Goal: Task Accomplishment & Management: Use online tool/utility

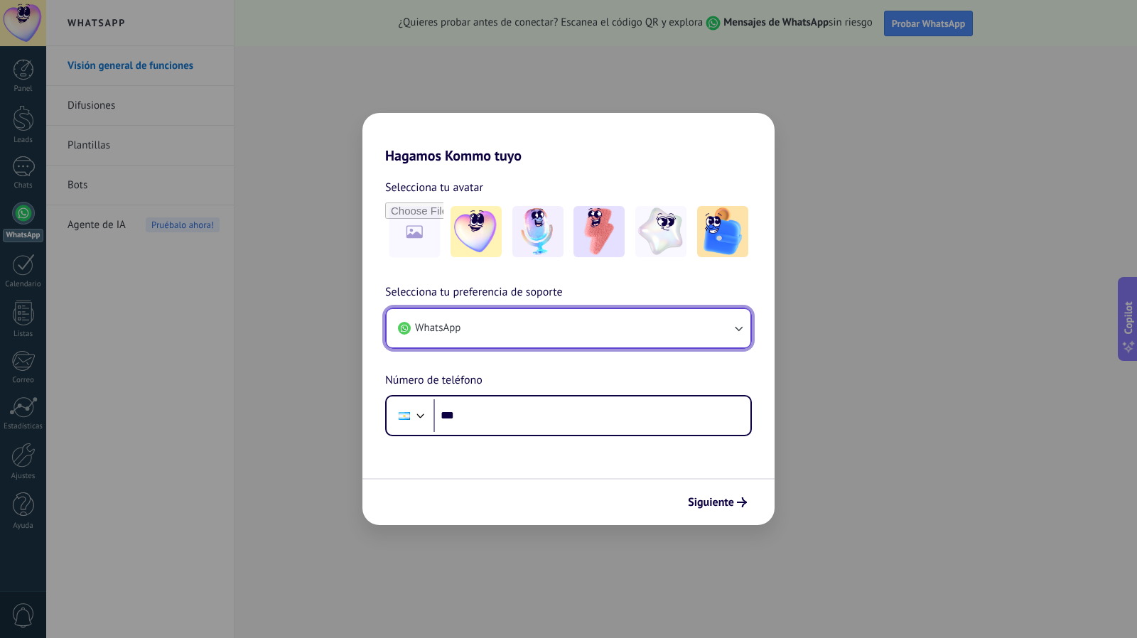
click at [575, 328] on button "WhatsApp" at bounding box center [568, 328] width 364 height 38
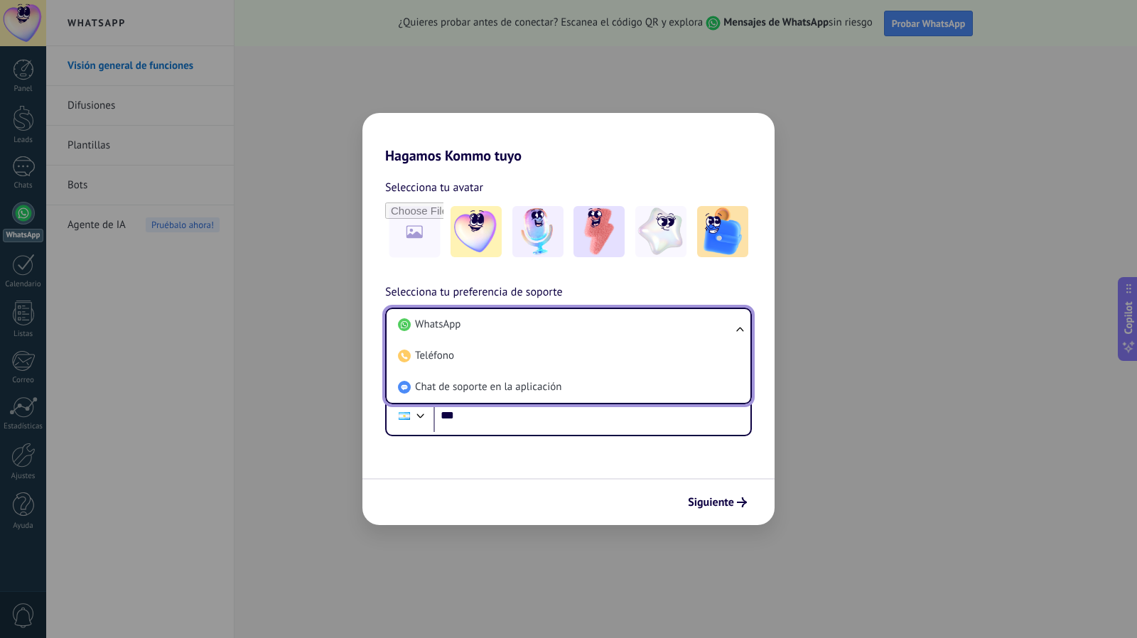
click at [575, 328] on li "WhatsApp" at bounding box center [565, 324] width 347 height 31
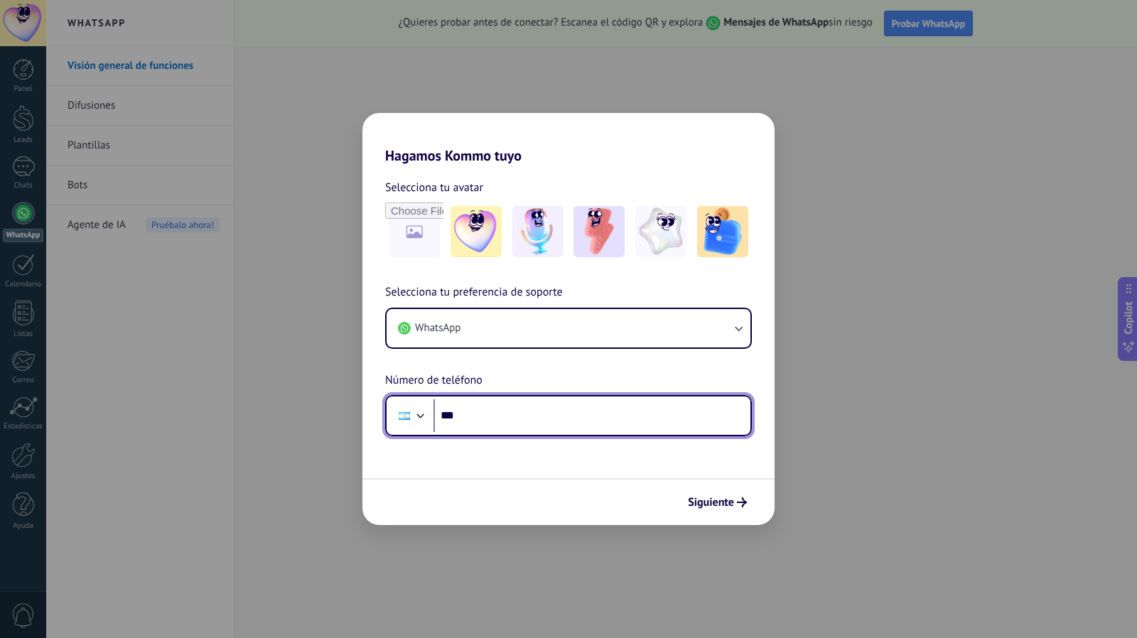
click at [529, 420] on input "***" at bounding box center [591, 415] width 317 height 33
type input "**********"
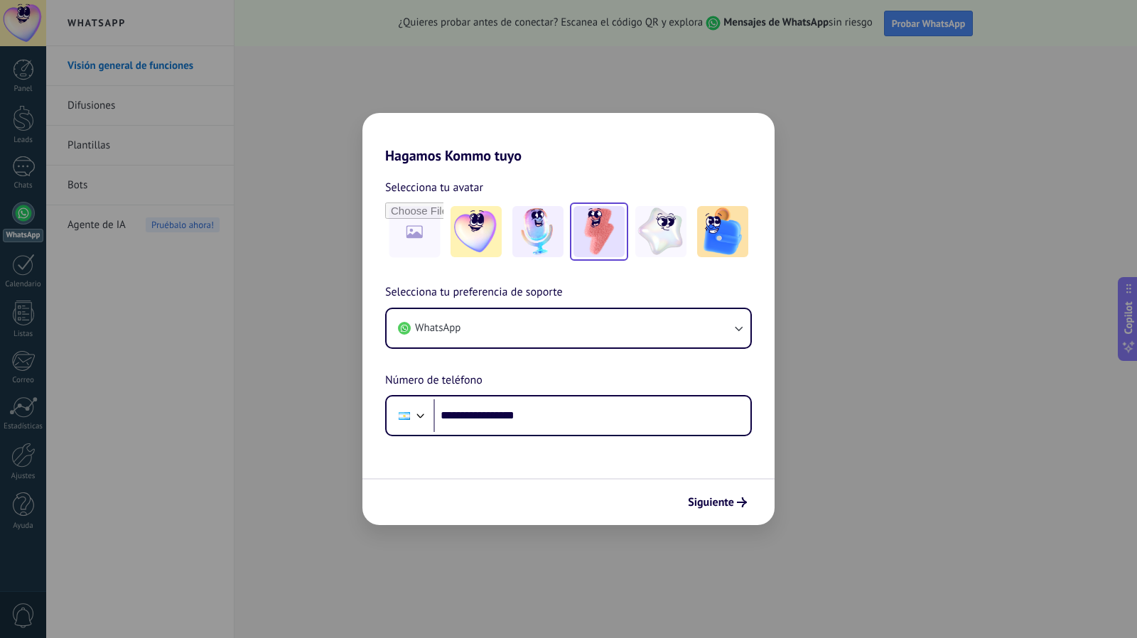
click at [595, 241] on img at bounding box center [598, 231] width 51 height 51
click at [720, 497] on span "Siguiente" at bounding box center [711, 502] width 46 height 10
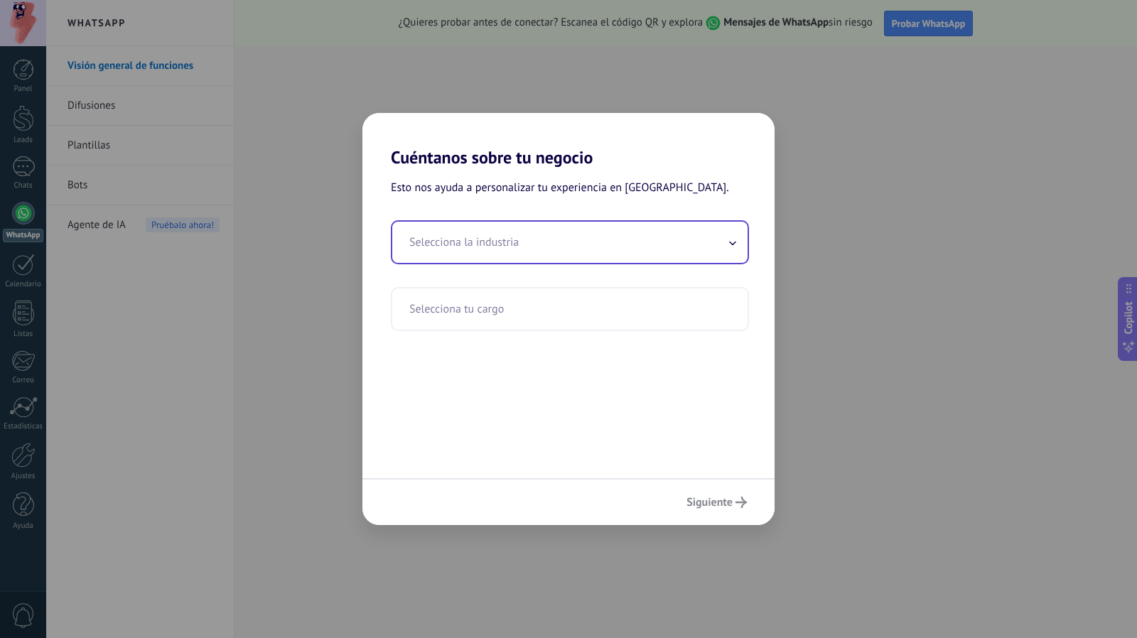
click at [605, 247] on input "text" at bounding box center [569, 242] width 355 height 41
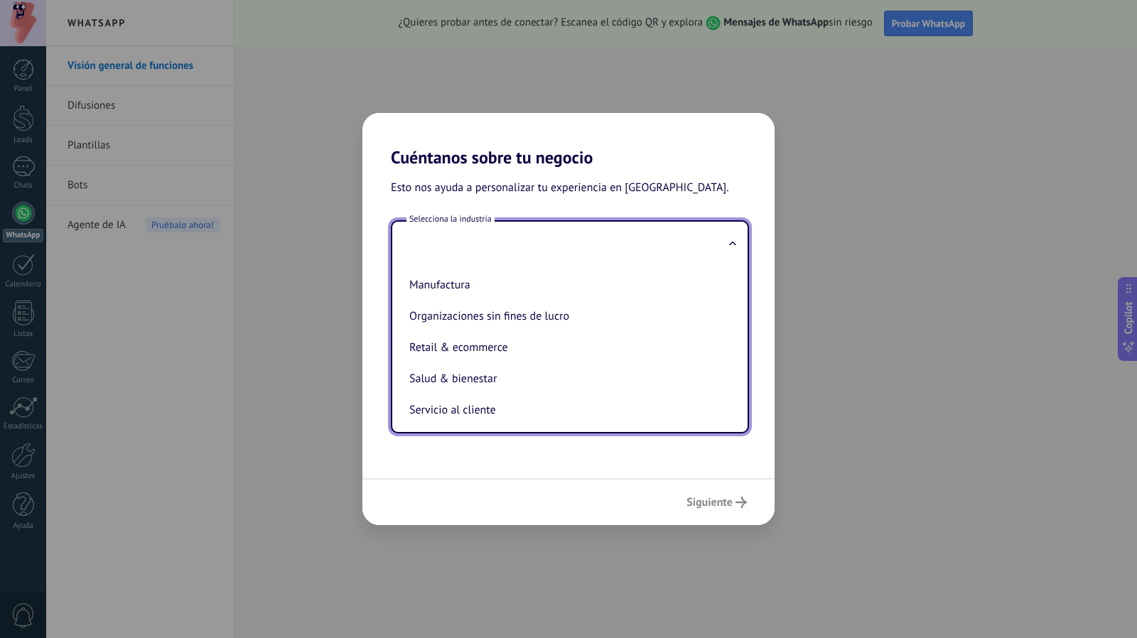
scroll to position [219, 0]
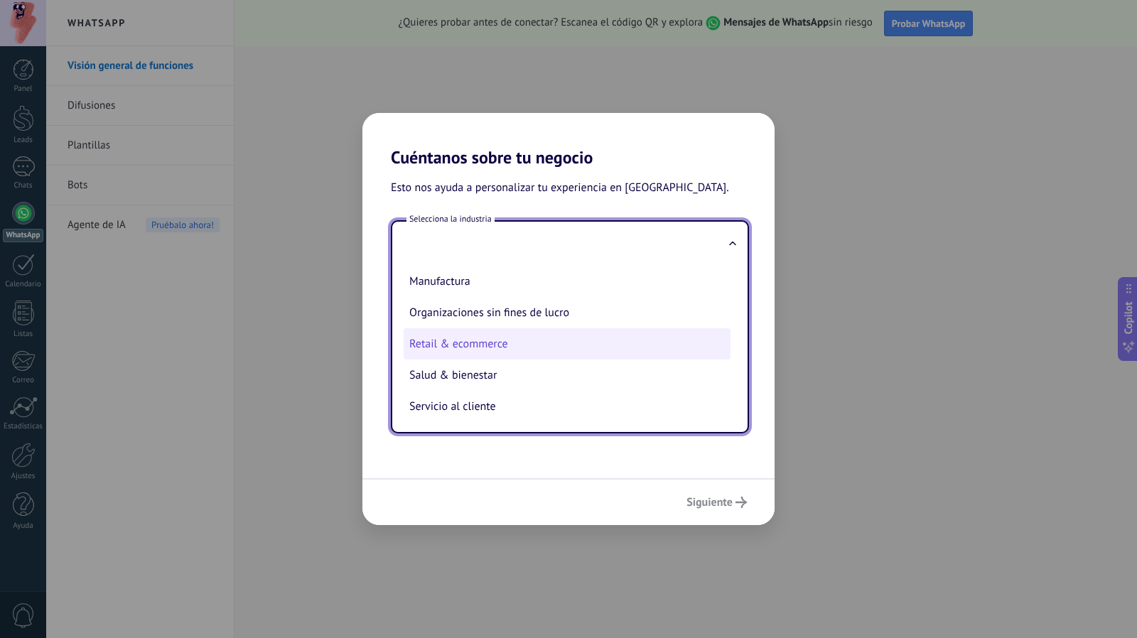
click at [502, 348] on li "Retail & ecommerce" at bounding box center [566, 343] width 327 height 31
type input "**********"
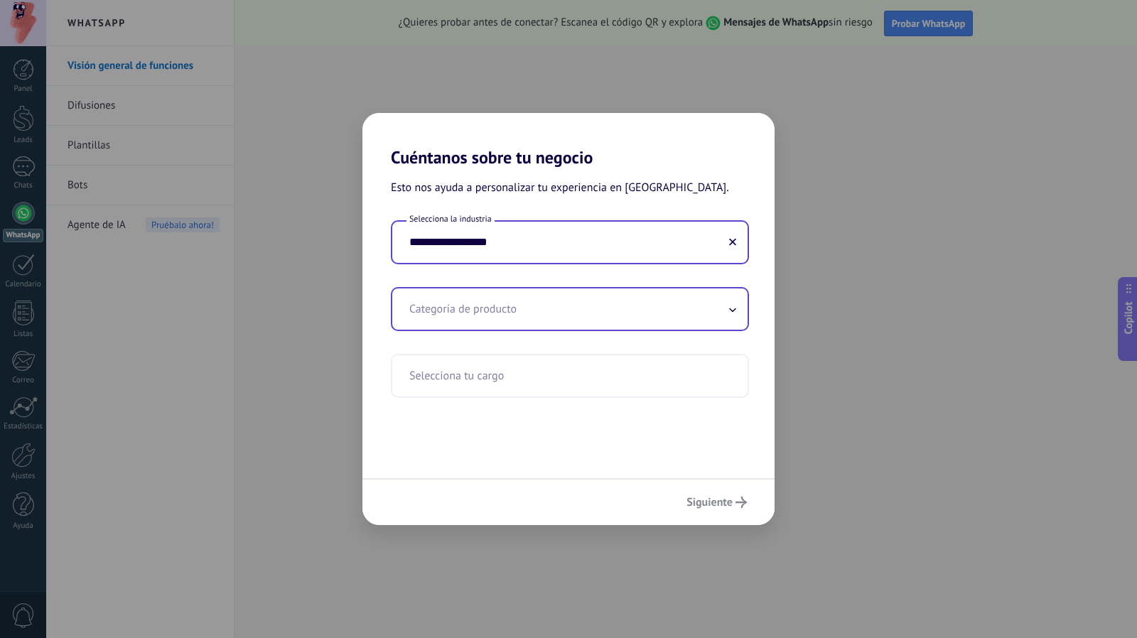
click at [504, 309] on input "text" at bounding box center [569, 308] width 355 height 41
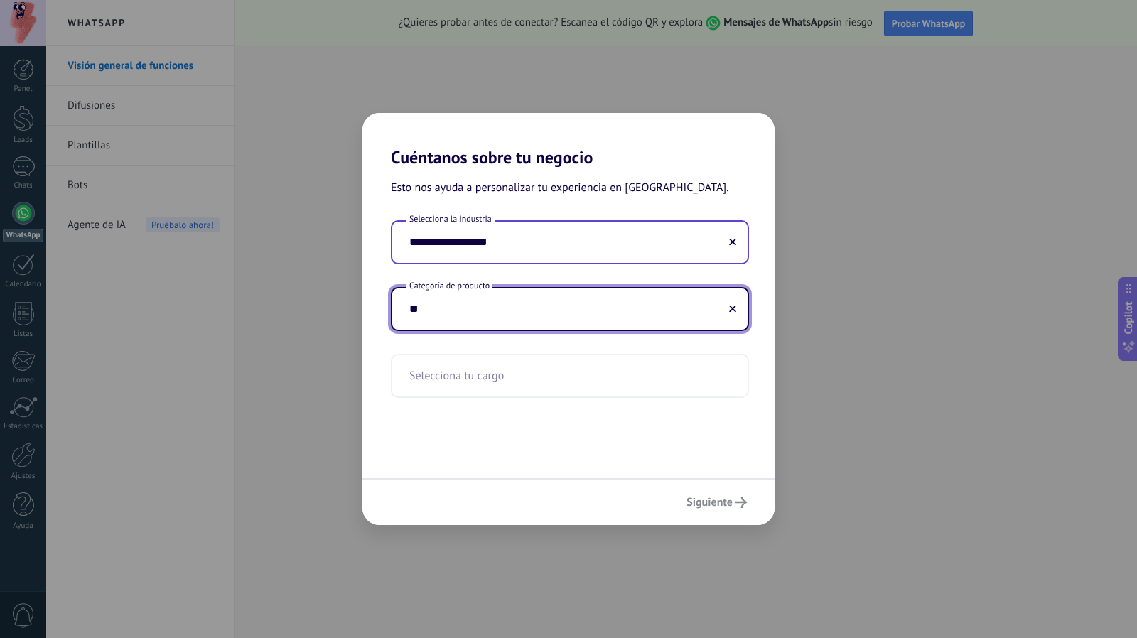
type input "*"
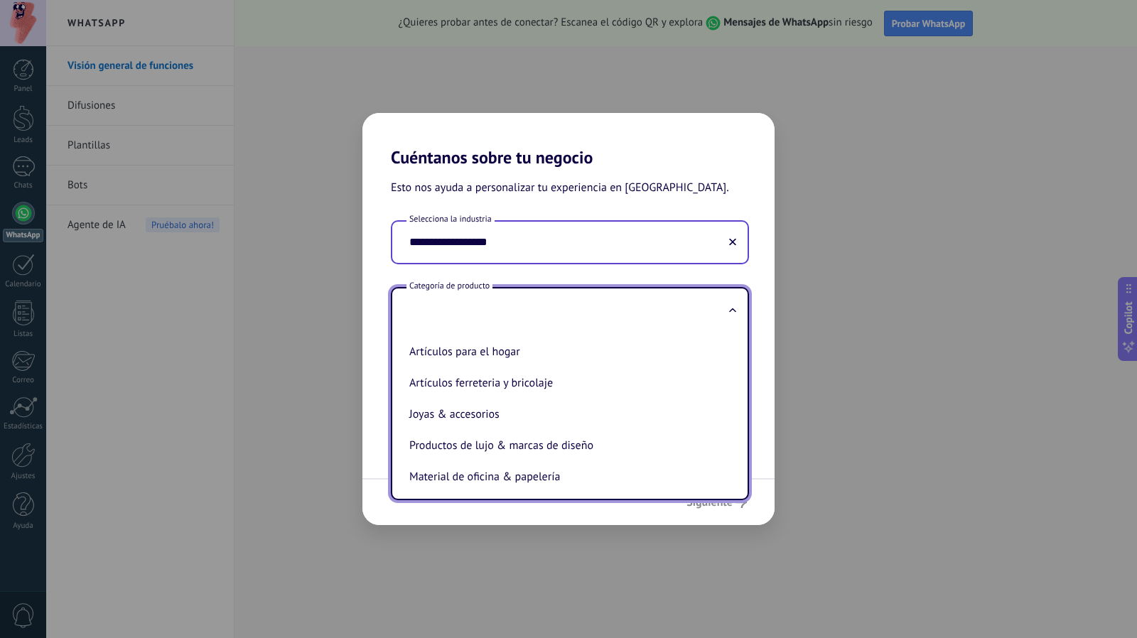
scroll to position [216, 0]
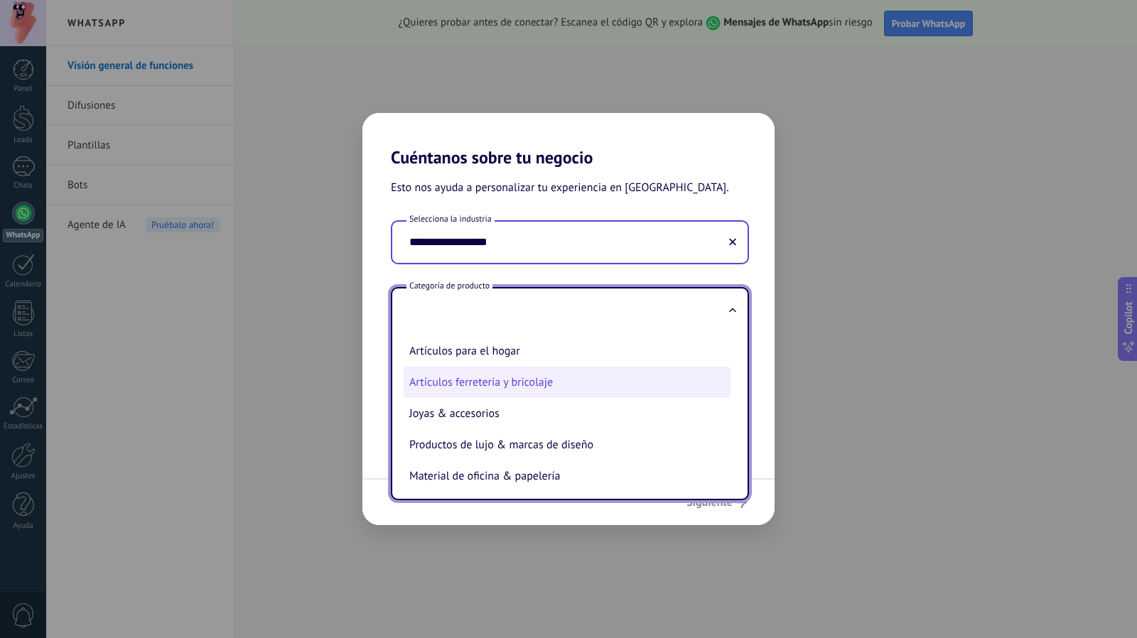
click at [458, 394] on li "Artículos ferreteria y bricolaje" at bounding box center [566, 382] width 327 height 31
type input "**********"
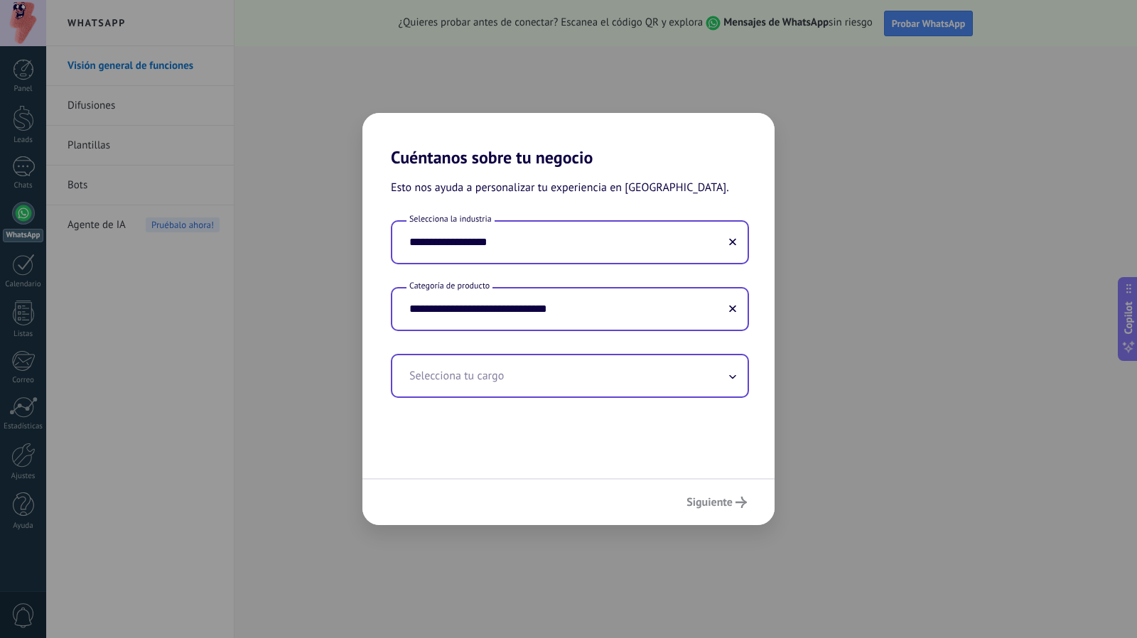
click at [463, 380] on input "text" at bounding box center [569, 375] width 355 height 41
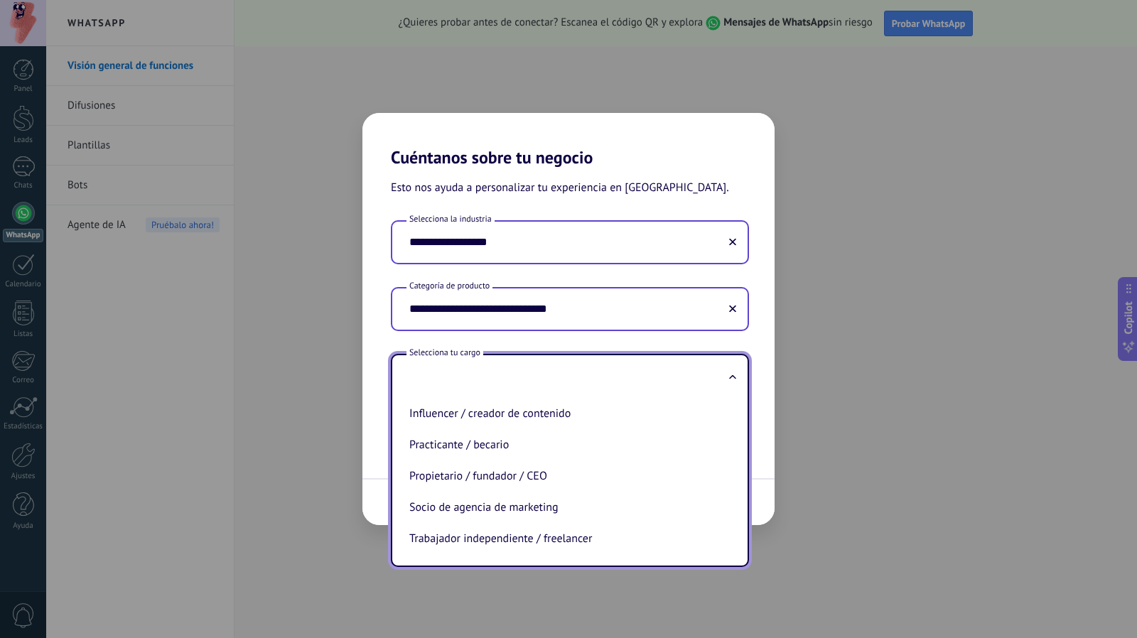
scroll to position [416, 0]
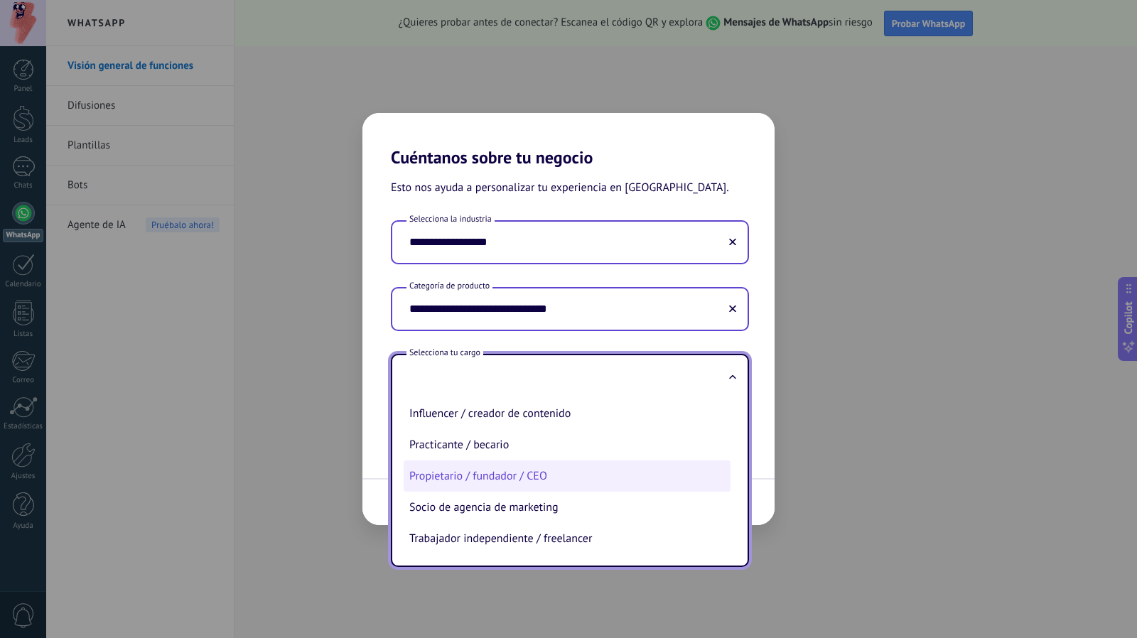
click at [465, 464] on li "Propietario / fundador / CEO" at bounding box center [566, 475] width 327 height 31
type input "**********"
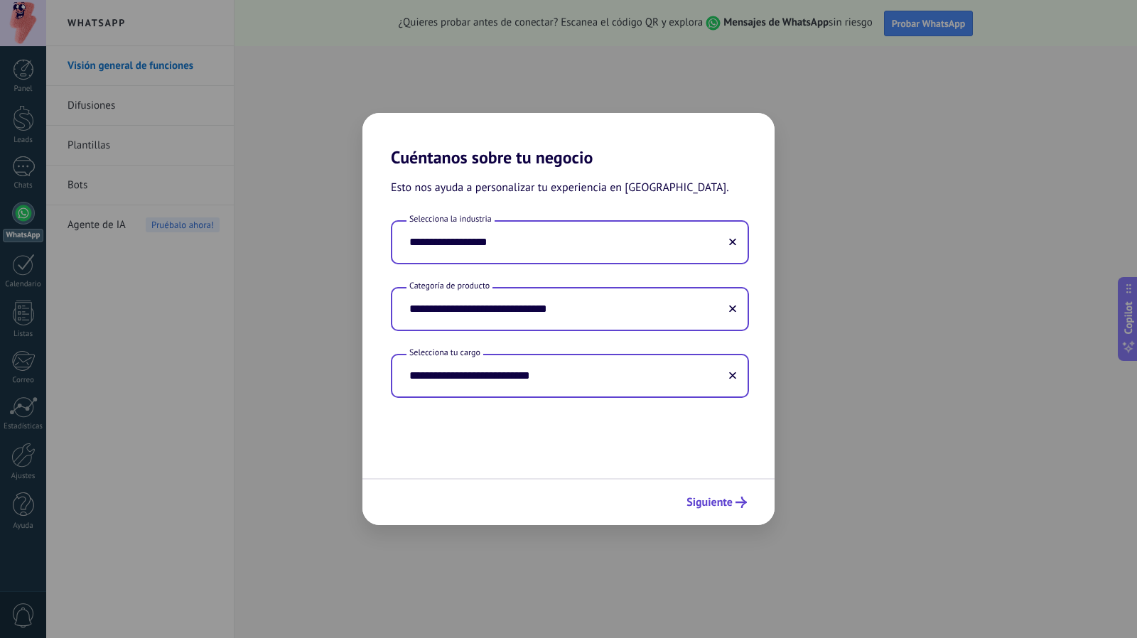
click at [695, 499] on span "Siguiente" at bounding box center [709, 502] width 46 height 10
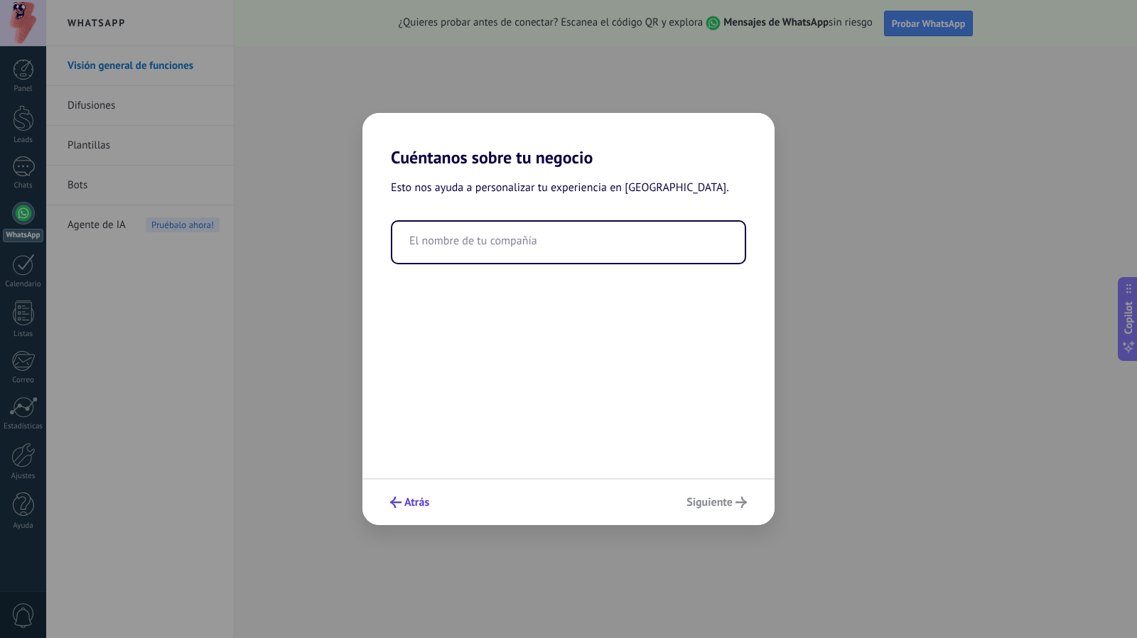
click at [408, 492] on button "Atrás" at bounding box center [410, 502] width 52 height 24
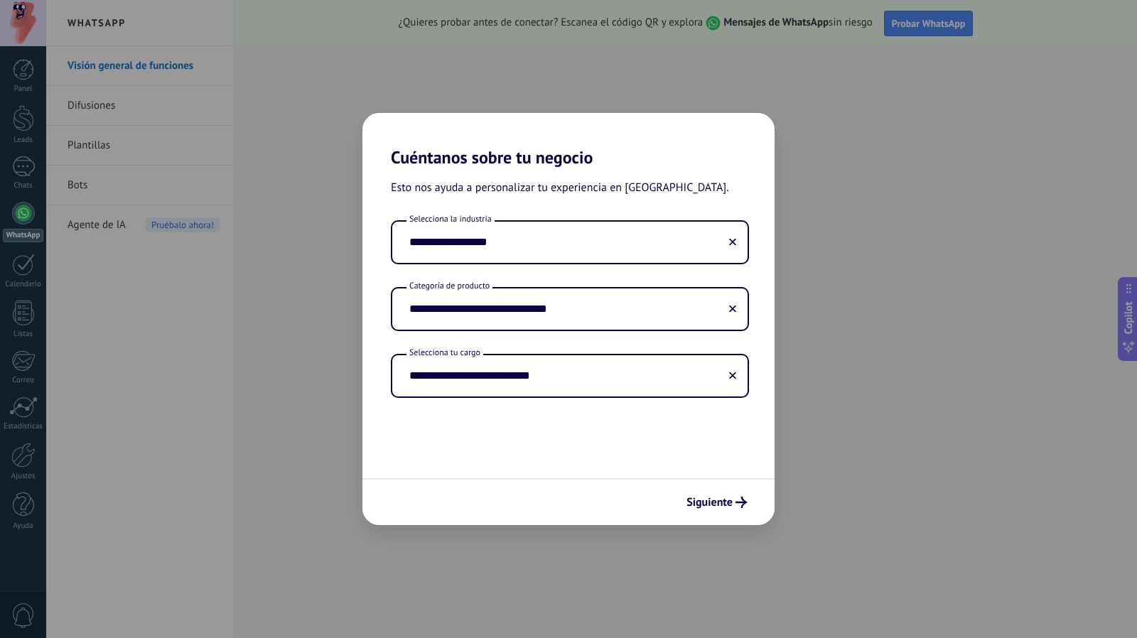
click at [408, 492] on div "Siguiente" at bounding box center [568, 501] width 412 height 47
click at [330, 229] on div "**********" at bounding box center [568, 319] width 1137 height 638
click at [733, 251] on input "**********" at bounding box center [569, 242] width 355 height 41
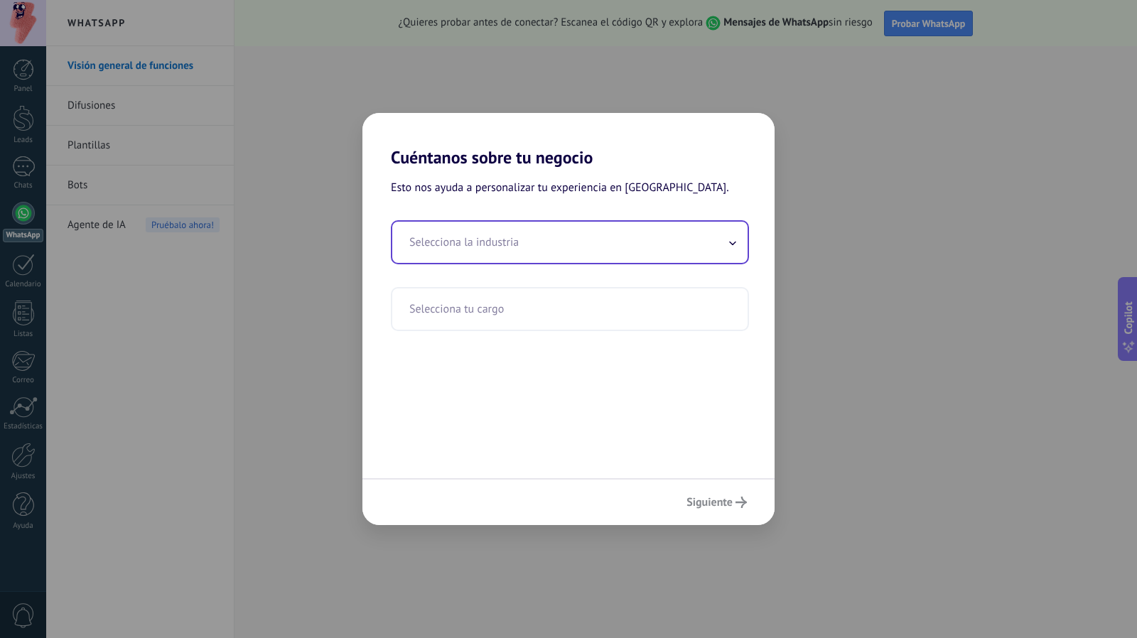
click at [436, 239] on input "text" at bounding box center [569, 242] width 355 height 41
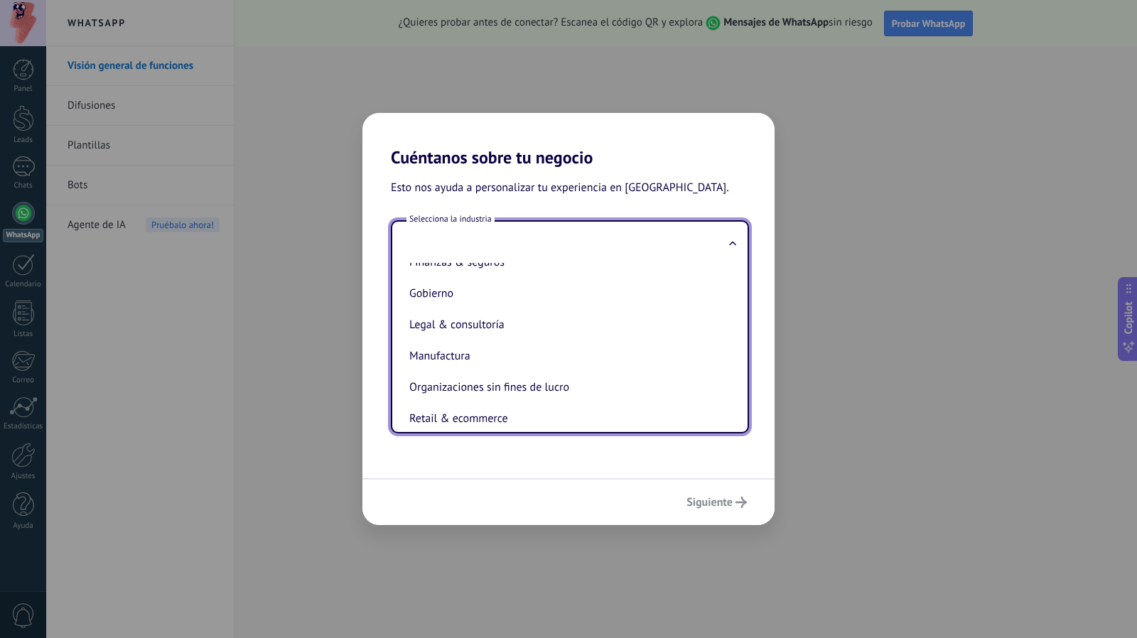
scroll to position [159, 0]
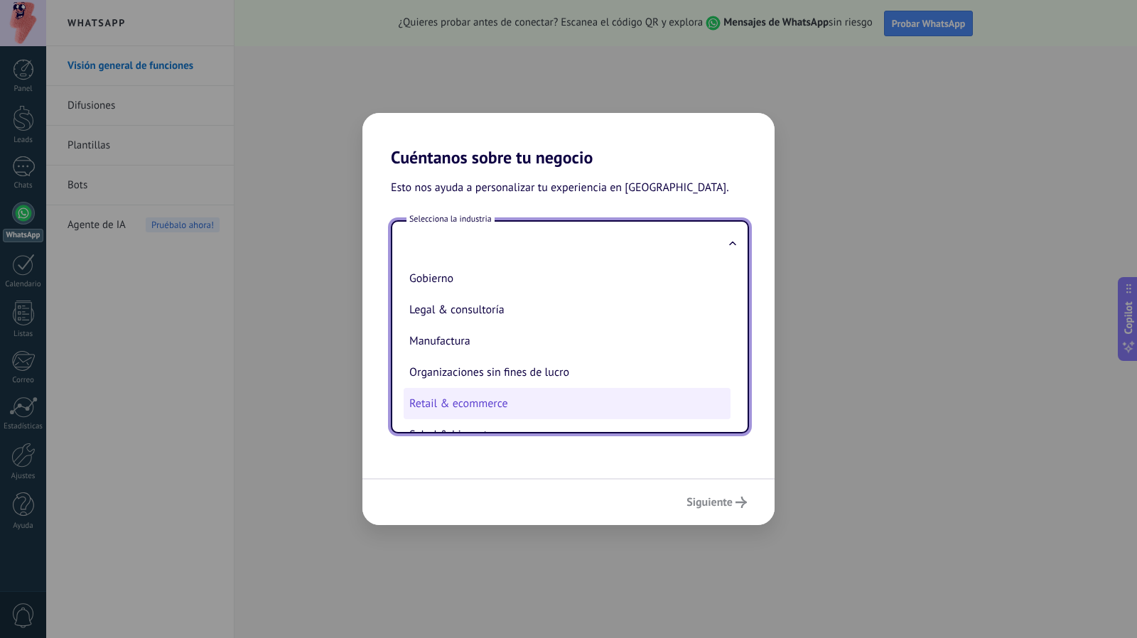
click at [467, 418] on li "Retail & ecommerce" at bounding box center [566, 403] width 327 height 31
type input "**********"
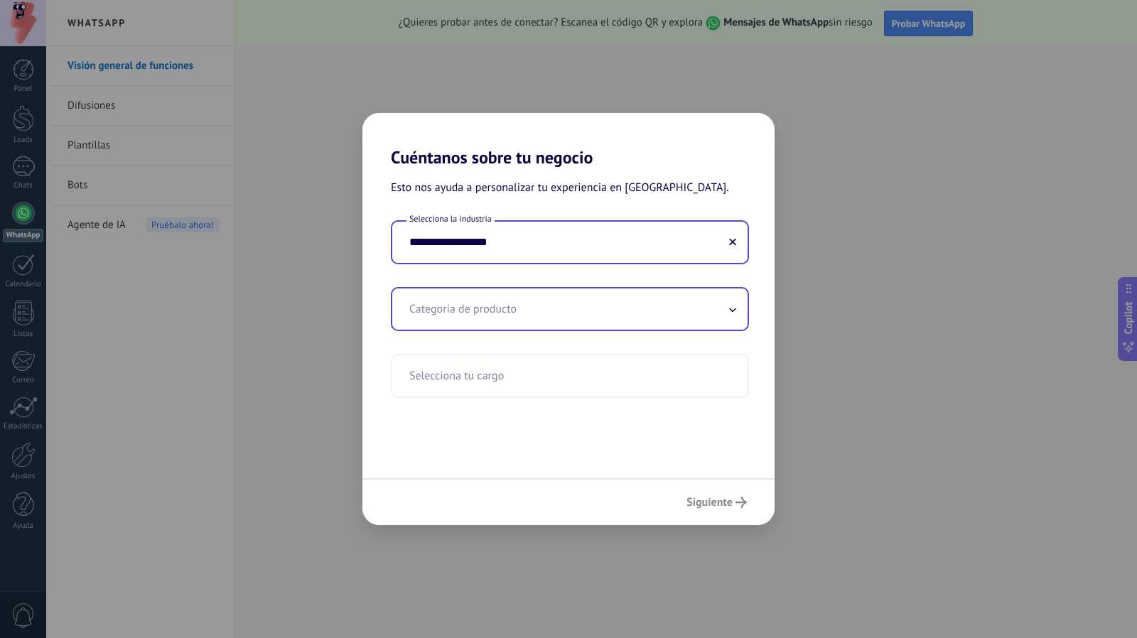
click at [469, 323] on input "text" at bounding box center [569, 308] width 355 height 41
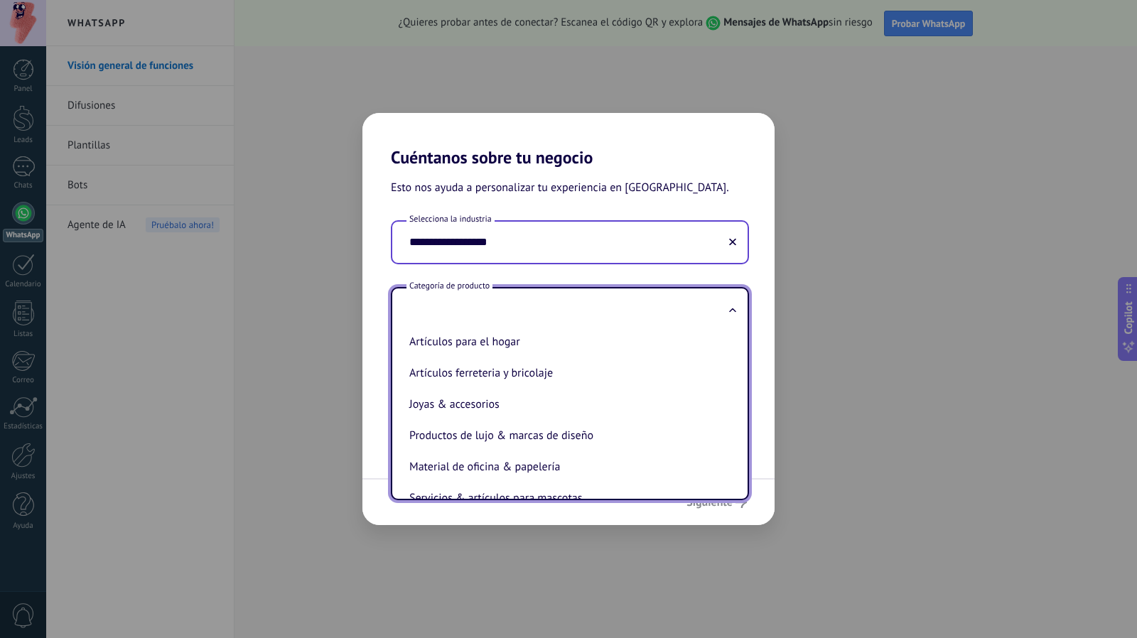
scroll to position [215, 0]
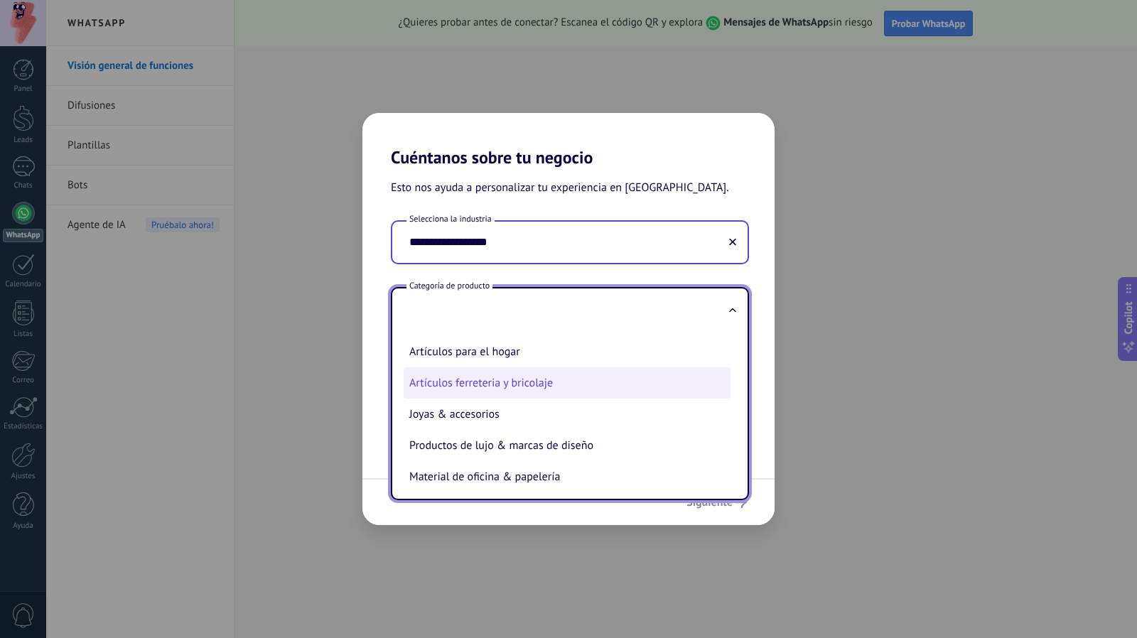
click at [476, 384] on li "Artículos ferreteria y bricolaje" at bounding box center [566, 382] width 327 height 31
type input "**********"
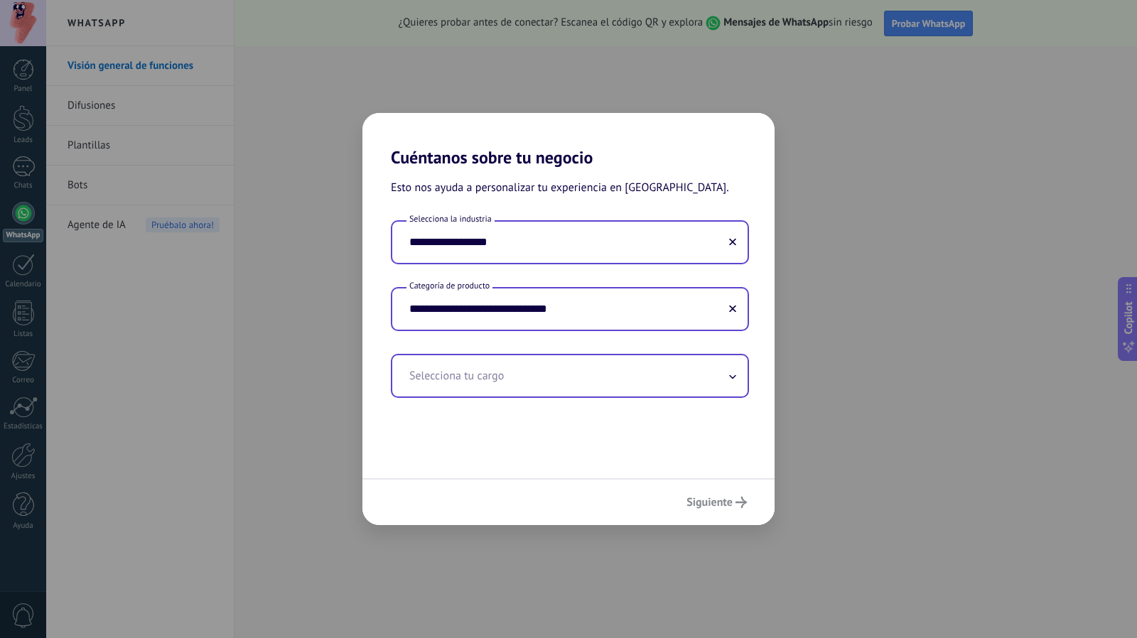
click at [467, 375] on input "text" at bounding box center [569, 375] width 355 height 41
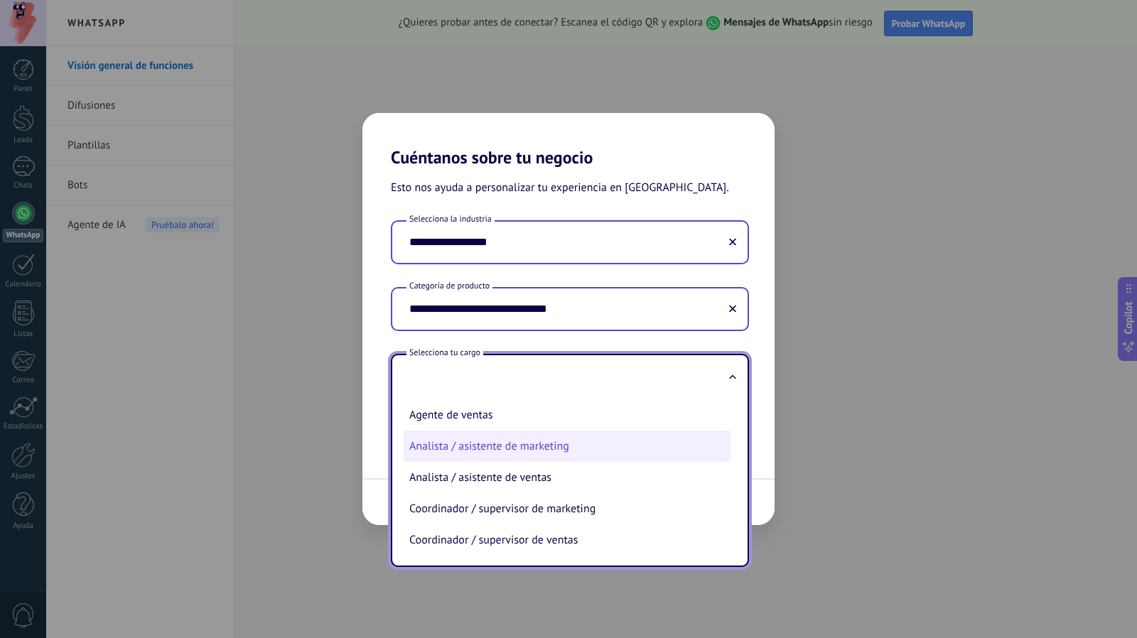
scroll to position [416, 0]
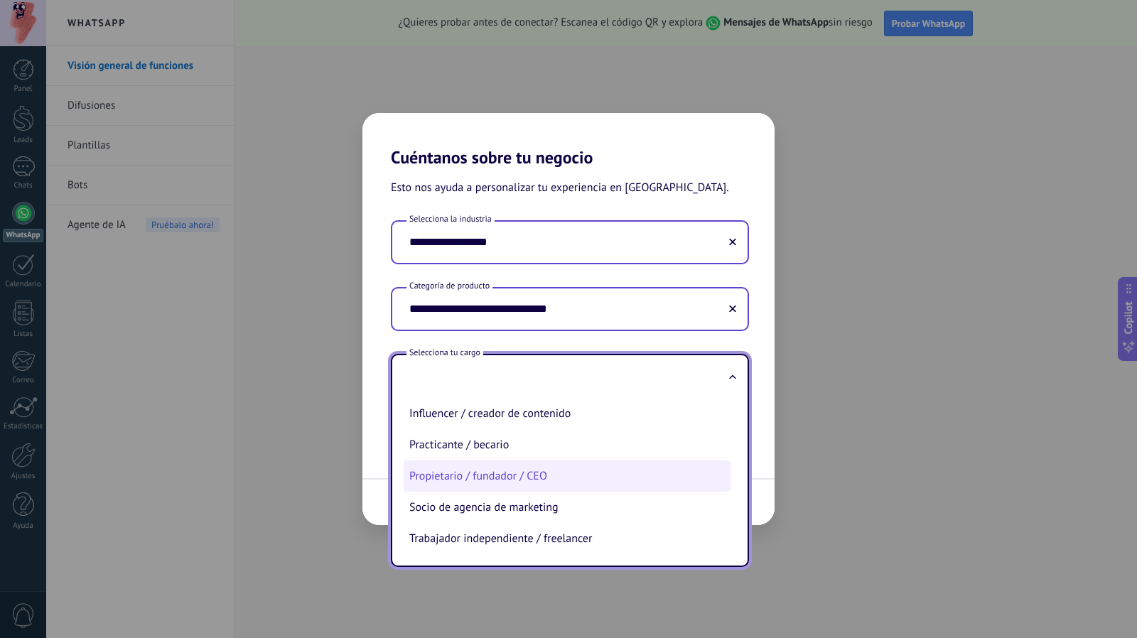
click at [519, 484] on li "Propietario / fundador / CEO" at bounding box center [566, 475] width 327 height 31
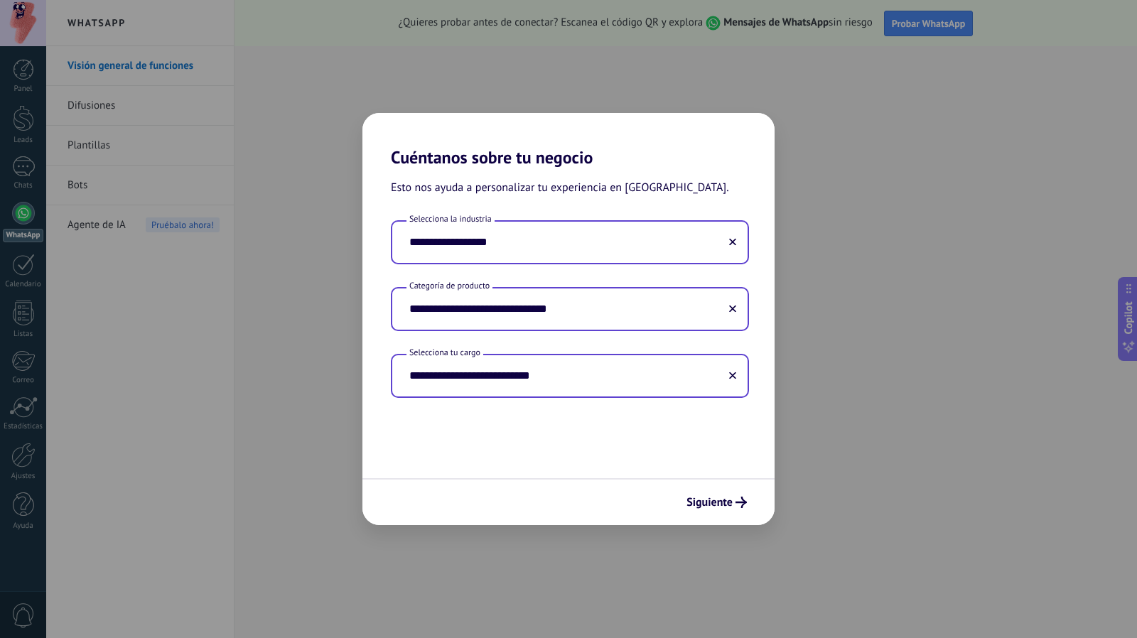
type input "**********"
click at [730, 516] on div "Siguiente" at bounding box center [568, 501] width 412 height 47
click at [715, 499] on span "Siguiente" at bounding box center [709, 502] width 46 height 10
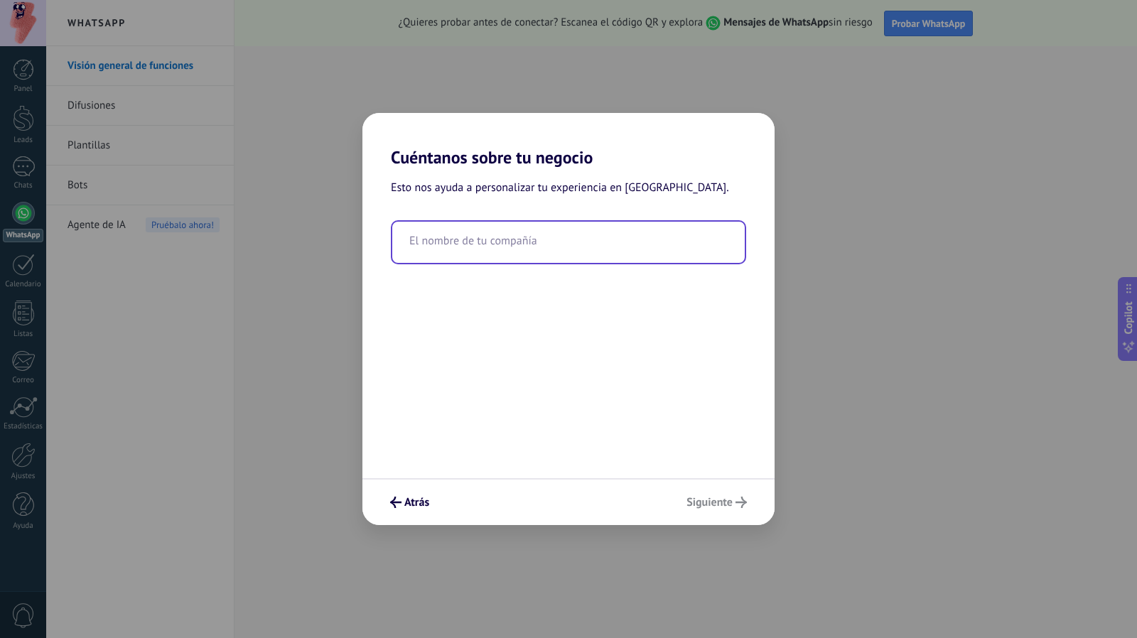
click at [580, 263] on div "El nombre de tu compañía" at bounding box center [568, 242] width 355 height 44
click at [567, 251] on input "text" at bounding box center [568, 242] width 352 height 41
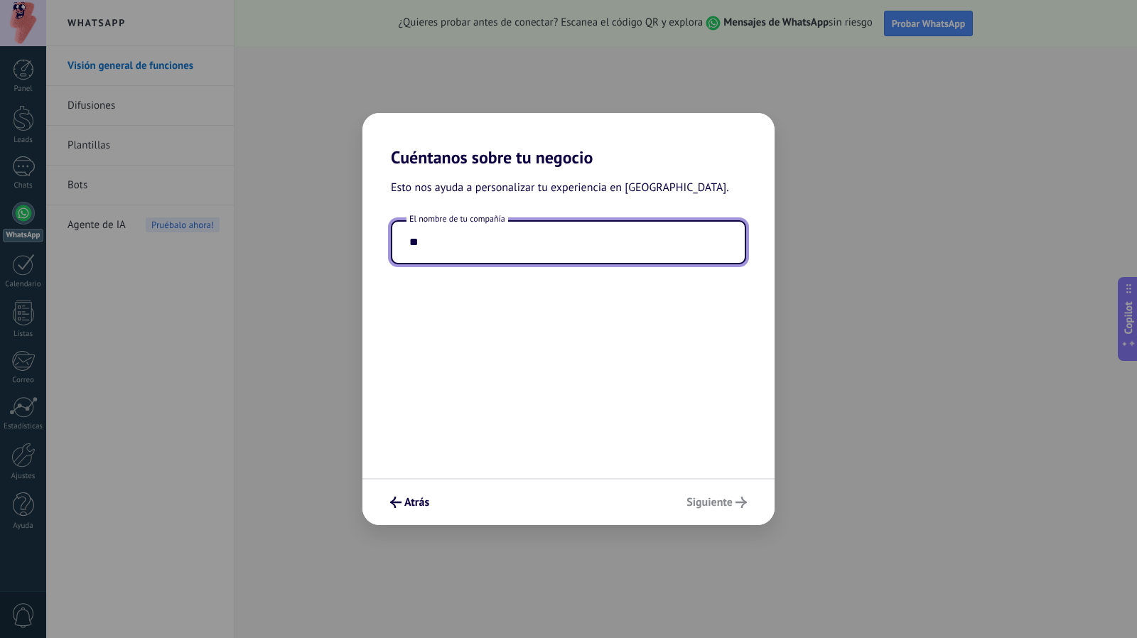
type input "*"
type input "**********"
click at [637, 424] on div "**********" at bounding box center [568, 323] width 412 height 310
click at [708, 498] on span "Siguiente" at bounding box center [709, 502] width 46 height 10
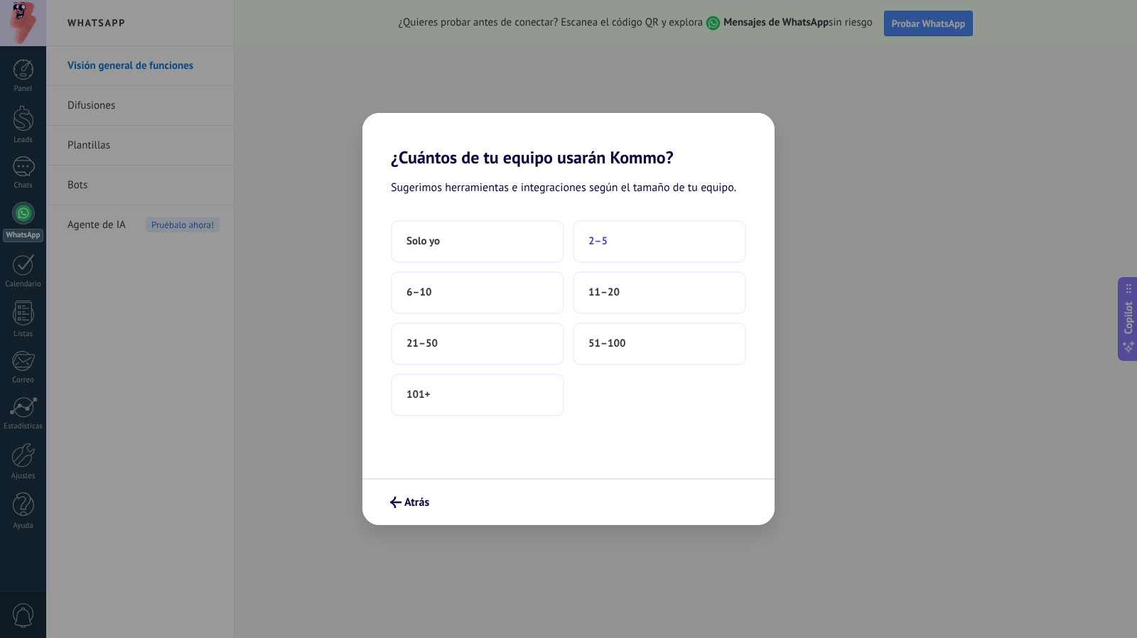
click at [611, 249] on button "2–5" at bounding box center [659, 241] width 173 height 43
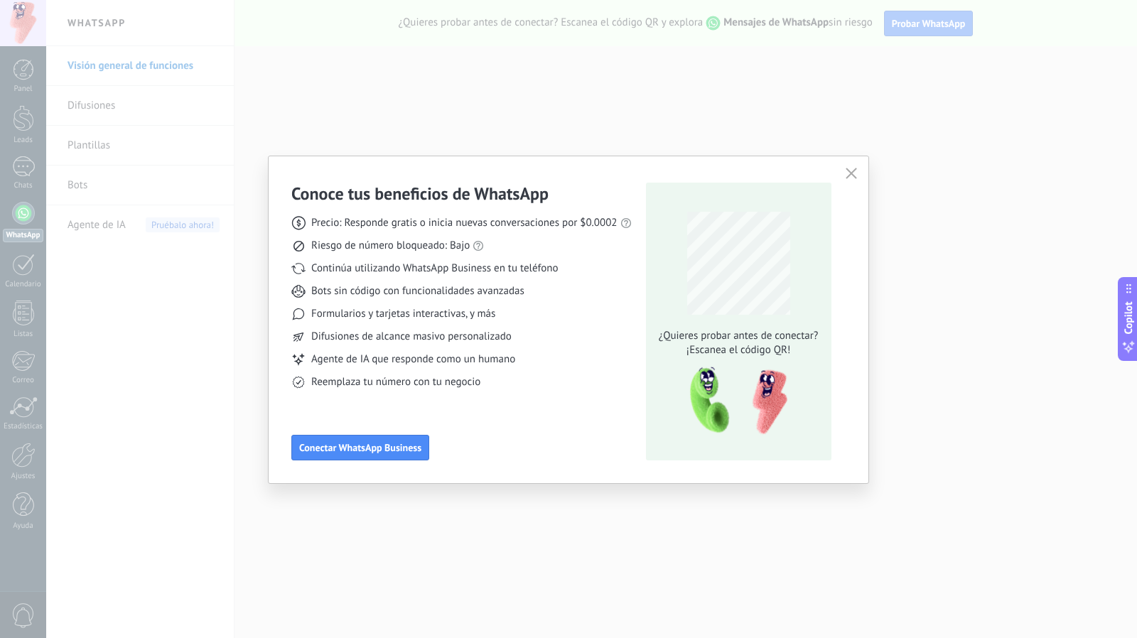
click at [582, 345] on div "Precio: Responde gratis o inicia nuevas conversaciones por $0.0002 Riesgo de nú…" at bounding box center [461, 297] width 340 height 185
click at [843, 180] on button "button" at bounding box center [851, 174] width 18 height 20
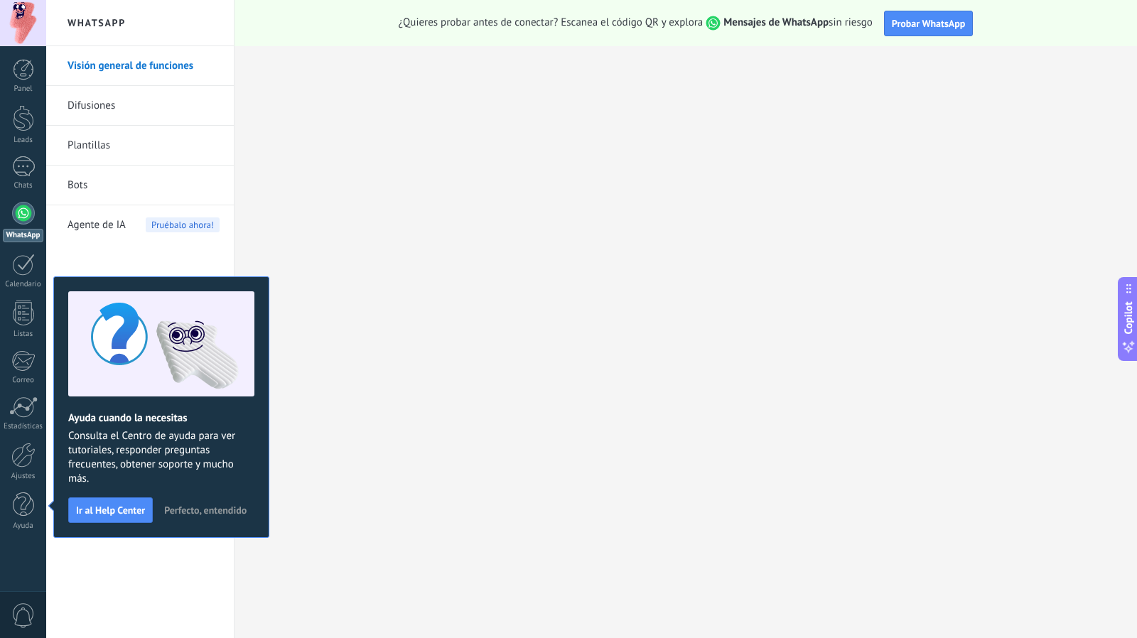
click at [207, 511] on span "Perfecto, entendido" at bounding box center [205, 510] width 82 height 10
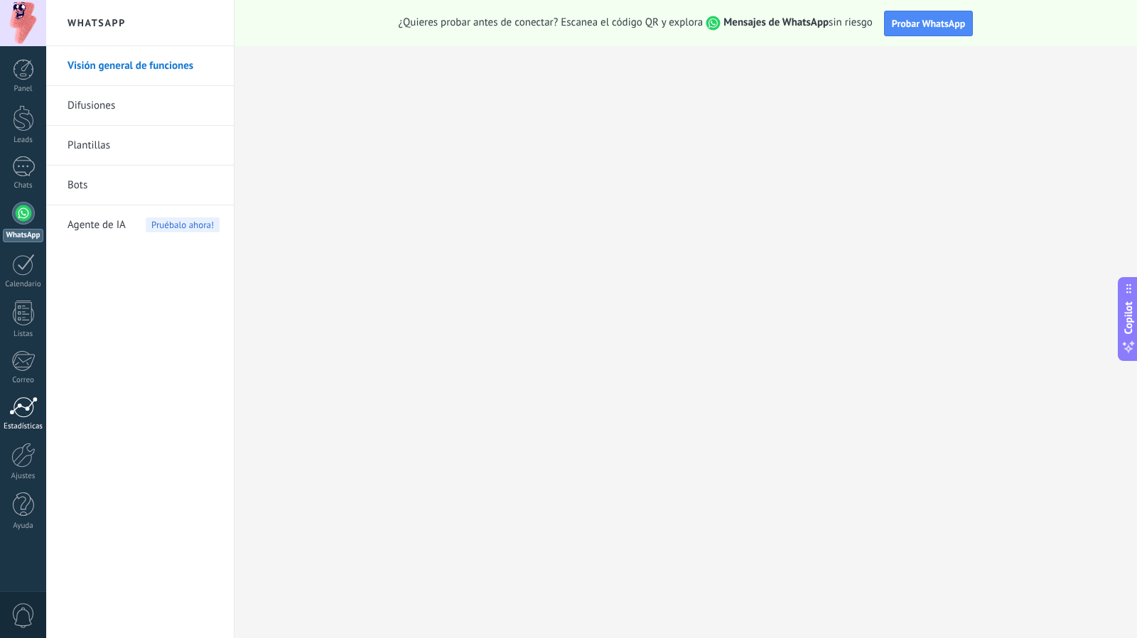
click at [25, 406] on div at bounding box center [23, 406] width 28 height 21
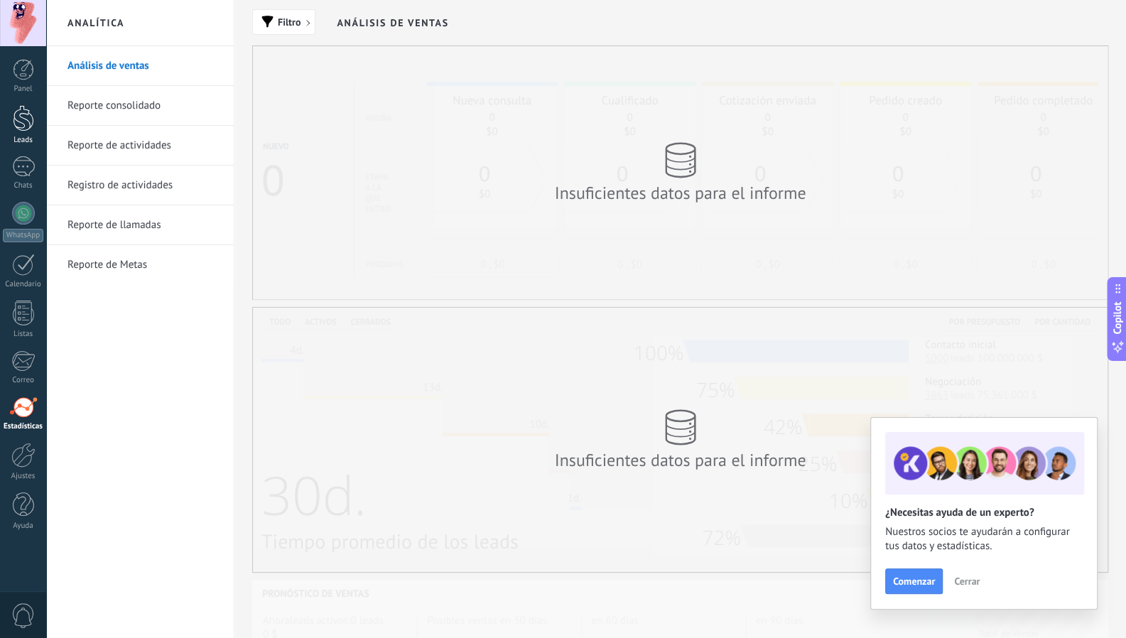
click at [17, 130] on div at bounding box center [23, 118] width 21 height 26
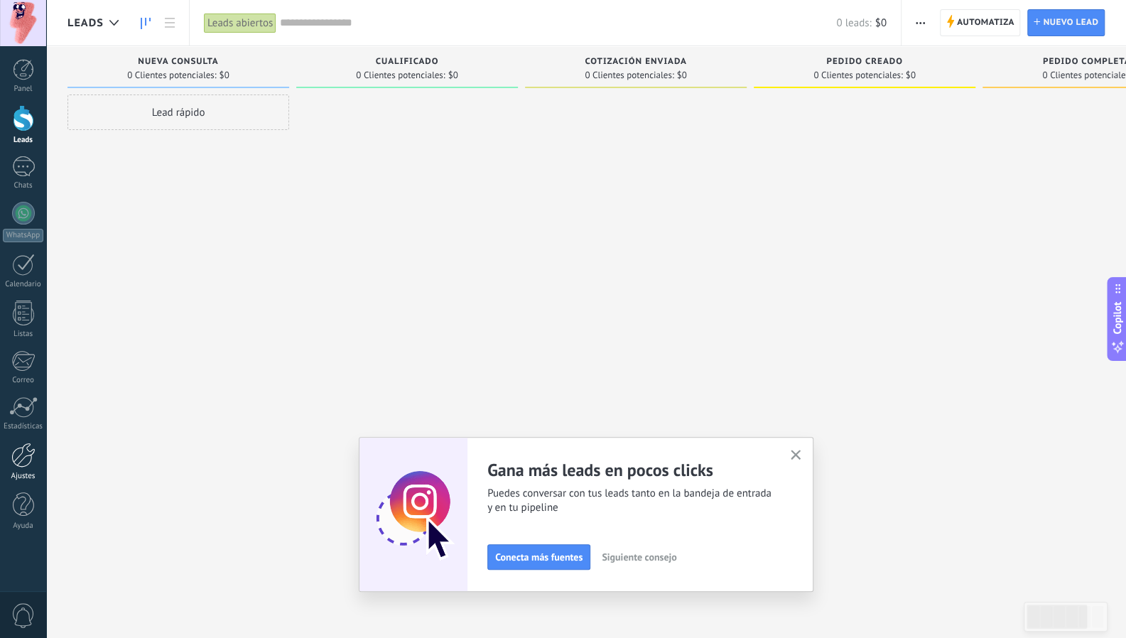
click at [26, 475] on div "Ajustes" at bounding box center [23, 476] width 41 height 9
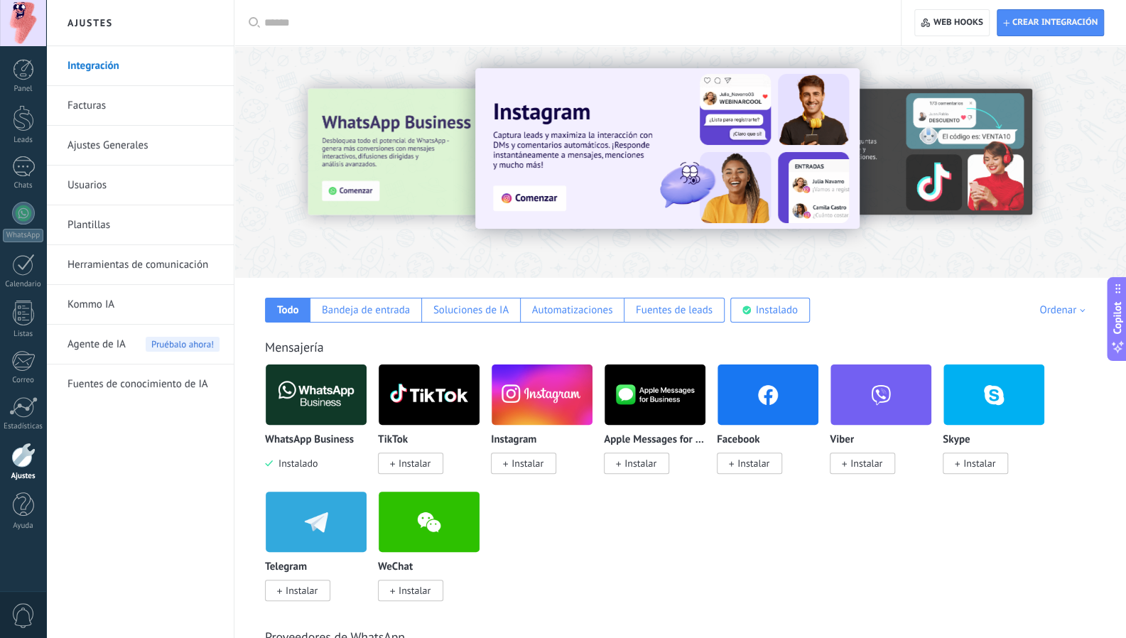
click at [613, 177] on img at bounding box center [667, 148] width 384 height 161
click at [529, 200] on img at bounding box center [667, 148] width 384 height 161
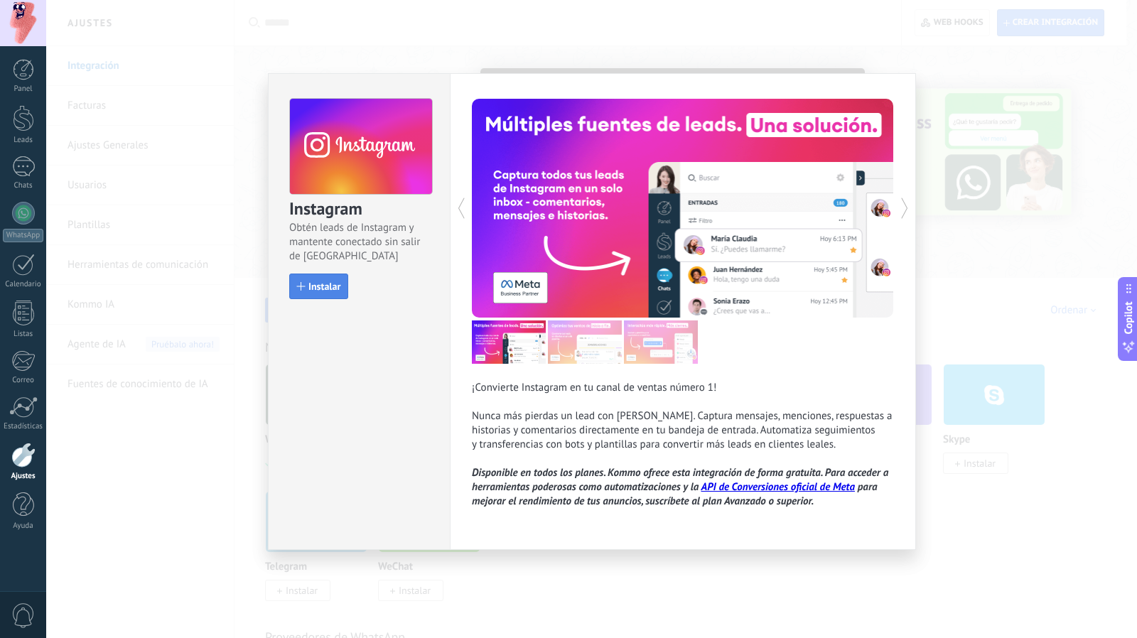
click at [333, 281] on span "Instalar" at bounding box center [324, 286] width 32 height 10
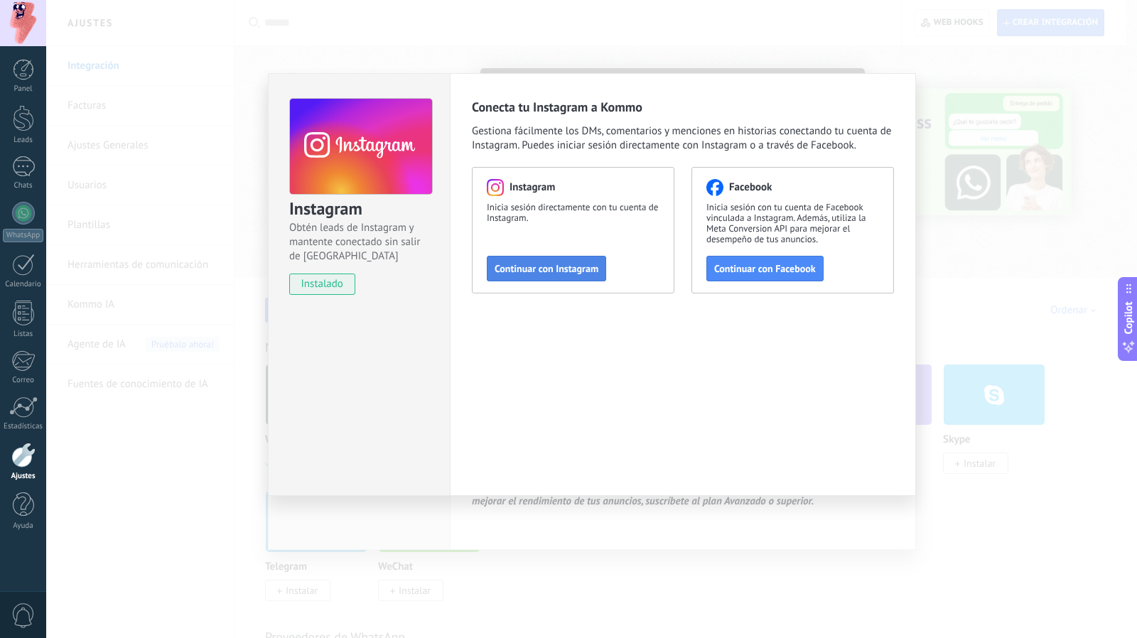
click at [530, 264] on span "Continuar con Instagram" at bounding box center [546, 269] width 104 height 10
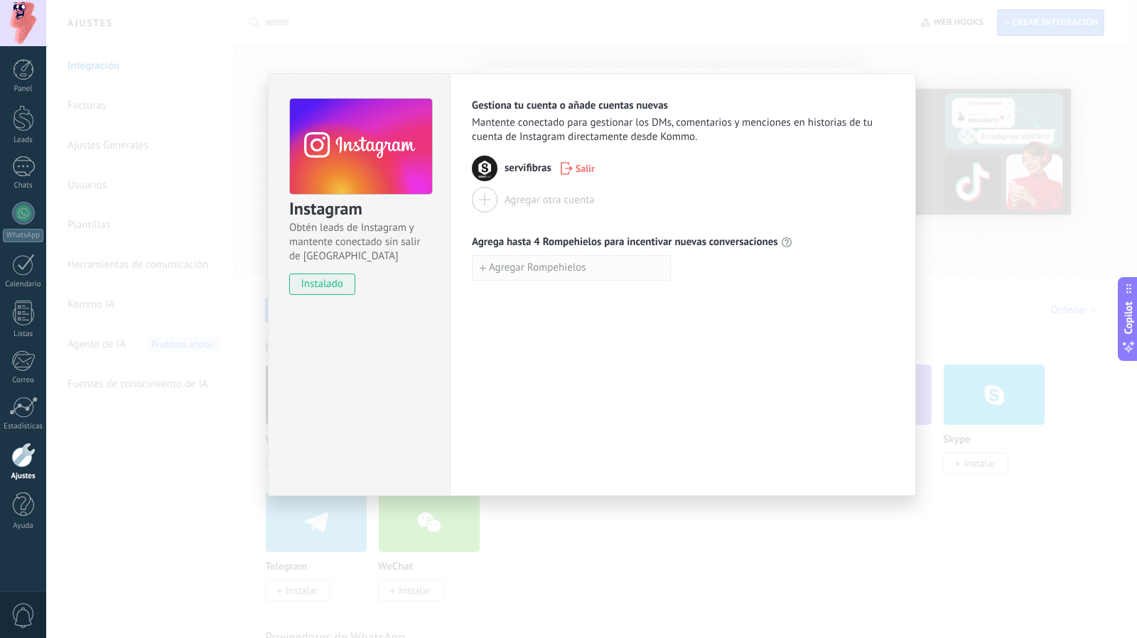
click at [557, 276] on button "Agregar Rompehielos" at bounding box center [571, 268] width 199 height 26
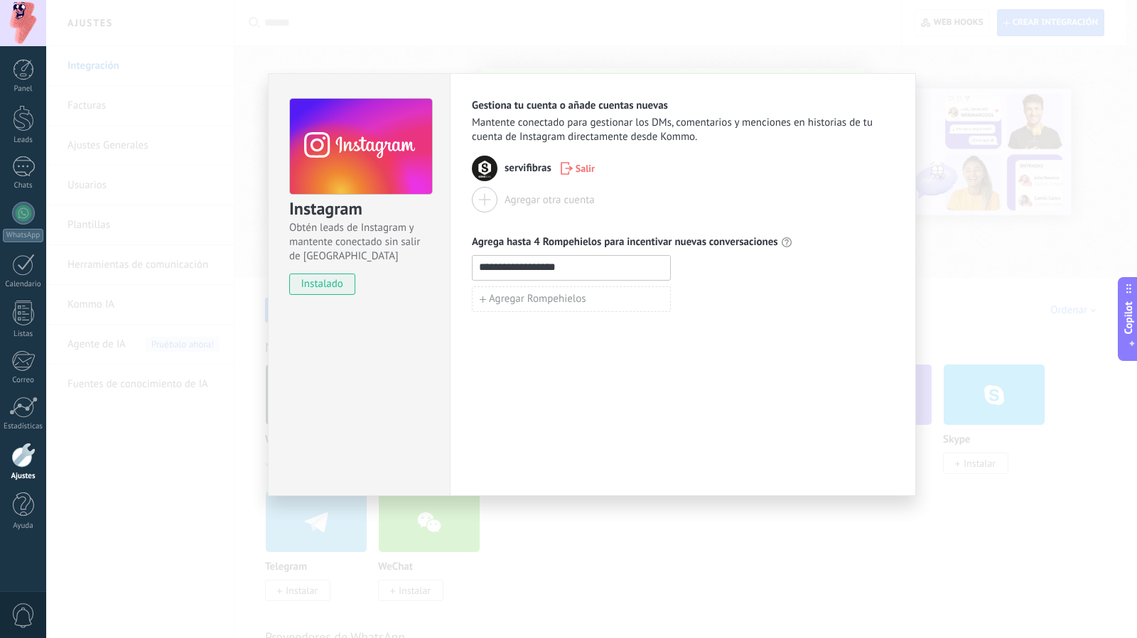
click at [540, 266] on input "**********" at bounding box center [570, 267] width 197 height 23
type input "**********"
click at [538, 297] on span "Agregar Rompehielos" at bounding box center [537, 299] width 97 height 10
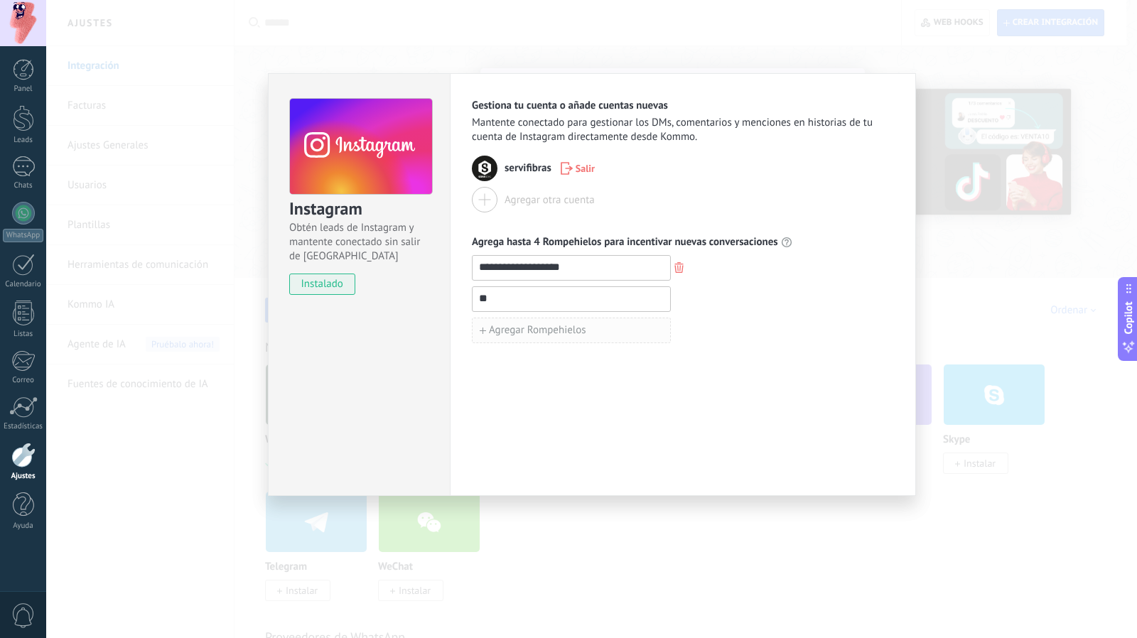
type input "*"
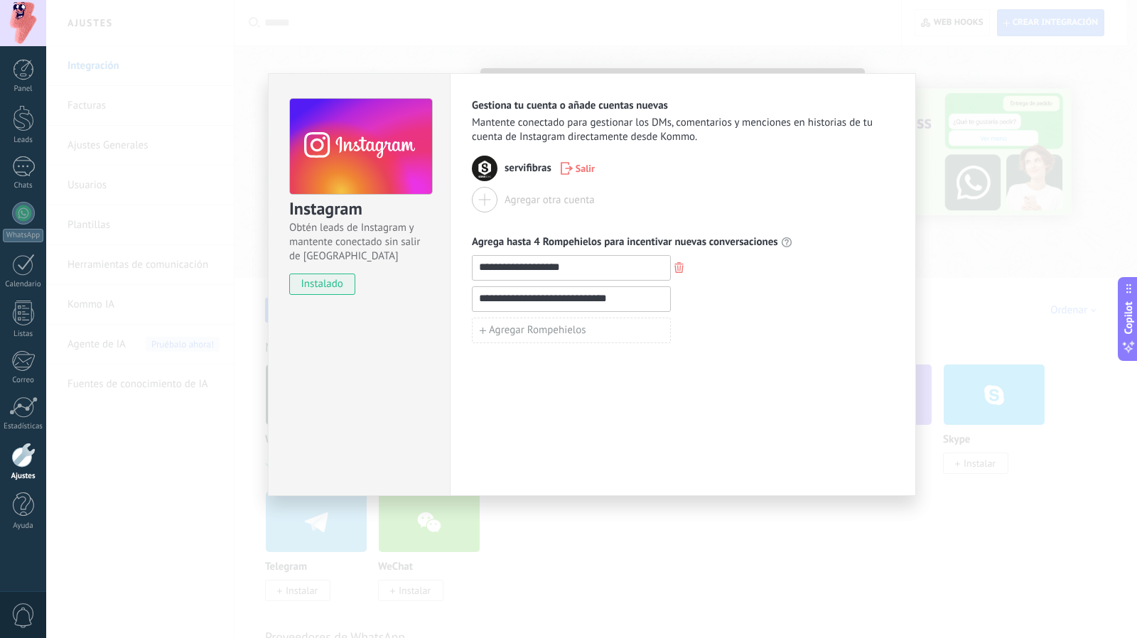
type input "**********"
click at [601, 413] on div "**********" at bounding box center [683, 284] width 466 height 423
click at [340, 278] on span "instalado" at bounding box center [322, 283] width 65 height 21
click at [671, 558] on div "**********" at bounding box center [591, 319] width 1090 height 638
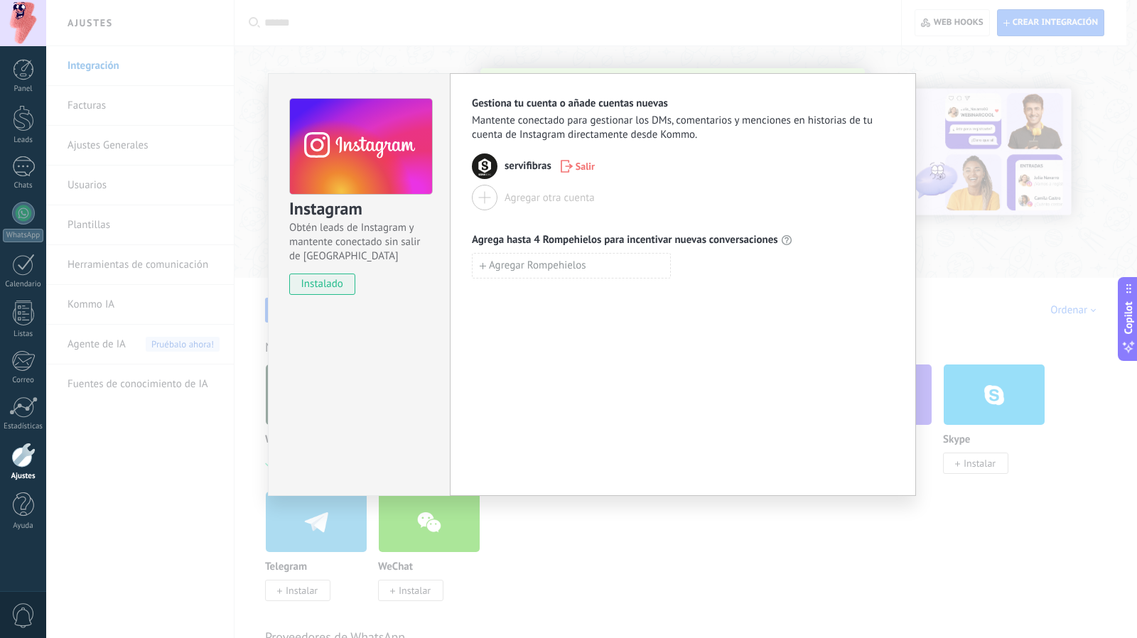
click at [671, 558] on div "Instagram Obtén leads de Instagram y mantente conectado sin salir de Kommo inst…" at bounding box center [591, 319] width 1090 height 638
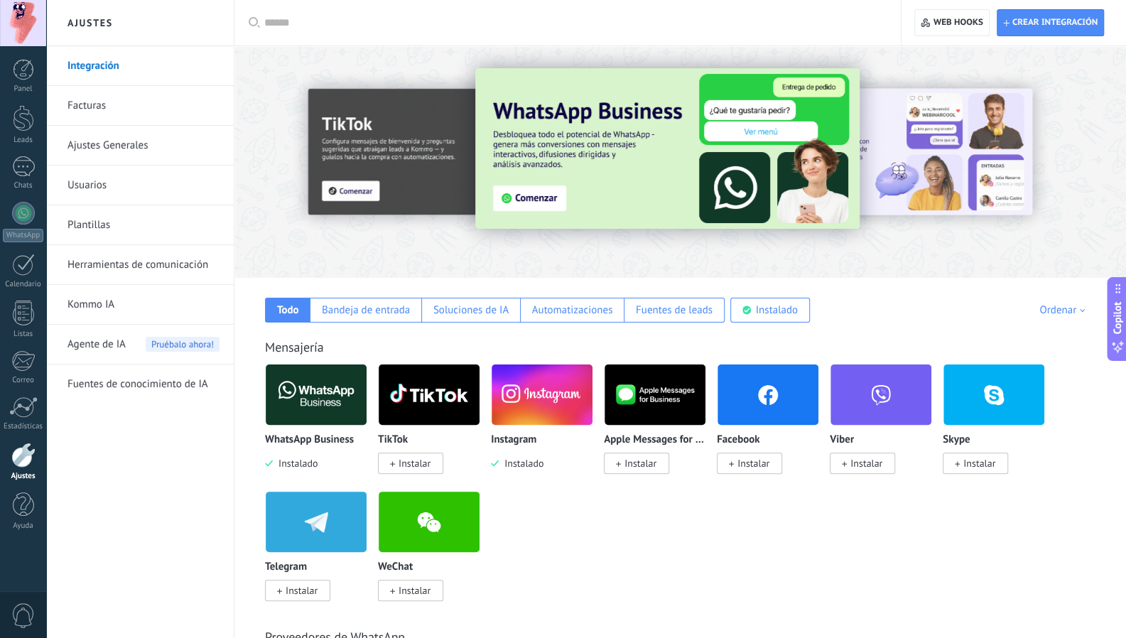
click at [411, 459] on span "Instalar" at bounding box center [415, 463] width 32 height 13
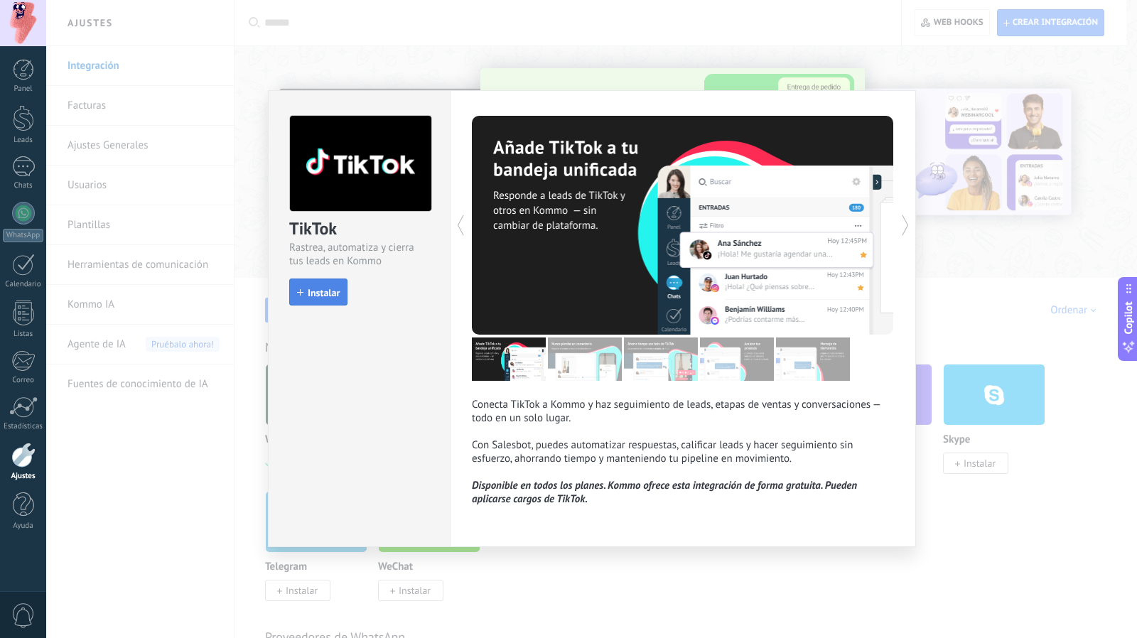
click at [321, 298] on button "Instalar" at bounding box center [318, 291] width 58 height 27
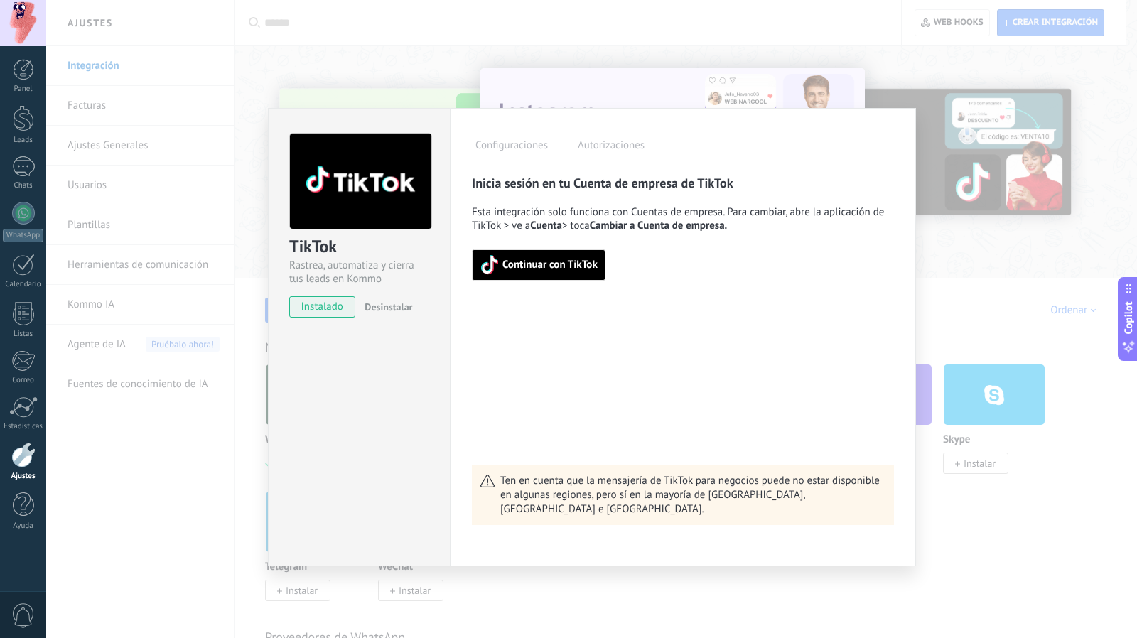
click at [513, 260] on span "Continuar con TikTok" at bounding box center [549, 265] width 95 height 10
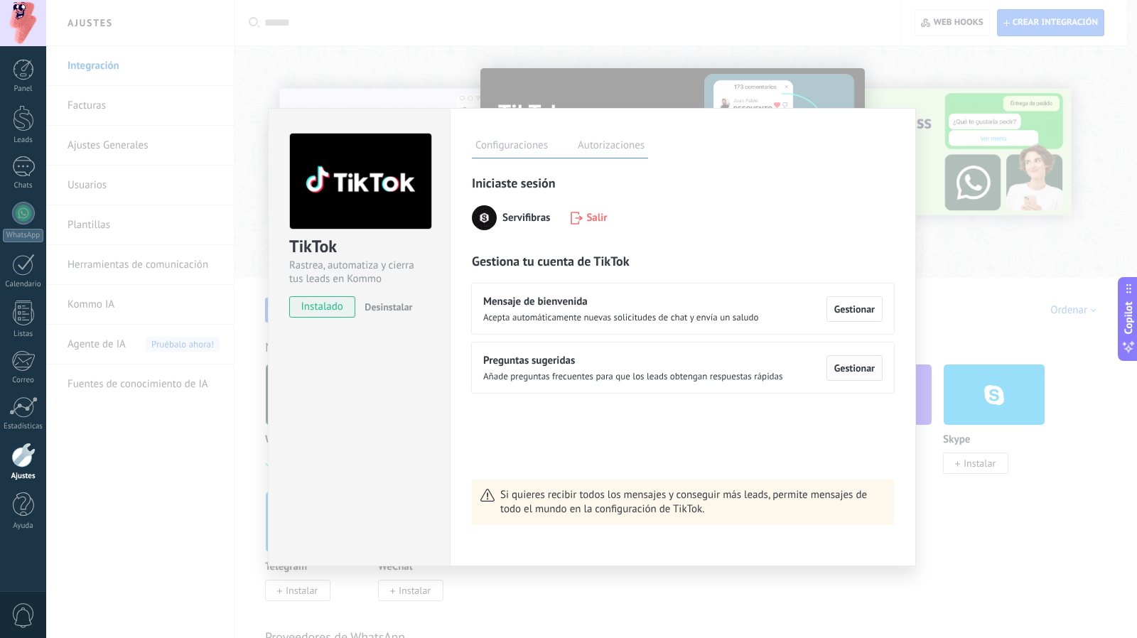
click at [848, 357] on button "Gestionar" at bounding box center [854, 368] width 56 height 26
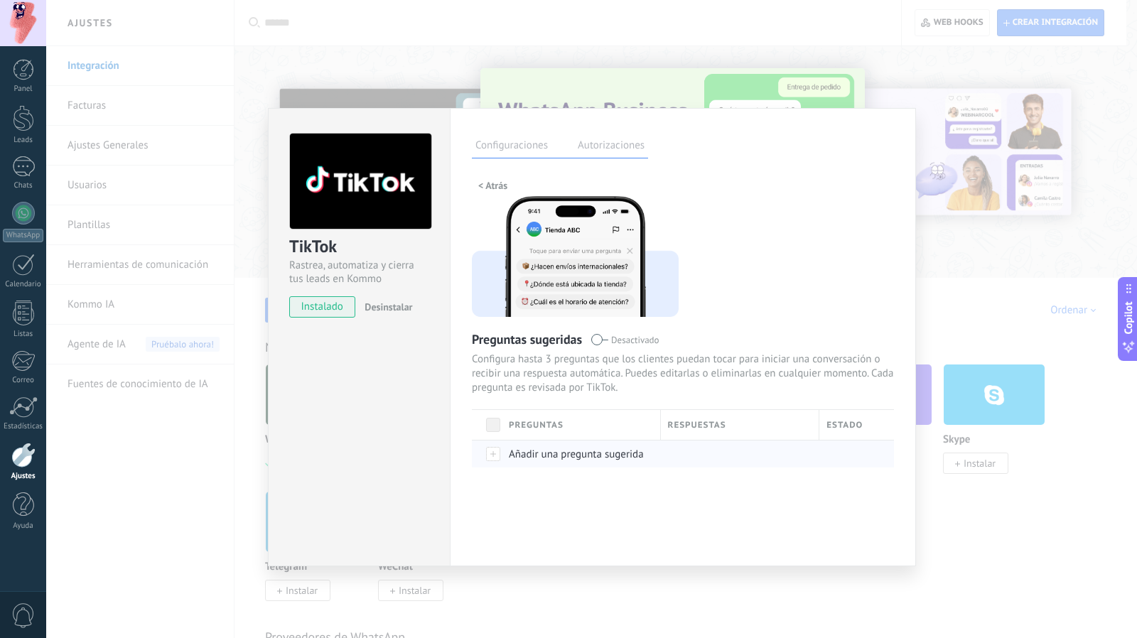
click at [529, 455] on span "Añadir una pregunta sugerida" at bounding box center [576, 454] width 135 height 13
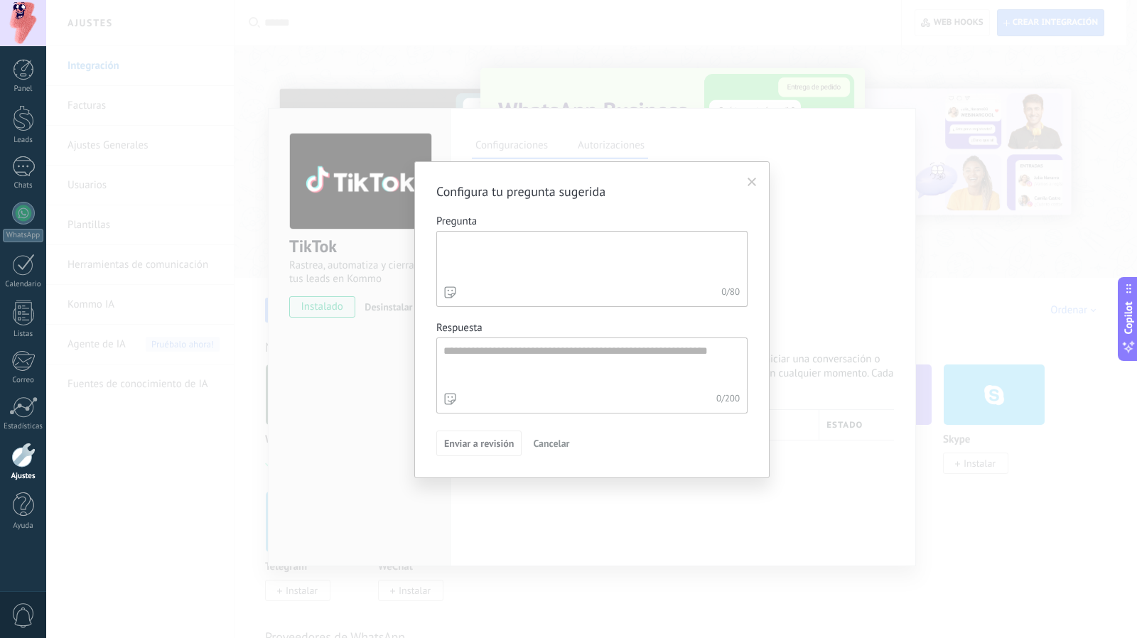
click at [521, 273] on textarea "Pregunta 0 / 80" at bounding box center [590, 257] width 307 height 51
type textarea "*"
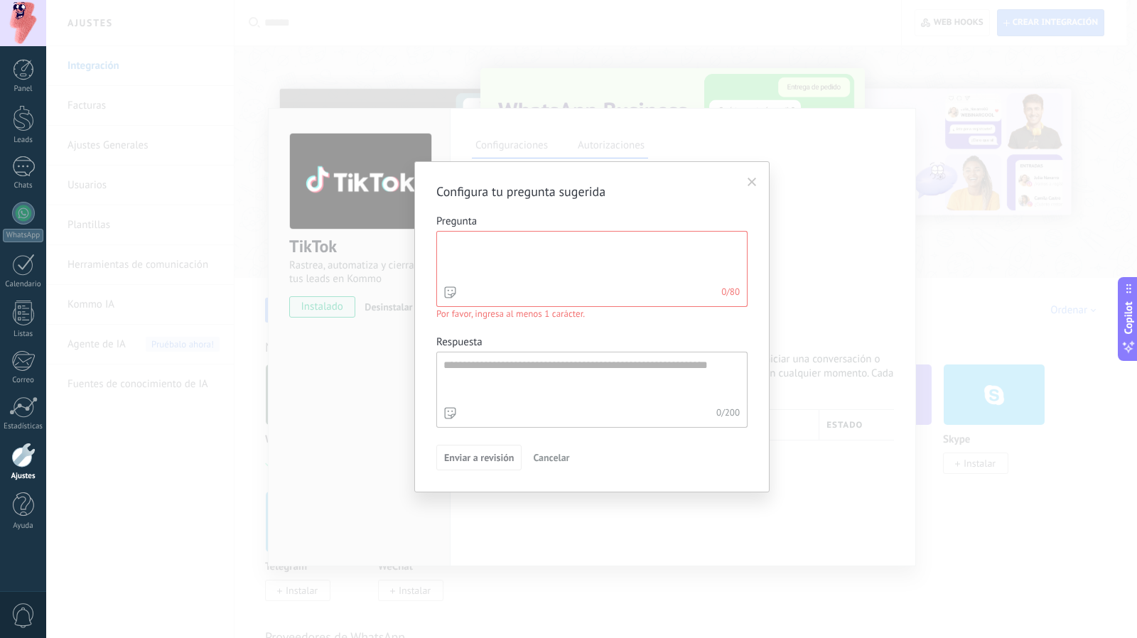
type textarea "*"
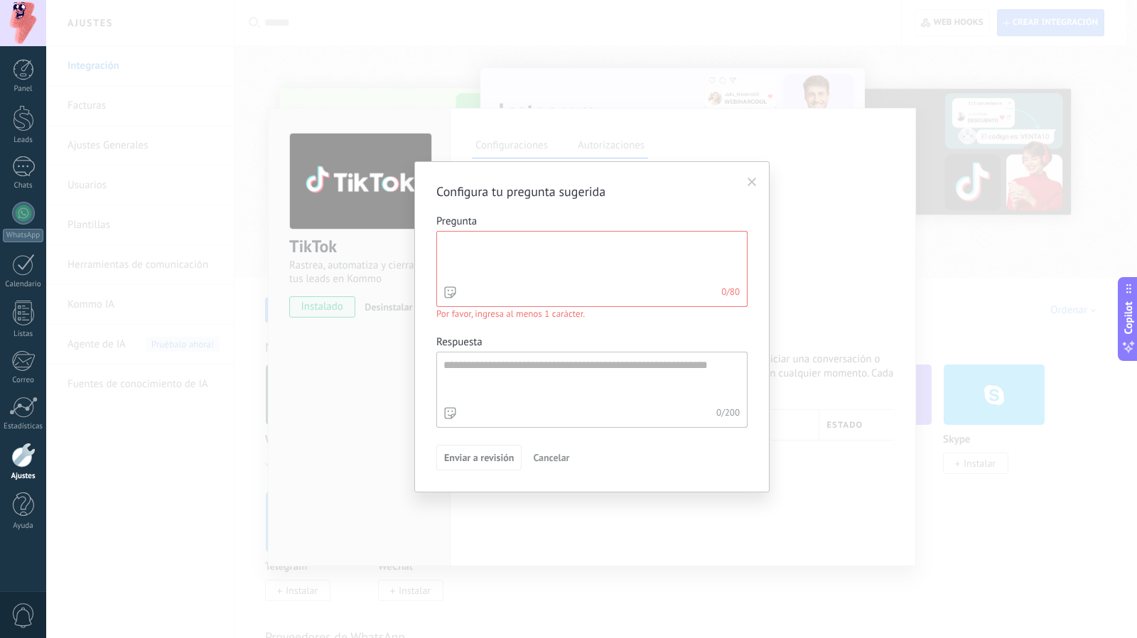
type textarea "*"
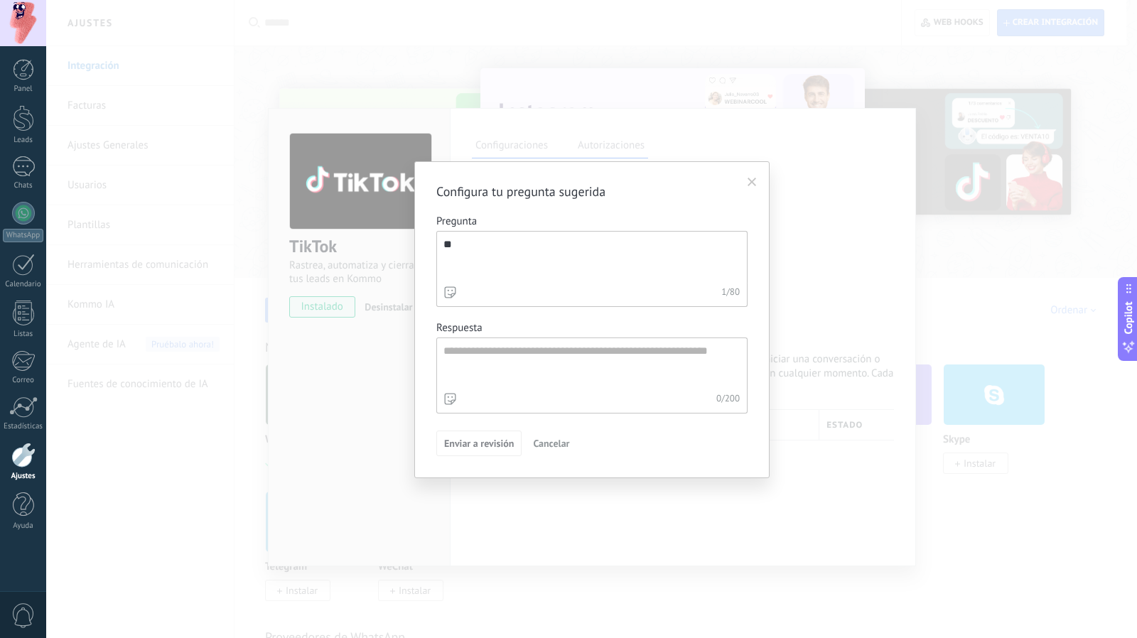
type textarea "*"
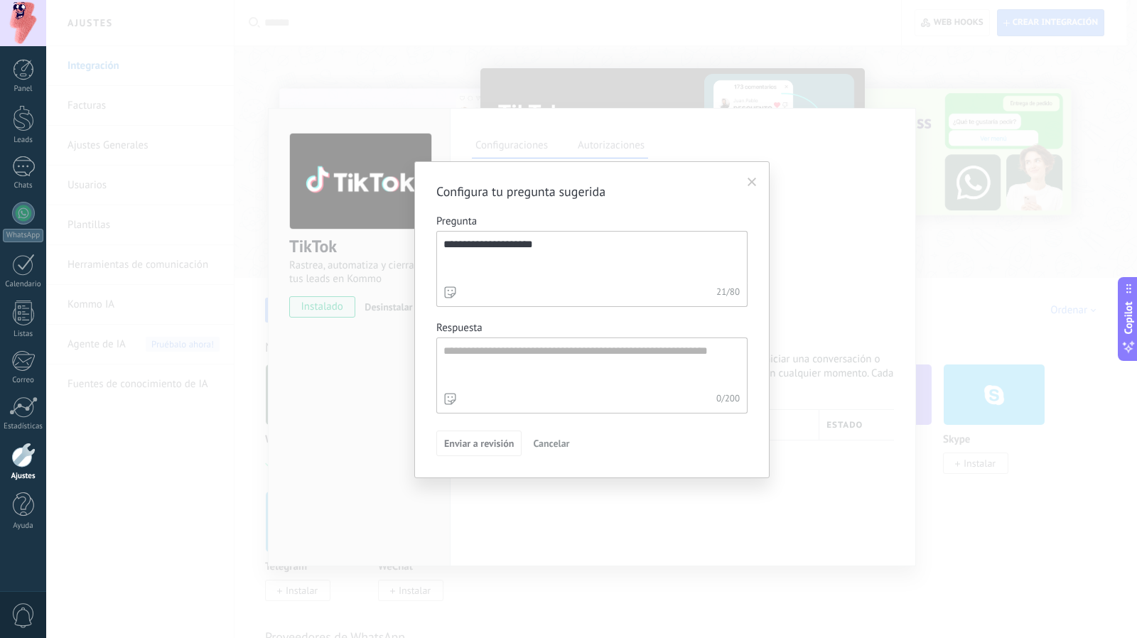
type textarea "**********"
click at [499, 359] on textarea "Respuesta 0 / 200" at bounding box center [590, 363] width 307 height 51
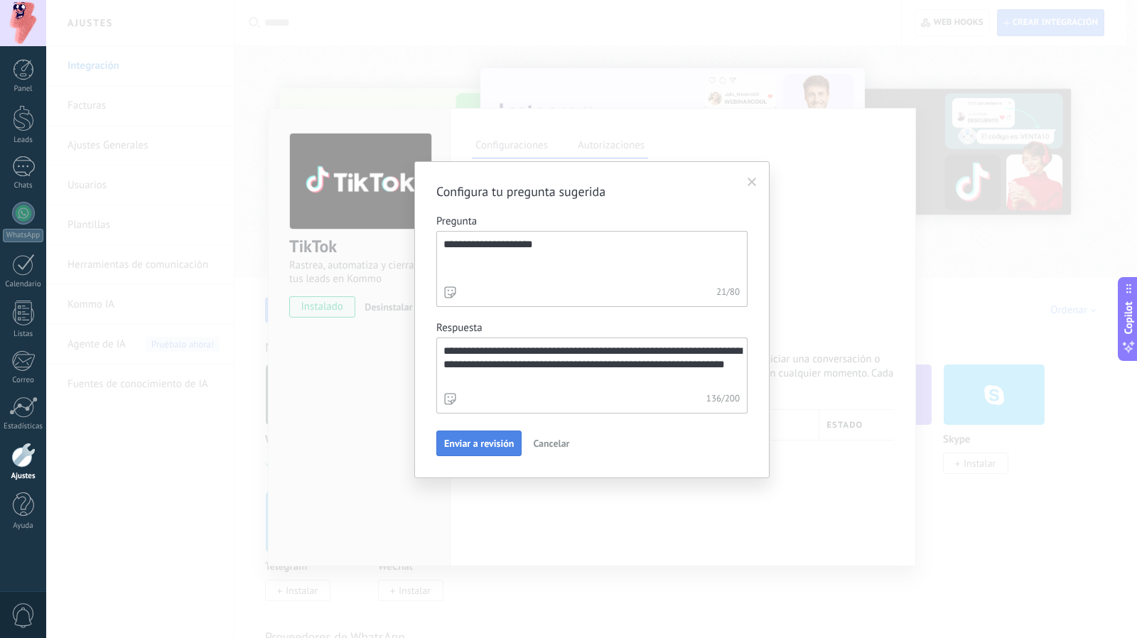
type textarea "**********"
click at [482, 438] on span "Enviar a revisión" at bounding box center [479, 443] width 70 height 10
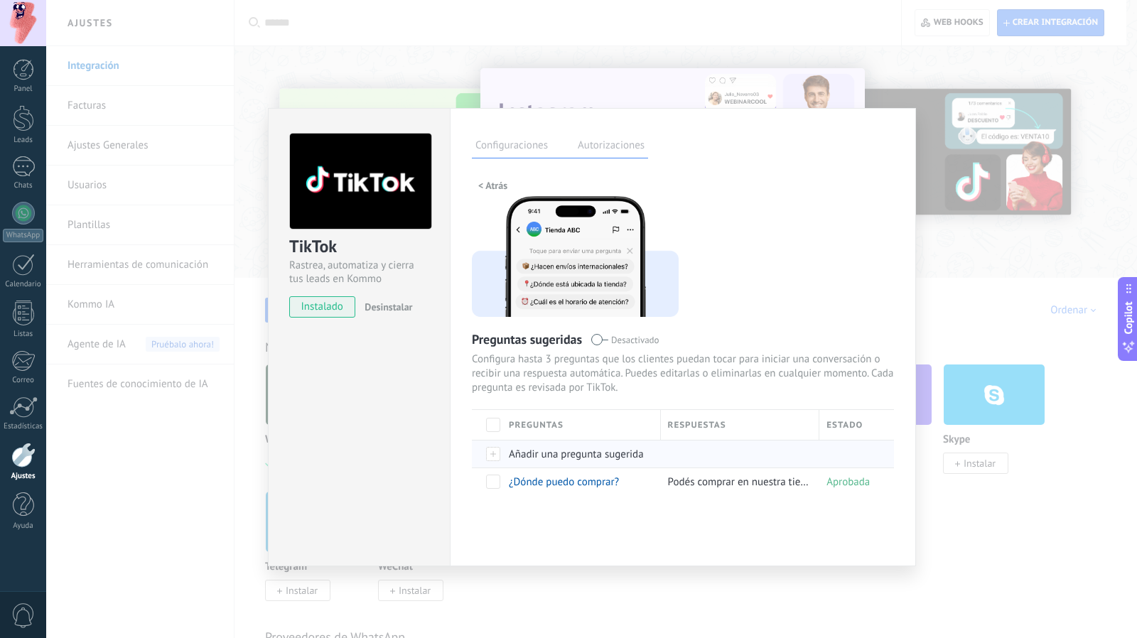
click at [543, 452] on span "Añadir una pregunta sugerida" at bounding box center [576, 454] width 135 height 13
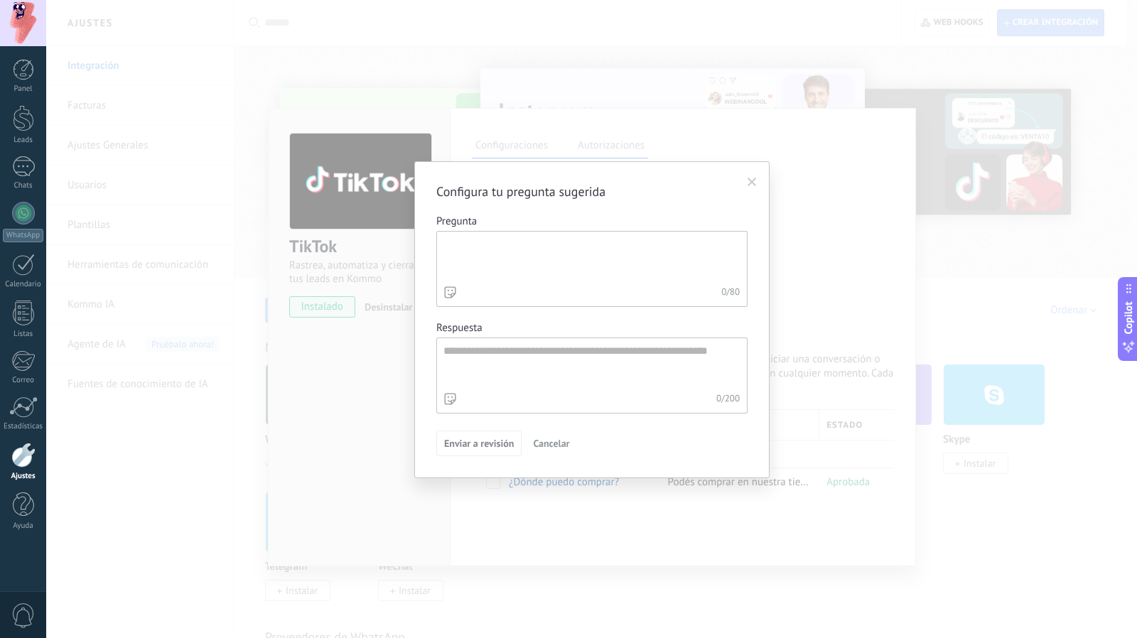
click at [507, 260] on textarea "Pregunta 0 / 80" at bounding box center [590, 257] width 307 height 51
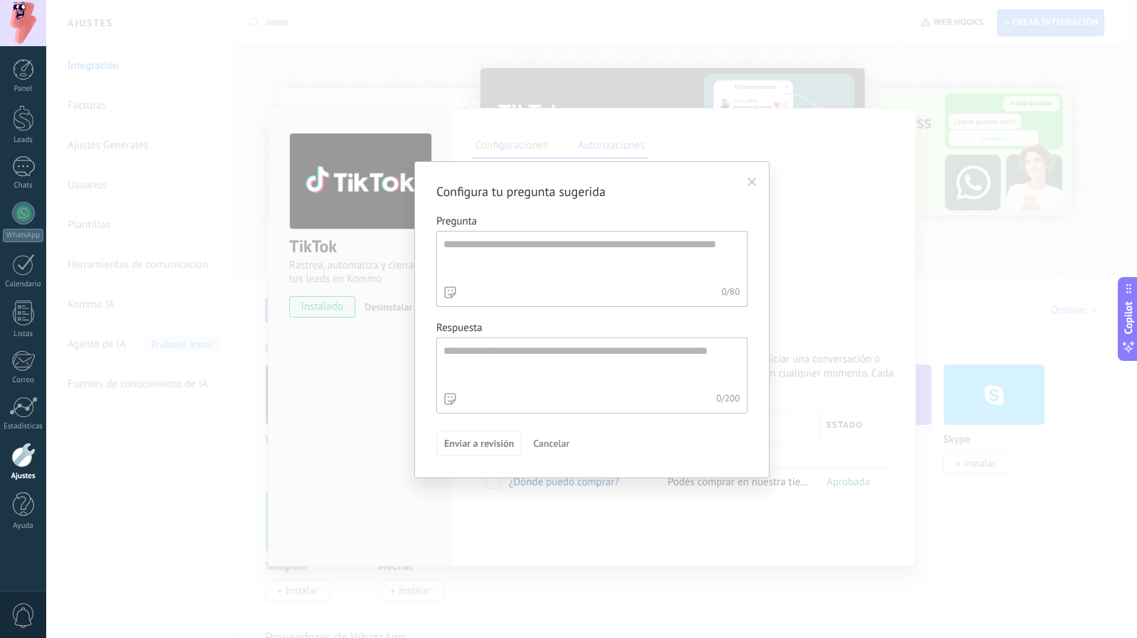
click at [757, 180] on span at bounding box center [751, 183] width 23 height 28
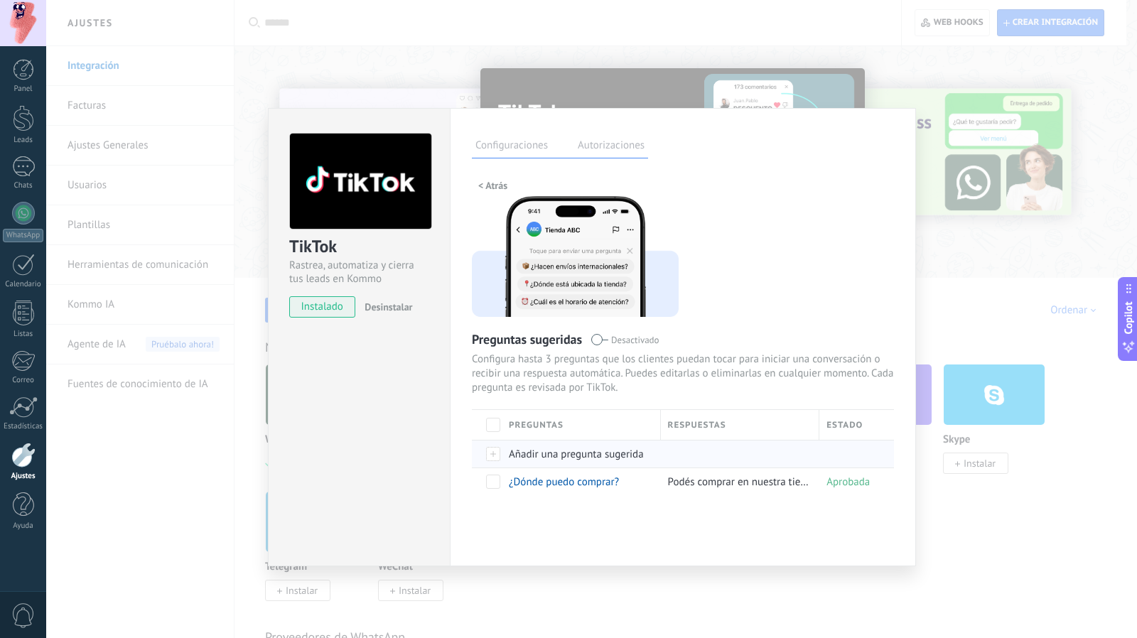
click at [489, 453] on div at bounding box center [487, 454] width 30 height 28
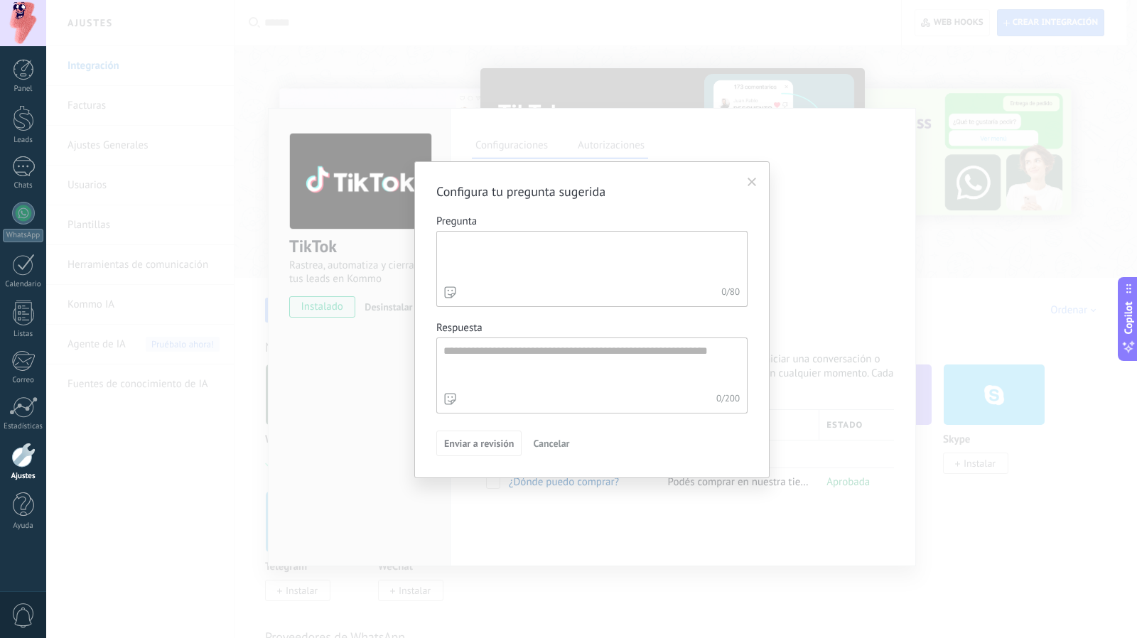
click at [494, 260] on textarea "Pregunta 0 / 80" at bounding box center [590, 257] width 307 height 51
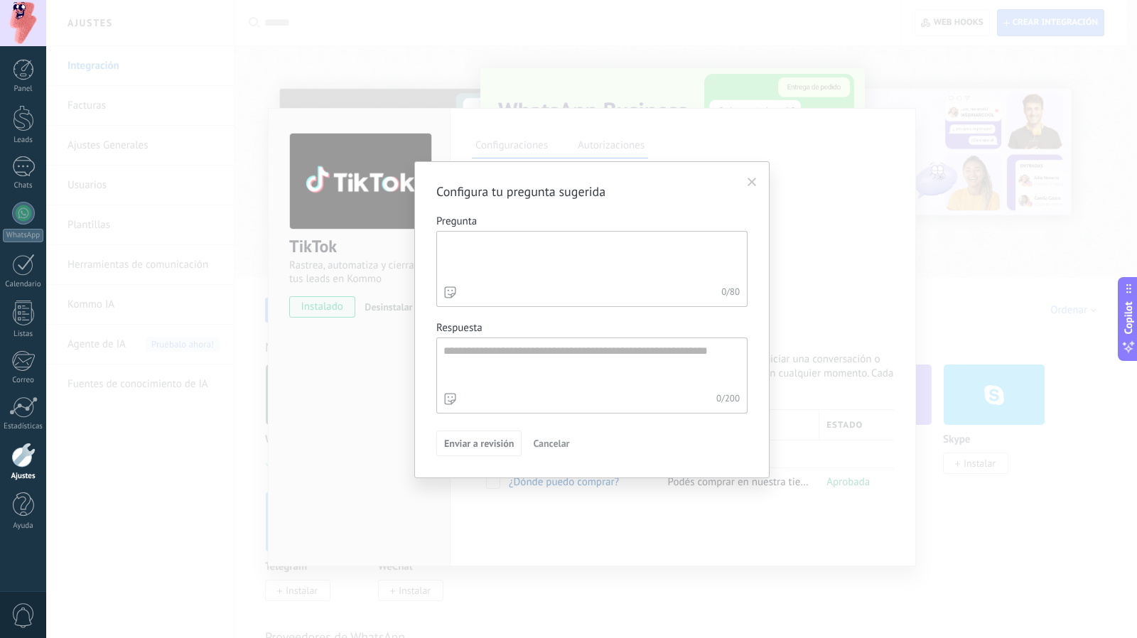
type textarea "*"
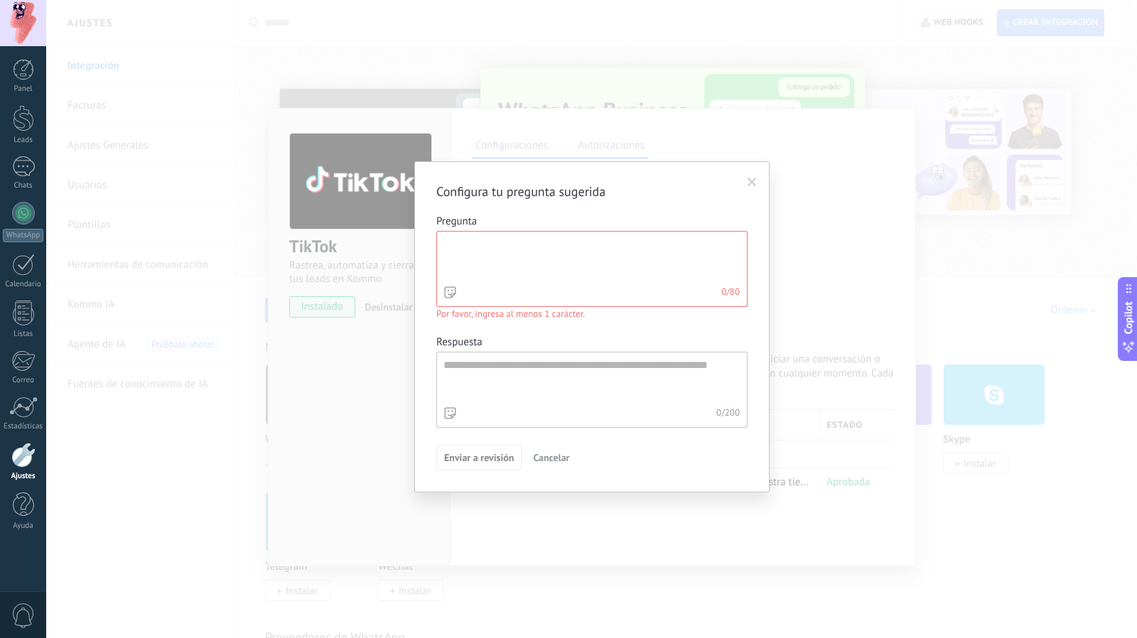
type textarea "*"
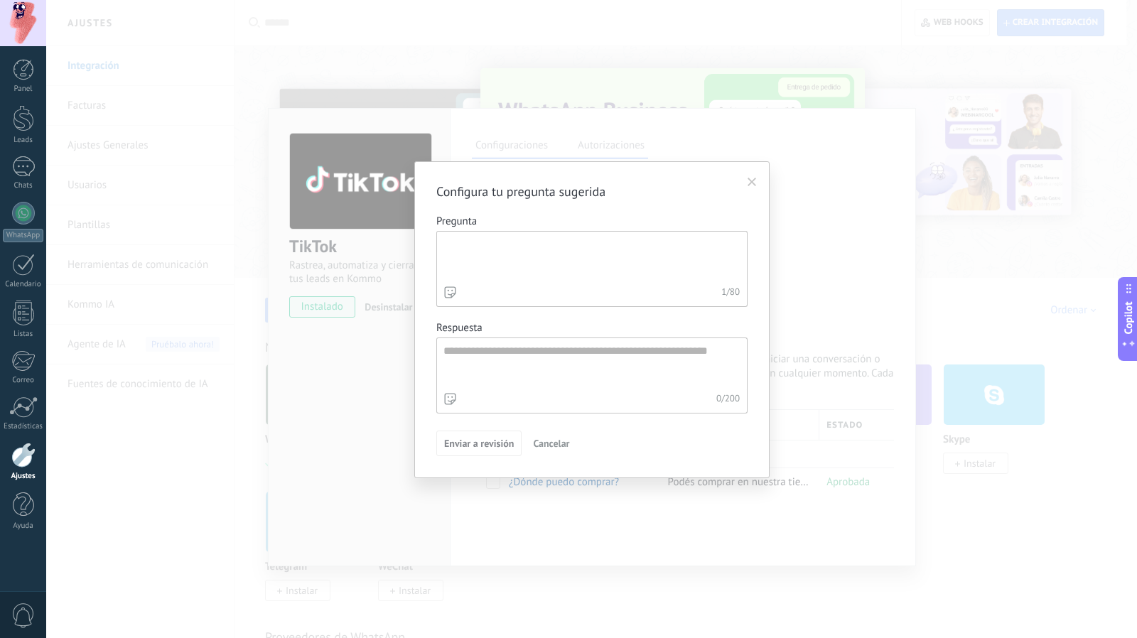
type textarea "*"
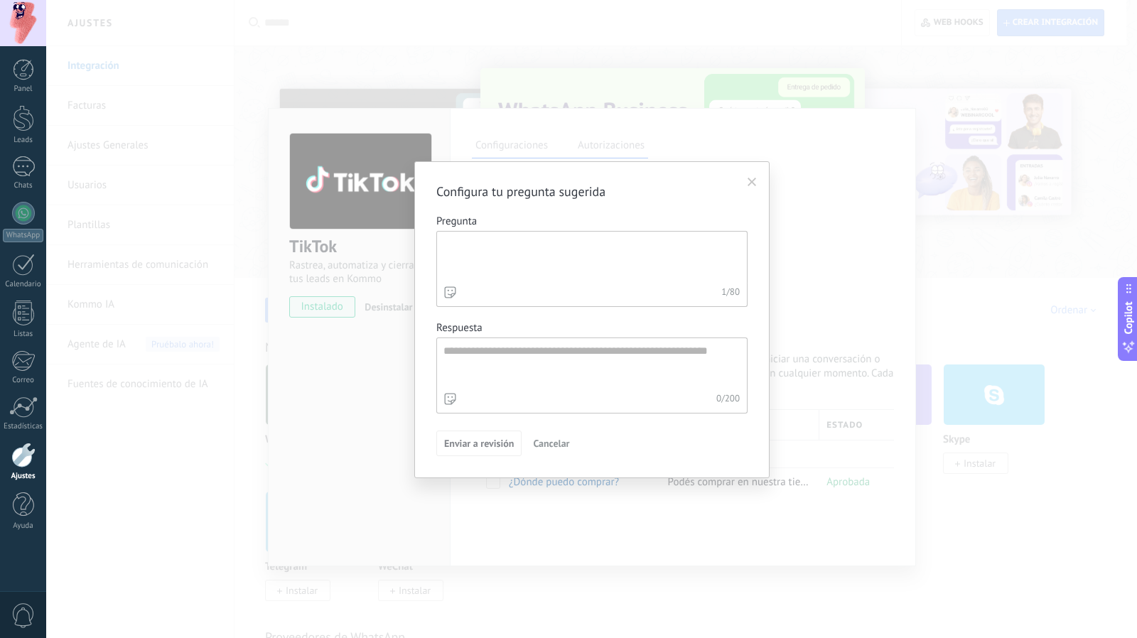
type textarea "*"
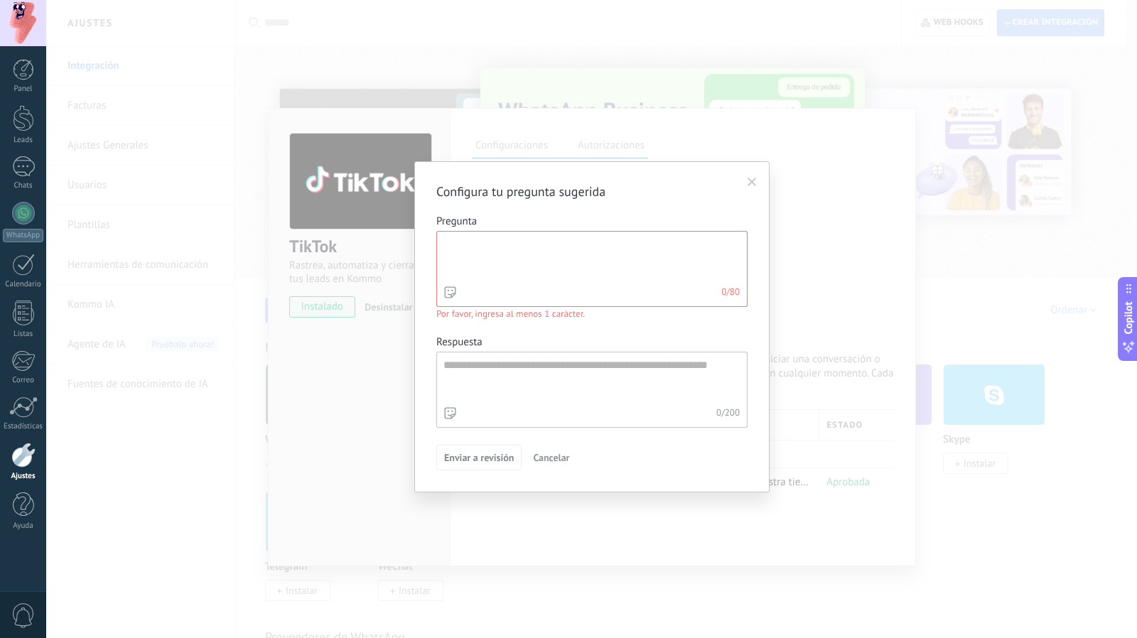
type textarea "*"
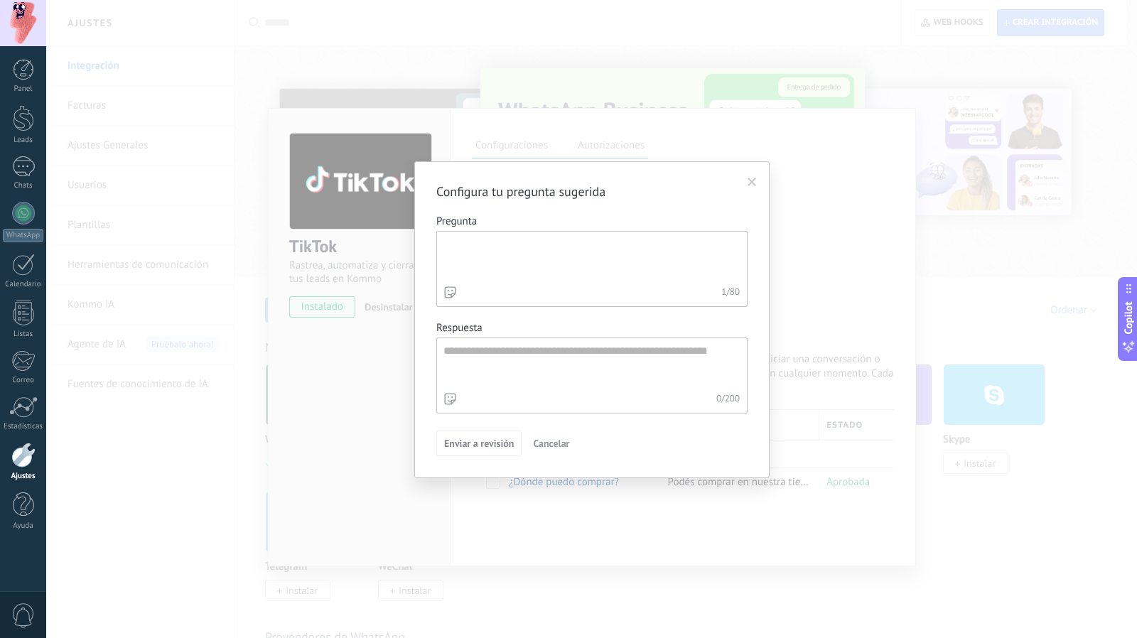
type textarea "*"
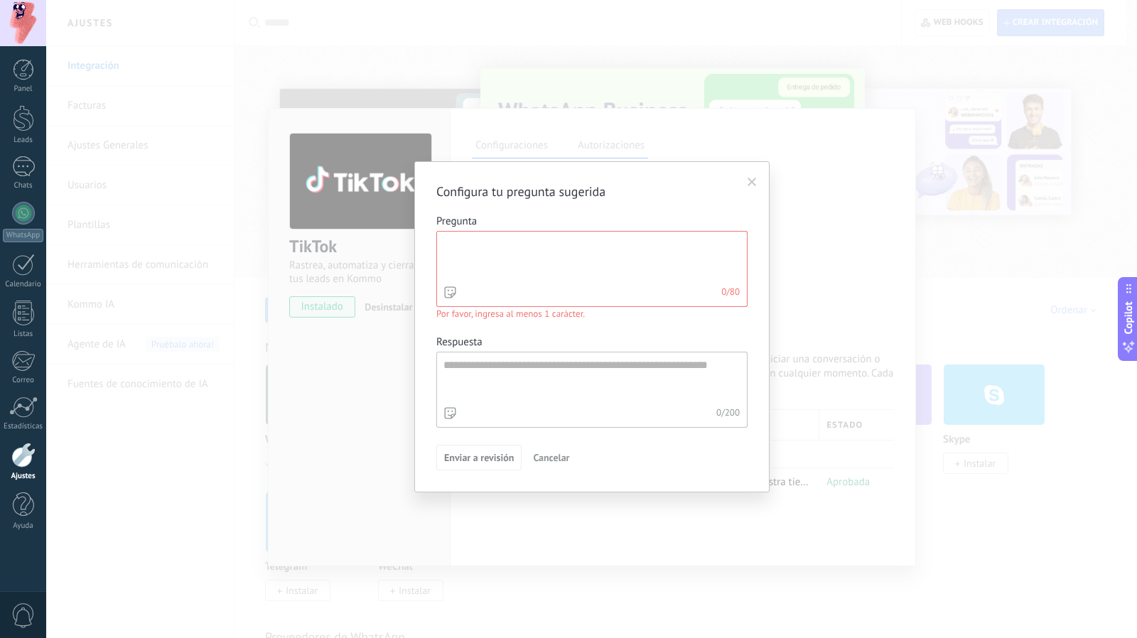
type textarea "*"
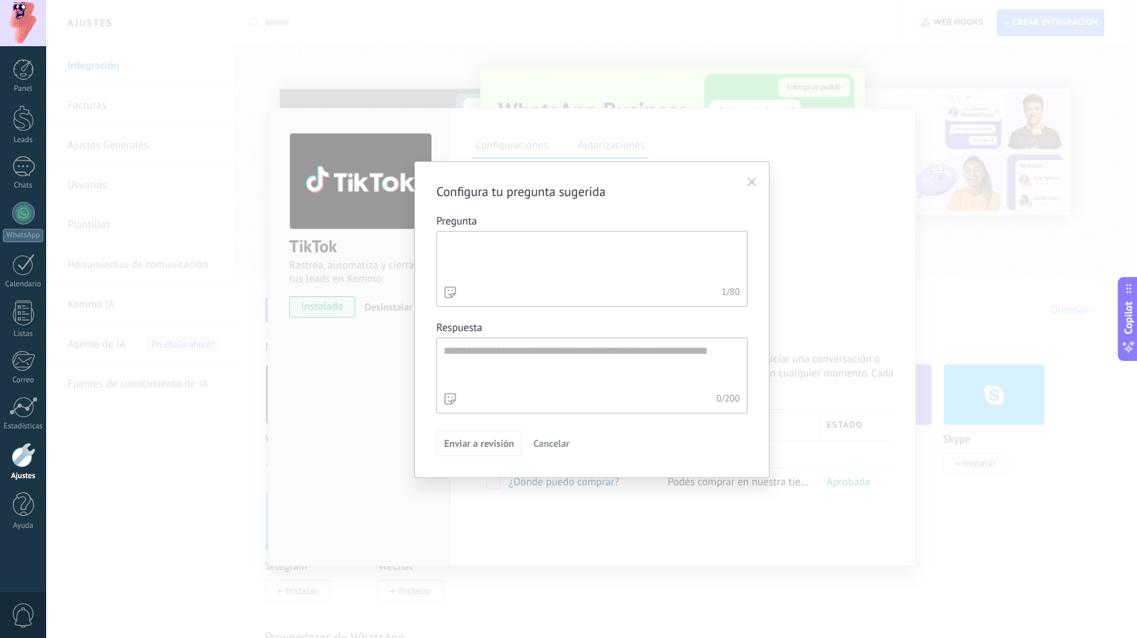
type textarea "*"
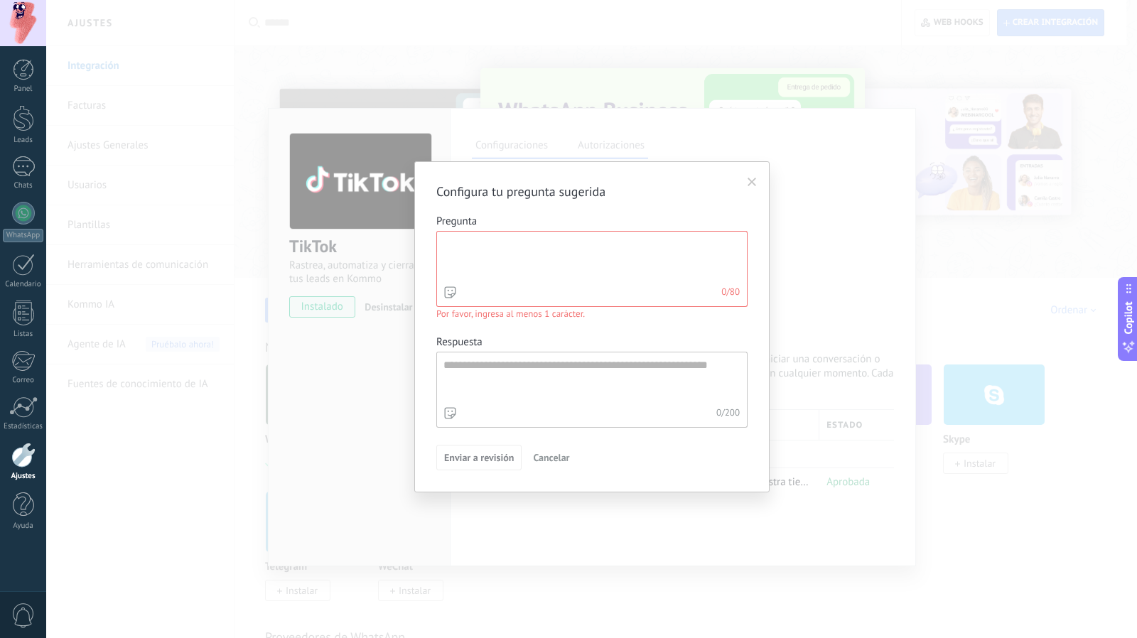
type textarea "*"
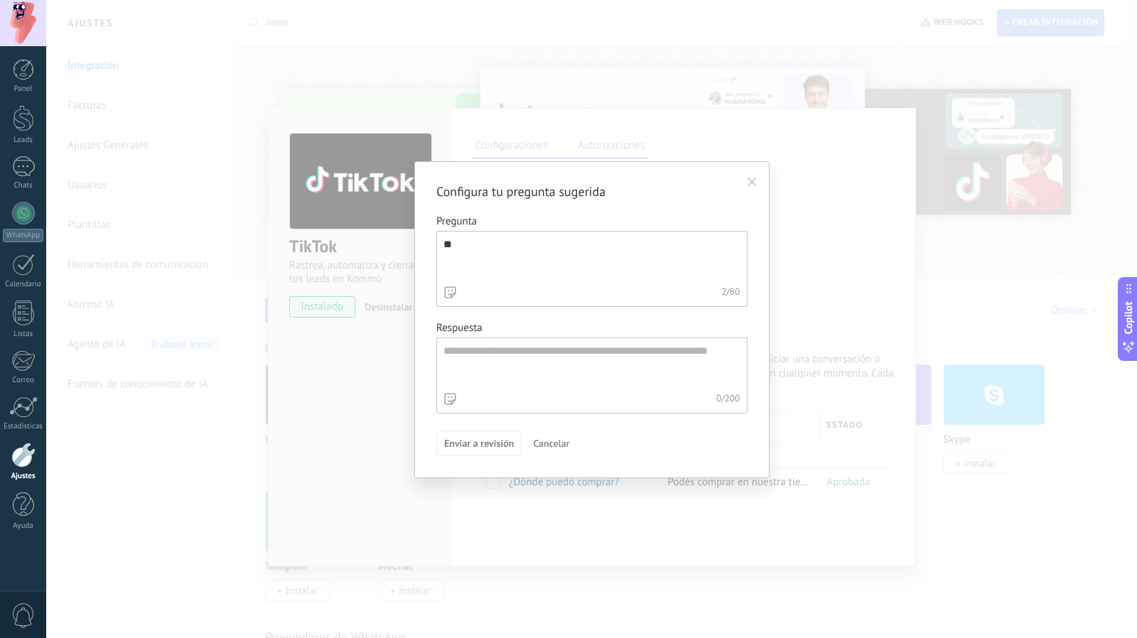
type textarea "*"
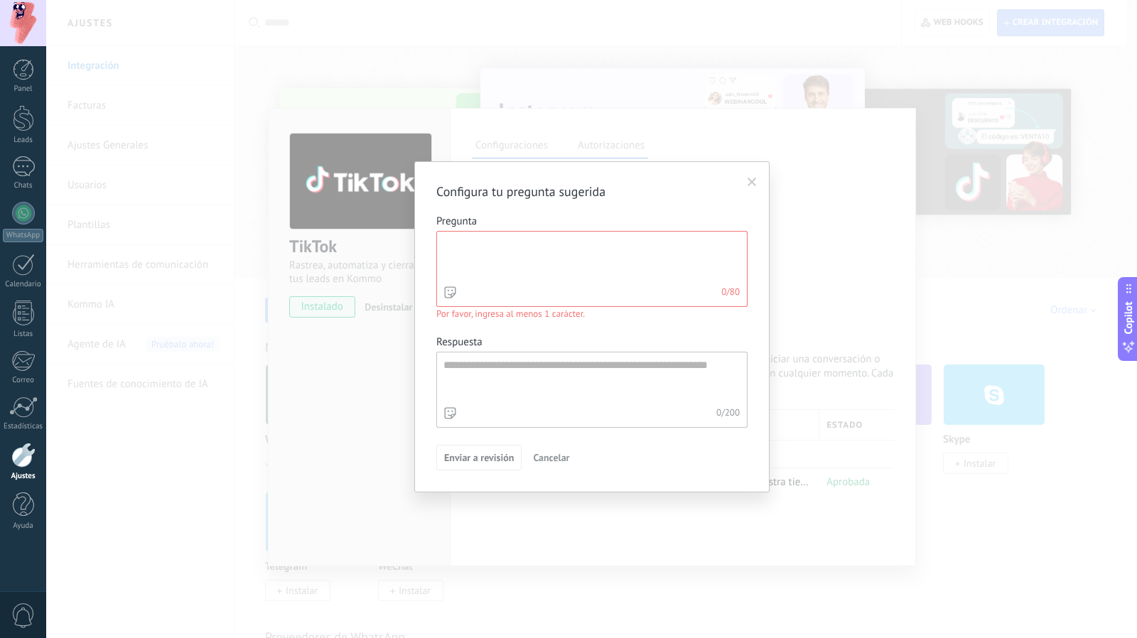
type textarea "*"
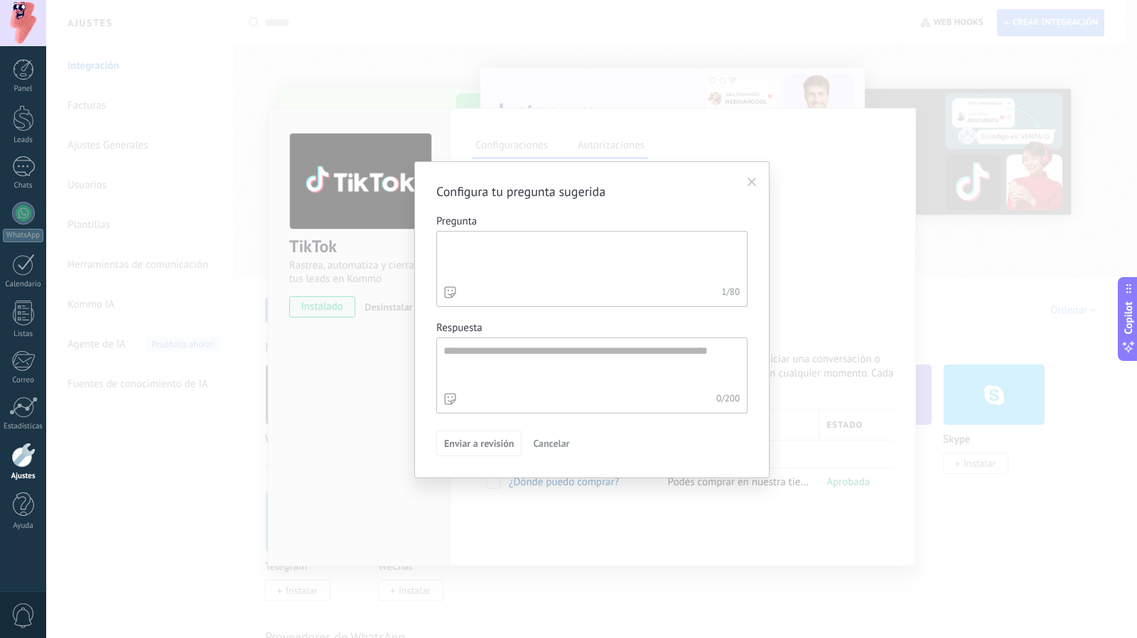
type textarea "*"
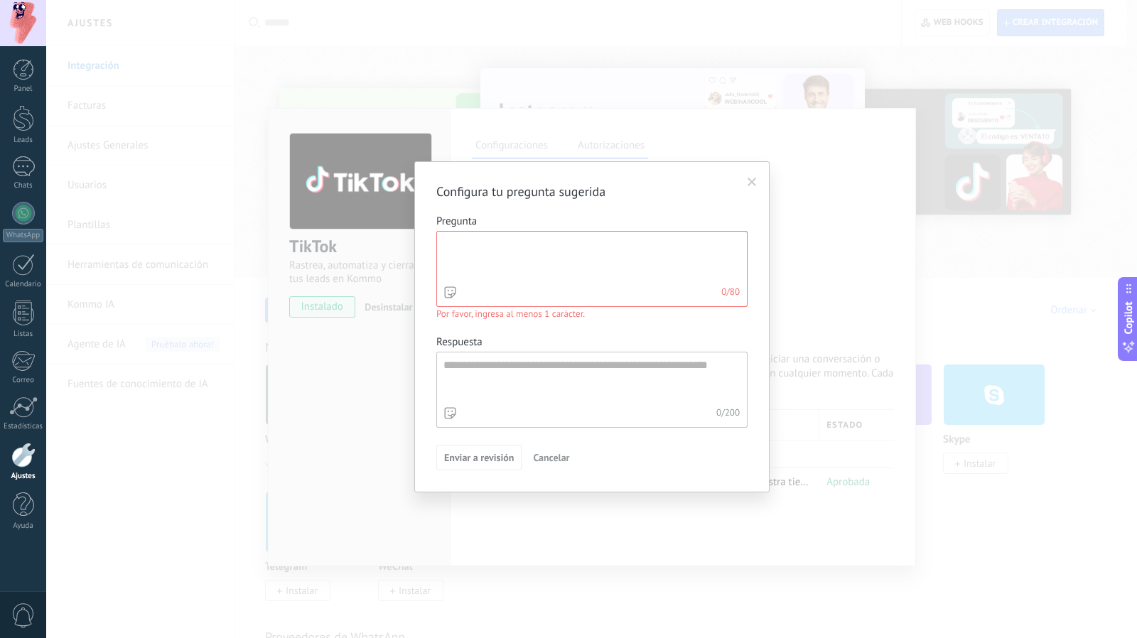
type textarea "*"
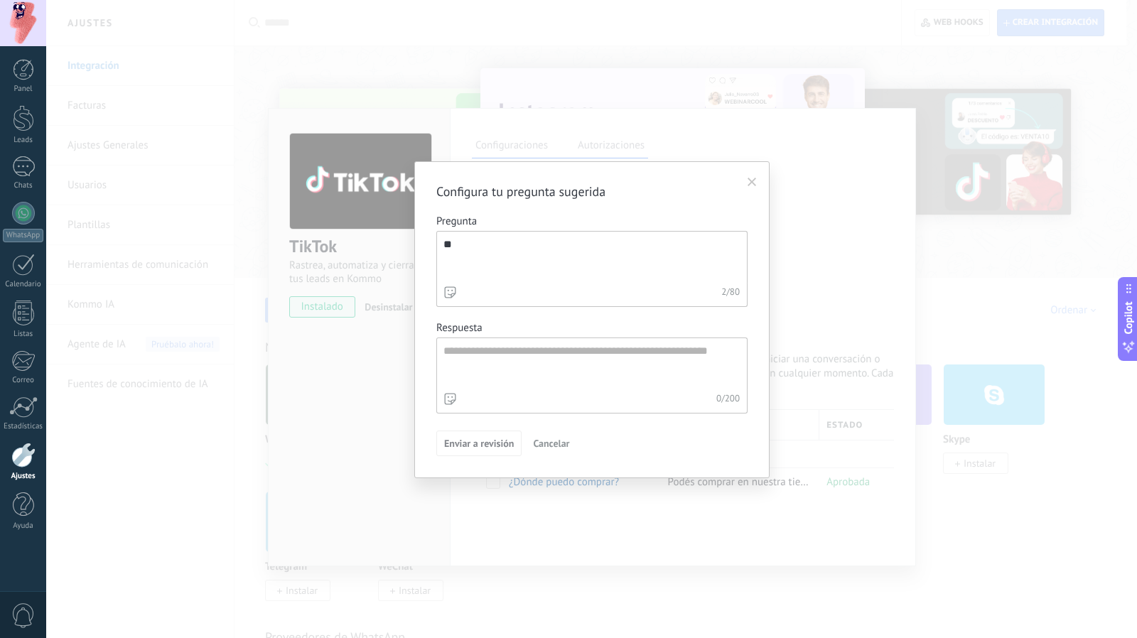
type textarea "*"
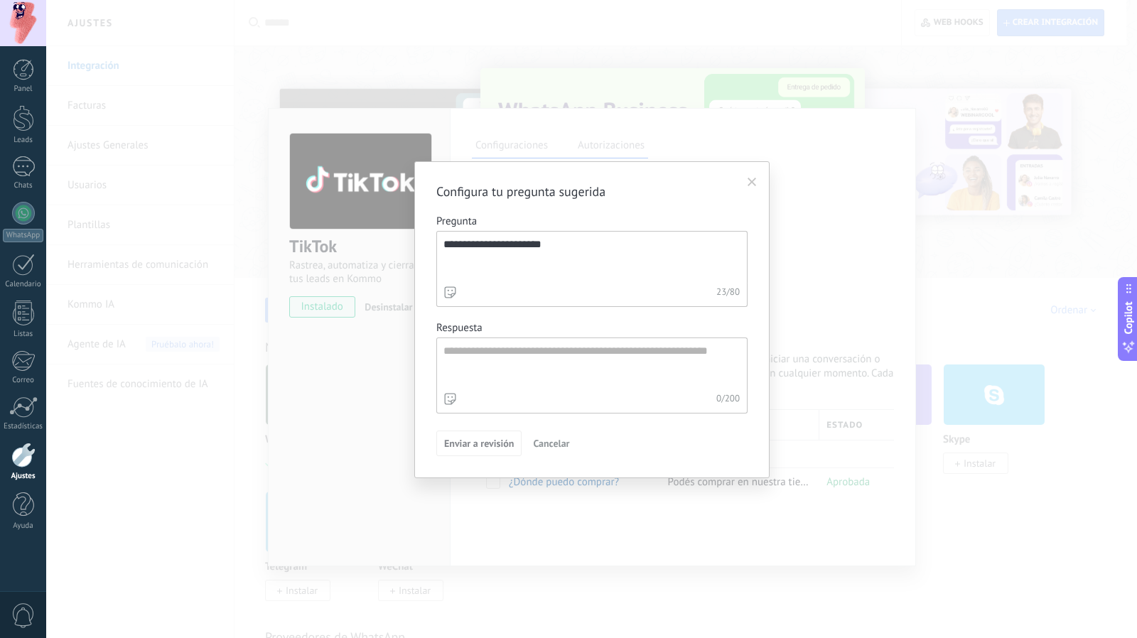
type textarea "**********"
click at [479, 349] on textarea "Respuesta 0 / 200" at bounding box center [590, 363] width 307 height 51
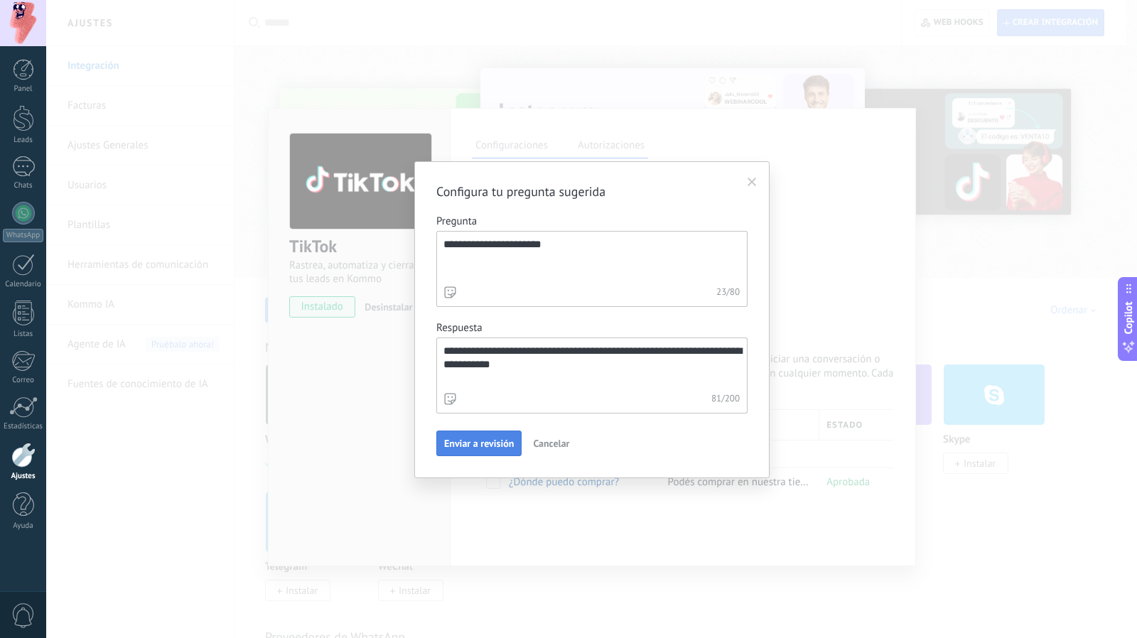
type textarea "**********"
click at [465, 440] on span "Enviar a revisión" at bounding box center [479, 443] width 70 height 10
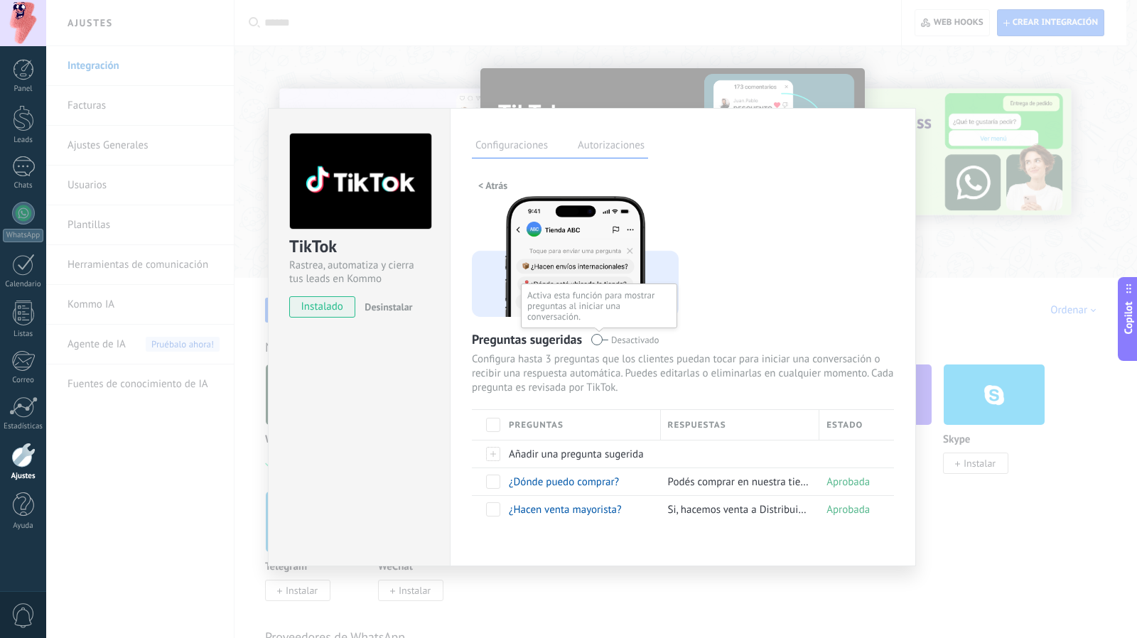
click at [597, 341] on span at bounding box center [599, 339] width 18 height 11
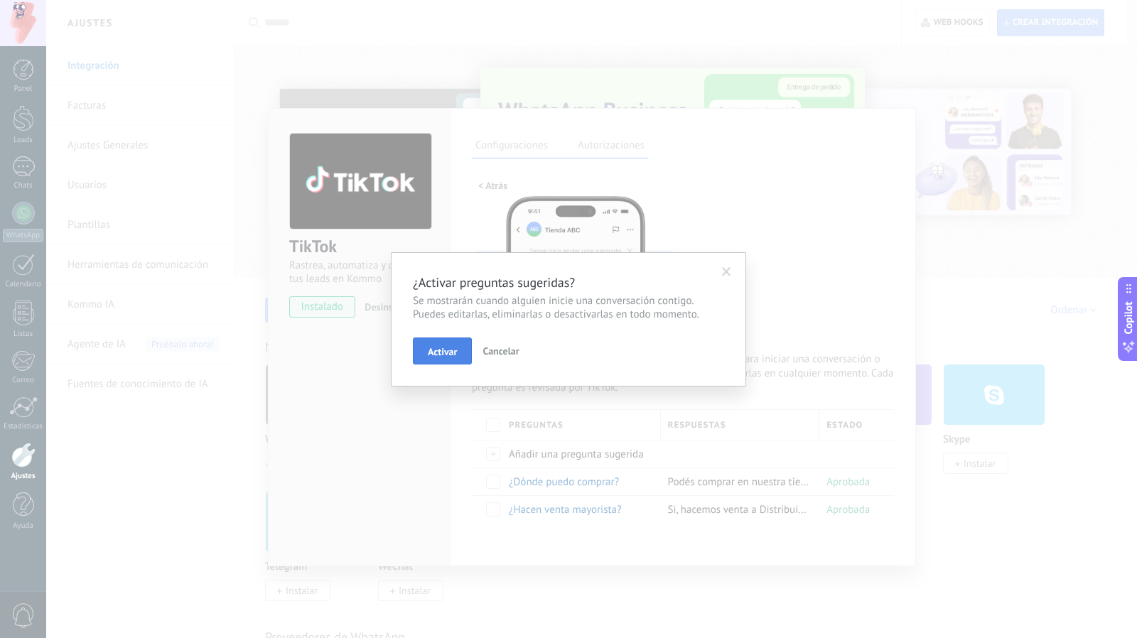
click at [438, 347] on span "Activar" at bounding box center [442, 352] width 29 height 10
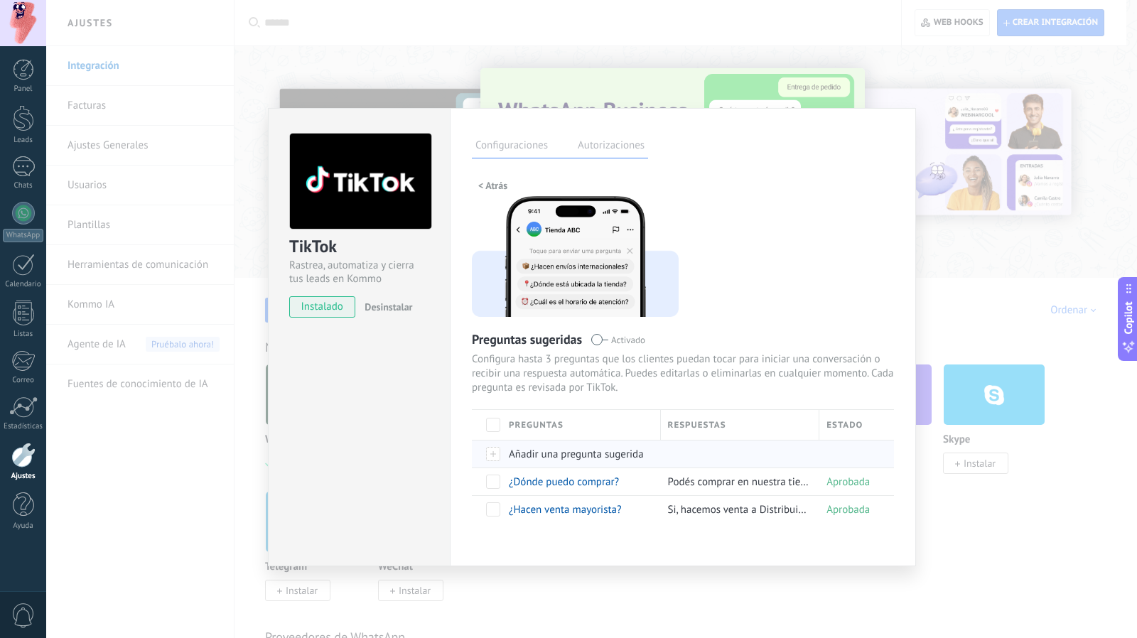
click at [490, 448] on div at bounding box center [487, 454] width 30 height 28
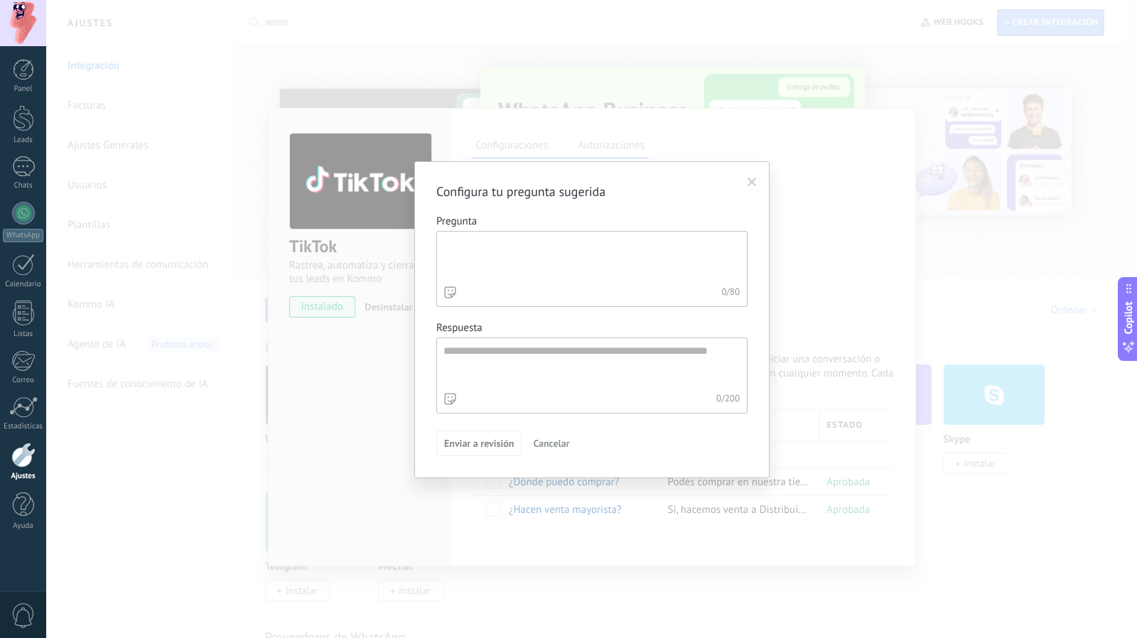
click at [508, 255] on textarea "Pregunta 0 / 80" at bounding box center [590, 257] width 307 height 51
type textarea "*"
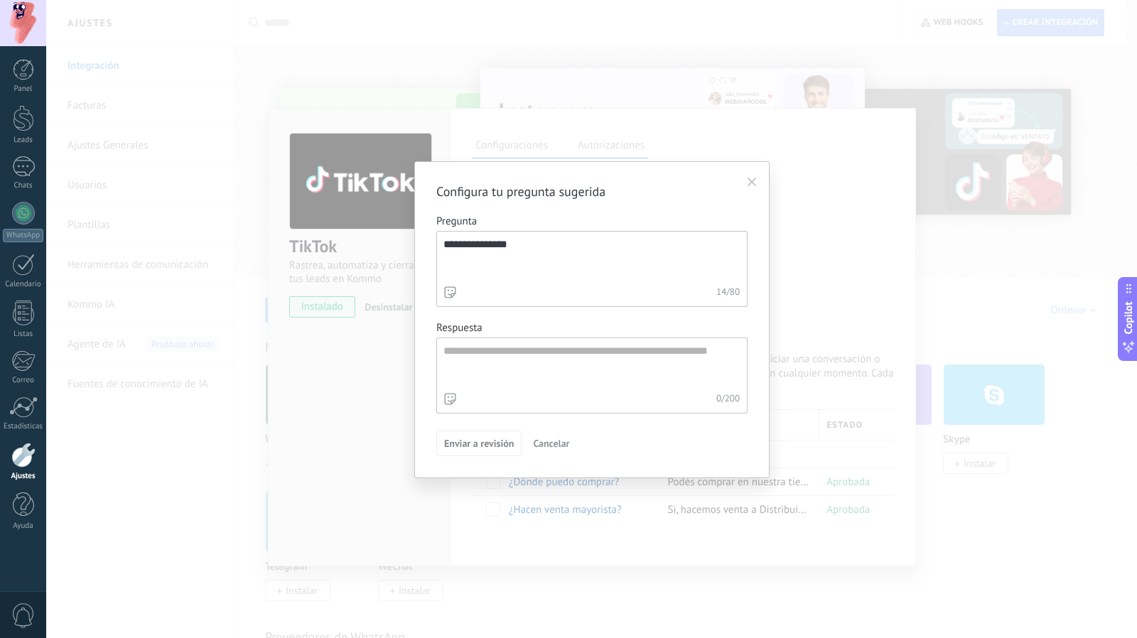
type textarea "**********"
click at [479, 357] on textarea "Respuesta 0 / 200" at bounding box center [590, 363] width 307 height 51
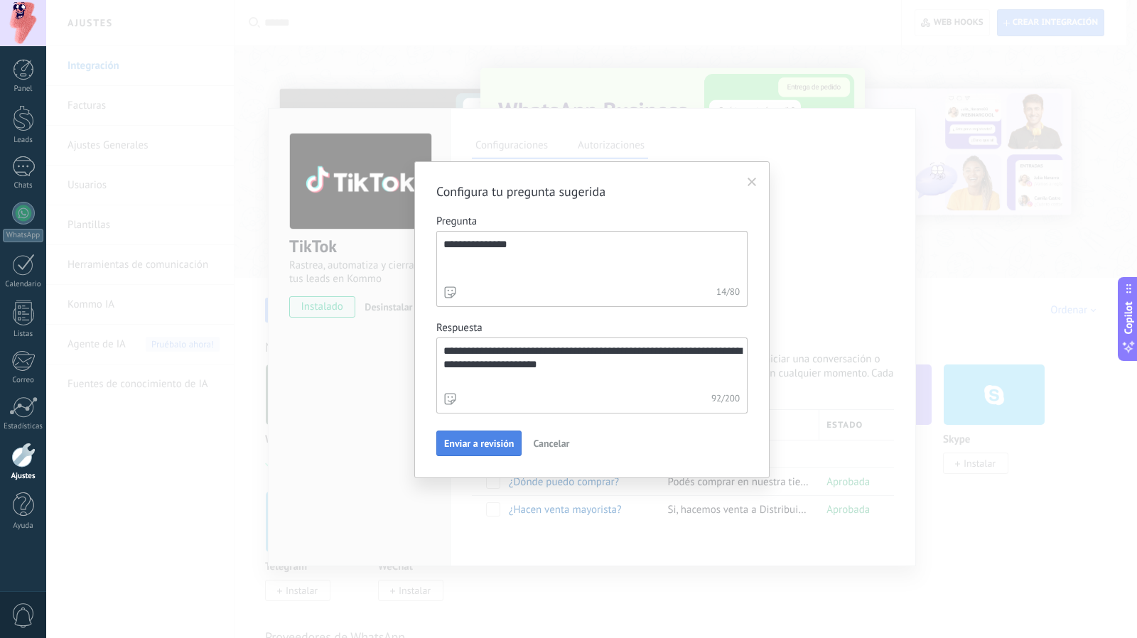
type textarea "**********"
click at [487, 445] on span "Enviar a revisión" at bounding box center [479, 443] width 70 height 10
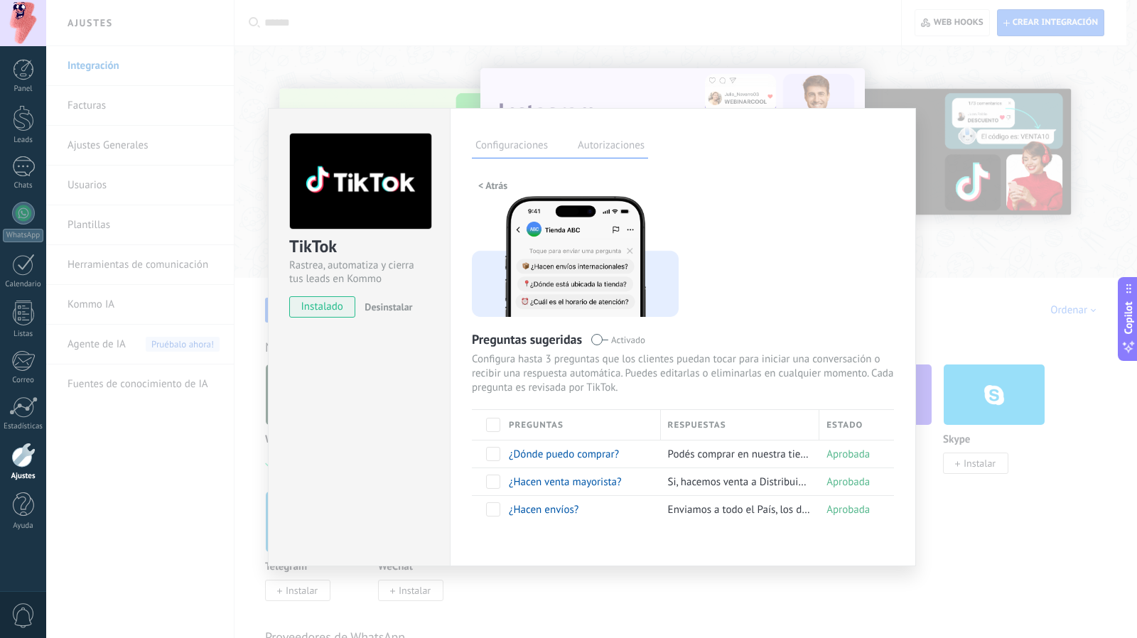
click at [956, 326] on div "TikTok Rastrea, automatiza y cierra tus leads en Kommo instalado Desinstalar Co…" at bounding box center [591, 319] width 1090 height 638
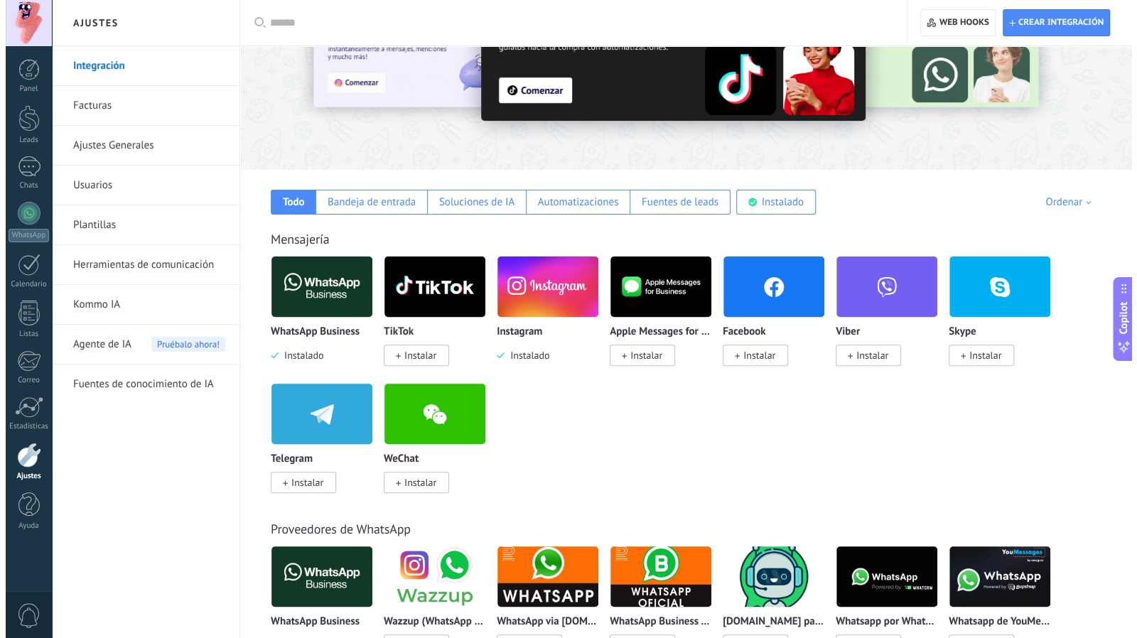
scroll to position [114, 0]
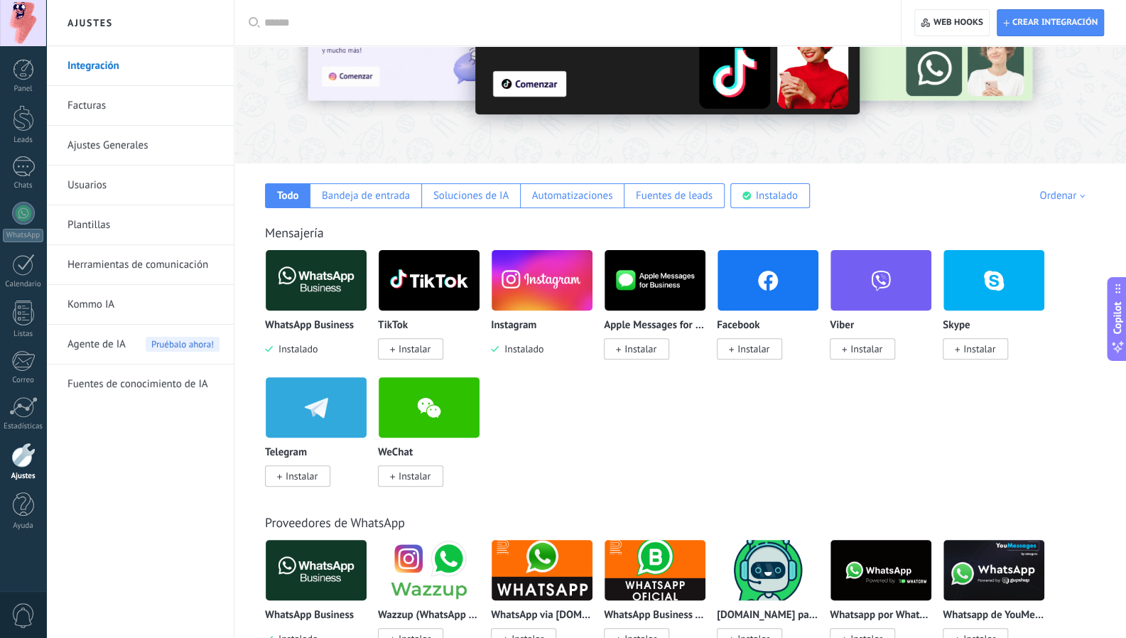
click at [734, 345] on span "Instalar" at bounding box center [749, 348] width 65 height 21
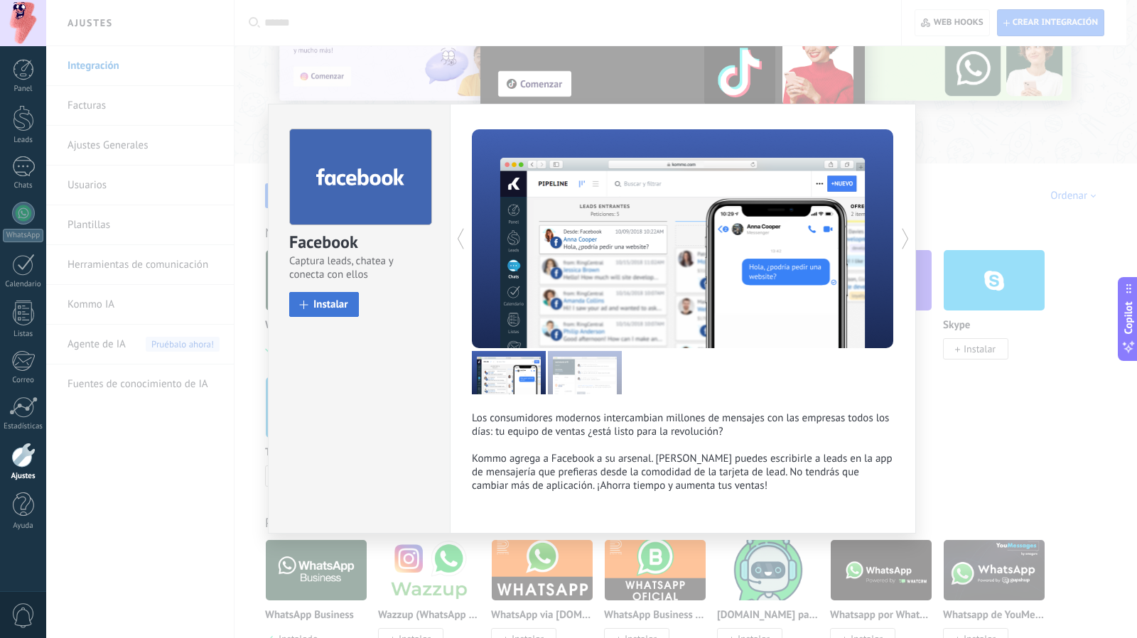
click at [306, 302] on span at bounding box center [304, 304] width 9 height 9
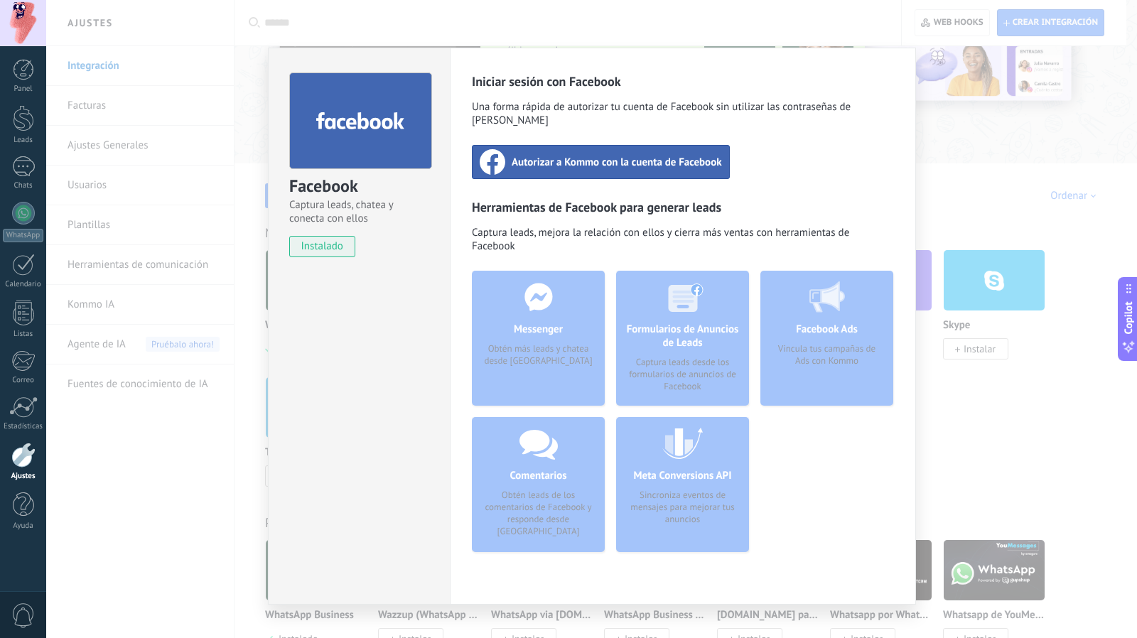
click at [570, 155] on span "Autorizar a Kommo con la cuenta de Facebook" at bounding box center [616, 162] width 210 height 14
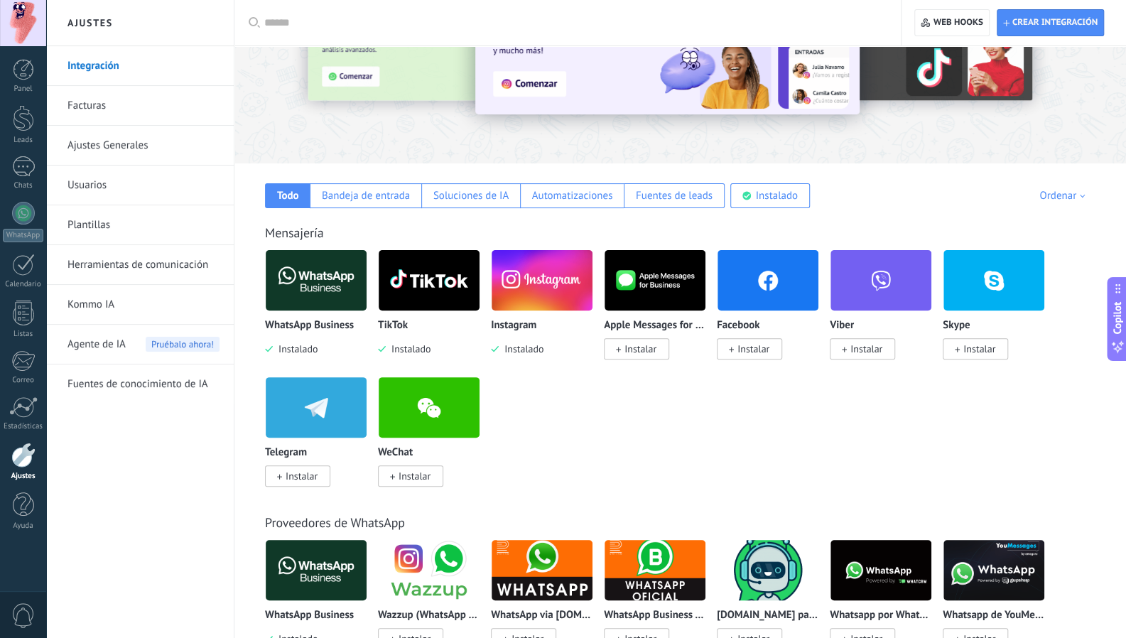
click at [746, 345] on span "Instalar" at bounding box center [753, 348] width 32 height 13
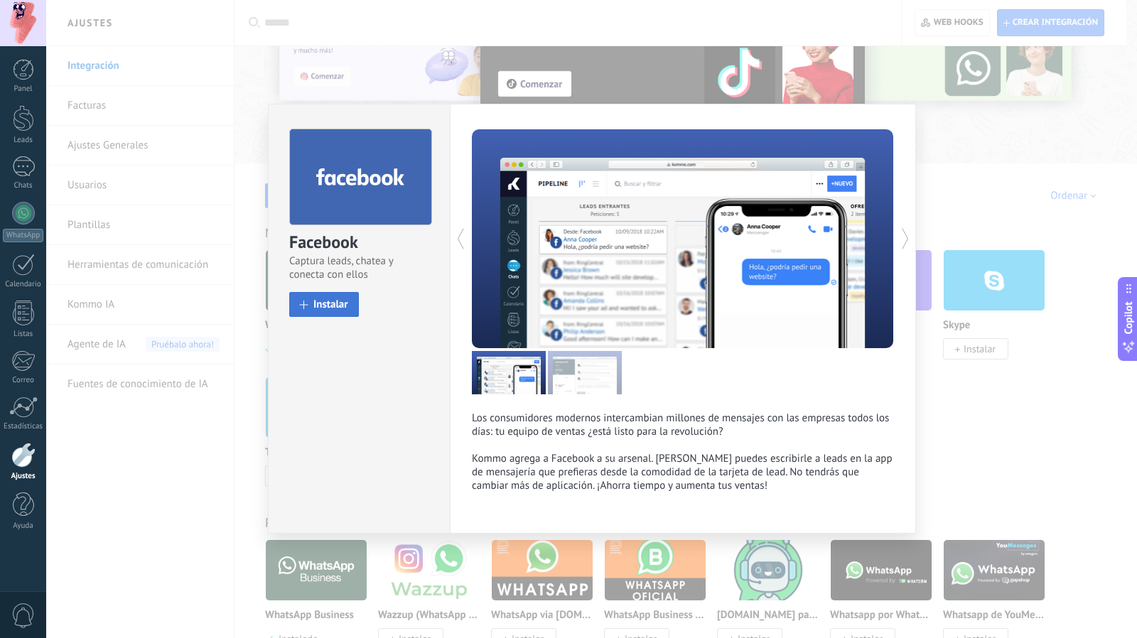
click at [307, 293] on button "Instalar" at bounding box center [324, 304] width 70 height 25
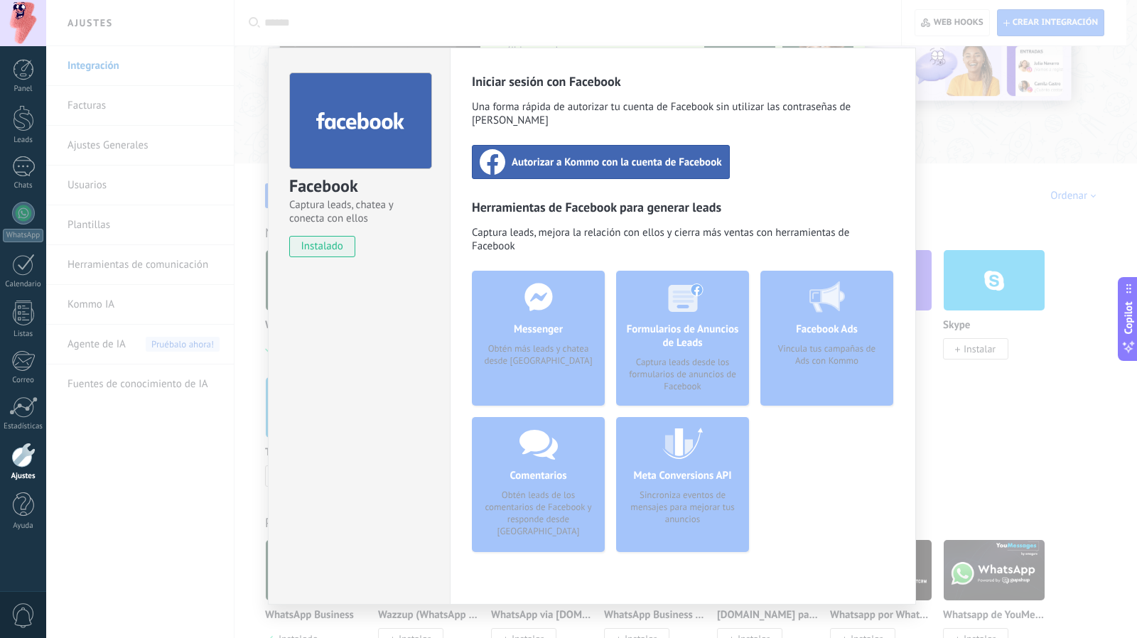
click at [602, 155] on span "Autorizar a Kommo con la cuenta de Facebook" at bounding box center [616, 162] width 210 height 14
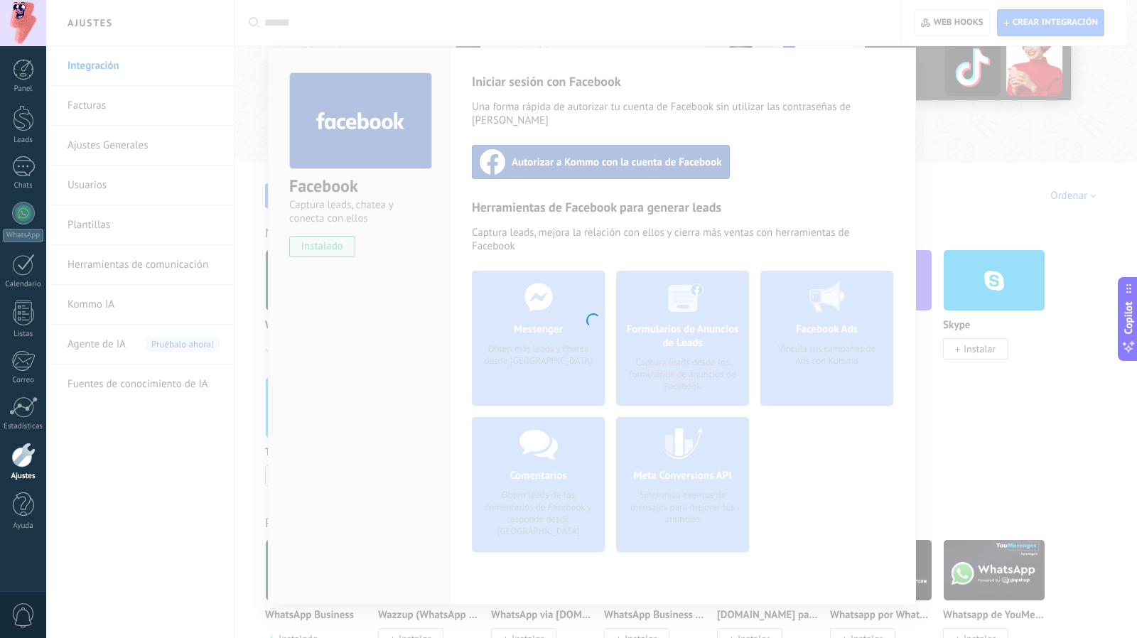
click at [814, 570] on div at bounding box center [591, 319] width 1090 height 638
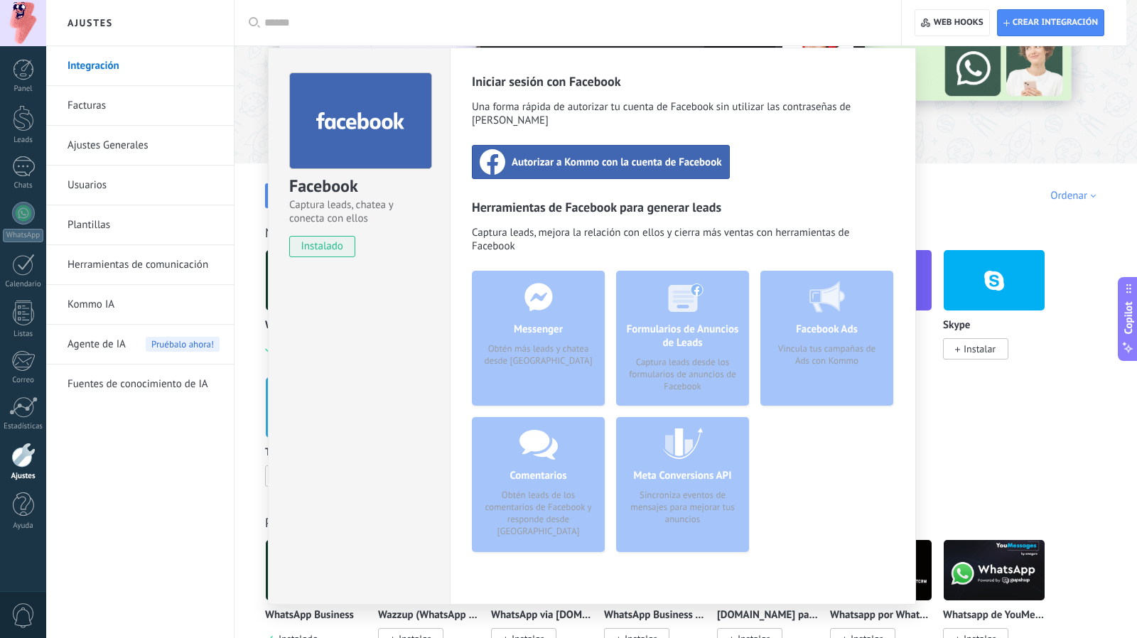
click at [662, 155] on span "Autorizar a Kommo con la cuenta de Facebook" at bounding box center [616, 162] width 210 height 14
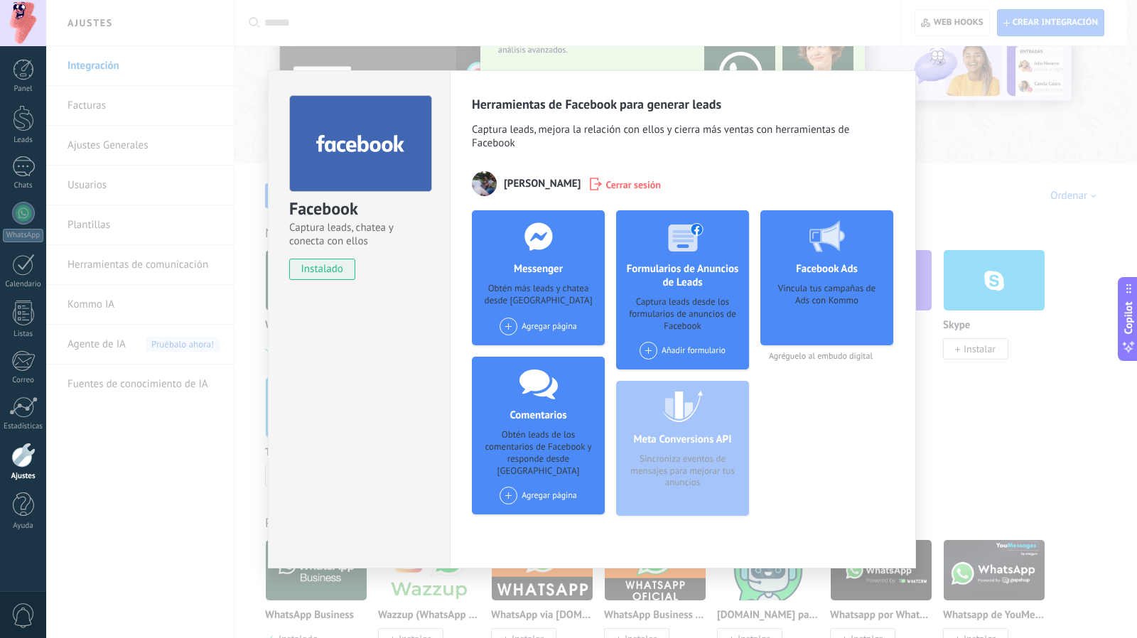
click at [300, 349] on div "Facebook Captura leads, chatea y conecta con ellos instalado Desinstalar" at bounding box center [359, 319] width 182 height 498
click at [510, 326] on span at bounding box center [508, 327] width 18 height 18
click at [550, 346] on div "Servifibras" at bounding box center [545, 352] width 95 height 31
click at [651, 351] on span at bounding box center [648, 351] width 18 height 18
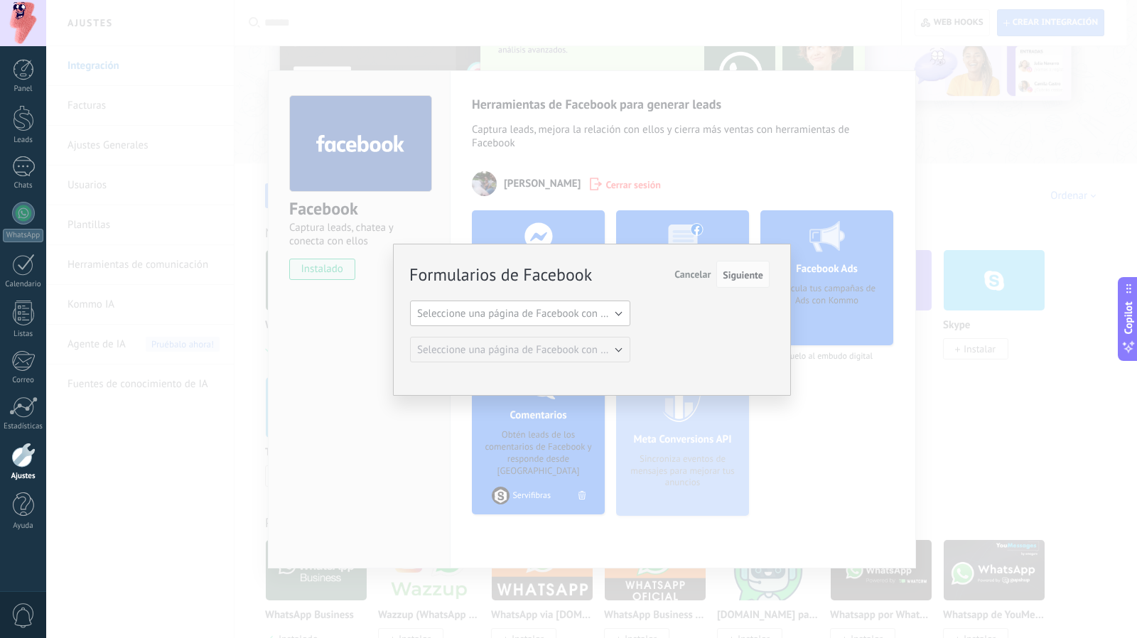
click at [598, 303] on button "Seleccione una página de Facebook con formas" at bounding box center [520, 313] width 220 height 26
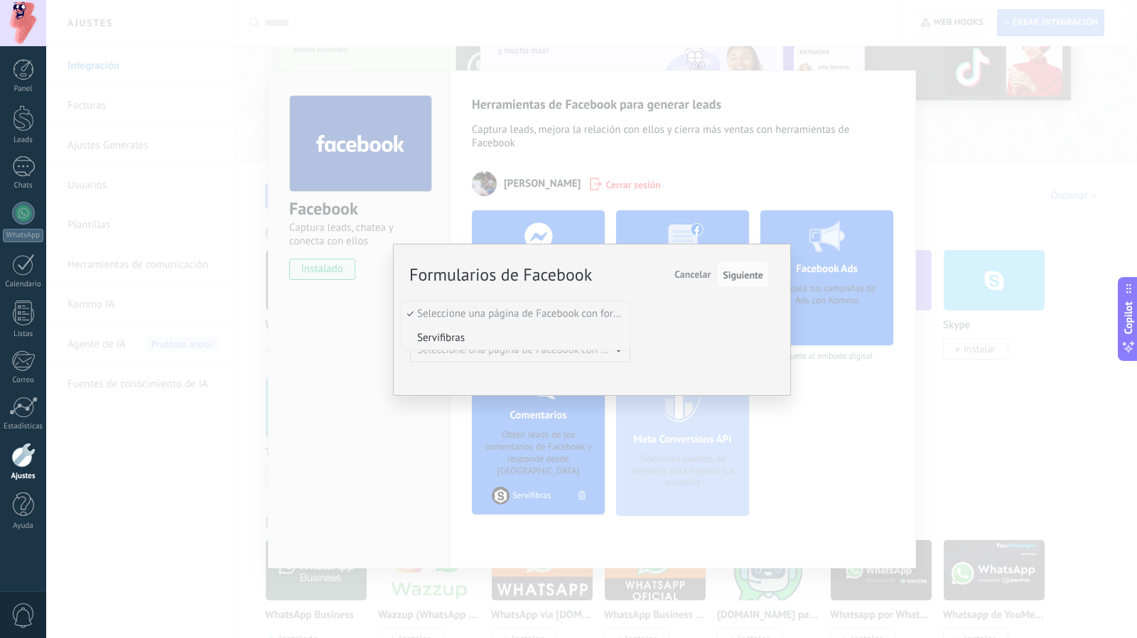
click at [570, 329] on li "Servifibras" at bounding box center [515, 337] width 228 height 24
click at [575, 349] on button "Untitled form 12/11/19 20:21" at bounding box center [520, 350] width 220 height 26
click at [695, 276] on span "Cancelar" at bounding box center [692, 274] width 36 height 13
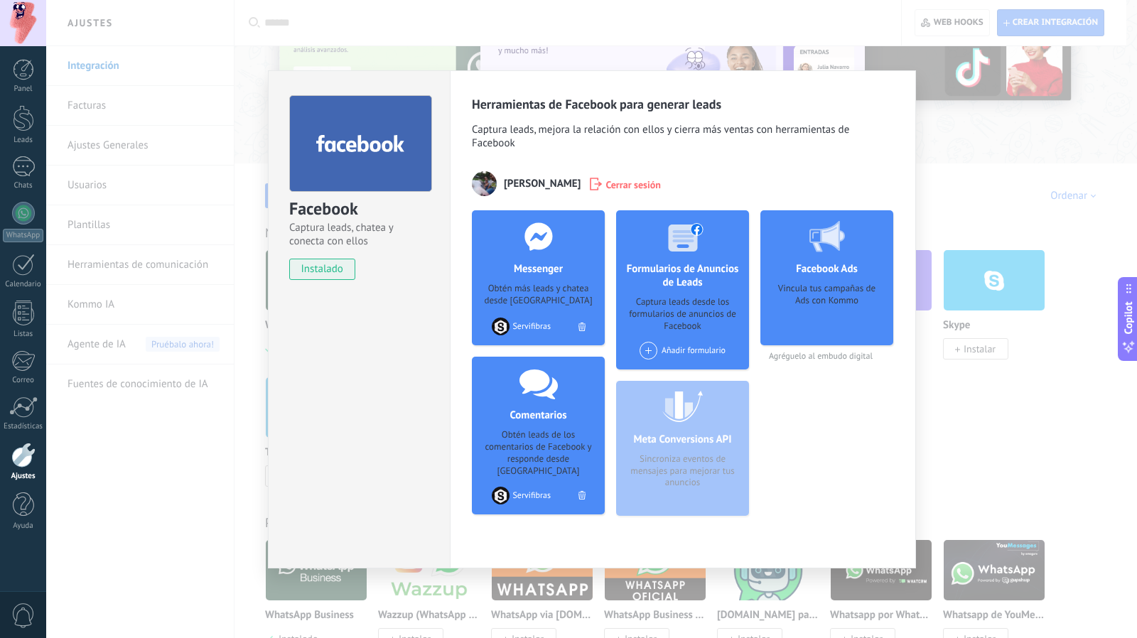
click at [814, 309] on div "Vincula tus campañas de Ads con Kommo" at bounding box center [826, 309] width 110 height 53
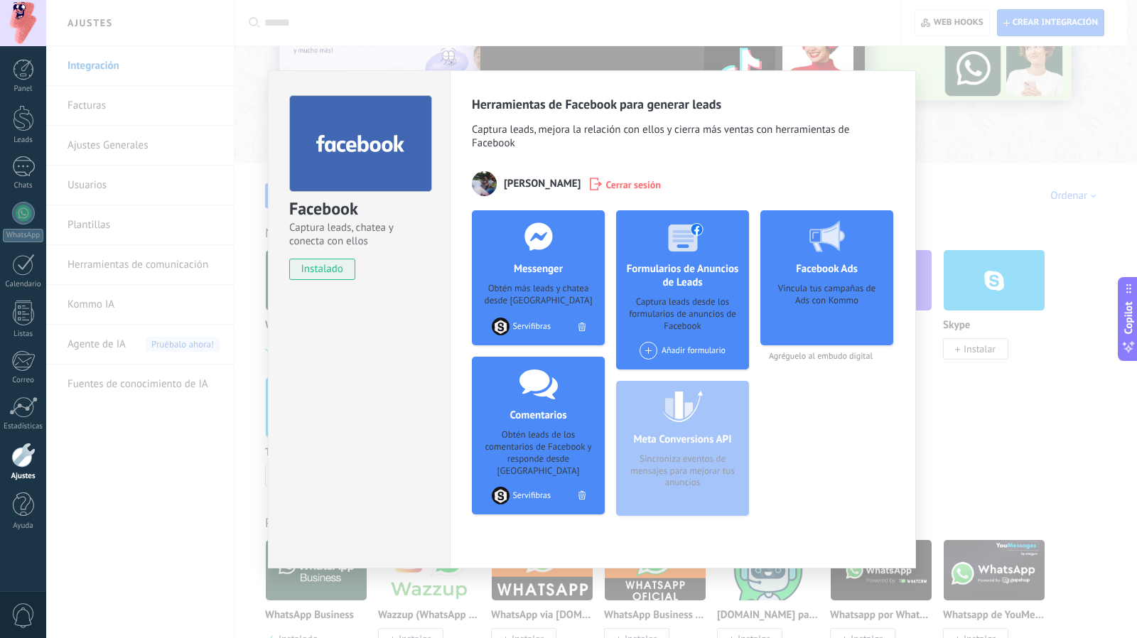
click at [791, 356] on span "Agréguelo al embudo digital" at bounding box center [826, 356] width 133 height 11
click at [816, 289] on div "Vincula tus campañas de Ads con Kommo" at bounding box center [826, 309] width 110 height 53
click at [818, 271] on h4 "Facebook Ads" at bounding box center [826, 268] width 69 height 13
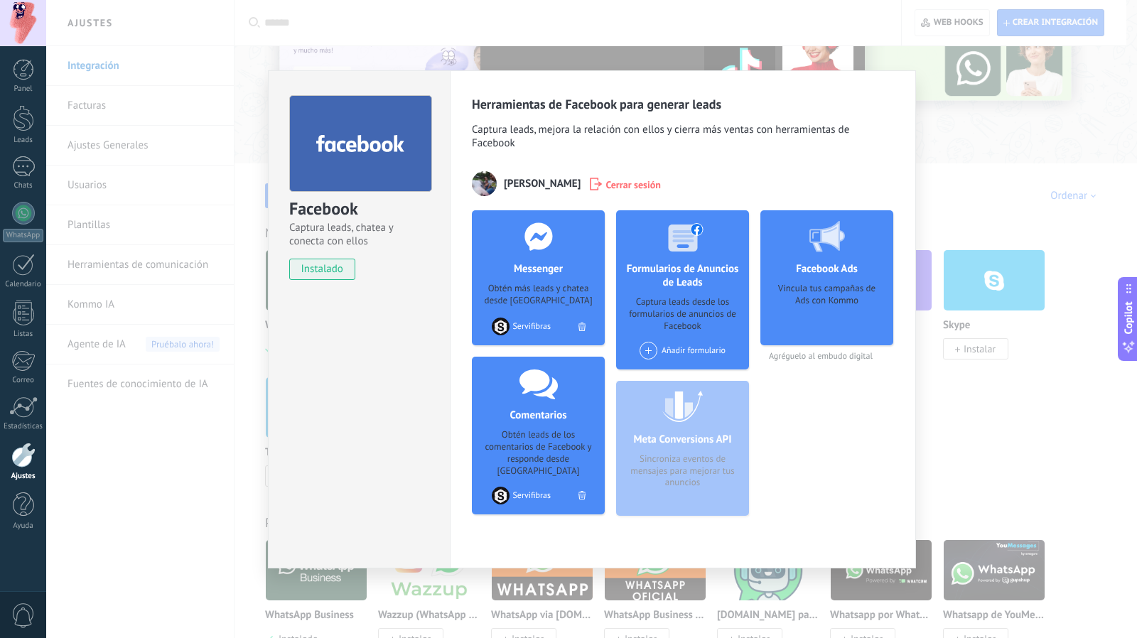
click at [1002, 393] on div "Facebook Captura leads, chatea y conecta con ellos instalado Desinstalar Herram…" at bounding box center [591, 319] width 1090 height 638
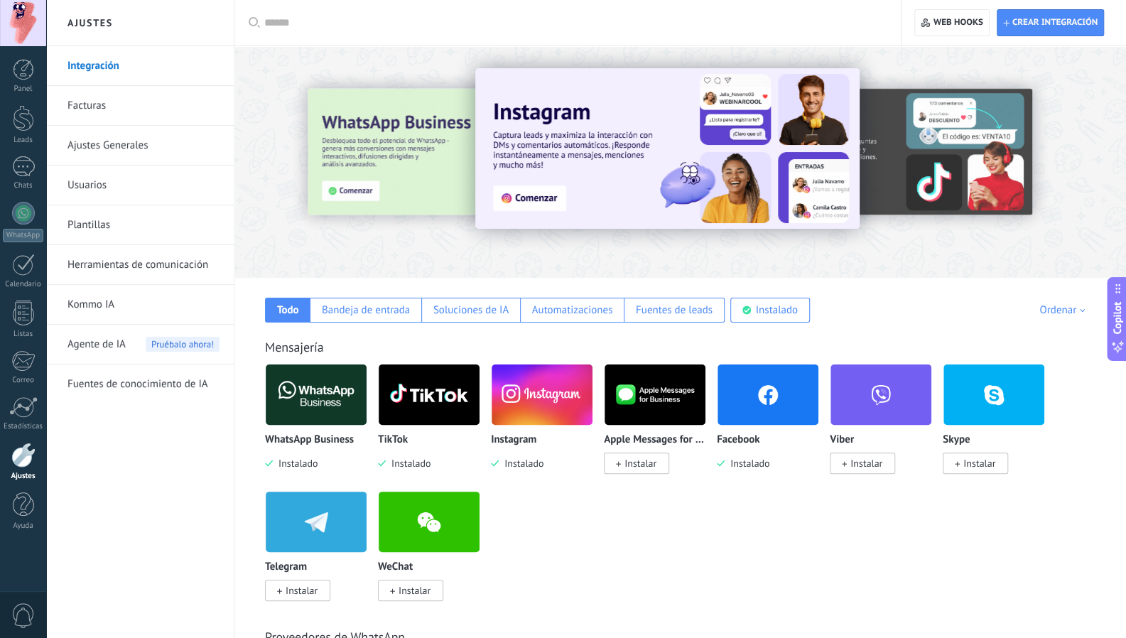
click at [530, 197] on img at bounding box center [667, 148] width 384 height 161
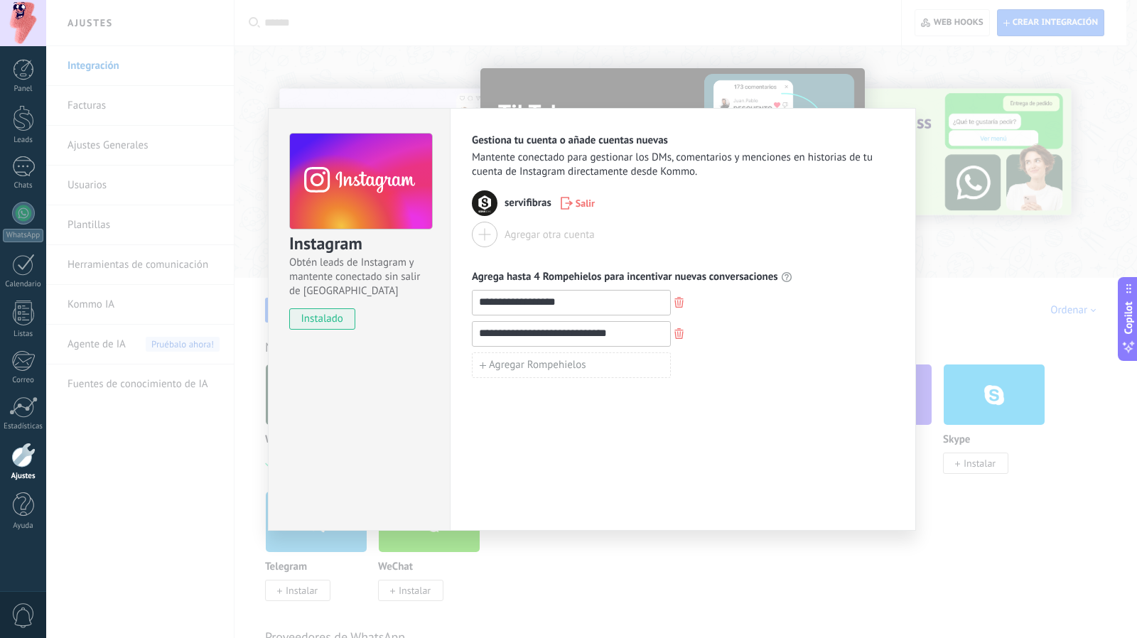
click at [1036, 383] on div "**********" at bounding box center [591, 319] width 1090 height 638
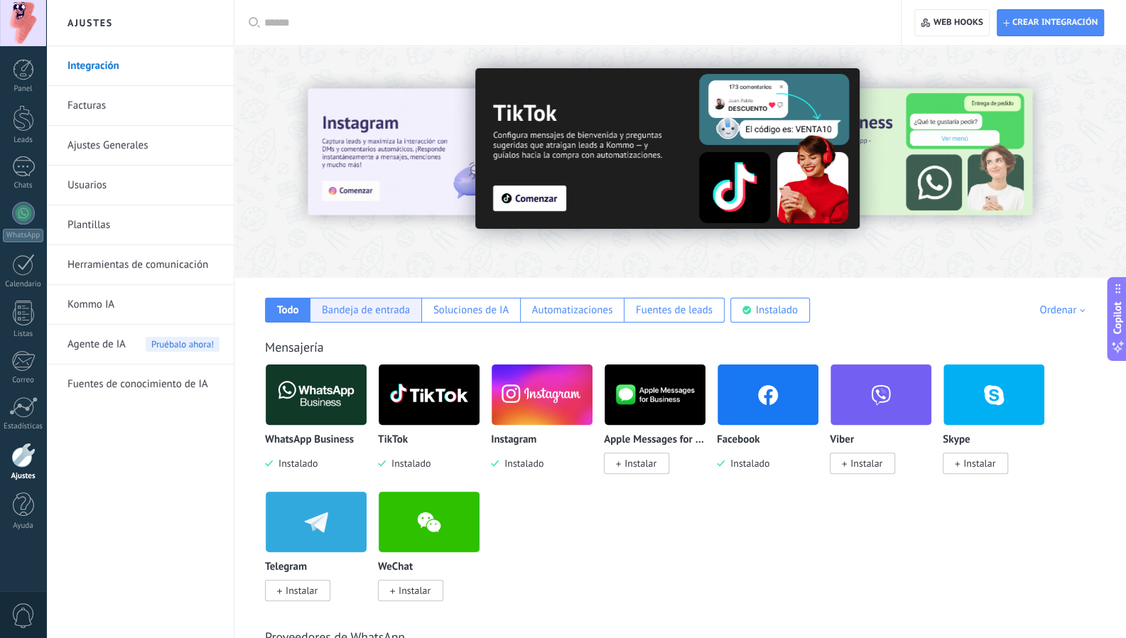
click at [401, 317] on div "Bandeja de entrada" at bounding box center [366, 310] width 112 height 25
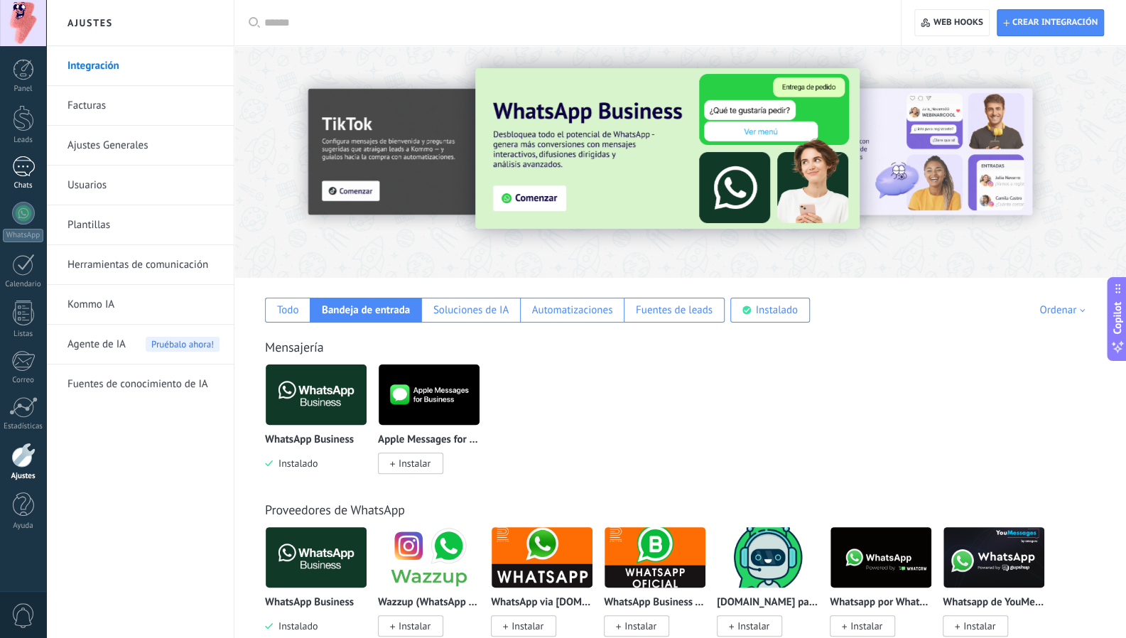
click at [36, 189] on div "Chats" at bounding box center [23, 185] width 41 height 9
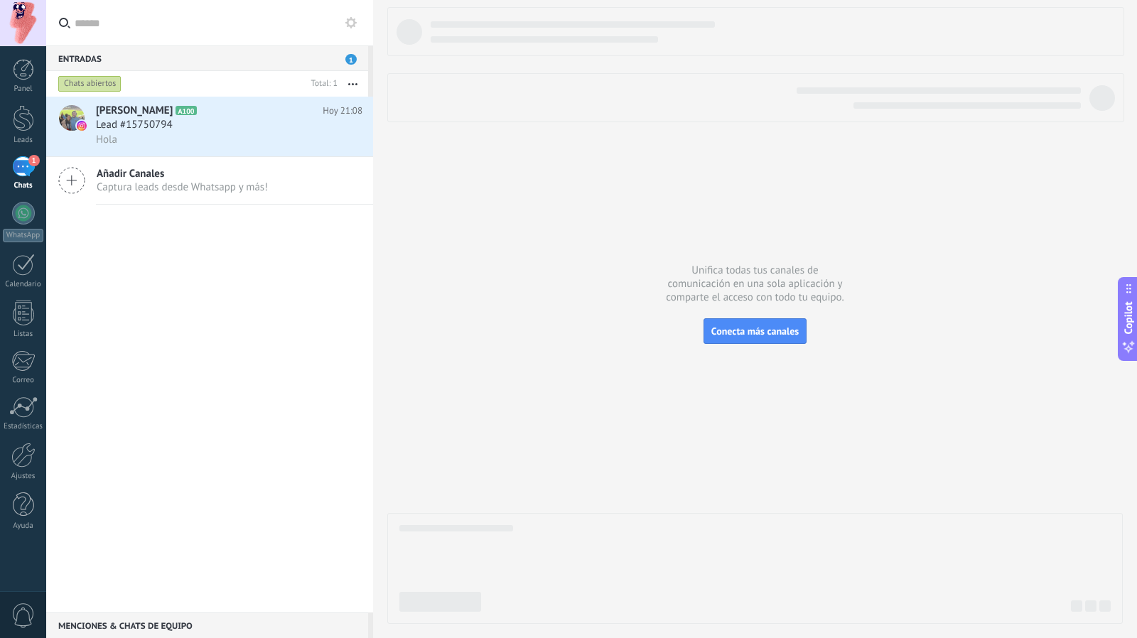
click at [75, 190] on icon at bounding box center [71, 180] width 27 height 27
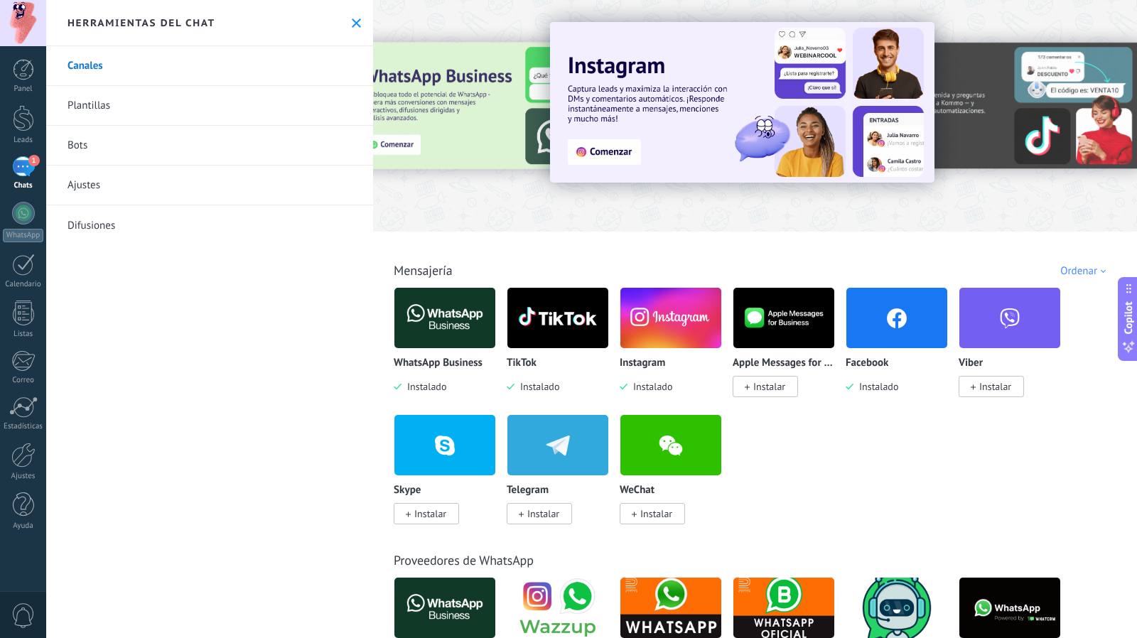
click at [193, 140] on link "Bots" at bounding box center [209, 146] width 327 height 40
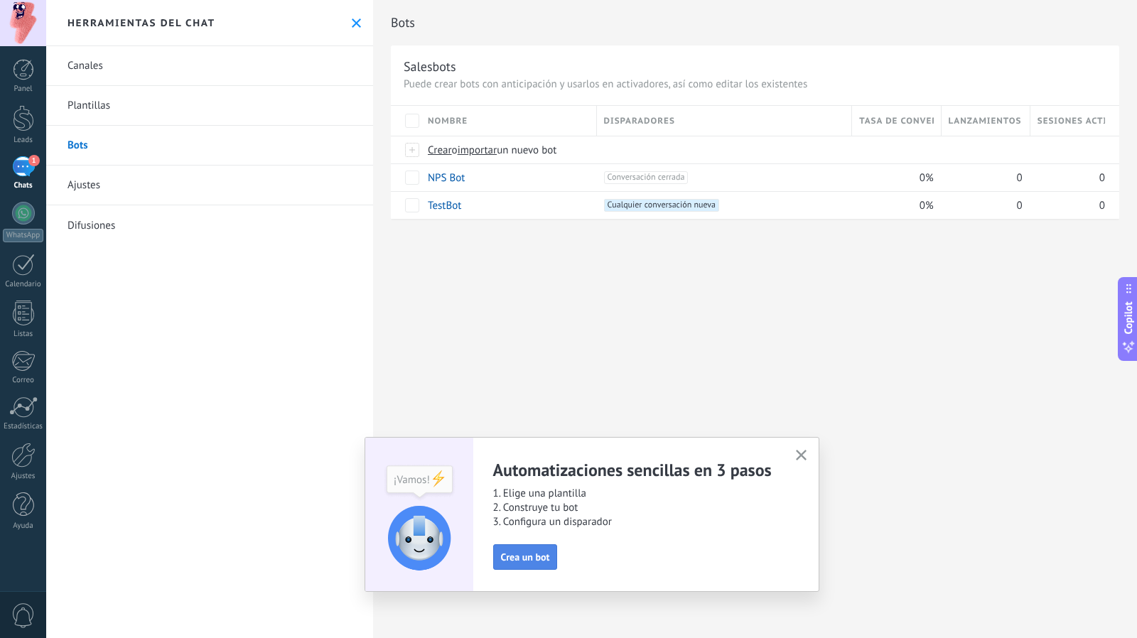
click at [537, 558] on span "Crea un bot" at bounding box center [525, 557] width 49 height 10
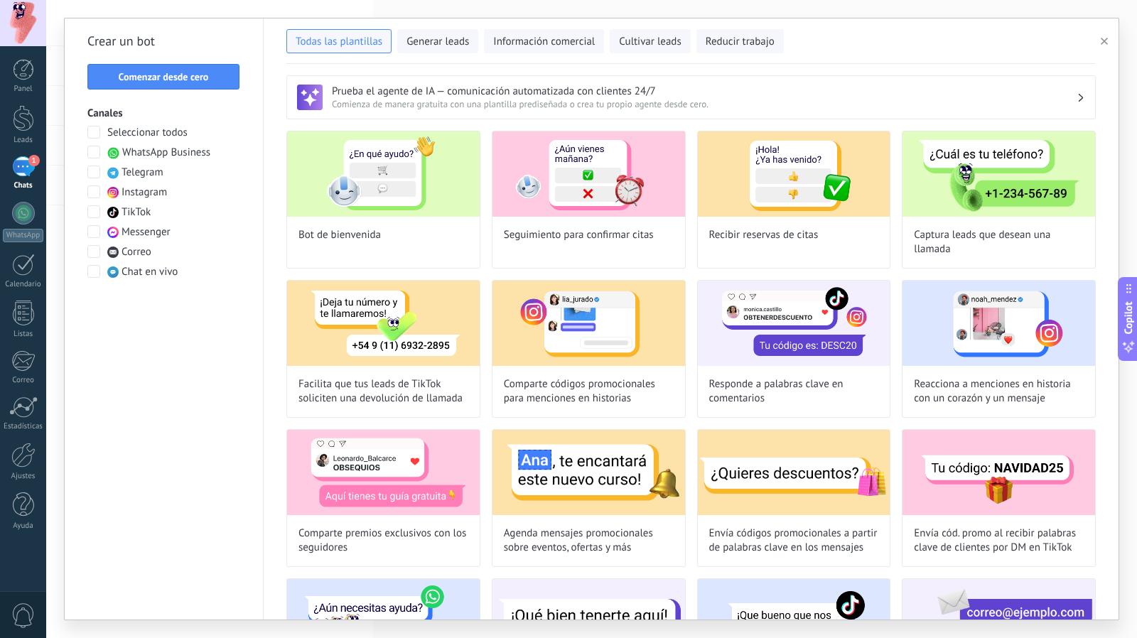
click at [94, 156] on span at bounding box center [93, 152] width 13 height 13
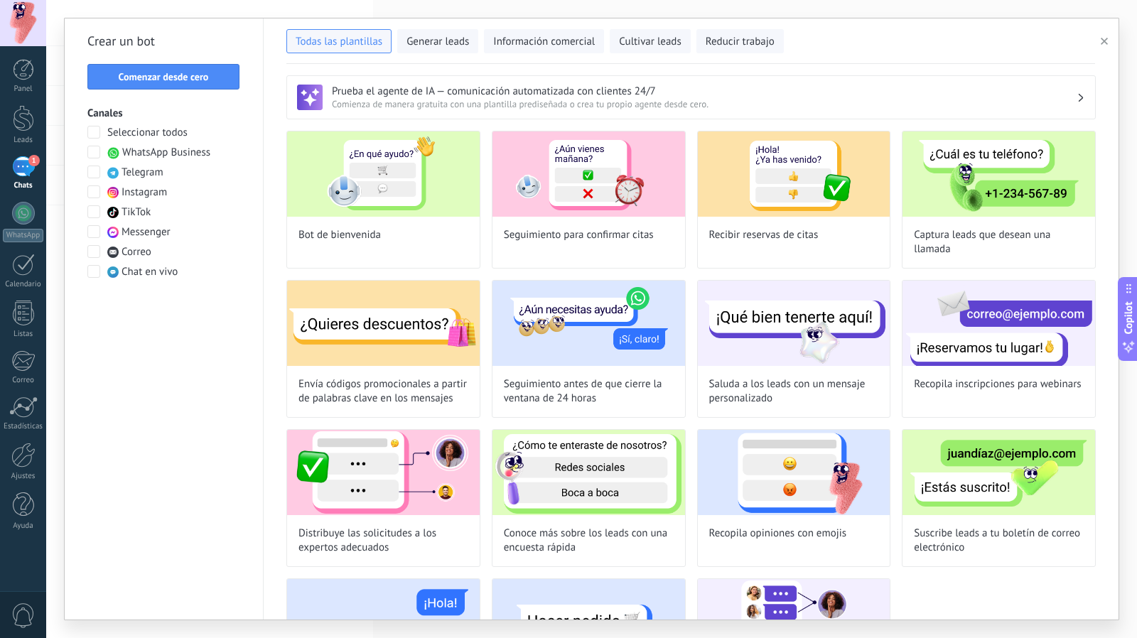
click at [92, 193] on span at bounding box center [93, 191] width 13 height 13
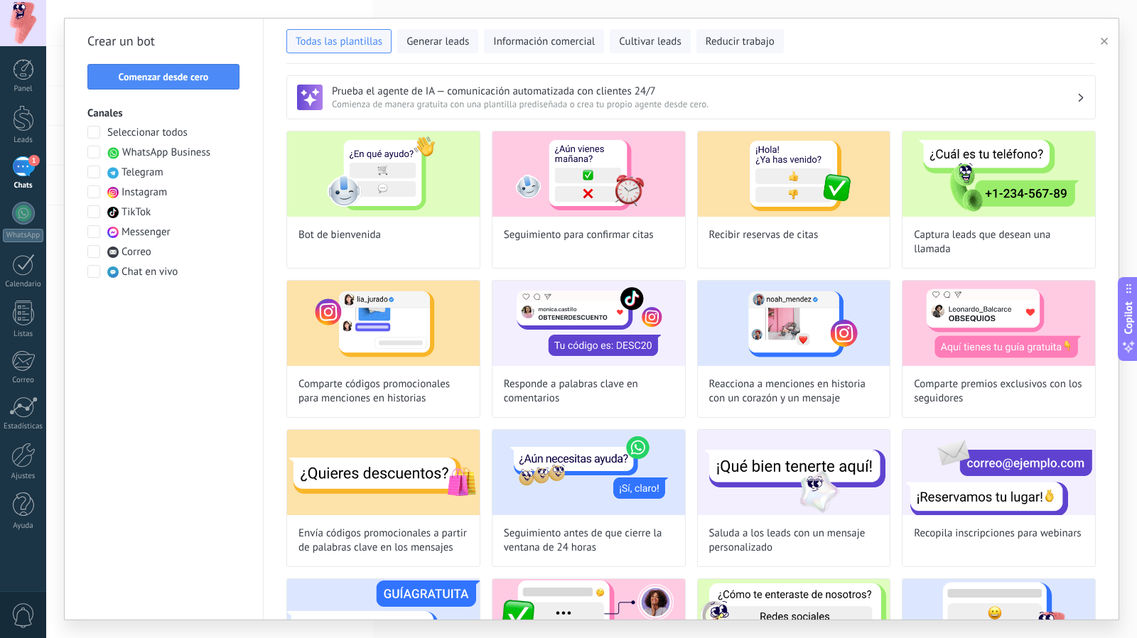
click at [94, 205] on span at bounding box center [93, 211] width 13 height 13
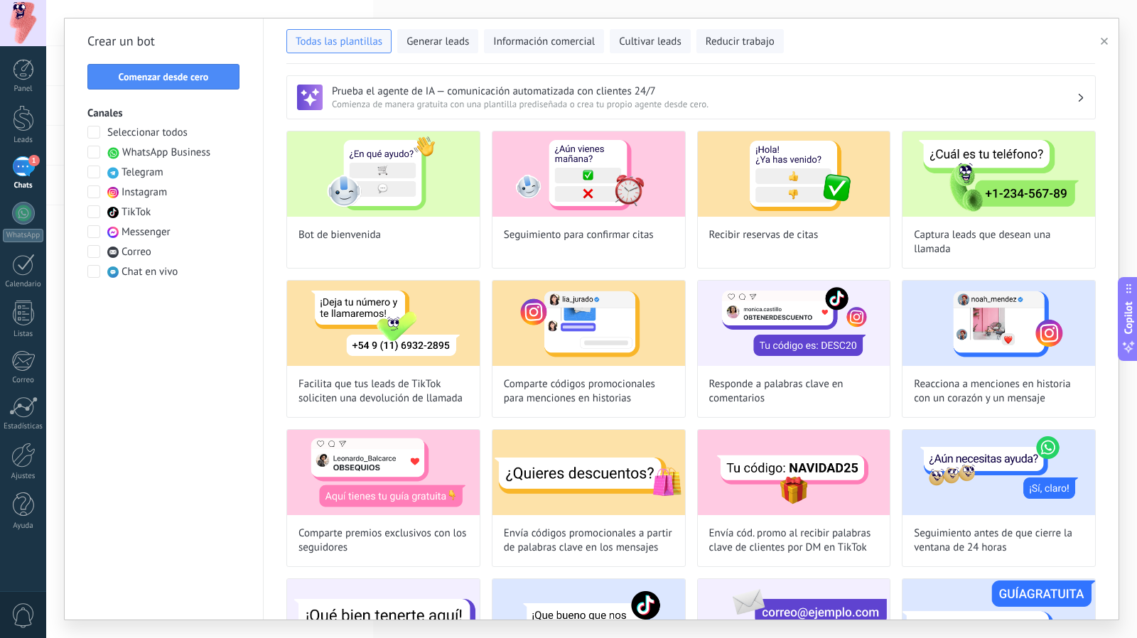
click at [94, 228] on span at bounding box center [93, 231] width 13 height 13
click at [141, 80] on span "Comenzar desde cero" at bounding box center [164, 77] width 90 height 10
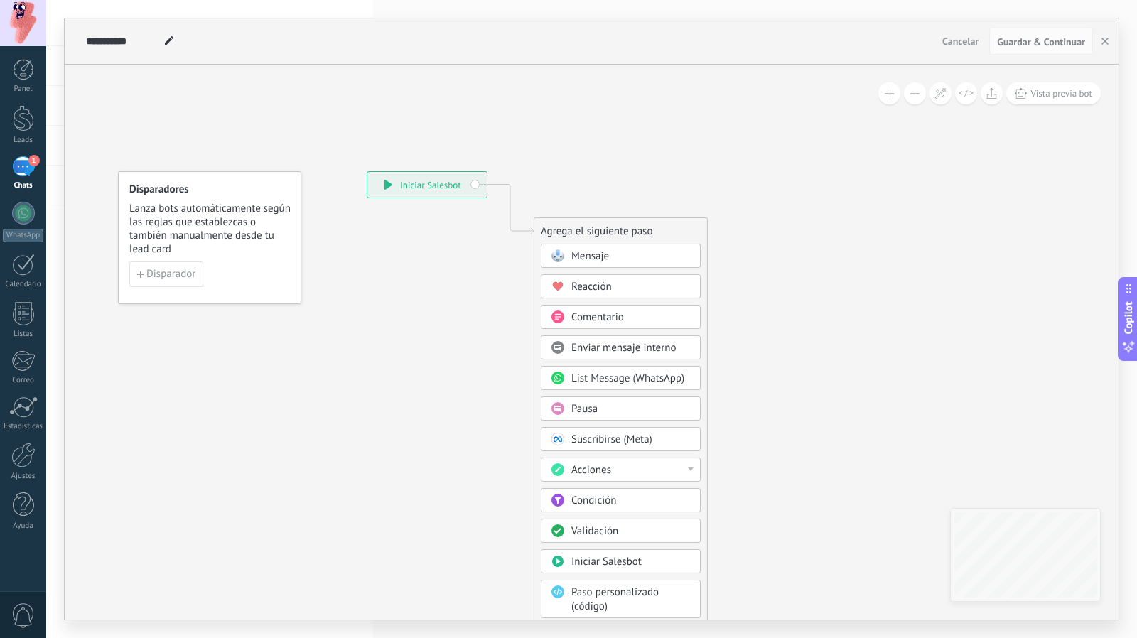
click at [607, 281] on span "Reacción" at bounding box center [591, 286] width 40 height 13
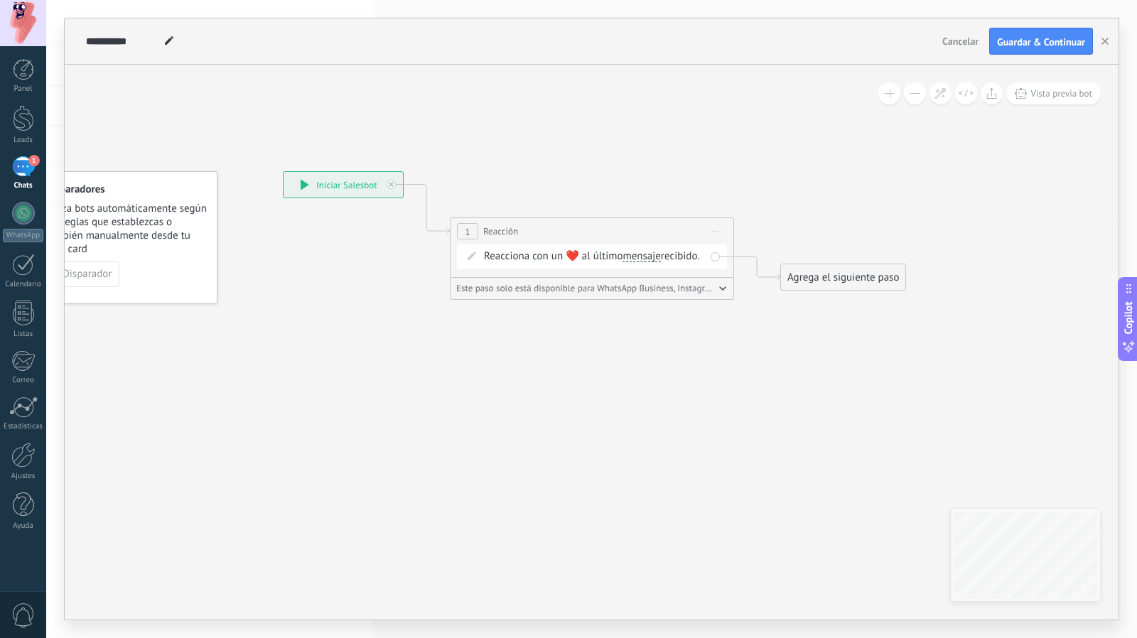
click at [825, 273] on div "Agrega el siguiente paso" at bounding box center [843, 277] width 124 height 23
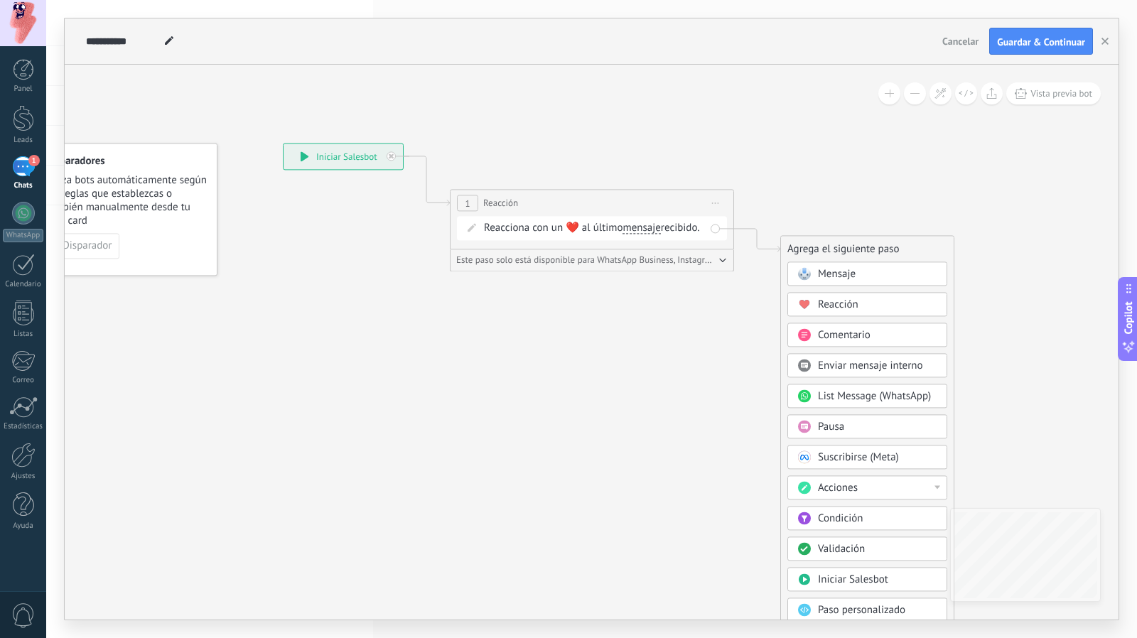
click at [848, 265] on div "Mensaje" at bounding box center [867, 273] width 160 height 24
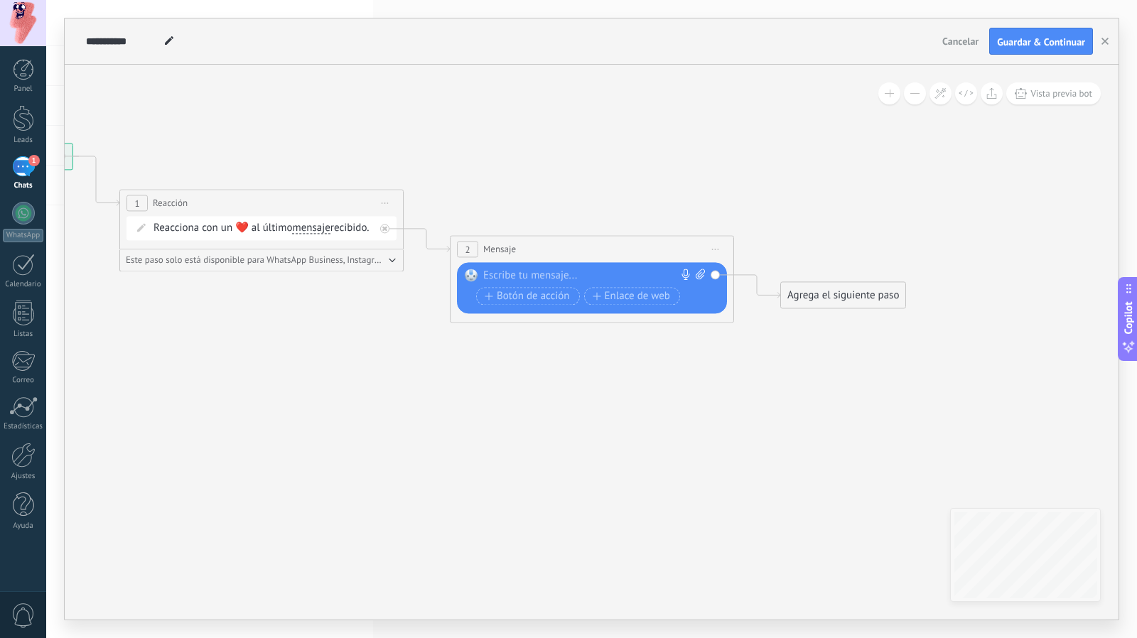
click at [546, 278] on div at bounding box center [588, 276] width 211 height 14
click at [541, 293] on span "Botón de acción" at bounding box center [526, 296] width 85 height 11
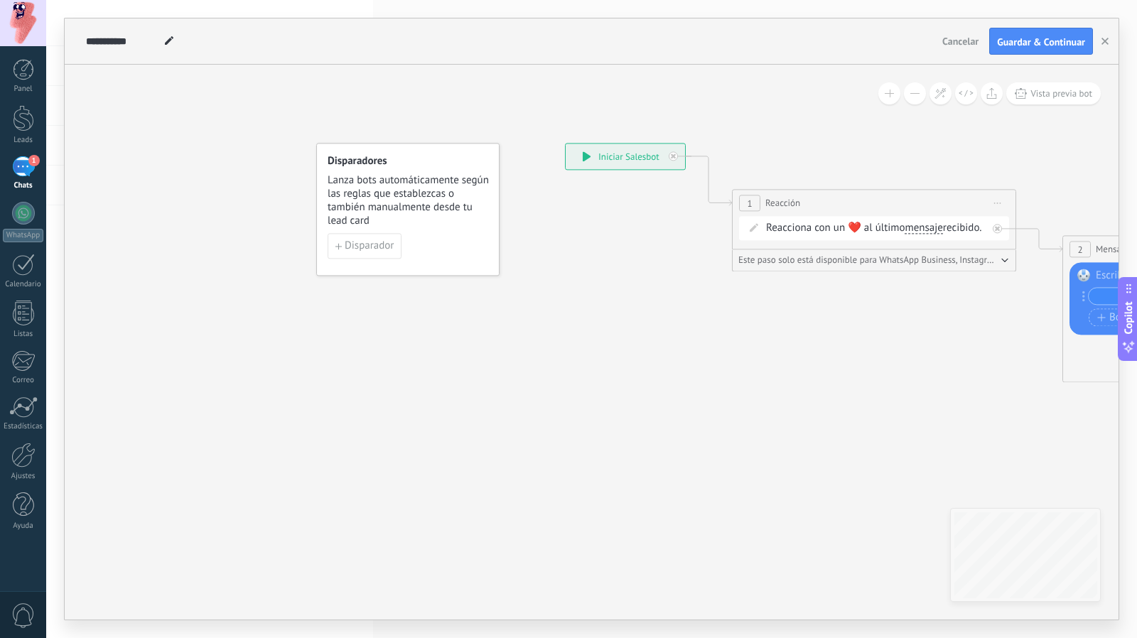
click at [195, 148] on div "**********" at bounding box center [591, 342] width 1053 height 555
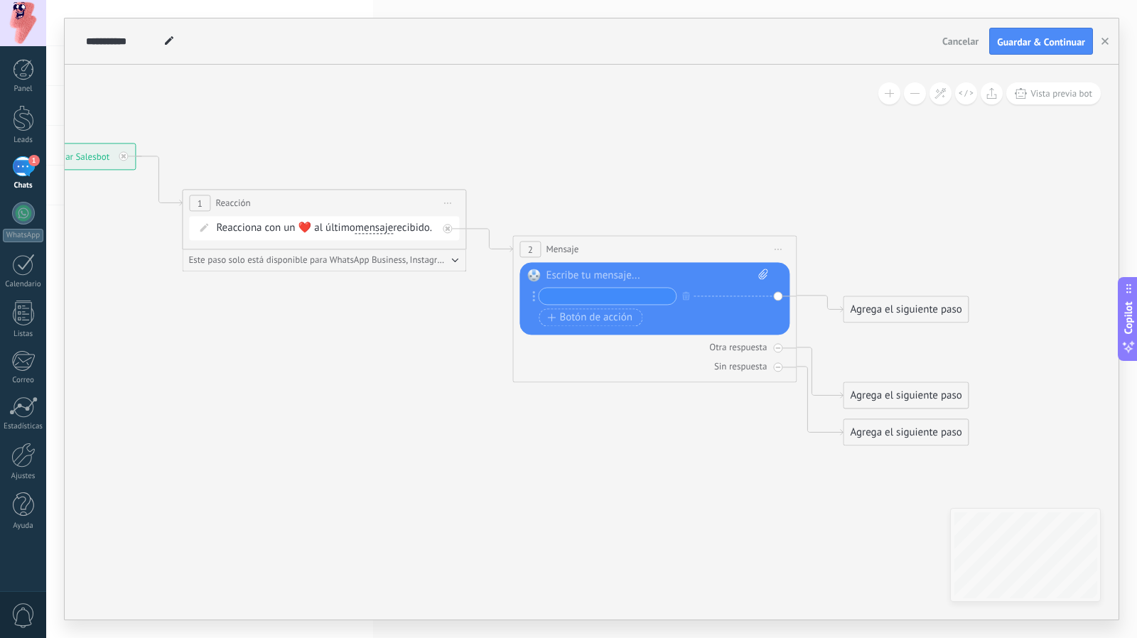
click at [633, 295] on input "text" at bounding box center [606, 296] width 137 height 16
type input "**********"
click at [634, 423] on icon at bounding box center [467, 294] width 1615 height 1013
click at [711, 293] on div "+ sinónimo" at bounding box center [719, 296] width 43 height 14
click at [676, 404] on icon at bounding box center [467, 294] width 1615 height 1013
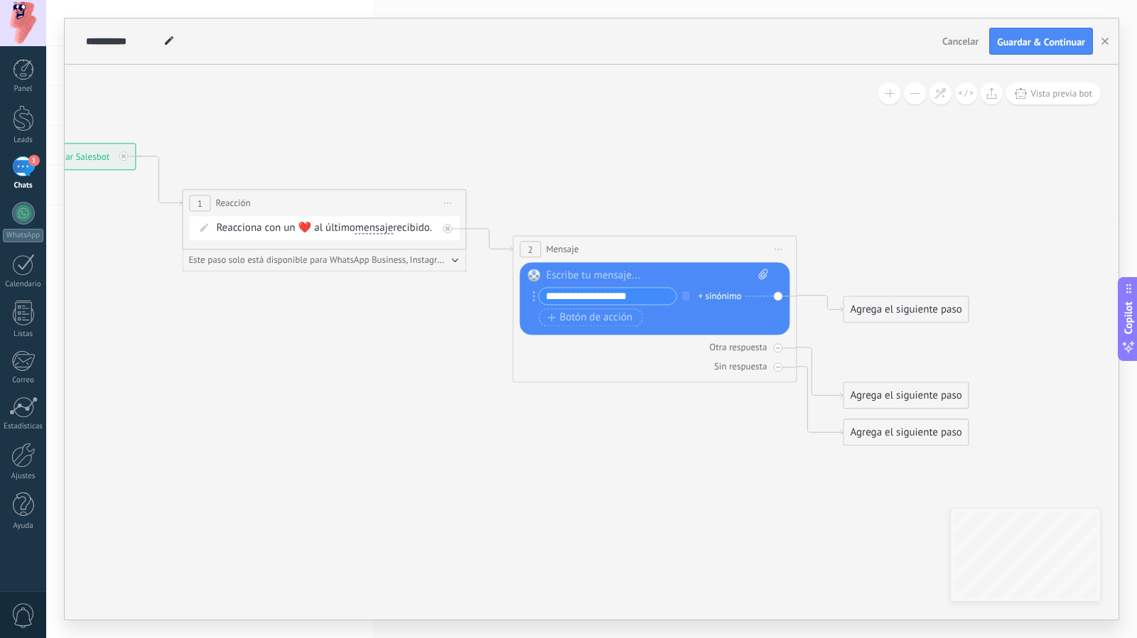
click at [730, 482] on icon at bounding box center [467, 294] width 1615 height 1013
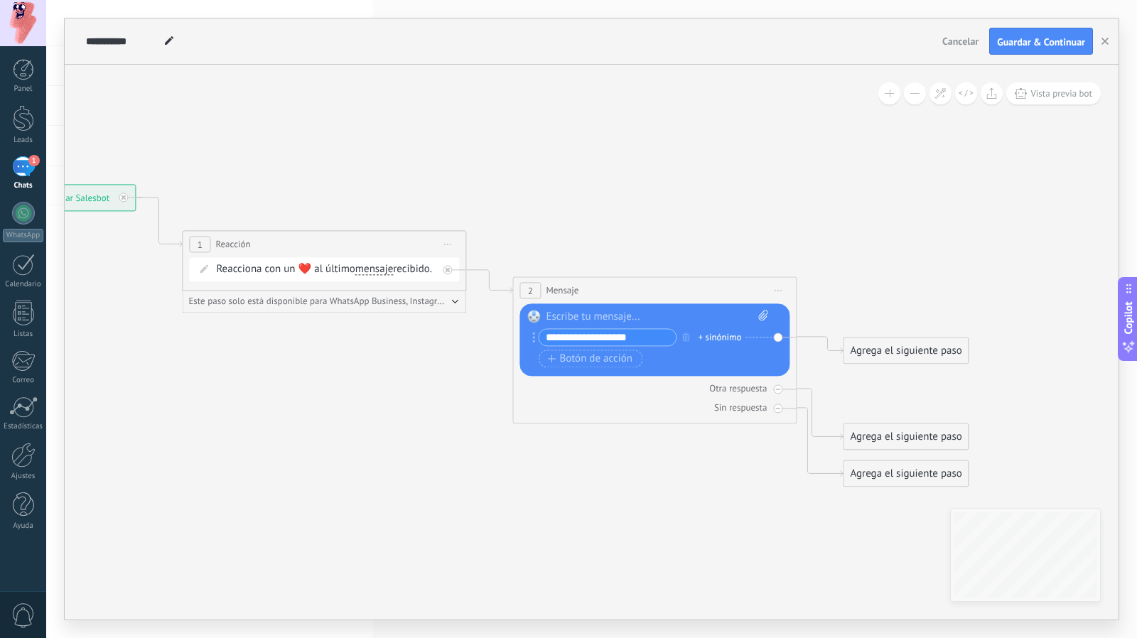
click at [280, 393] on icon at bounding box center [467, 335] width 1615 height 1013
click at [998, 35] on button "Guardar & Continuar" at bounding box center [1041, 41] width 104 height 27
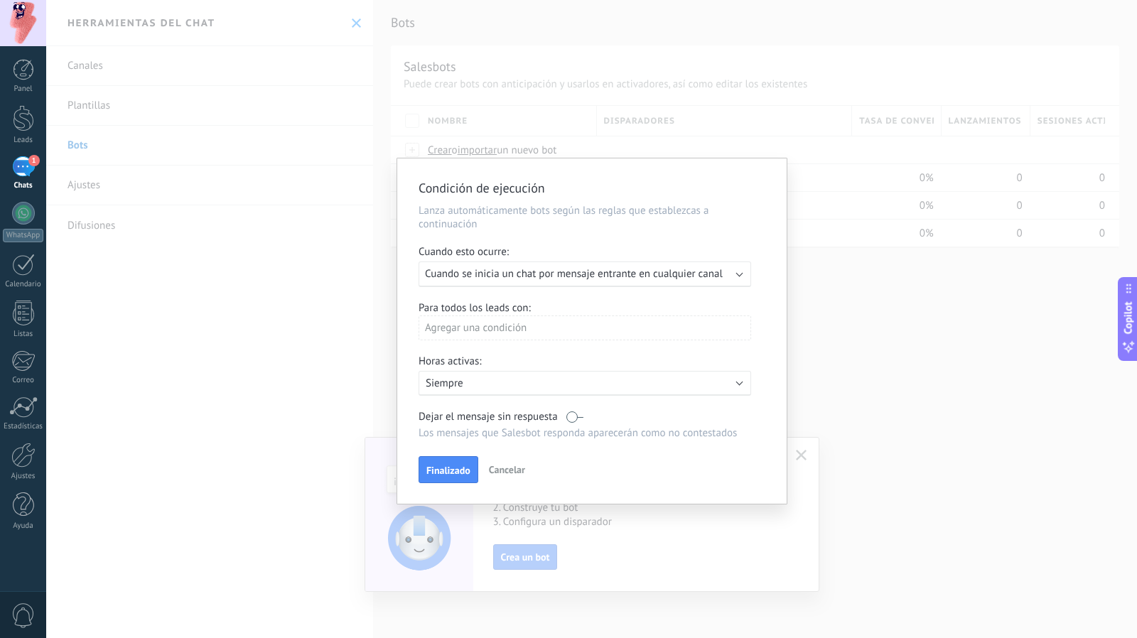
click at [616, 281] on div "Ejecutar: Cuando se inicia un chat por mensaje entrante en cualquier canal" at bounding box center [584, 274] width 332 height 26
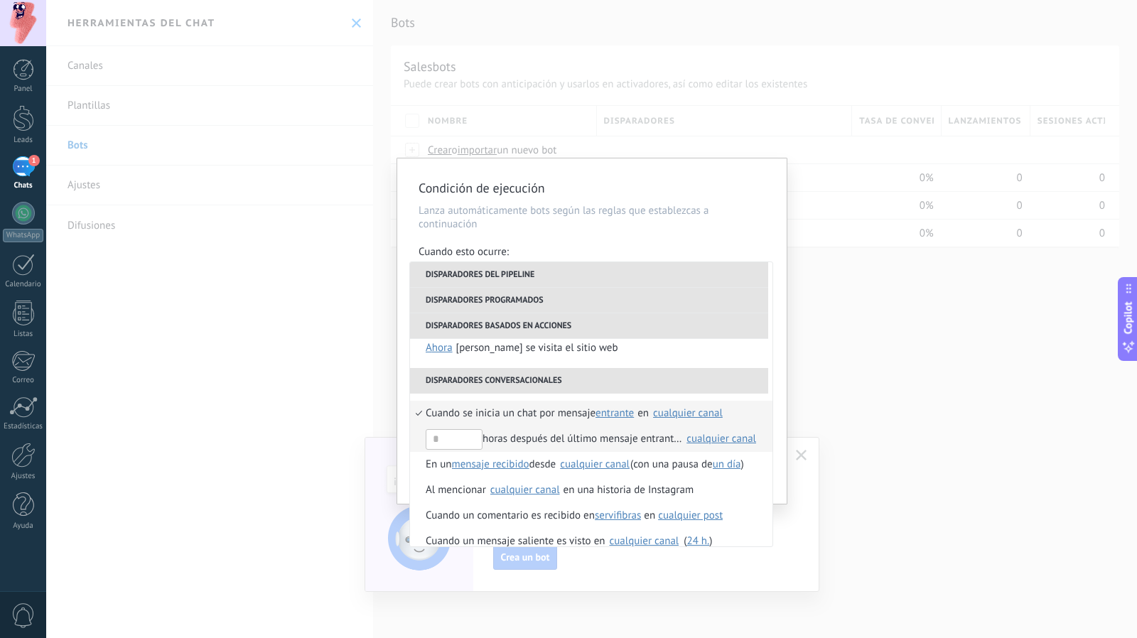
scroll to position [386, 0]
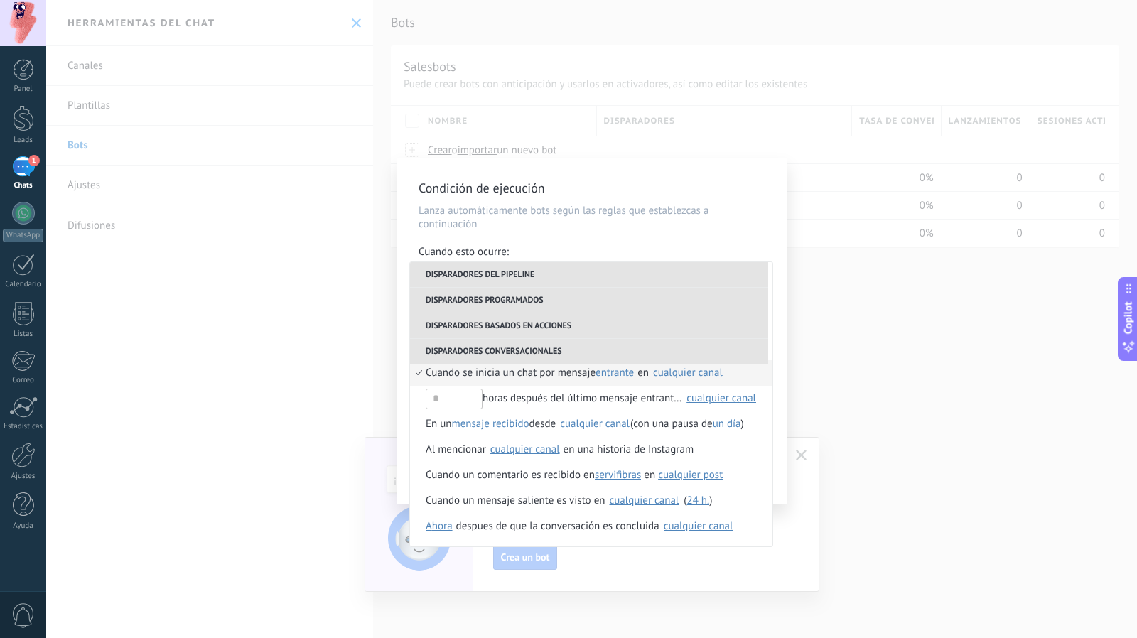
click at [668, 238] on div "Condición de ejecución Lanza automáticamente bots según las reglas que establez…" at bounding box center [591, 330] width 389 height 345
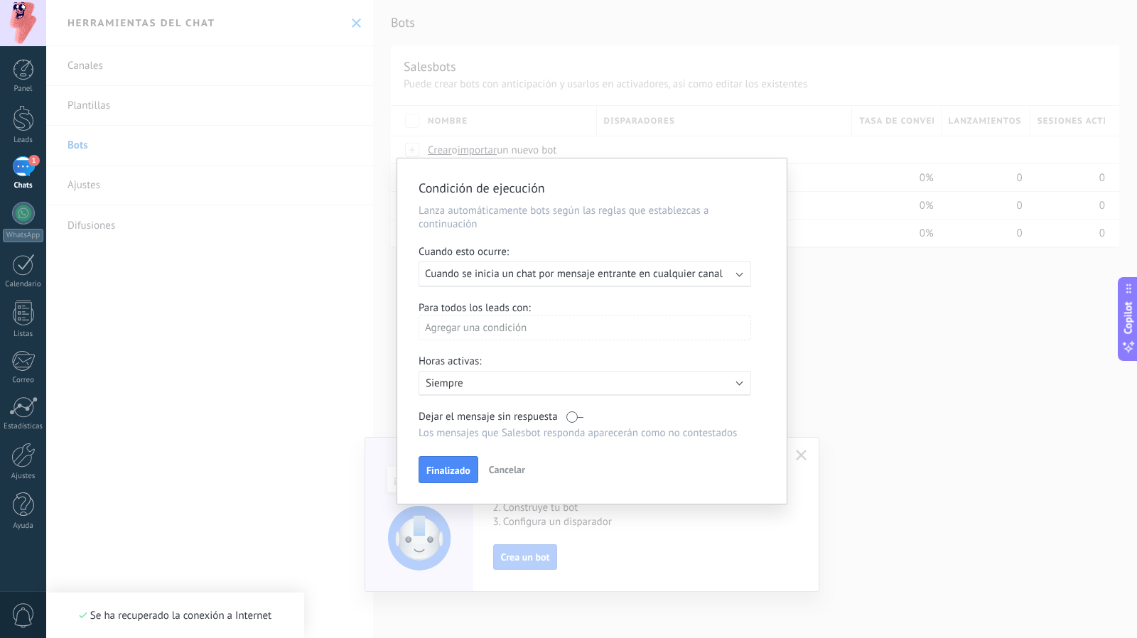
click at [254, 433] on div "Condición de ejecución Lanza automáticamente bots según las reglas que establez…" at bounding box center [591, 319] width 1090 height 638
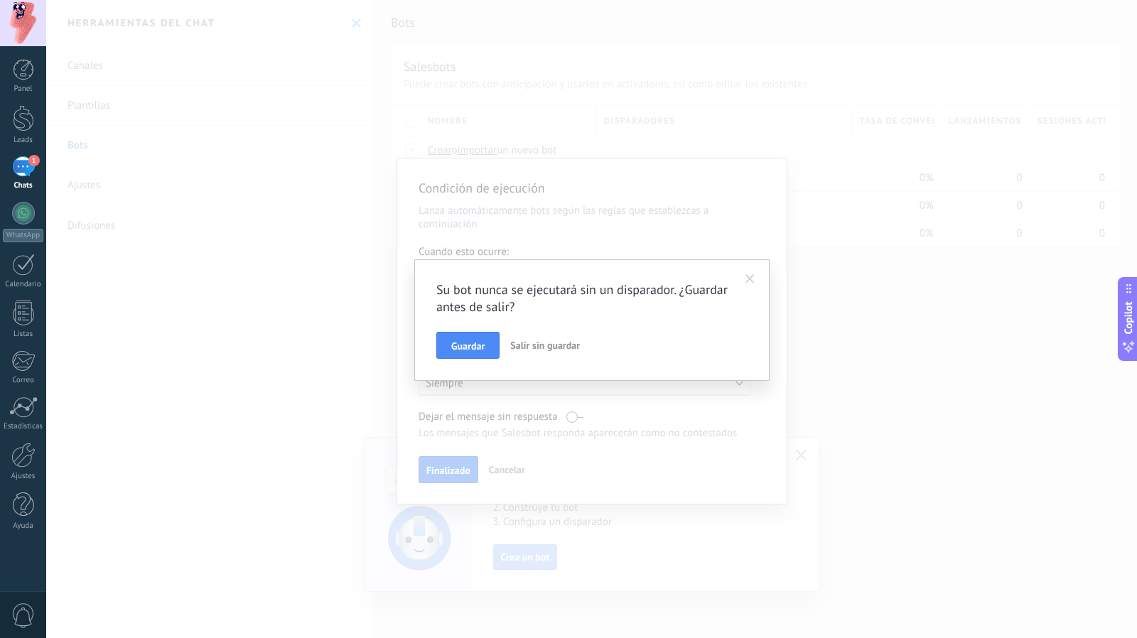
click at [755, 276] on span at bounding box center [749, 279] width 23 height 24
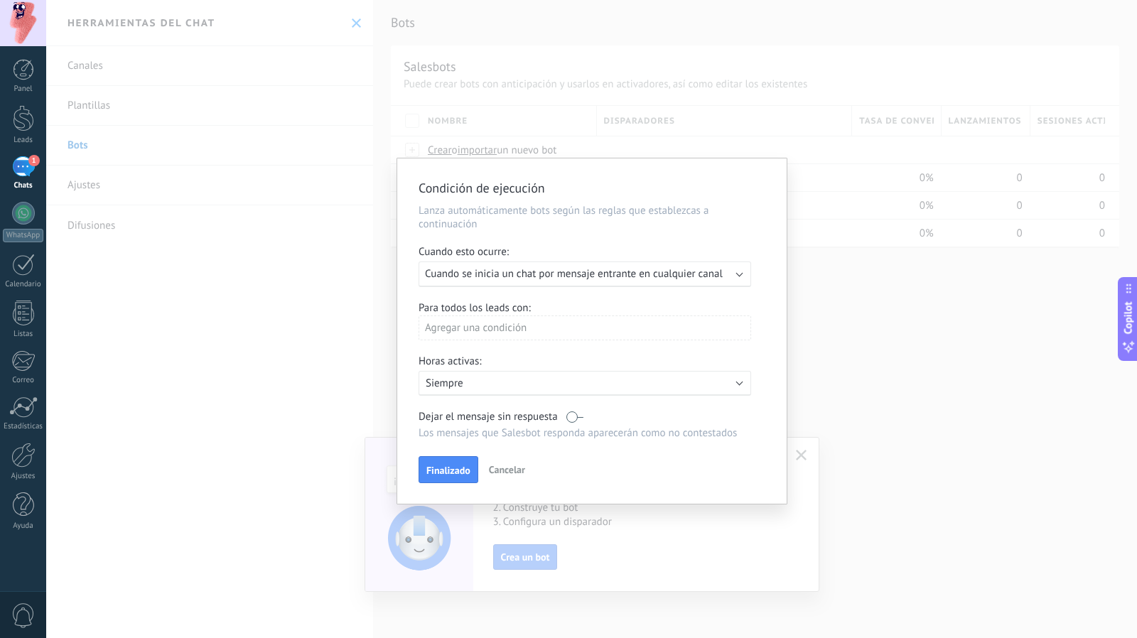
click at [521, 330] on div "Agregar una condición" at bounding box center [584, 327] width 332 height 25
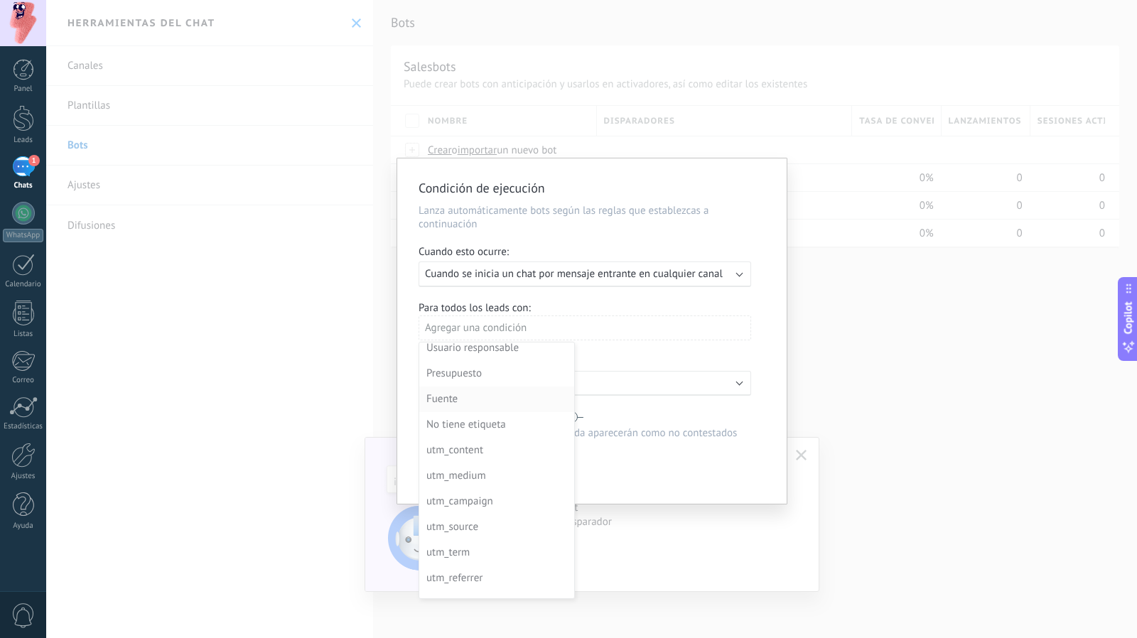
scroll to position [0, 0]
click at [514, 357] on div "Etiquetas" at bounding box center [495, 355] width 138 height 20
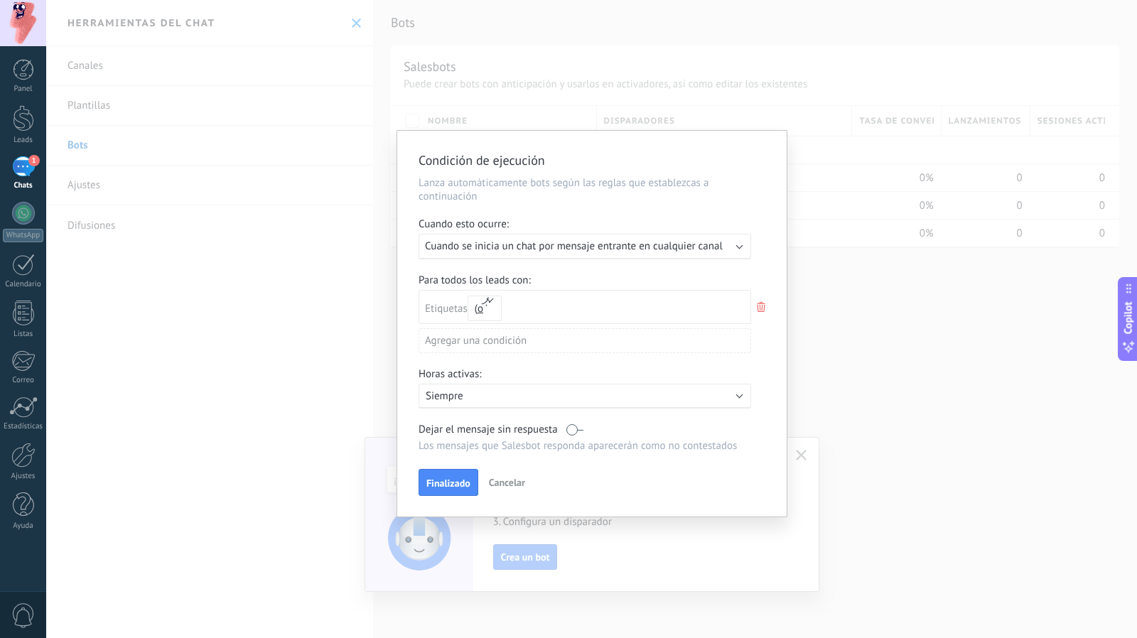
click at [763, 309] on icon at bounding box center [761, 306] width 16 height 17
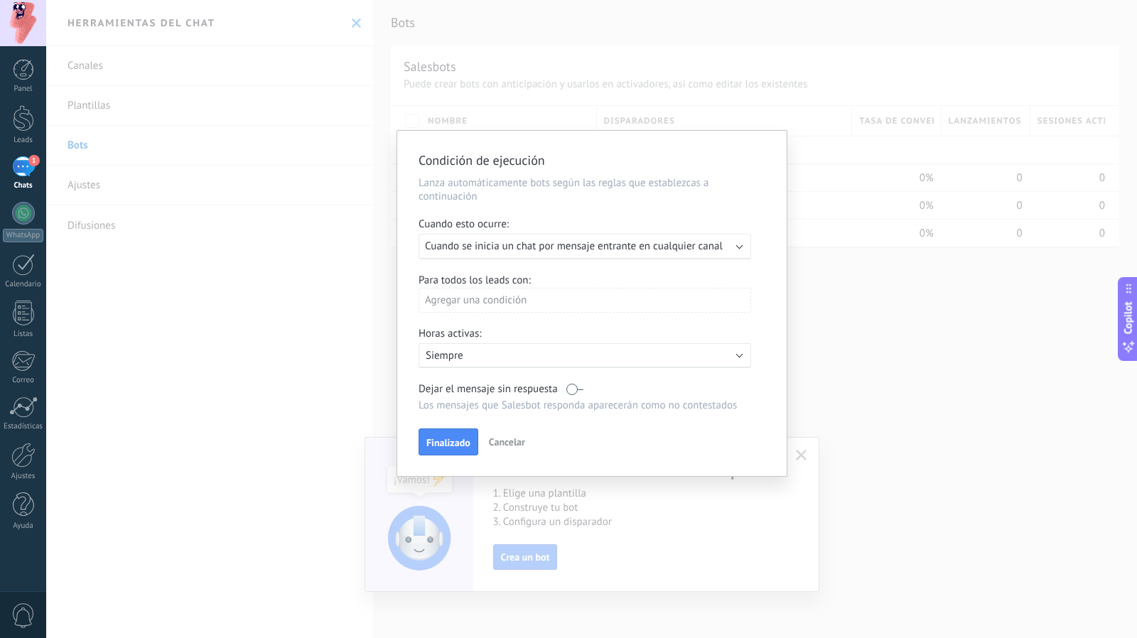
click at [605, 303] on div "Agregar una condición" at bounding box center [584, 300] width 332 height 25
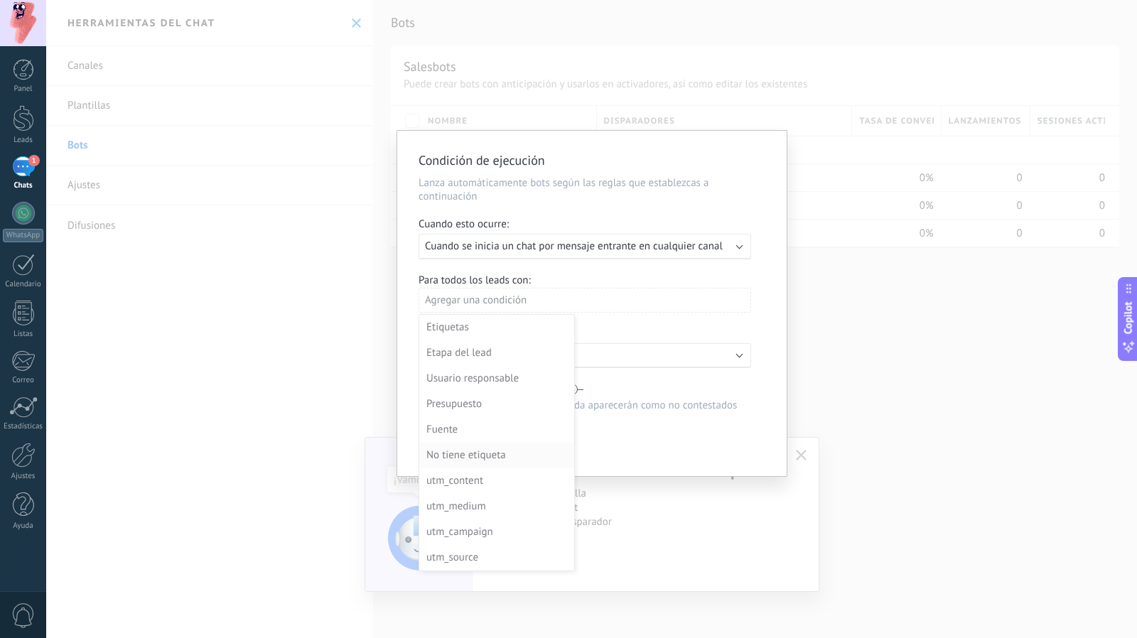
click at [462, 448] on div "No tiene etiqueta" at bounding box center [495, 455] width 138 height 20
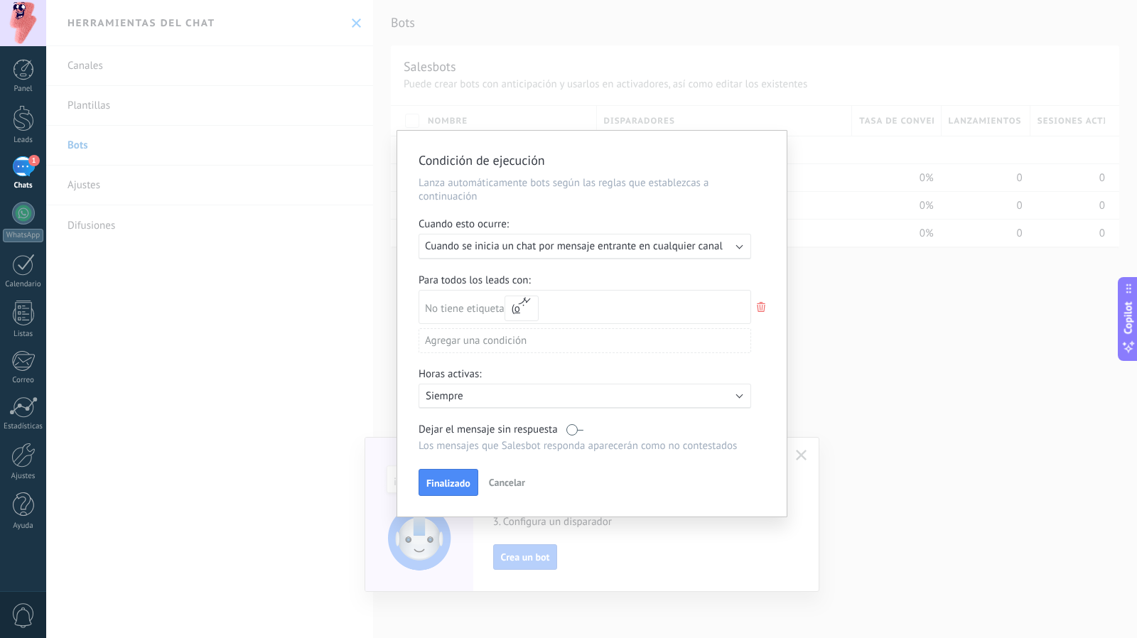
click at [502, 345] on div "Agregar una condición" at bounding box center [584, 340] width 332 height 25
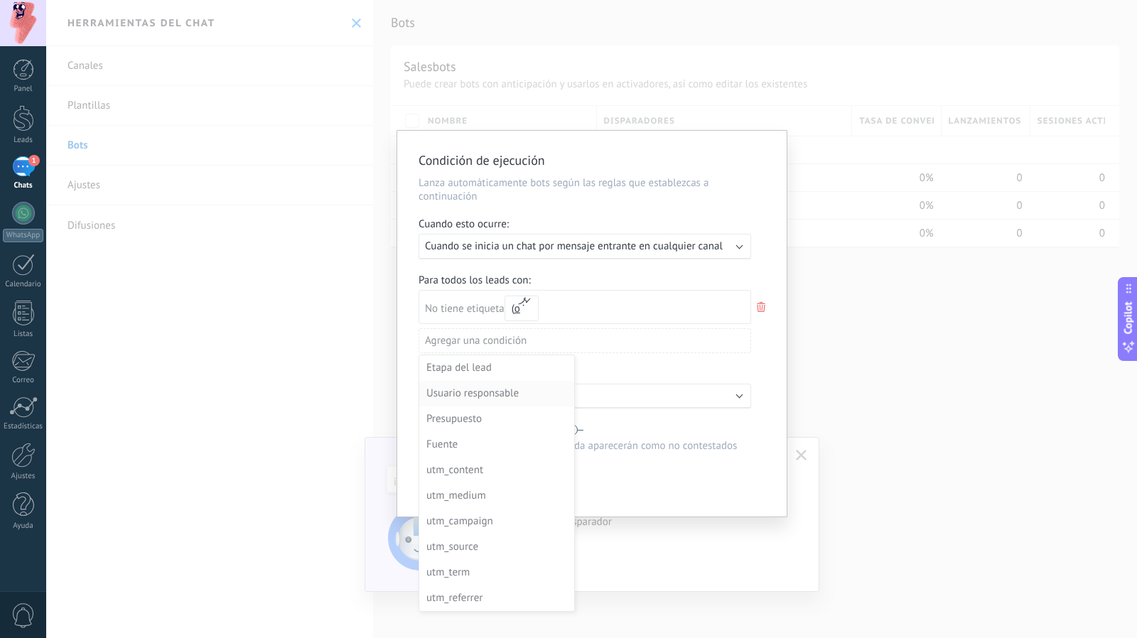
click at [490, 388] on div "Usuario responsable" at bounding box center [495, 394] width 138 height 20
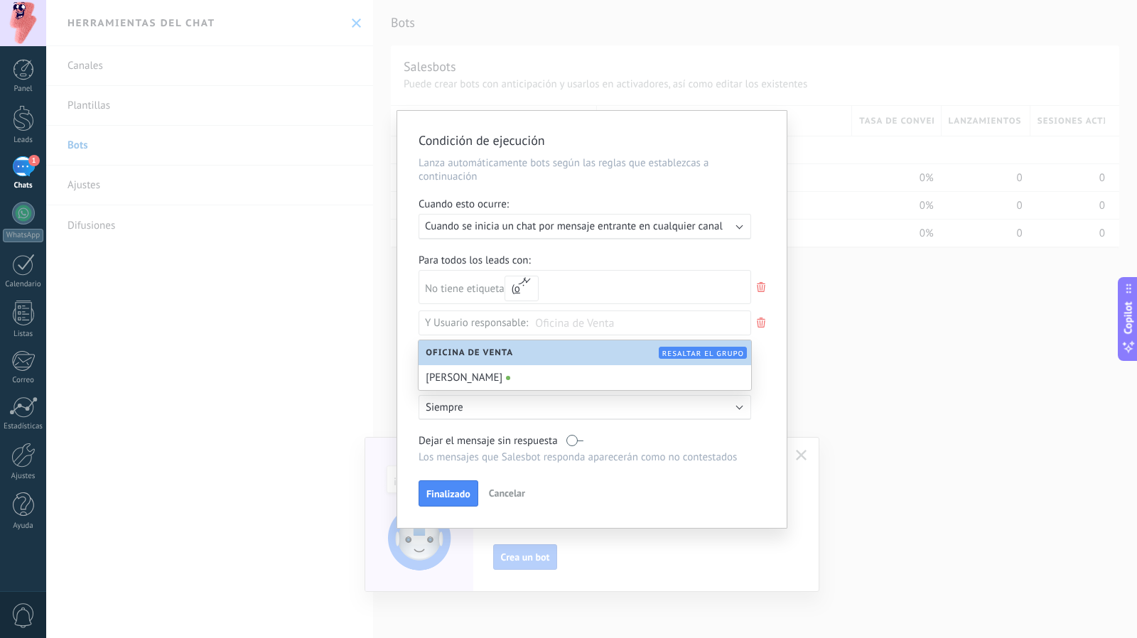
click at [556, 330] on input "text" at bounding box center [571, 322] width 71 height 23
click at [763, 323] on icon at bounding box center [761, 322] width 16 height 17
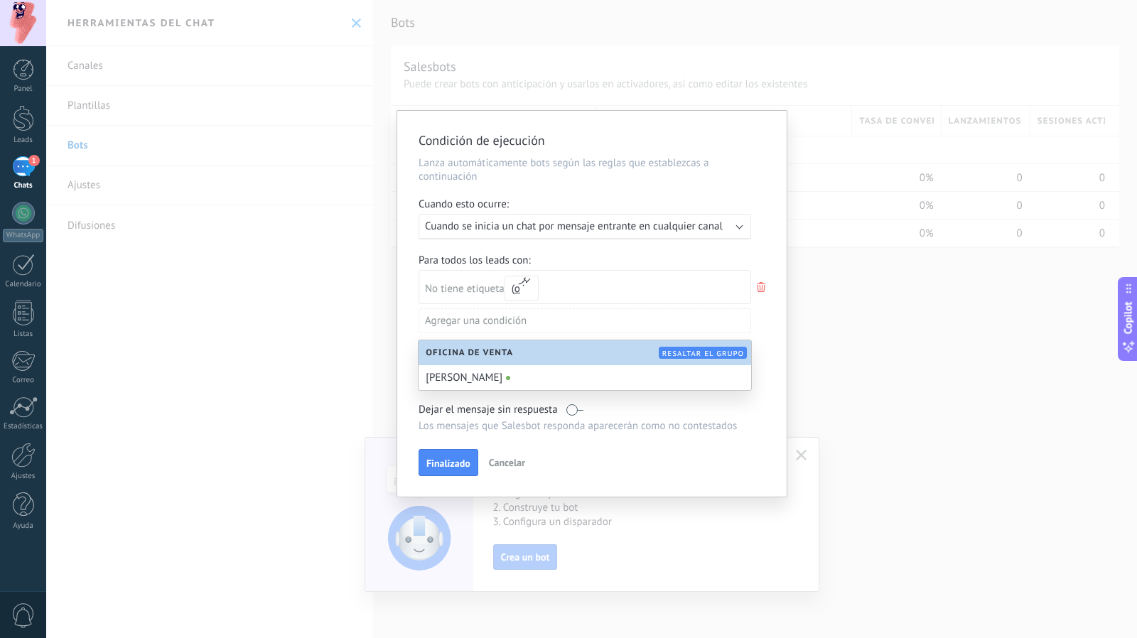
click at [764, 349] on div "Horas activas:" at bounding box center [591, 355] width 347 height 16
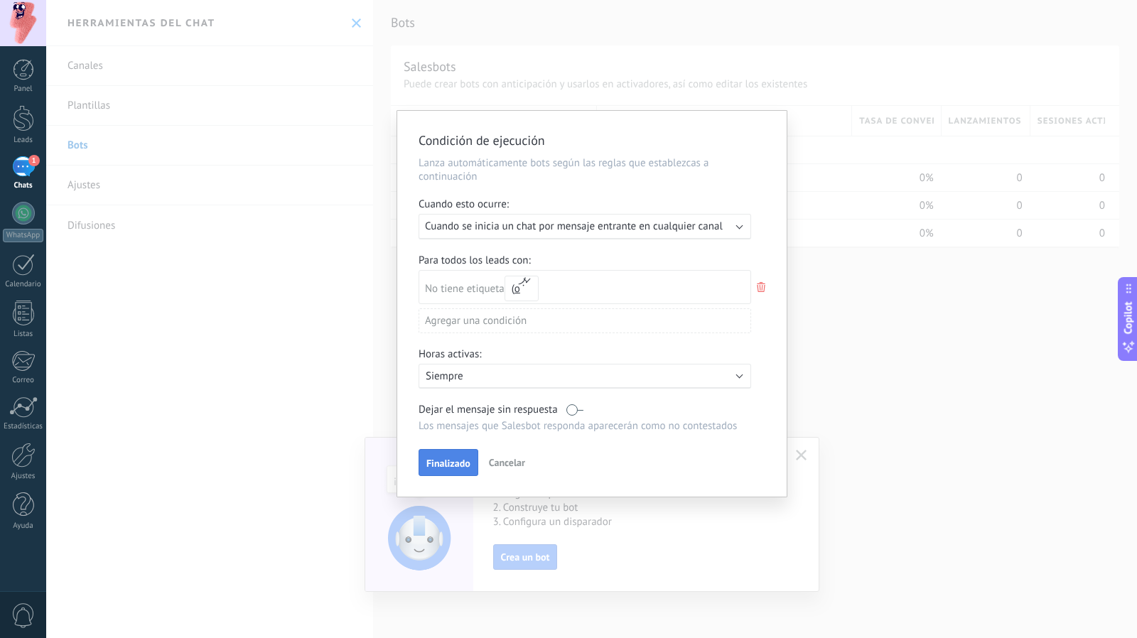
click at [443, 457] on button "Finalizado" at bounding box center [448, 462] width 60 height 27
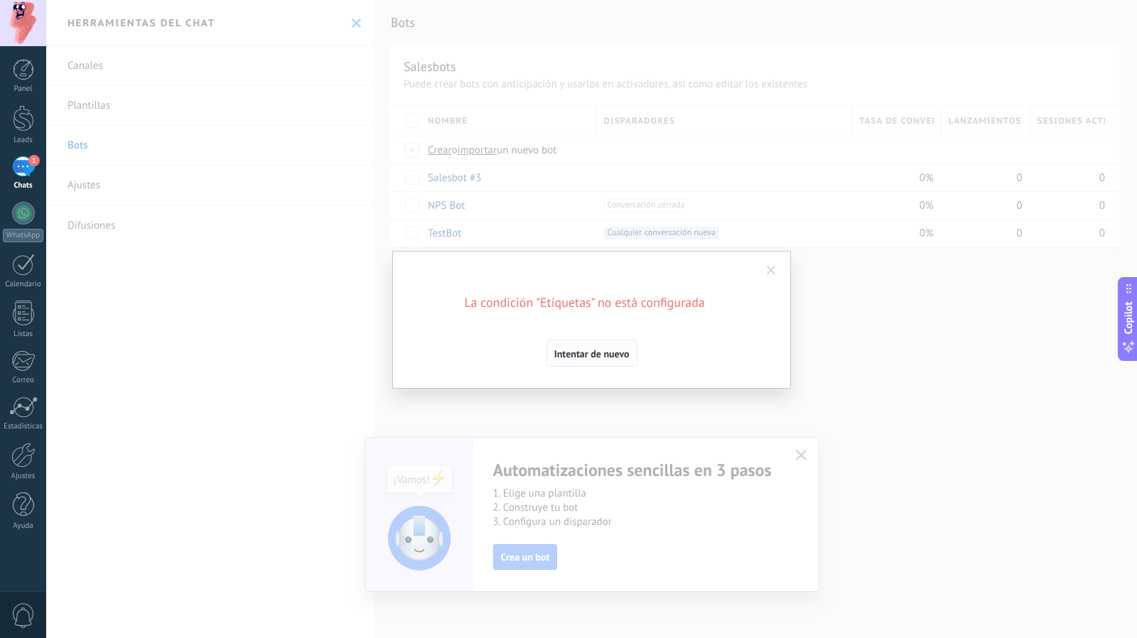
click at [619, 349] on span "Intentar de nuevo" at bounding box center [591, 354] width 75 height 10
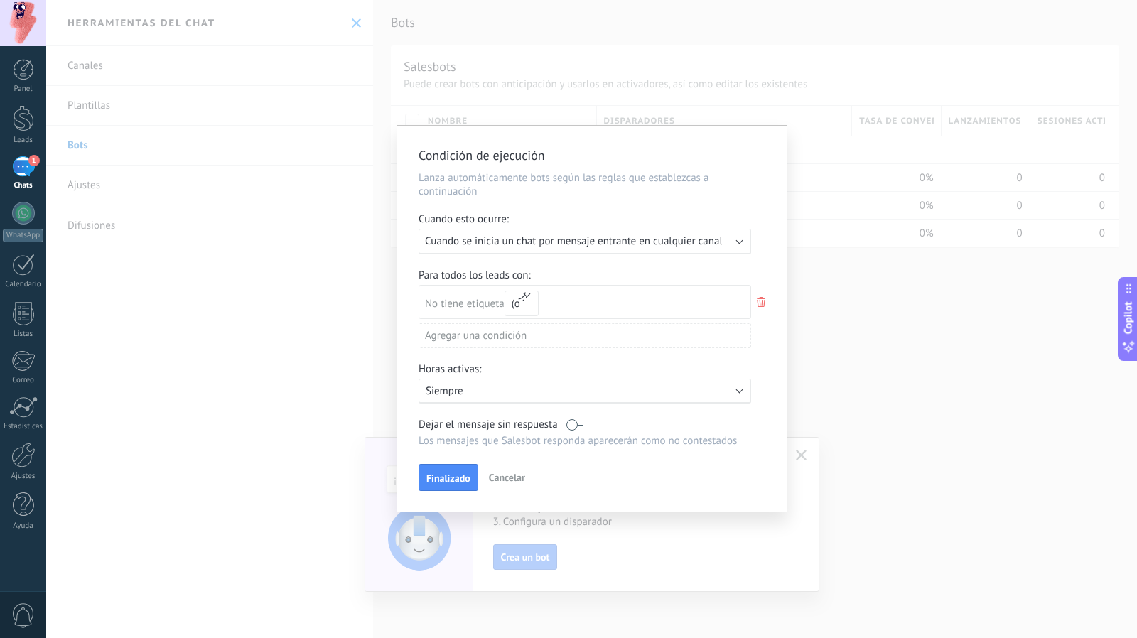
click at [556, 308] on div "No tiene etiqueta y o o" at bounding box center [584, 302] width 332 height 34
click at [530, 343] on div "Agregar una condición" at bounding box center [584, 335] width 332 height 25
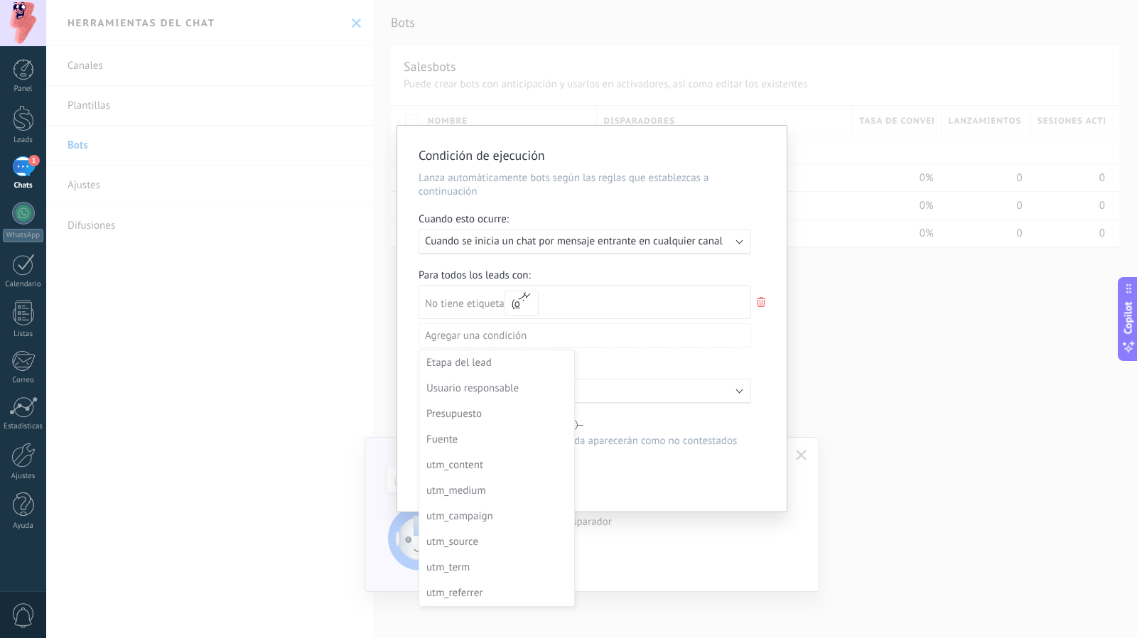
click at [638, 450] on div at bounding box center [592, 319] width 390 height 386
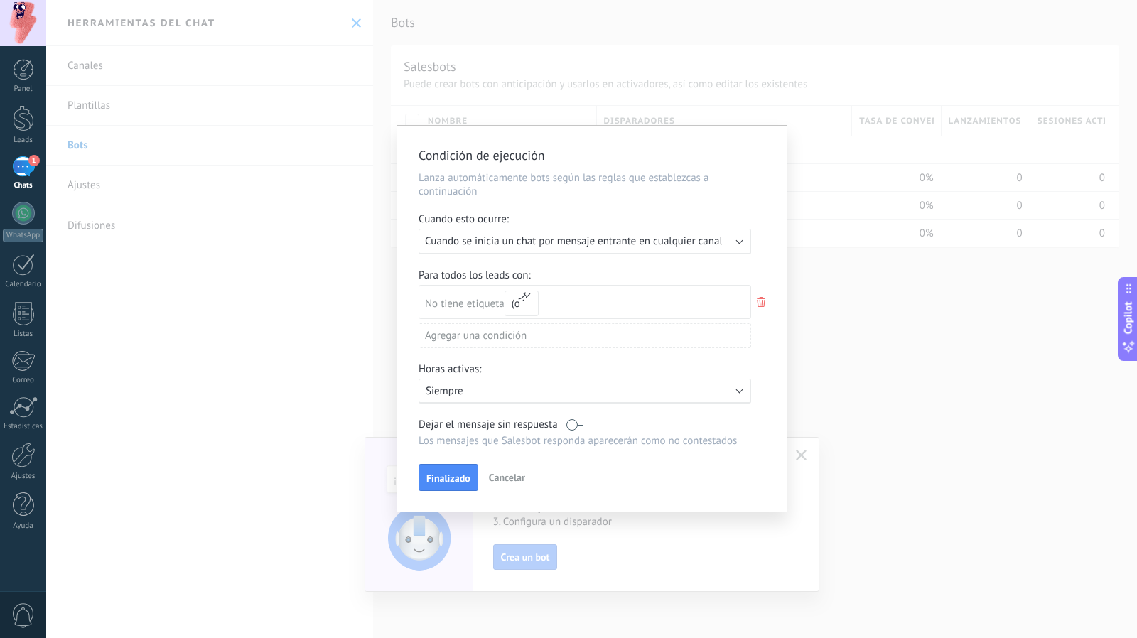
click at [580, 421] on label at bounding box center [574, 424] width 17 height 13
click at [568, 425] on label at bounding box center [574, 424] width 17 height 13
click at [535, 309] on button "o" at bounding box center [521, 304] width 34 height 26
click at [508, 298] on span "y" at bounding box center [502, 297] width 21 height 13
click at [573, 302] on div "No tiene etiqueta y o y" at bounding box center [584, 302] width 332 height 34
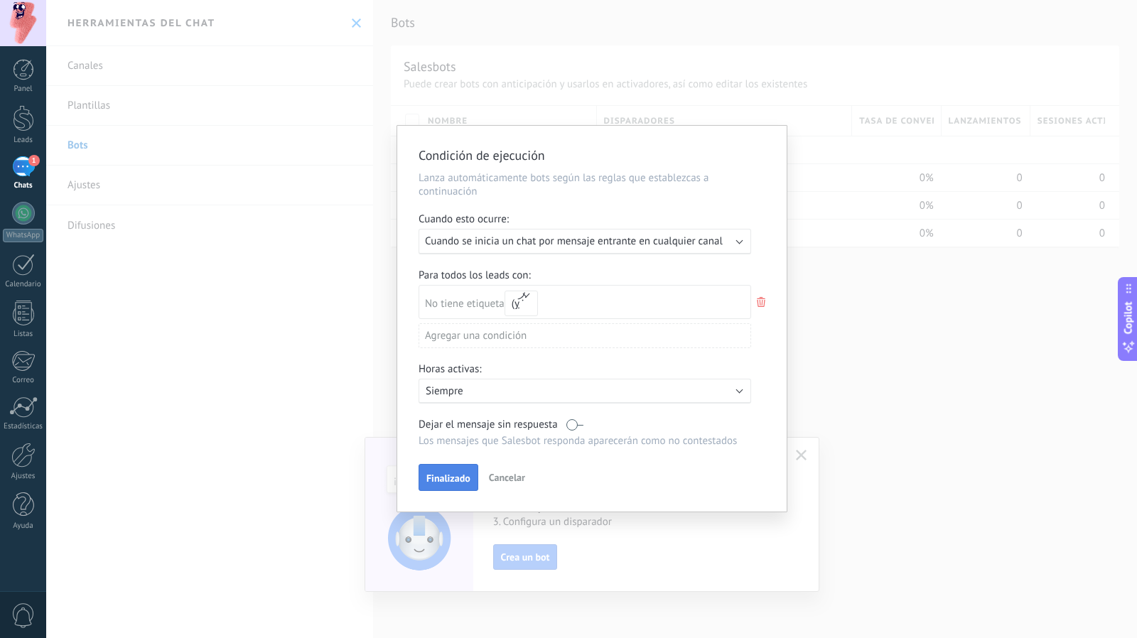
click at [445, 478] on span "Finalizado" at bounding box center [448, 478] width 44 height 10
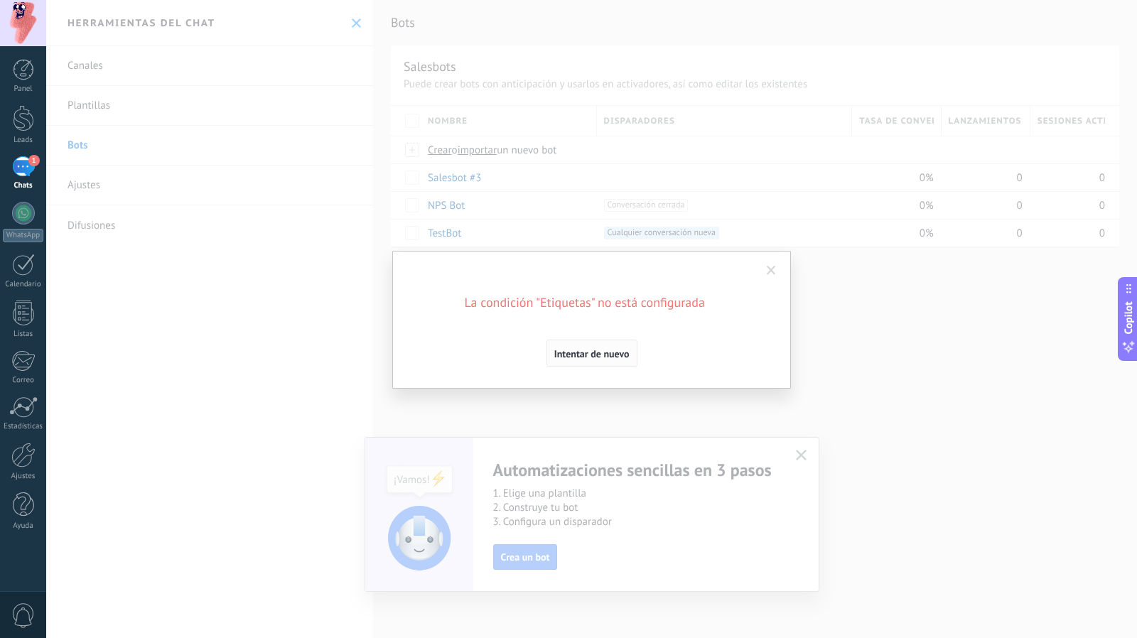
click at [588, 358] on span "Intentar de nuevo" at bounding box center [591, 354] width 75 height 10
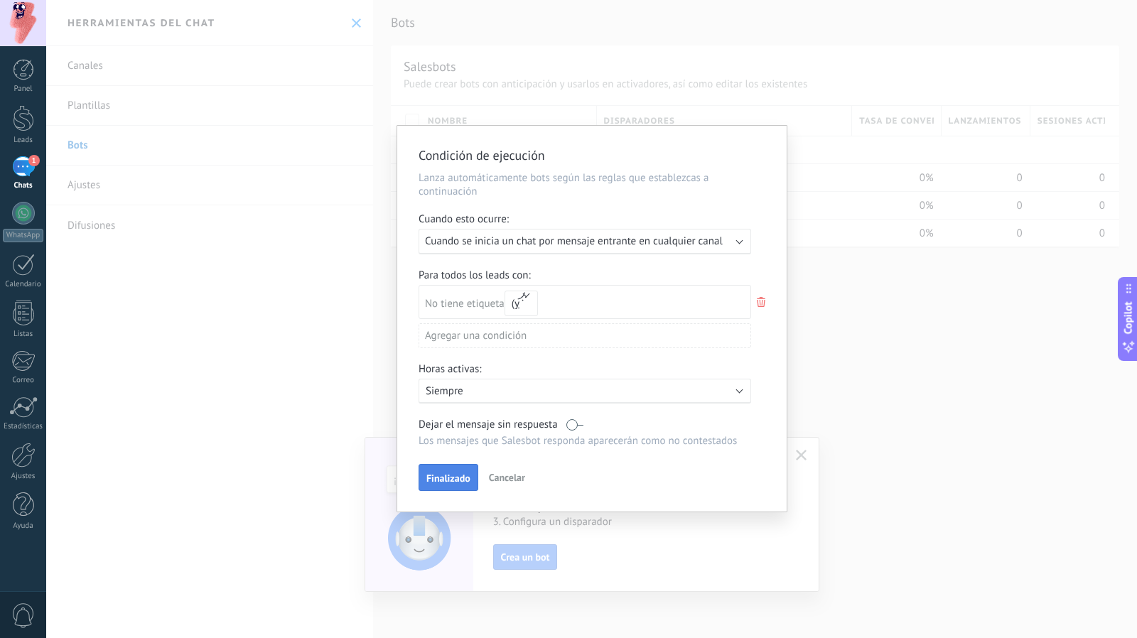
click at [433, 473] on span "Finalizado" at bounding box center [448, 478] width 44 height 10
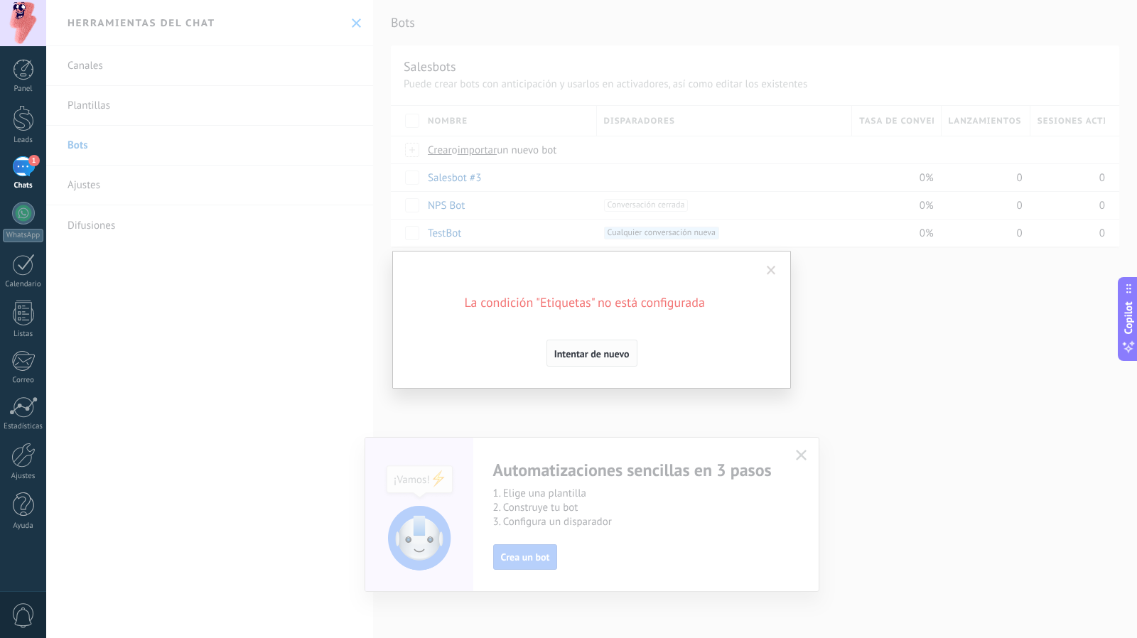
click at [617, 342] on button "Intentar de nuevo" at bounding box center [591, 353] width 91 height 27
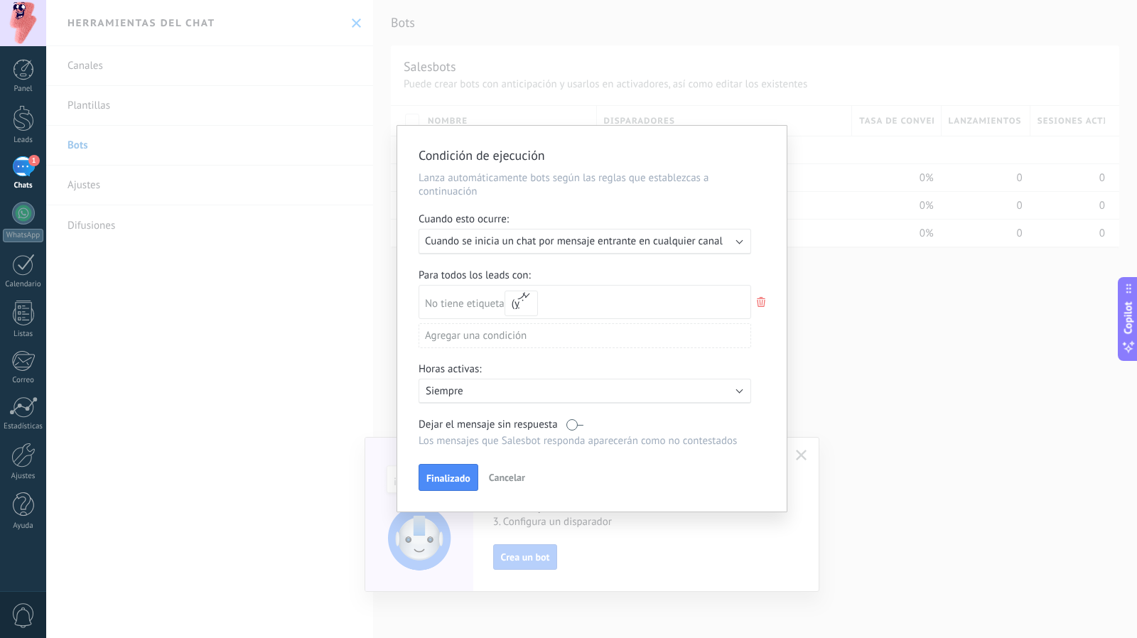
click at [757, 304] on use at bounding box center [761, 302] width 9 height 10
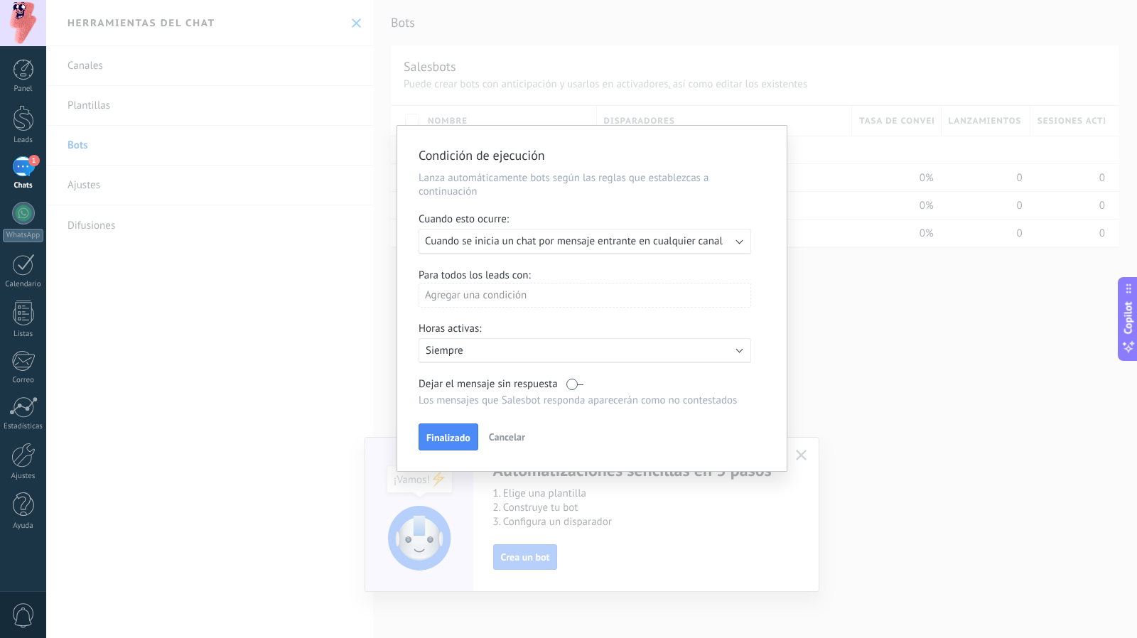
click at [771, 319] on div "Condición de ejecución Lanza automáticamente bots según las reglas que establez…" at bounding box center [591, 298] width 389 height 345
click at [440, 445] on button "Finalizado" at bounding box center [448, 436] width 60 height 27
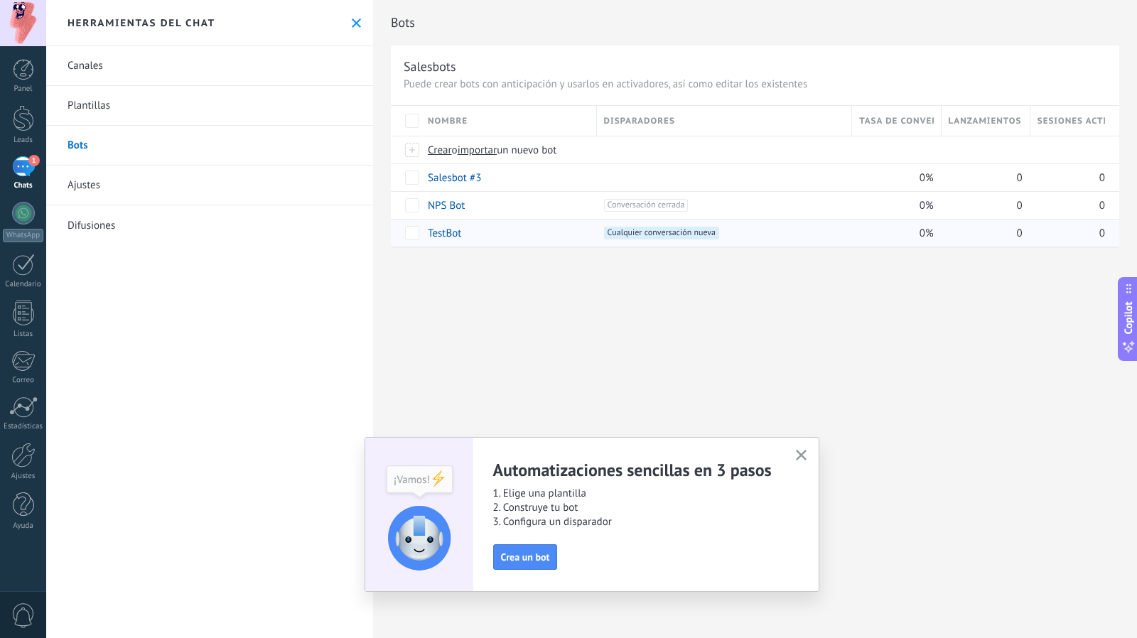
click at [452, 229] on link "TestBot" at bounding box center [444, 233] width 33 height 13
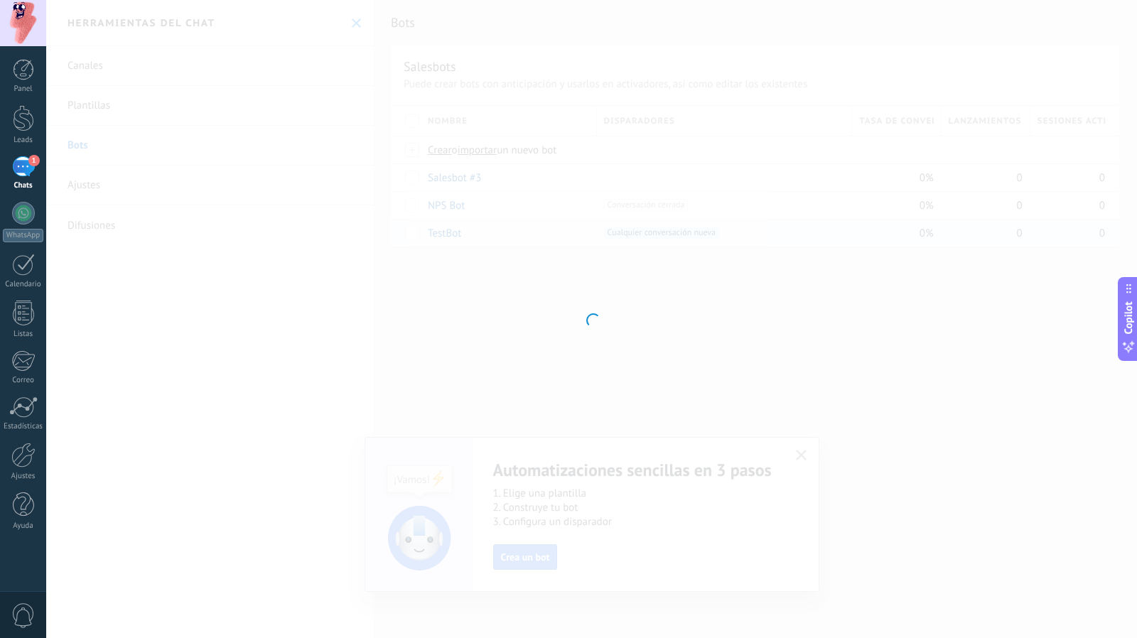
type input "*******"
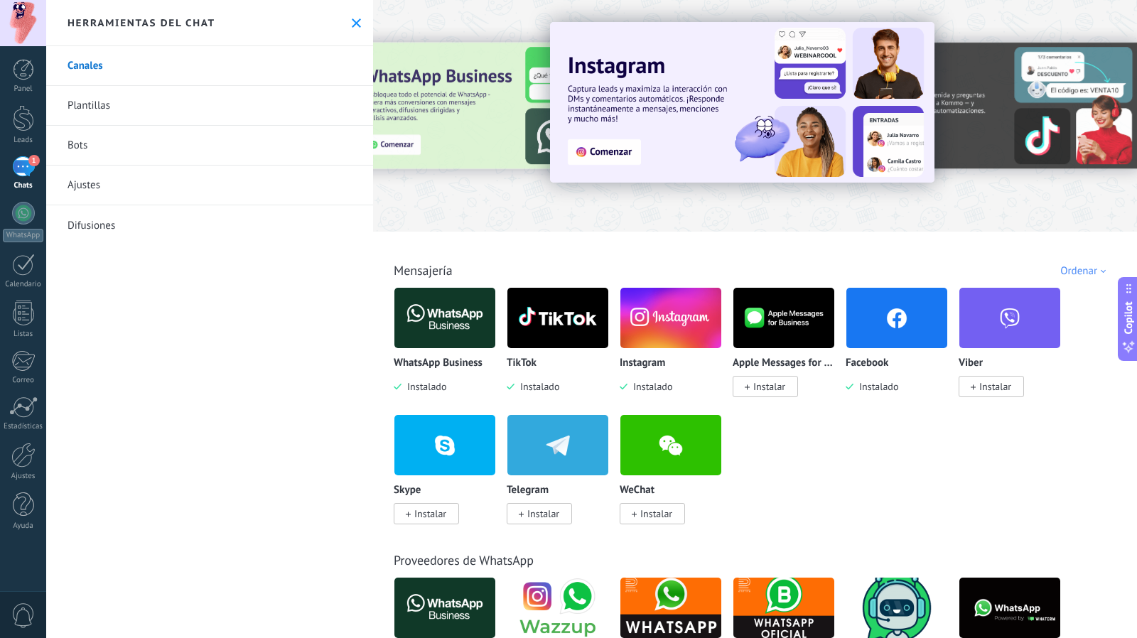
click at [143, 148] on link "Bots" at bounding box center [209, 146] width 327 height 40
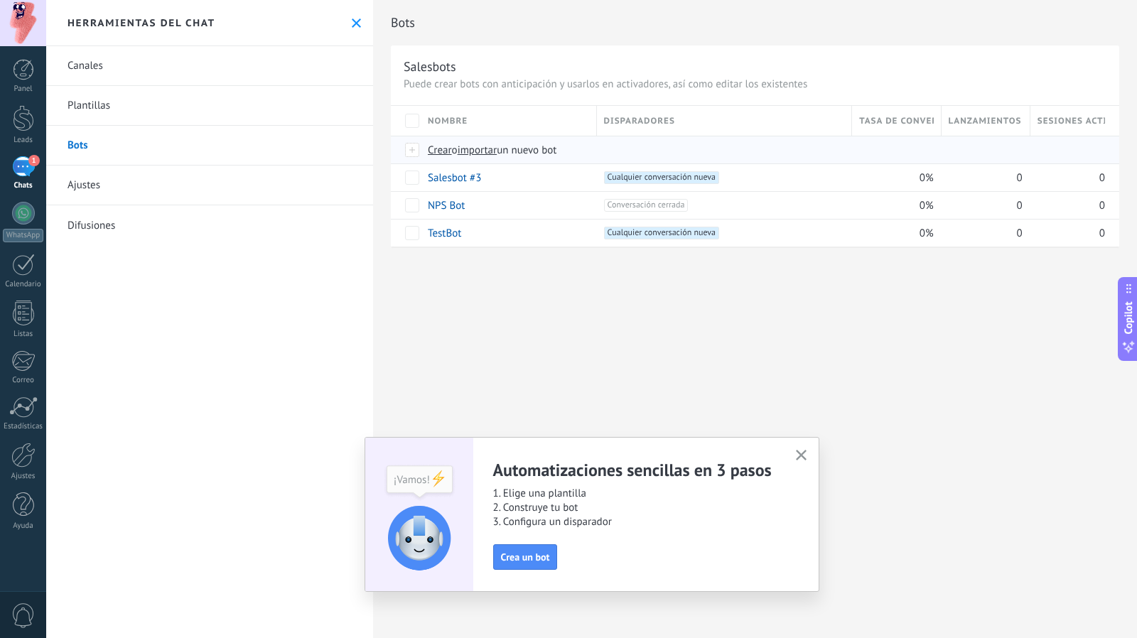
click at [433, 150] on span "Crear" at bounding box center [440, 149] width 24 height 13
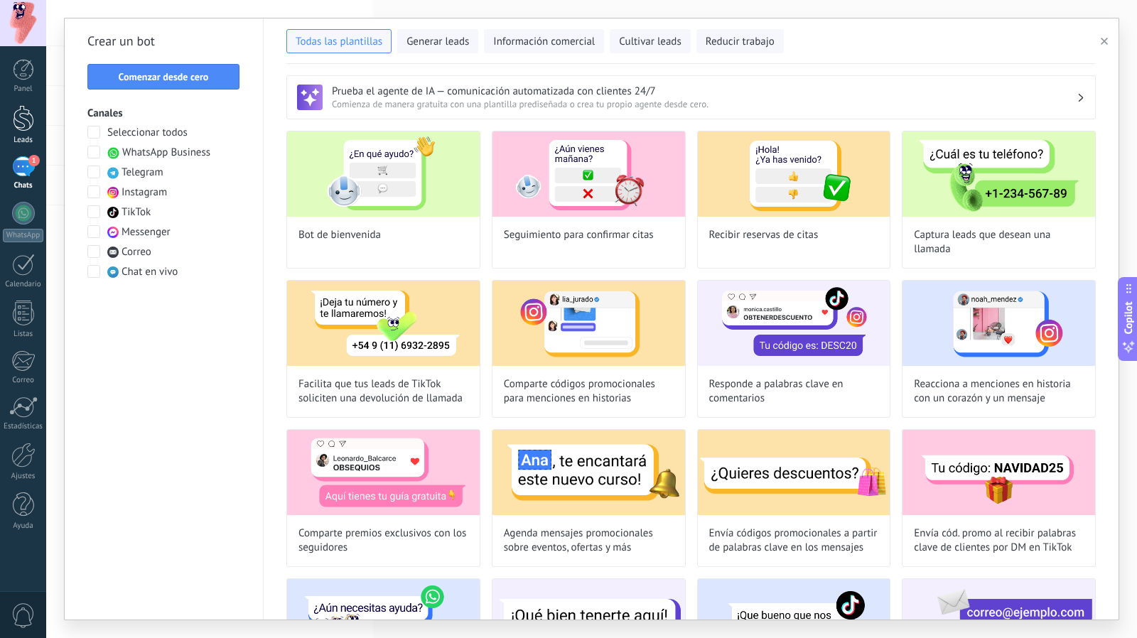
click at [13, 114] on div at bounding box center [23, 118] width 21 height 26
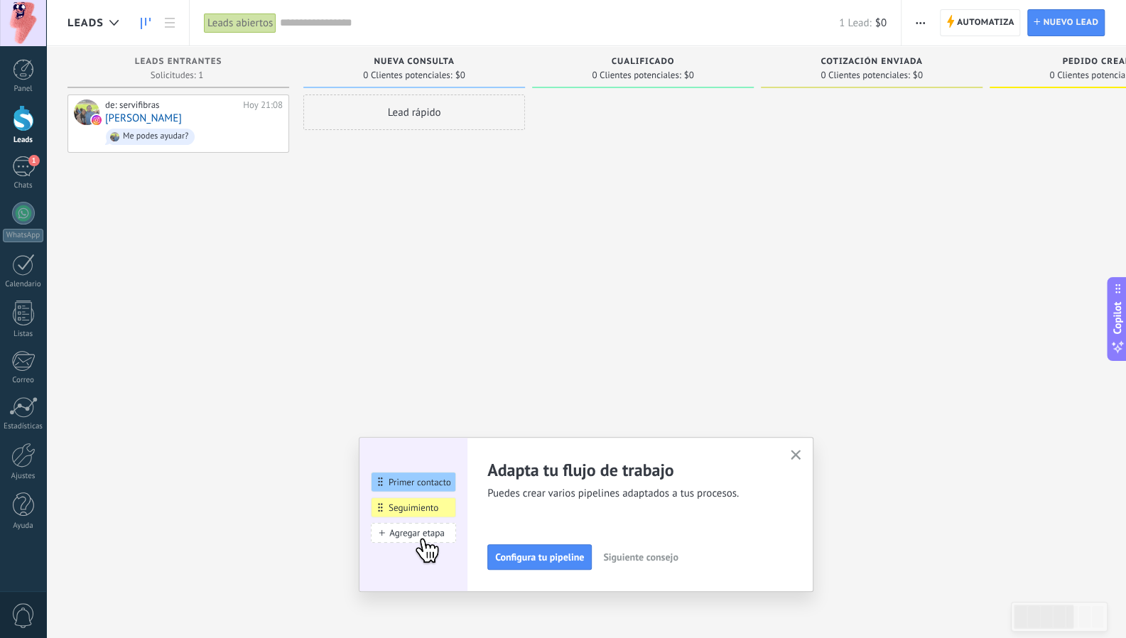
click at [354, 113] on div "Lead rápido" at bounding box center [414, 112] width 222 height 36
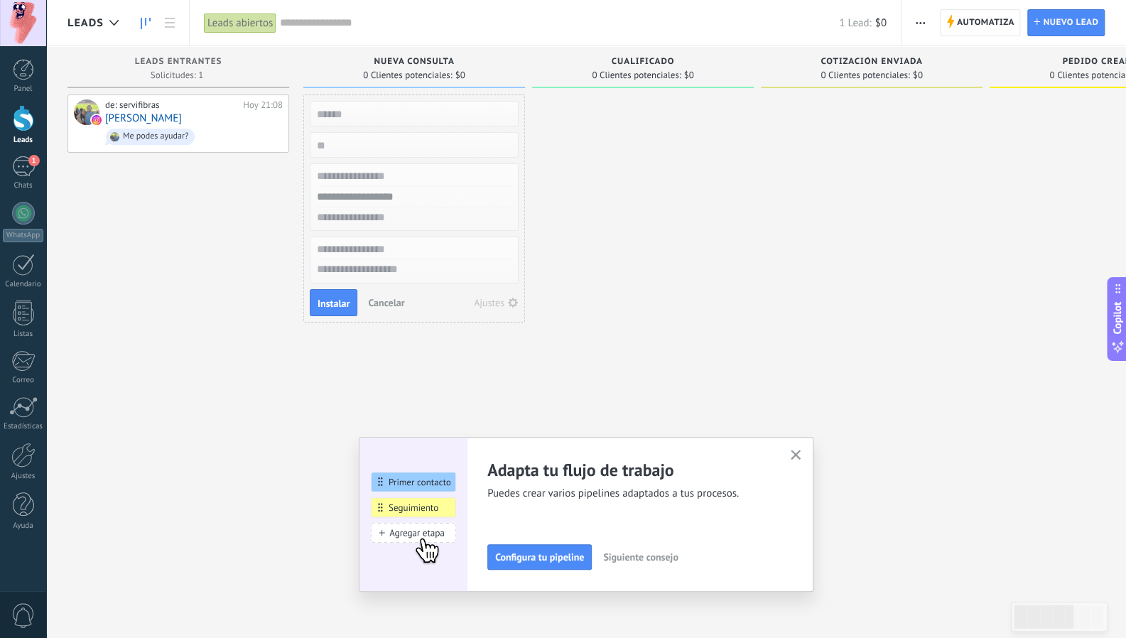
click at [264, 258] on div "de: servifibras Hoy 21:08 Marcos Dario Rizzo Me podes ayudar?" at bounding box center [178, 320] width 222 height 453
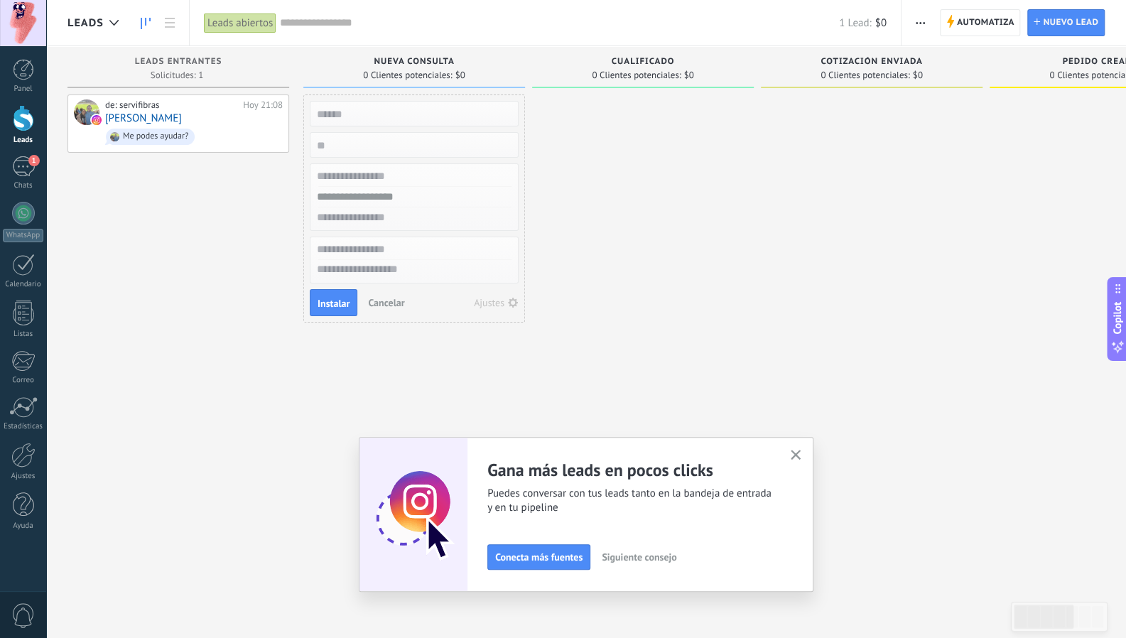
click at [381, 293] on button "Cancelar" at bounding box center [386, 302] width 48 height 21
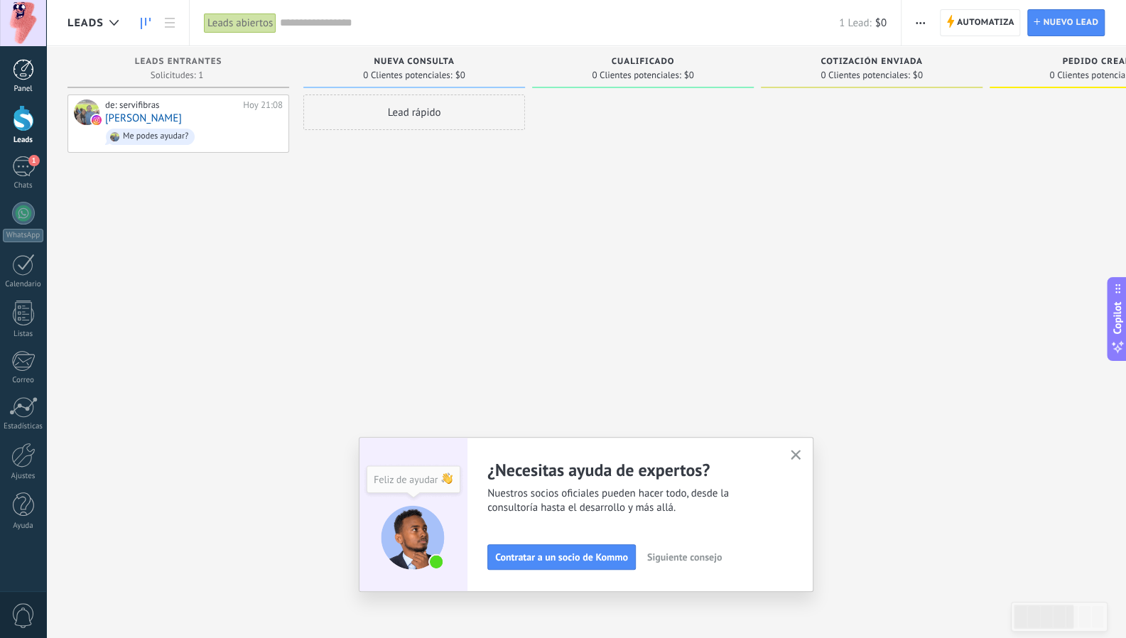
click at [26, 86] on div "Panel" at bounding box center [23, 89] width 41 height 9
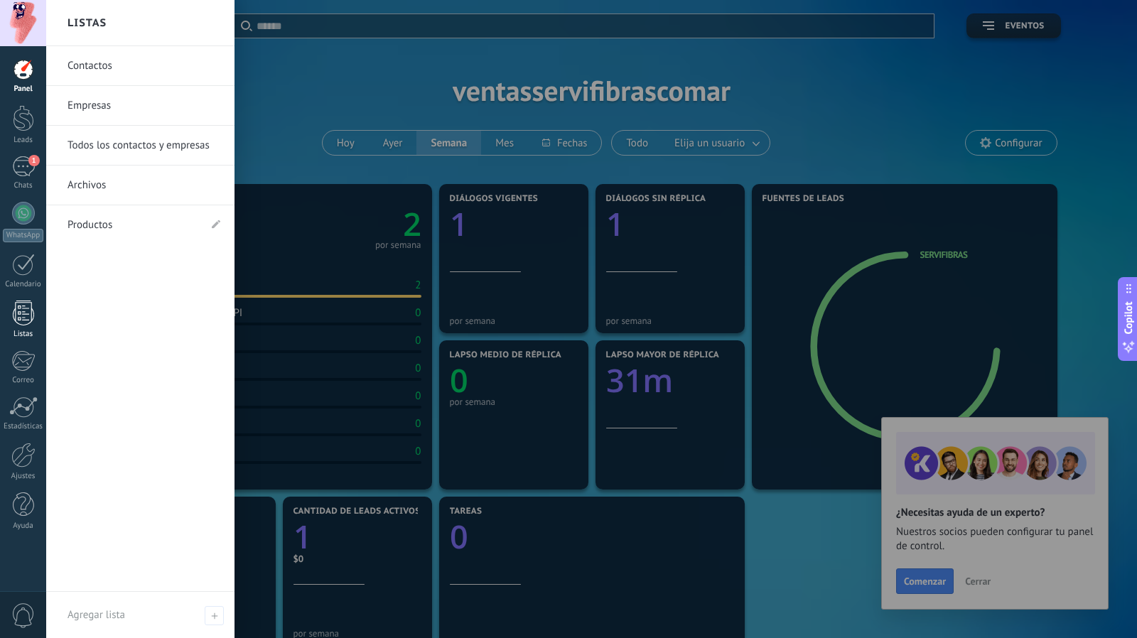
click at [23, 321] on div at bounding box center [23, 312] width 21 height 25
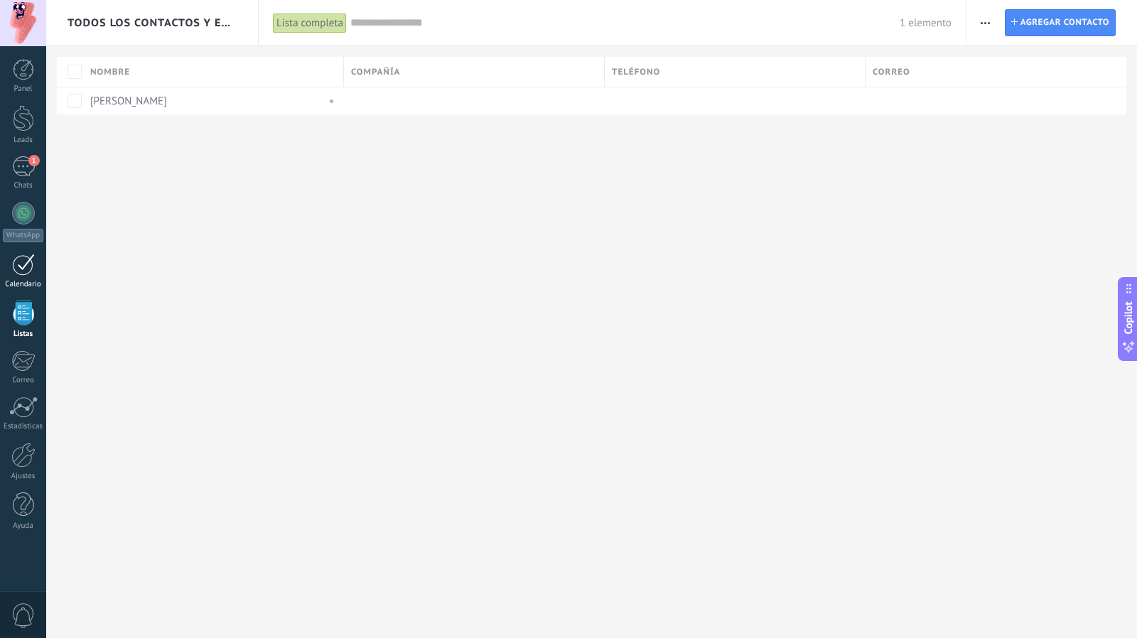
click at [22, 282] on div "Calendario" at bounding box center [23, 284] width 41 height 9
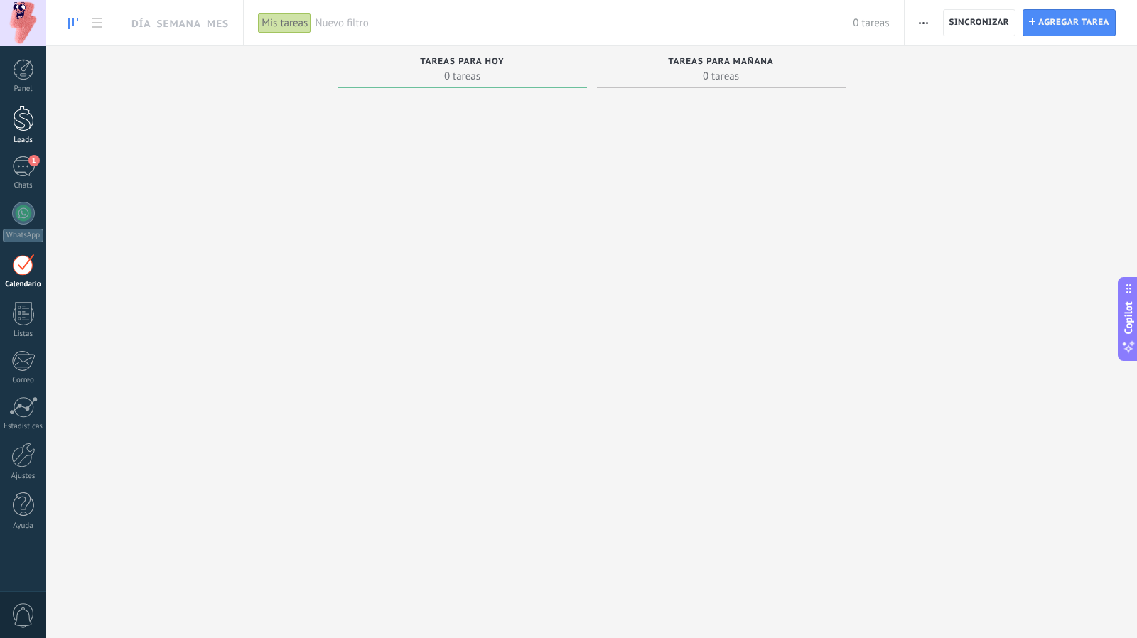
click at [26, 133] on link "Leads" at bounding box center [23, 125] width 46 height 40
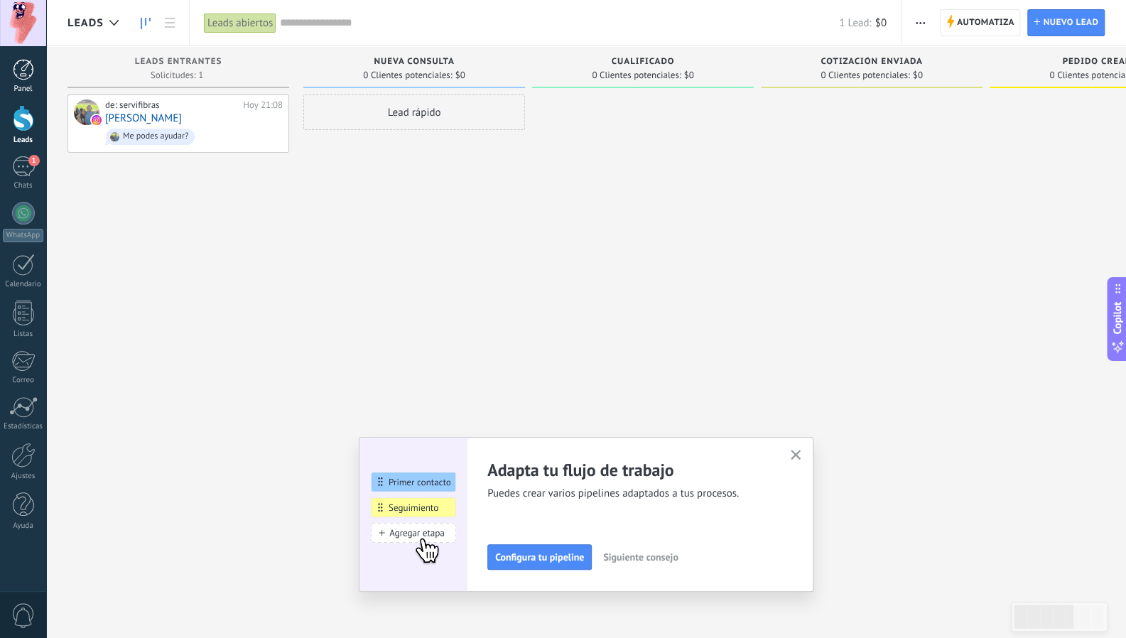
click at [37, 82] on link "Panel" at bounding box center [23, 76] width 46 height 35
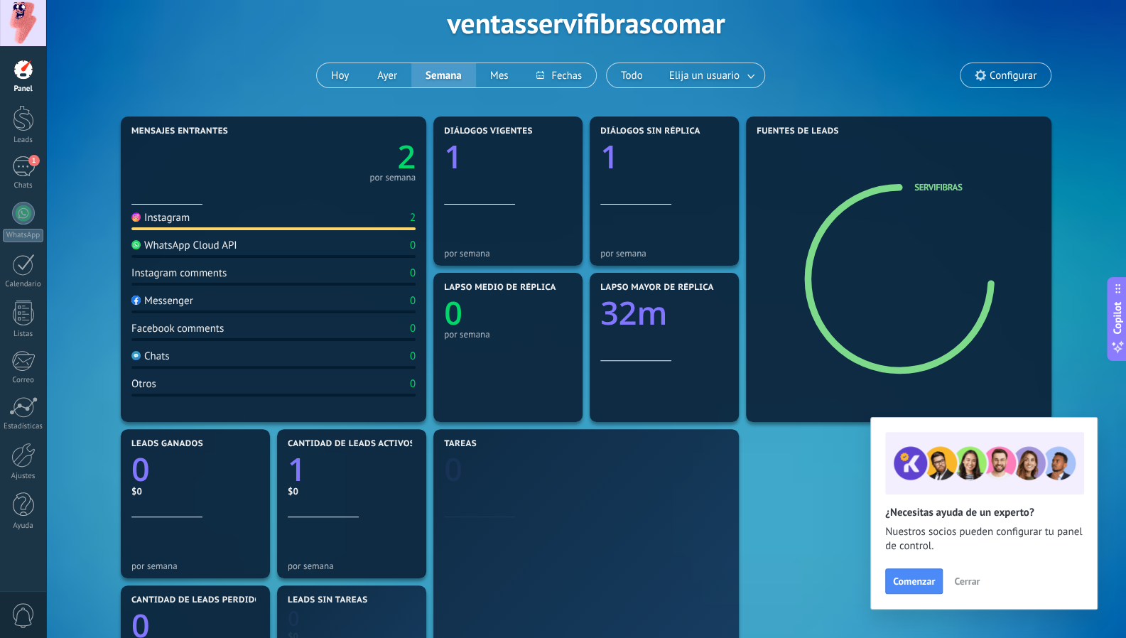
scroll to position [68, 0]
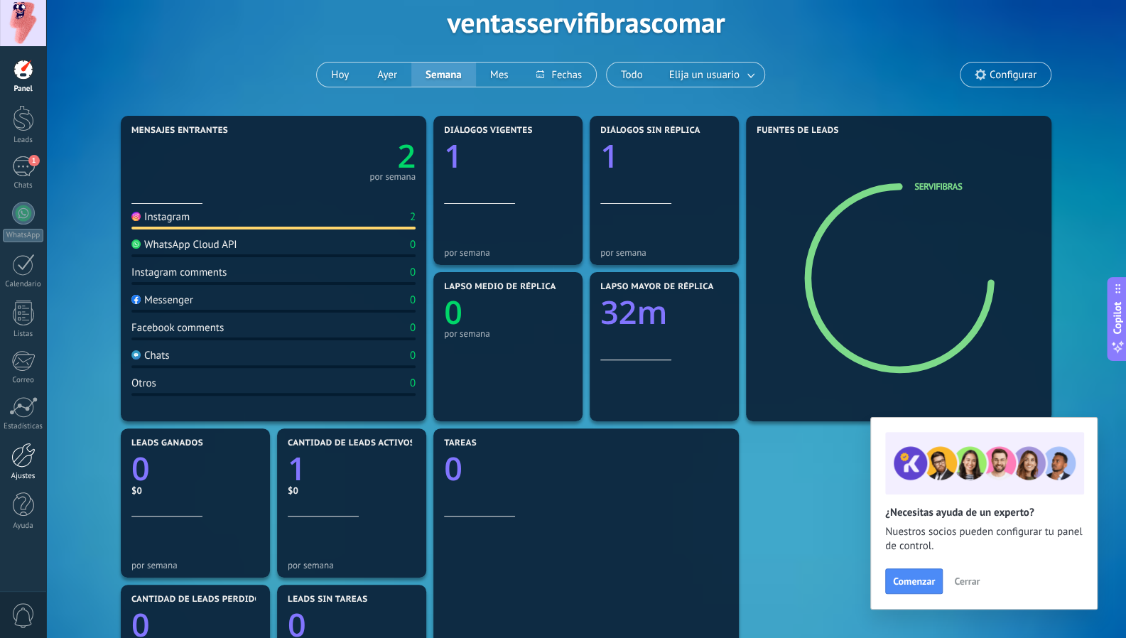
click at [23, 455] on div at bounding box center [23, 455] width 24 height 25
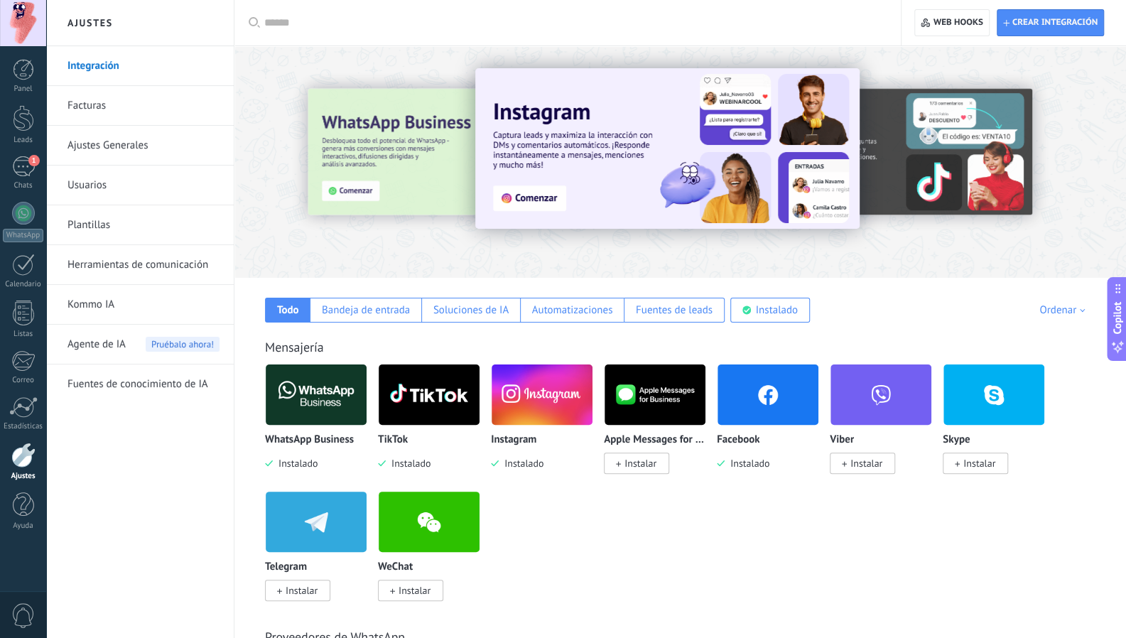
click at [97, 348] on span "Agente de IA" at bounding box center [96, 345] width 58 height 40
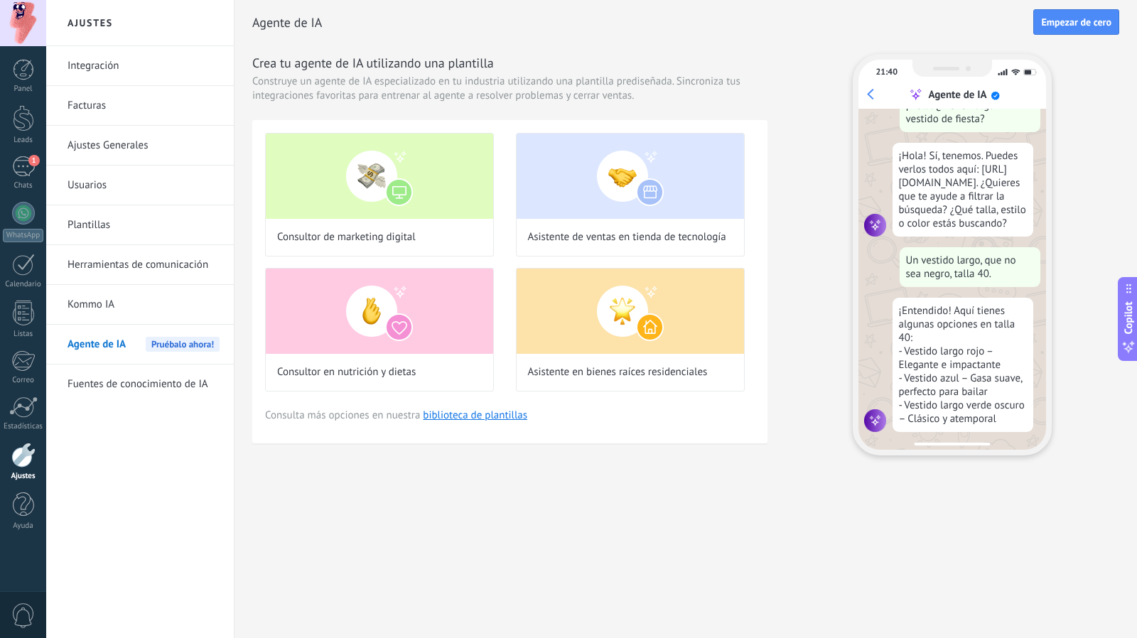
scroll to position [47, 0]
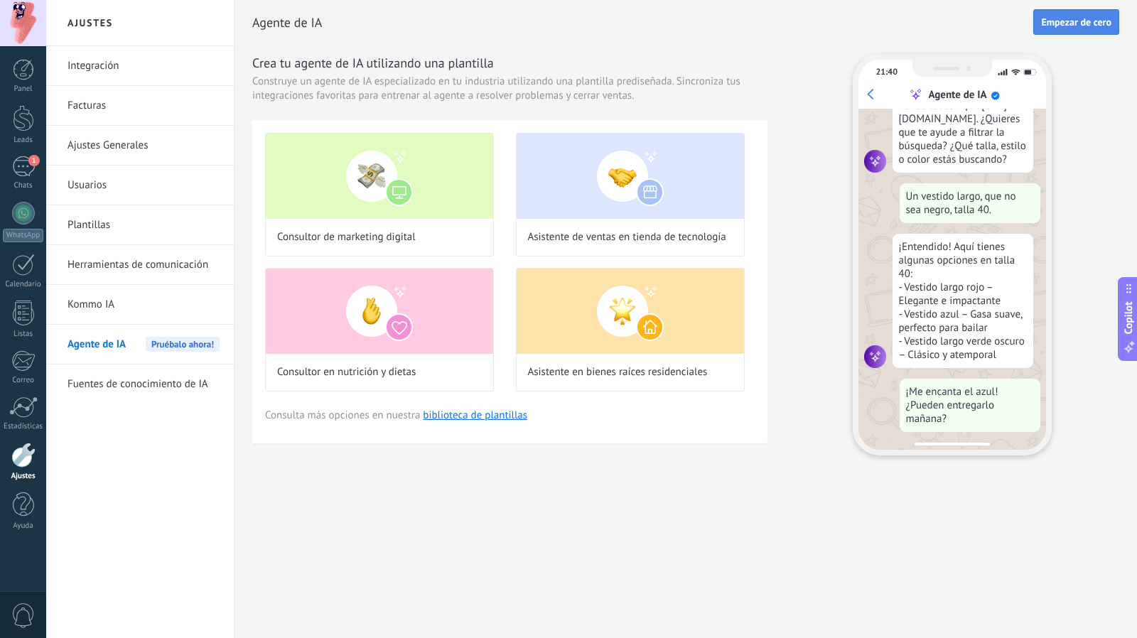
click at [1061, 21] on span "Empezar de cero" at bounding box center [1076, 22] width 70 height 10
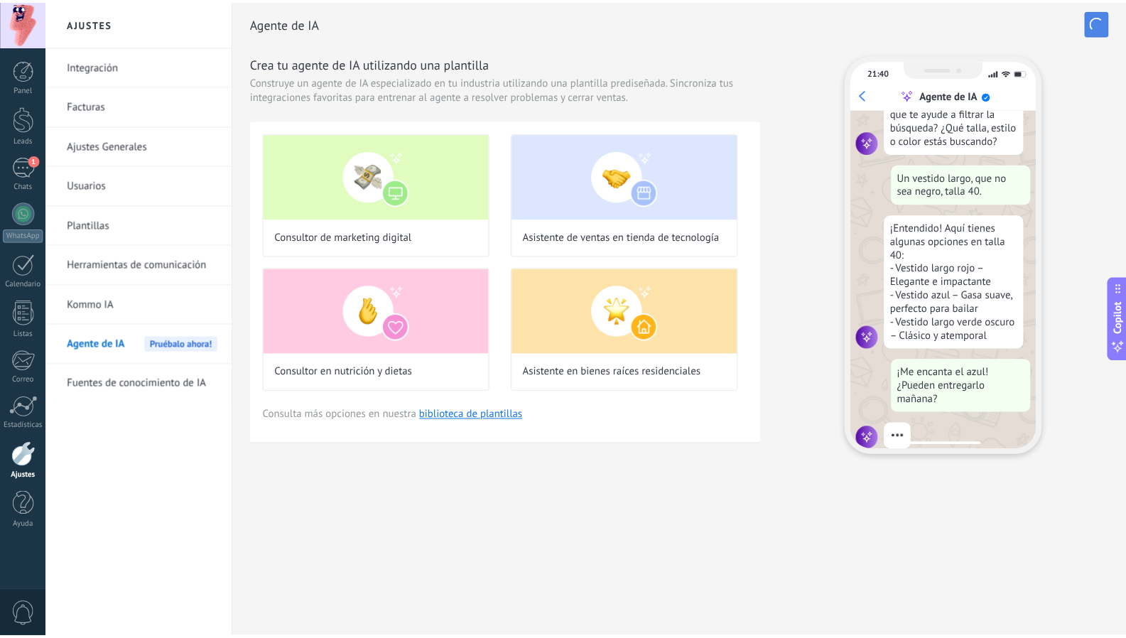
scroll to position [149, 0]
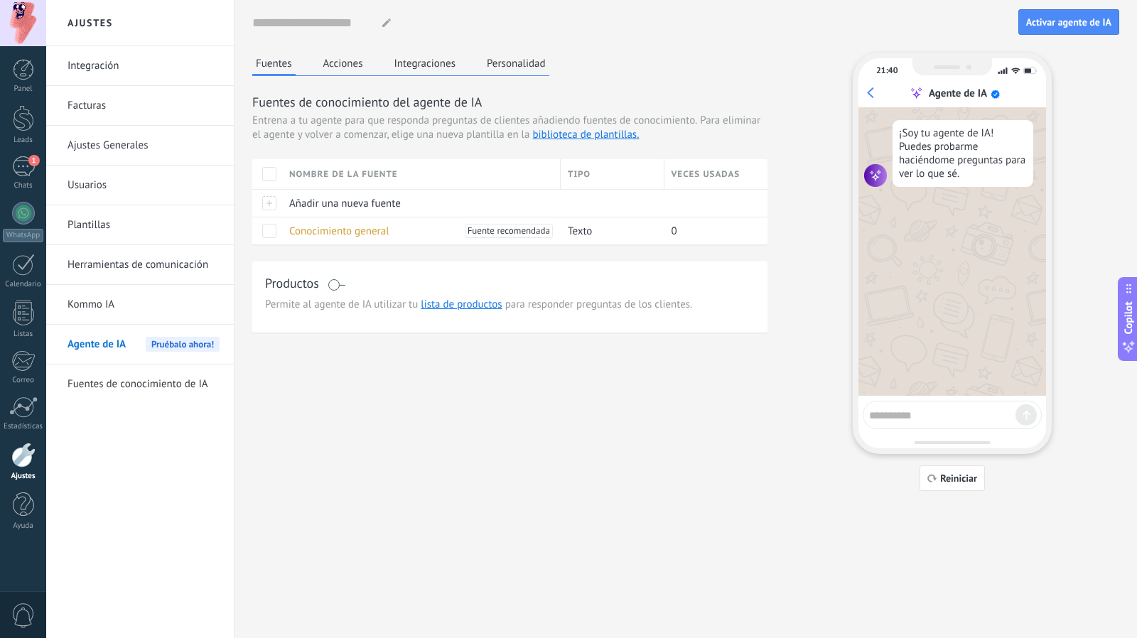
click at [345, 286] on span at bounding box center [336, 284] width 18 height 11
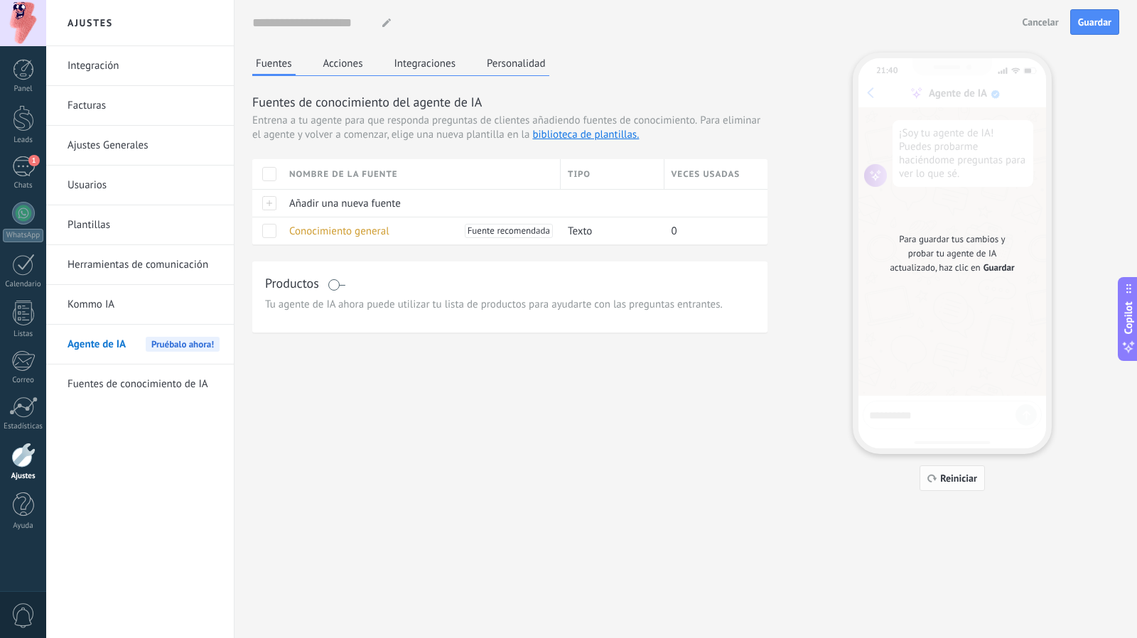
click at [963, 475] on span "Reiniciar" at bounding box center [958, 478] width 37 height 10
click at [952, 480] on span "Reiniciar" at bounding box center [958, 478] width 37 height 10
click at [343, 67] on button "Acciones" at bounding box center [343, 63] width 47 height 21
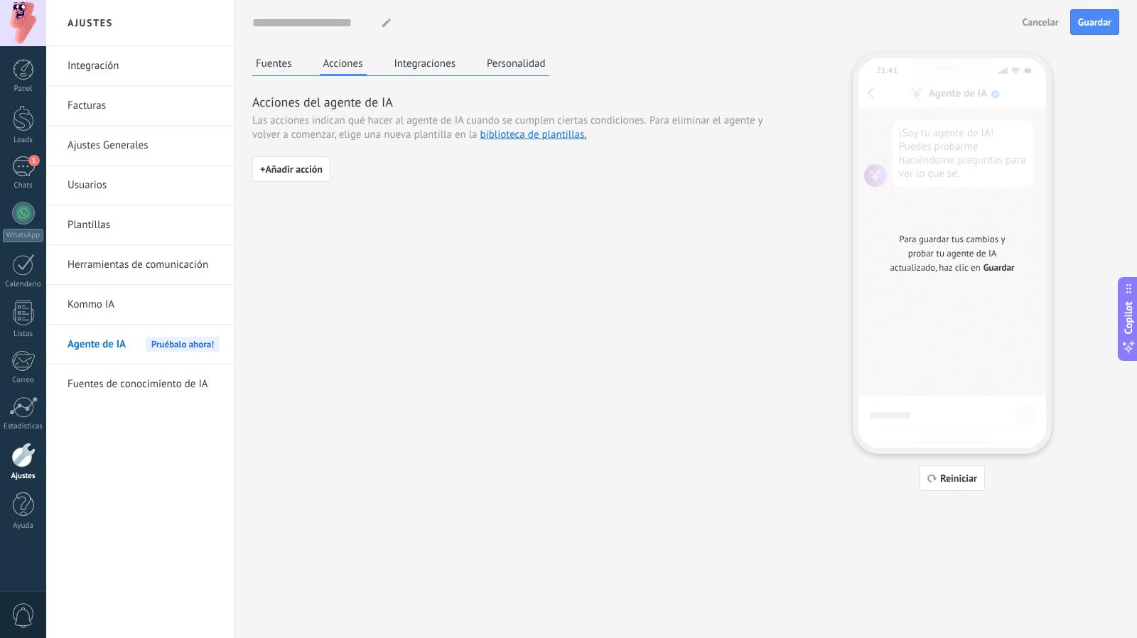
click at [428, 60] on button "Integraciones" at bounding box center [425, 63] width 69 height 21
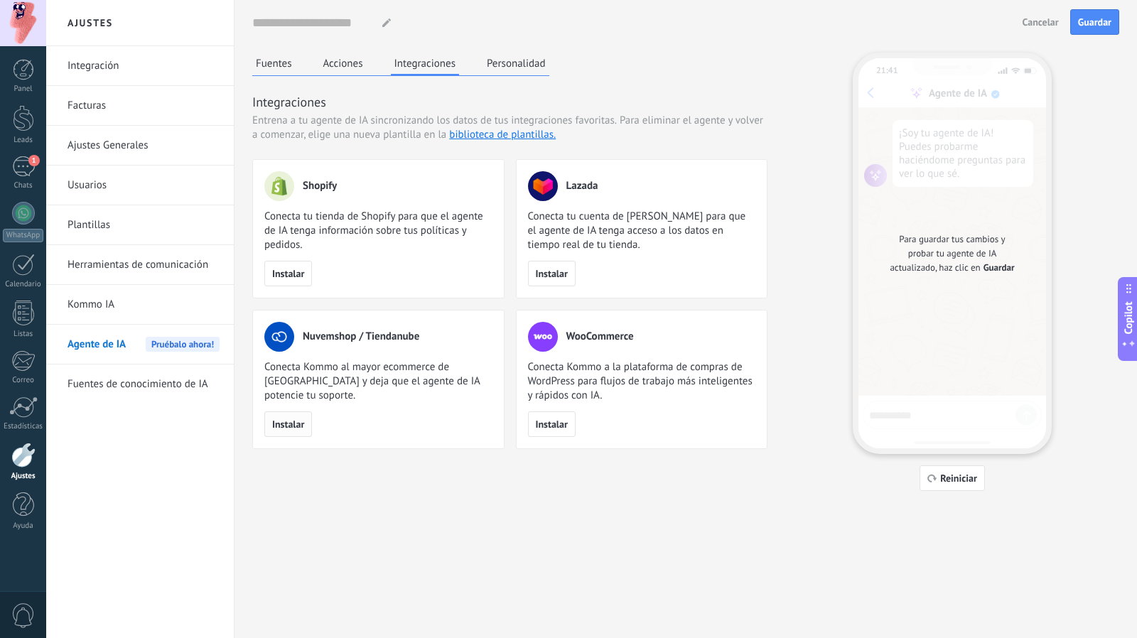
click at [283, 422] on span "Instalar" at bounding box center [288, 424] width 32 height 10
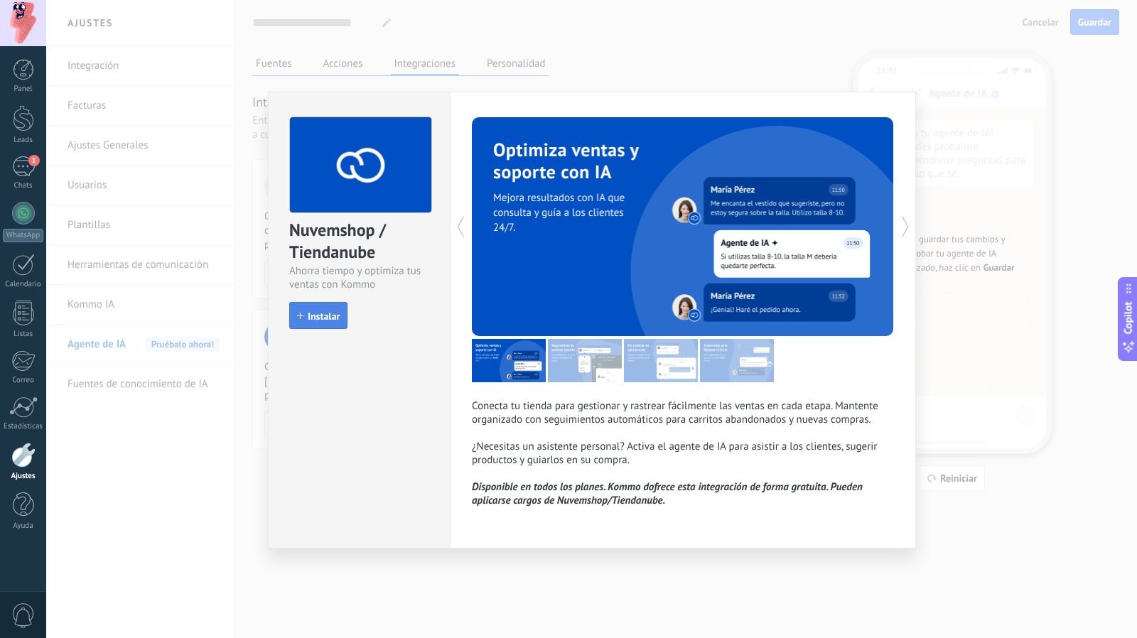
click at [313, 309] on button "Instalar" at bounding box center [318, 315] width 58 height 27
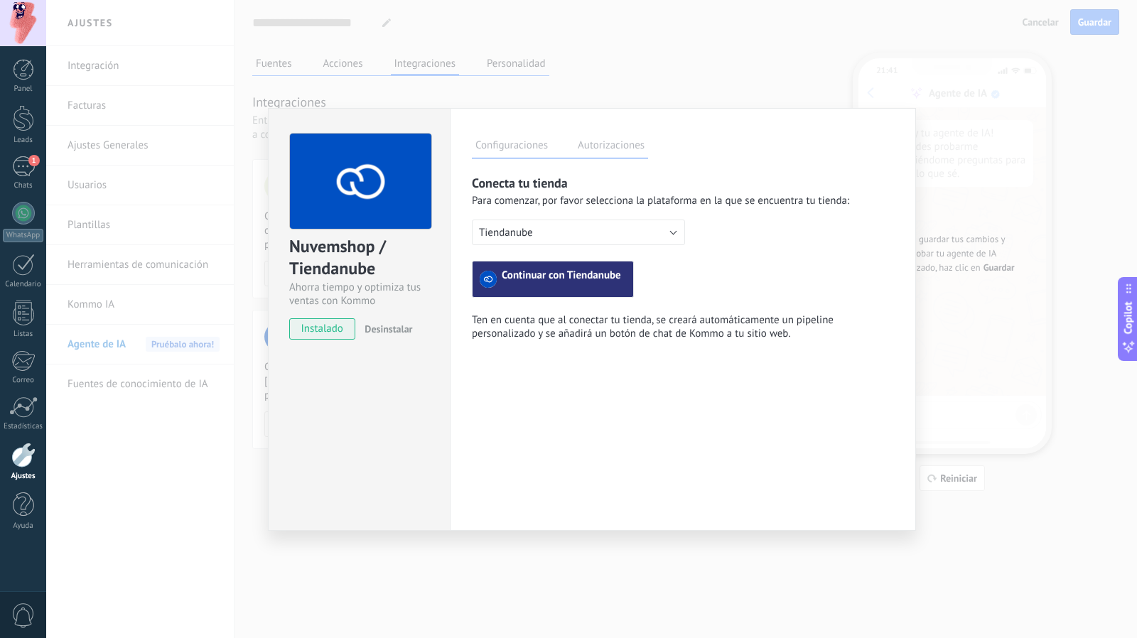
click at [506, 278] on span "Continuar con Tiendanube" at bounding box center [561, 279] width 119 height 17
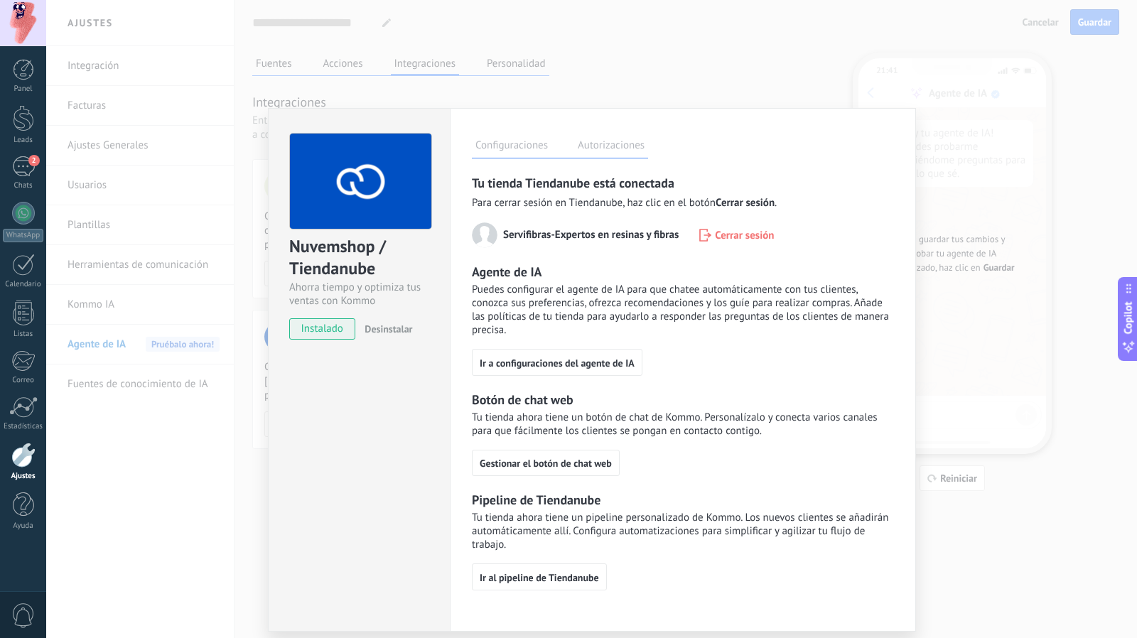
click at [599, 139] on label "Autorizaciones" at bounding box center [611, 147] width 74 height 21
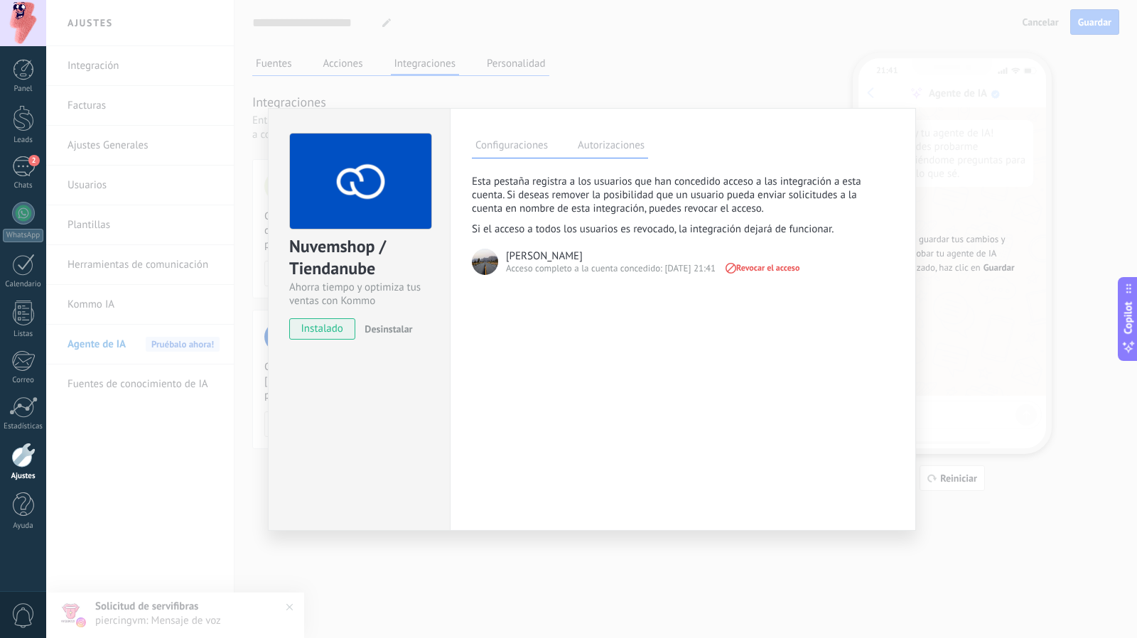
click at [973, 374] on div "Nuvemshop / Tiendanube Ahorra tiempo y optimiza tus ventas con Kommo instalado …" at bounding box center [591, 319] width 1090 height 638
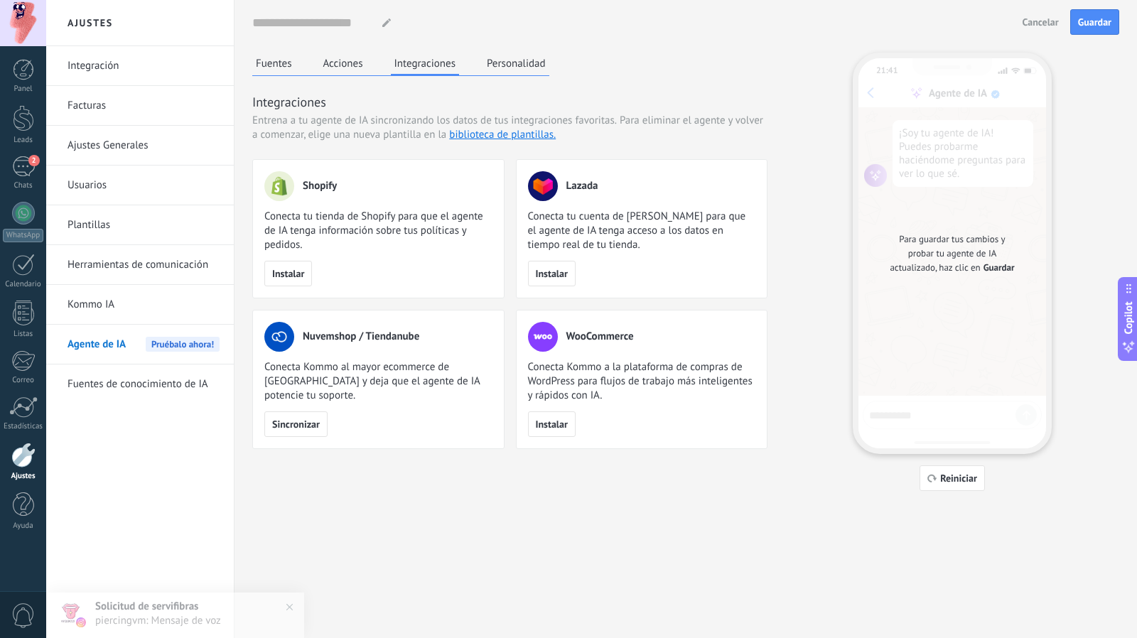
click at [507, 62] on button "Personalidad" at bounding box center [516, 63] width 66 height 21
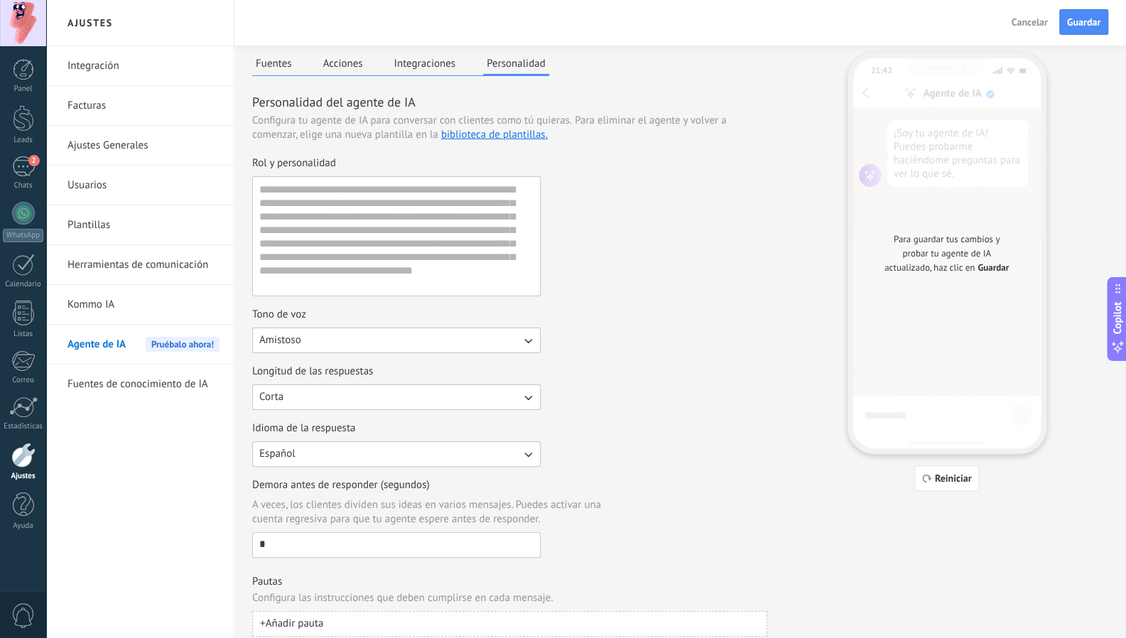
scroll to position [43, 0]
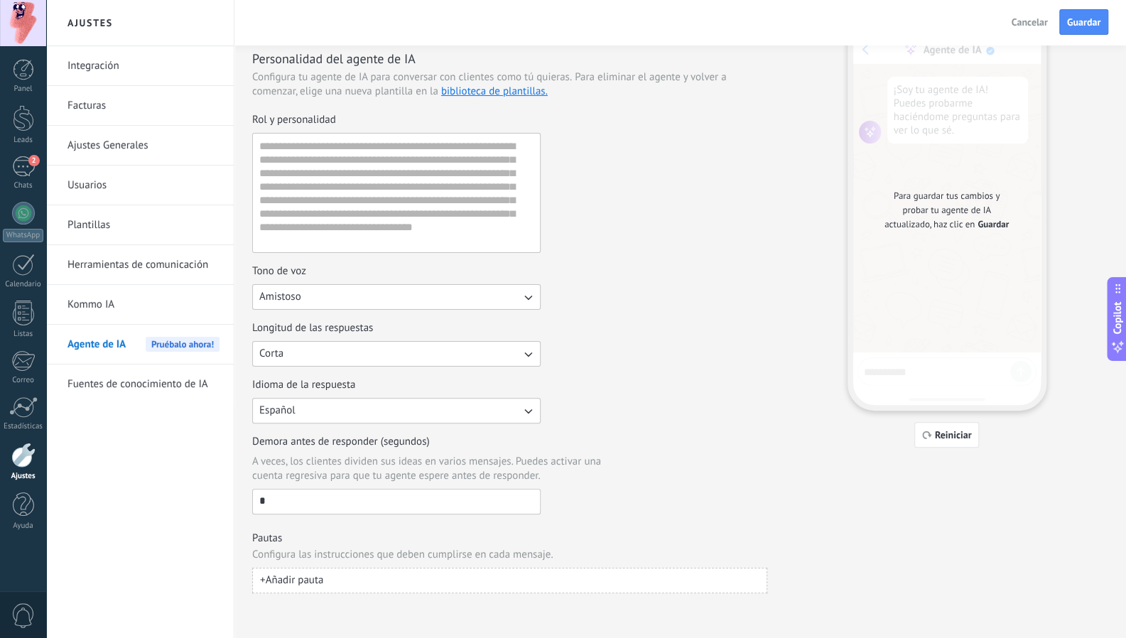
click at [318, 492] on input "*" at bounding box center [396, 500] width 287 height 23
type input "**"
click at [384, 475] on span "A veces, los clientes dividen sus ideas en varios mensajes. Puedes activar una …" at bounding box center [439, 469] width 374 height 28
click at [384, 489] on input "**" at bounding box center [396, 500] width 287 height 23
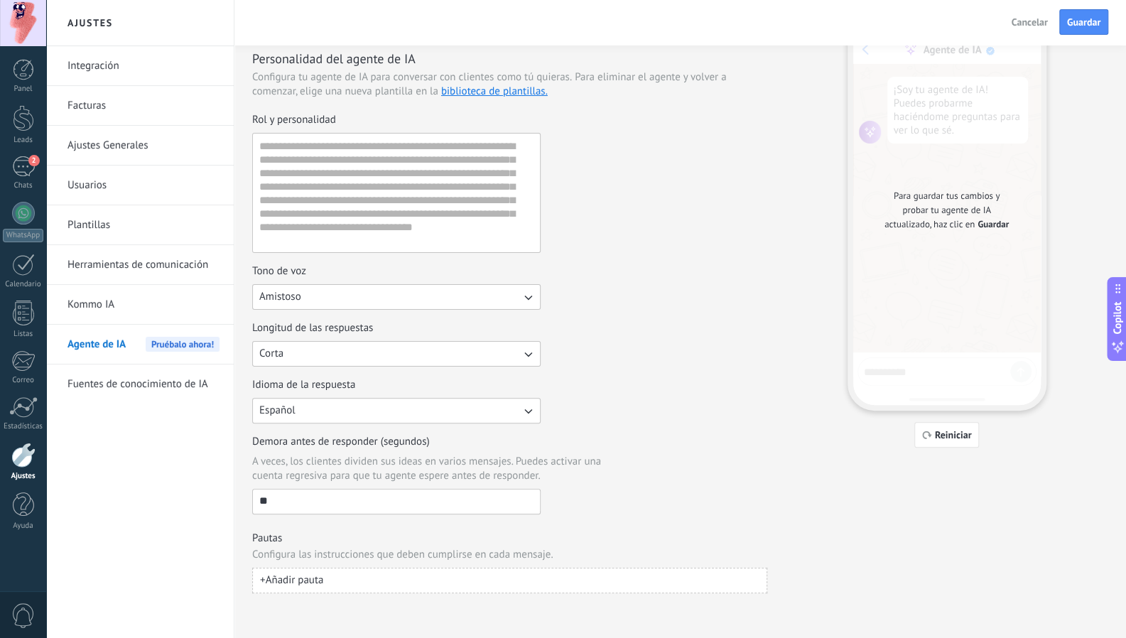
click at [359, 534] on h3 "Pautas" at bounding box center [509, 537] width 515 height 13
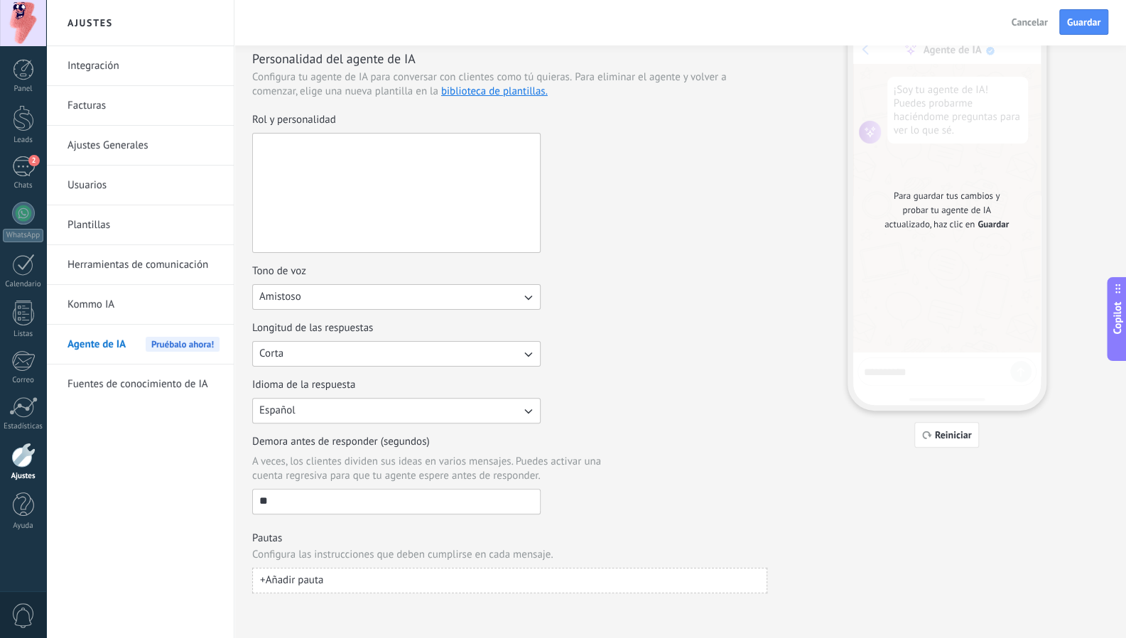
click at [338, 164] on textarea "Rol y personalidad" at bounding box center [395, 193] width 284 height 119
paste textarea "**********"
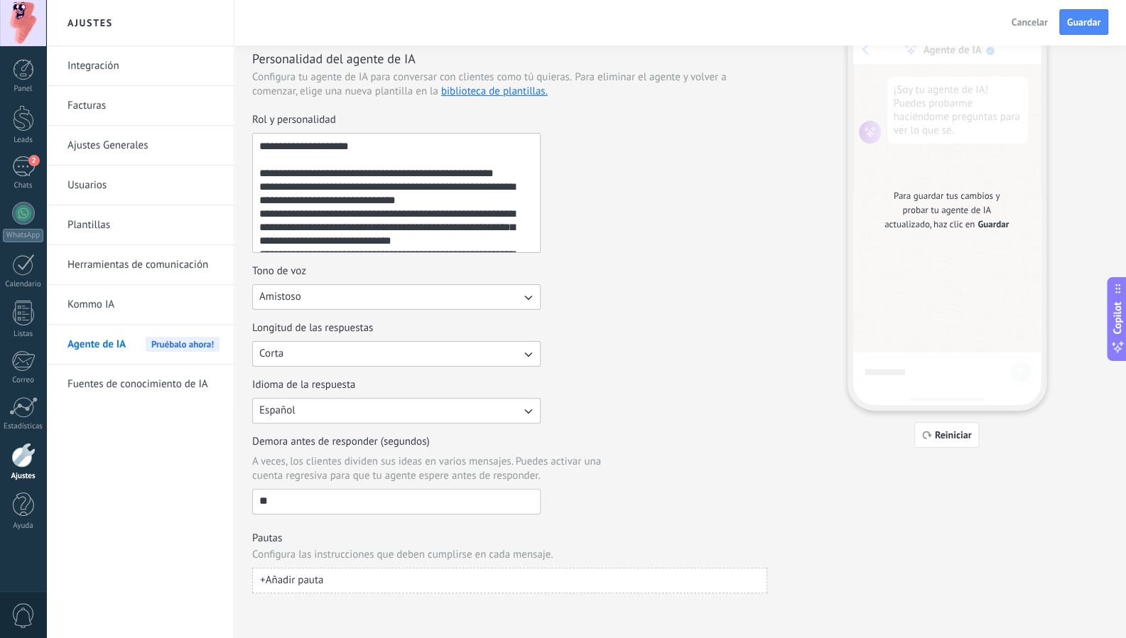
scroll to position [575, 0]
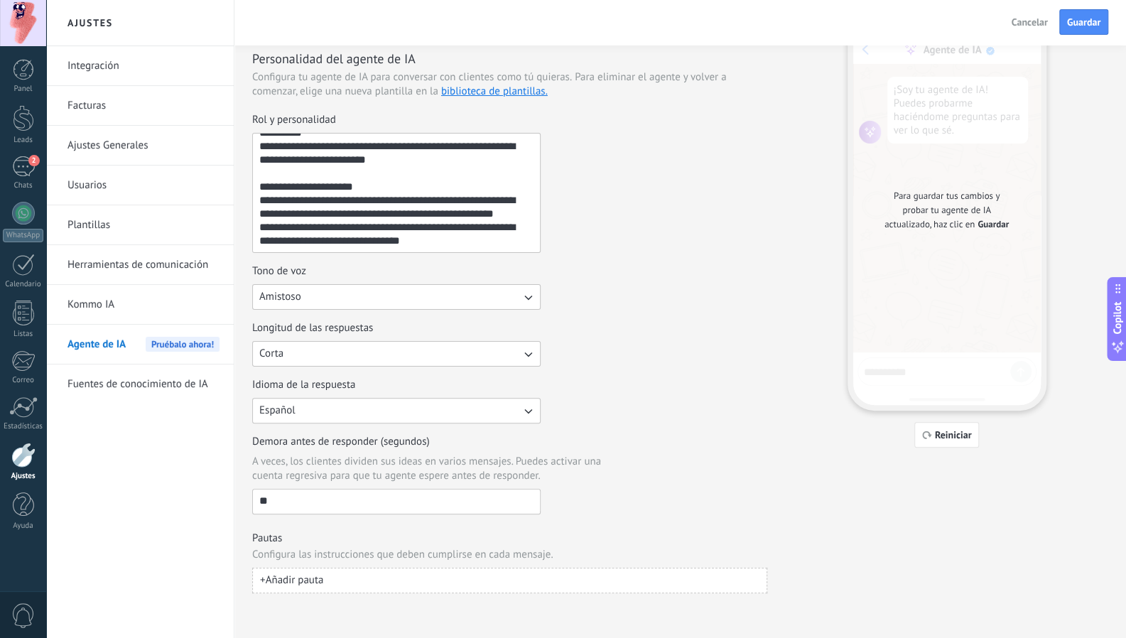
type textarea "**********"
click at [287, 282] on label "Tono de voz Amistoso" at bounding box center [396, 286] width 288 height 45
click at [287, 284] on button "Amistoso" at bounding box center [396, 297] width 288 height 26
click at [277, 336] on li "Amistoso" at bounding box center [392, 345] width 296 height 24
click at [291, 353] on button "Corta" at bounding box center [396, 354] width 288 height 26
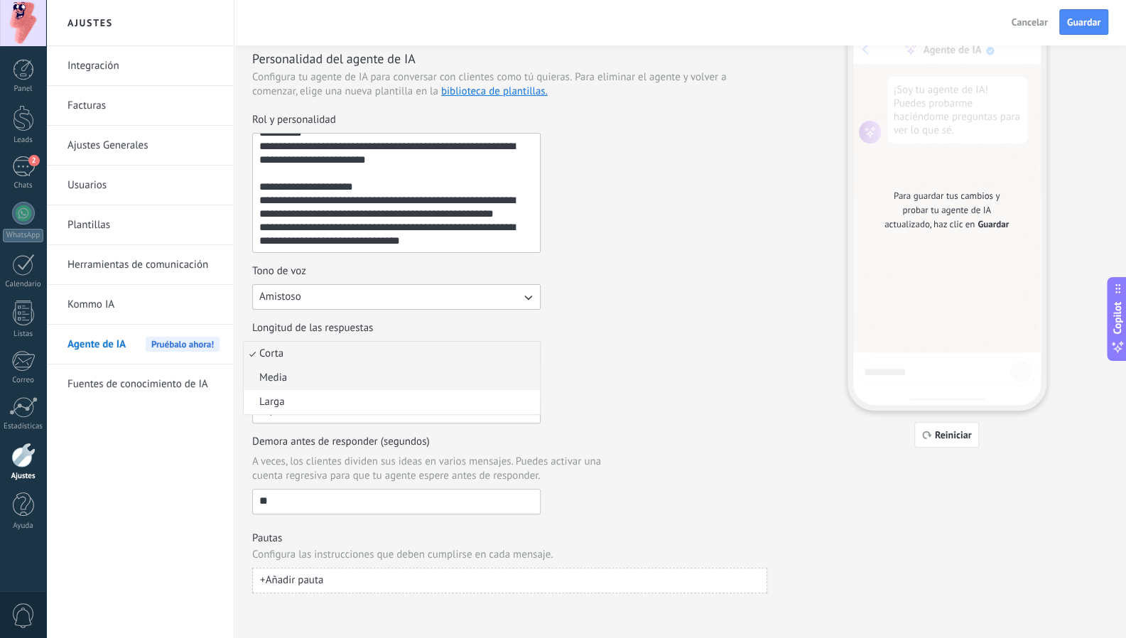
click at [288, 379] on li "Media" at bounding box center [392, 378] width 296 height 24
click at [295, 573] on span "+ Añadir pauta" at bounding box center [291, 580] width 63 height 14
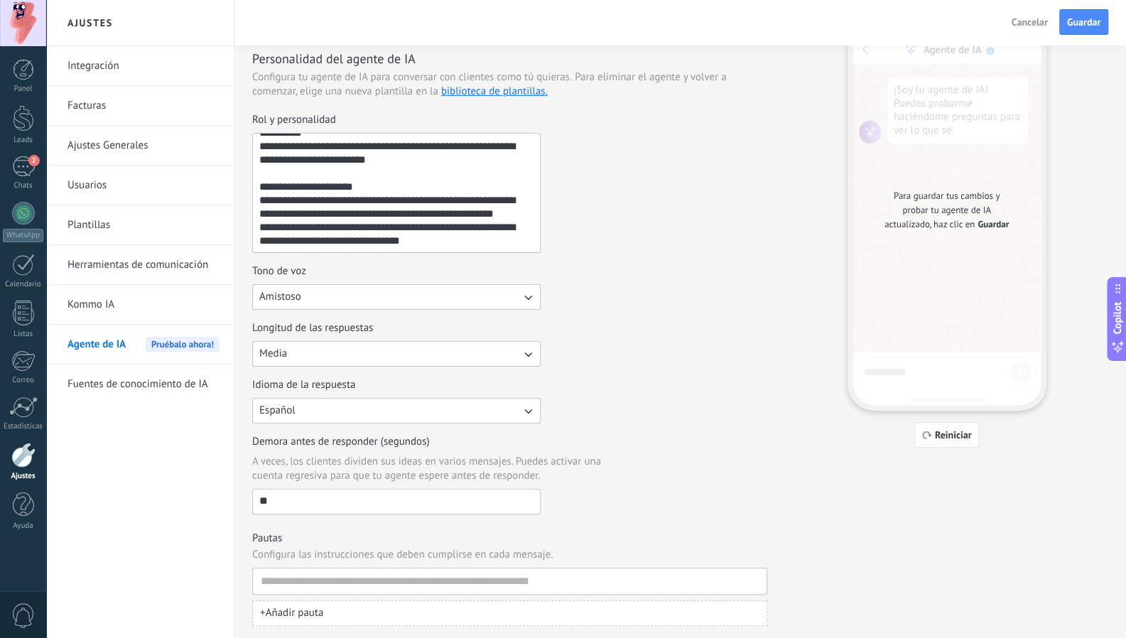
scroll to position [75, 0]
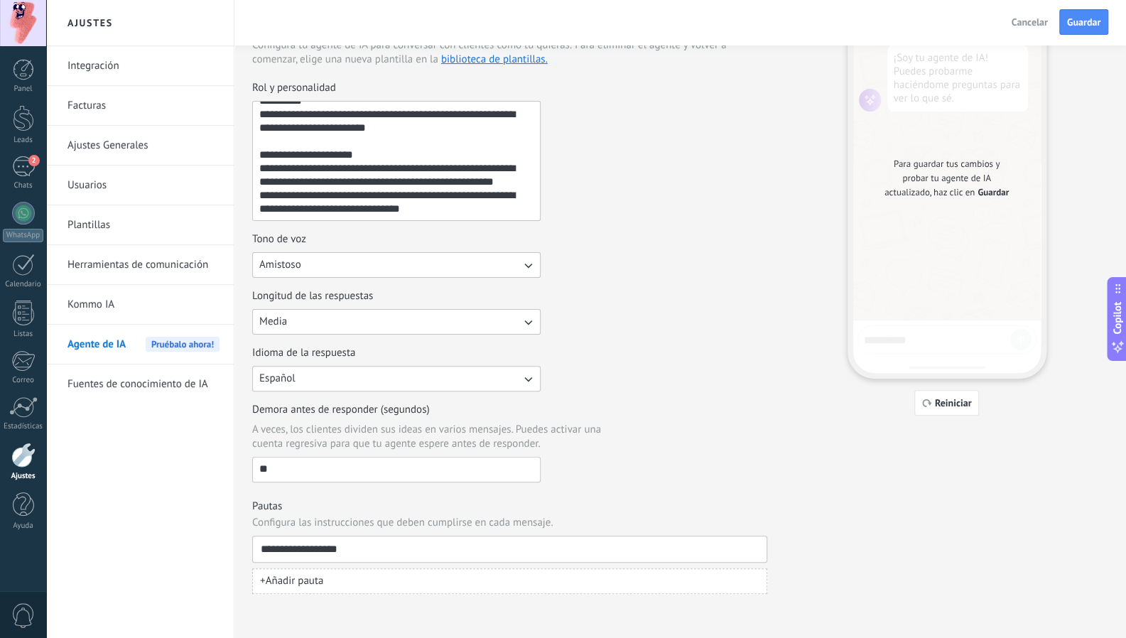
type input "**********"
click at [352, 543] on input "**********" at bounding box center [504, 549] width 488 height 26
paste input "**********"
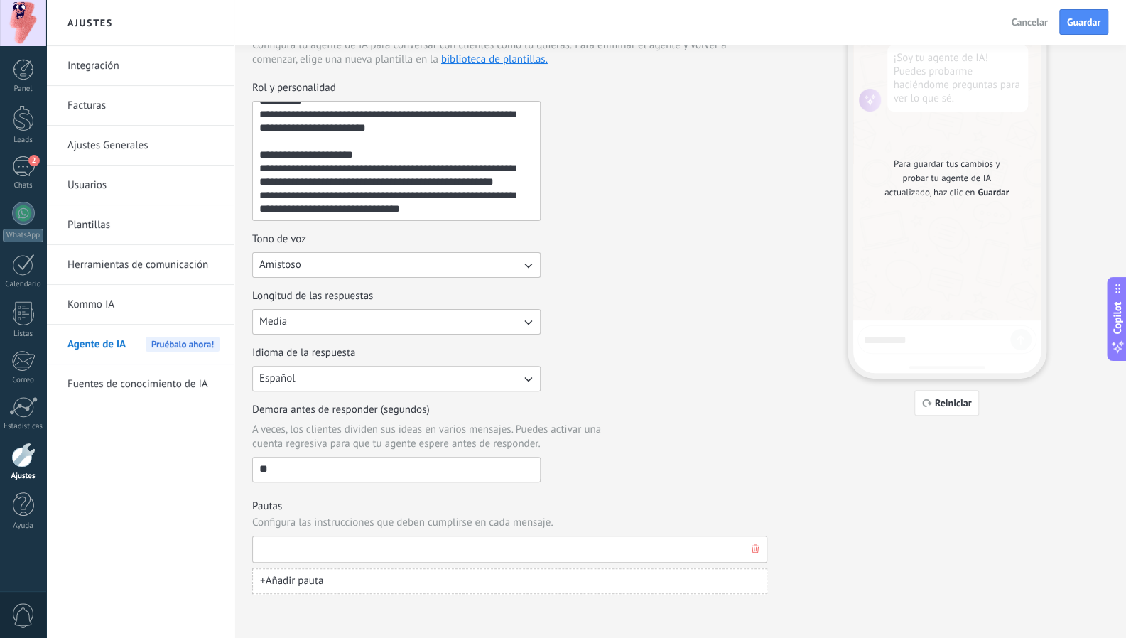
type input "**********"
click at [323, 577] on span "+ Añadir pauta" at bounding box center [291, 581] width 63 height 14
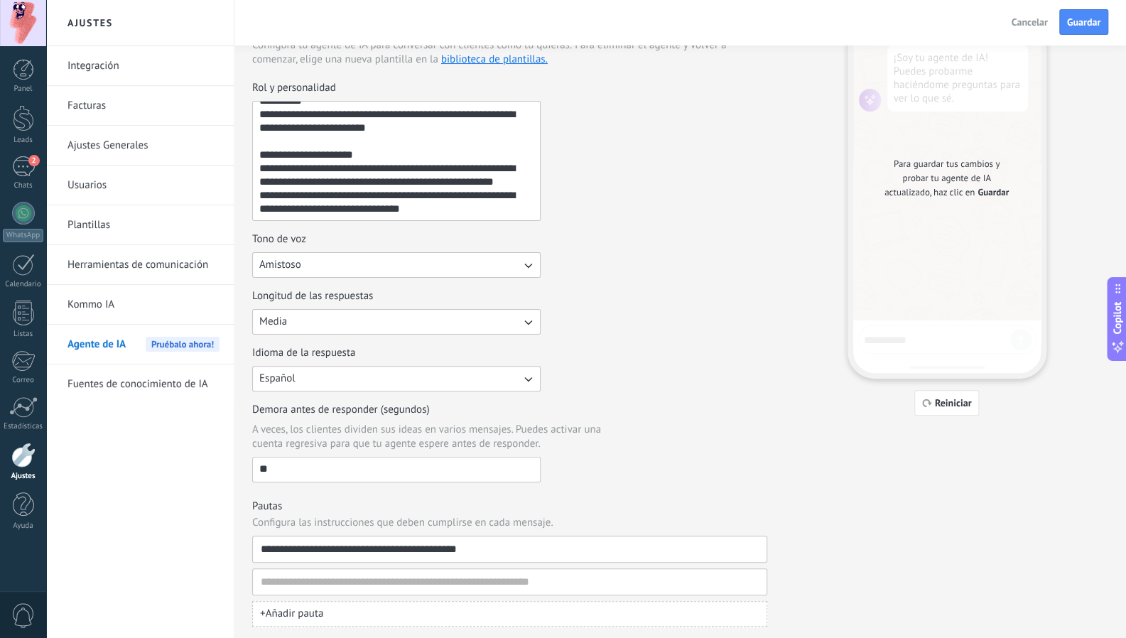
type input "**********"
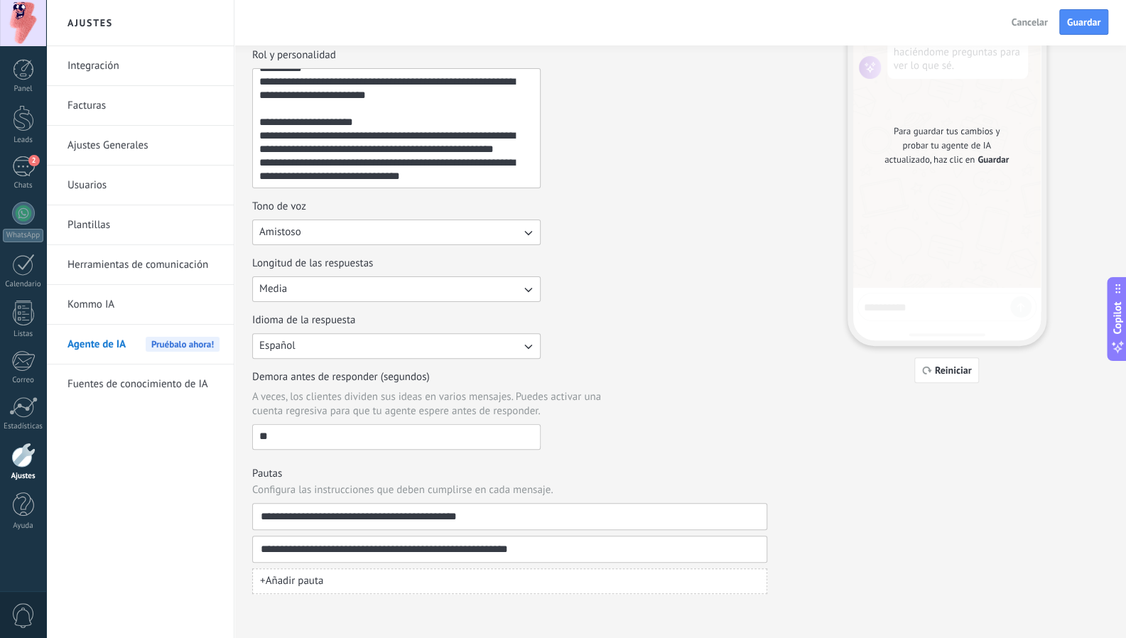
click at [379, 581] on button "+ Añadir pauta" at bounding box center [509, 581] width 515 height 26
type input "**********"
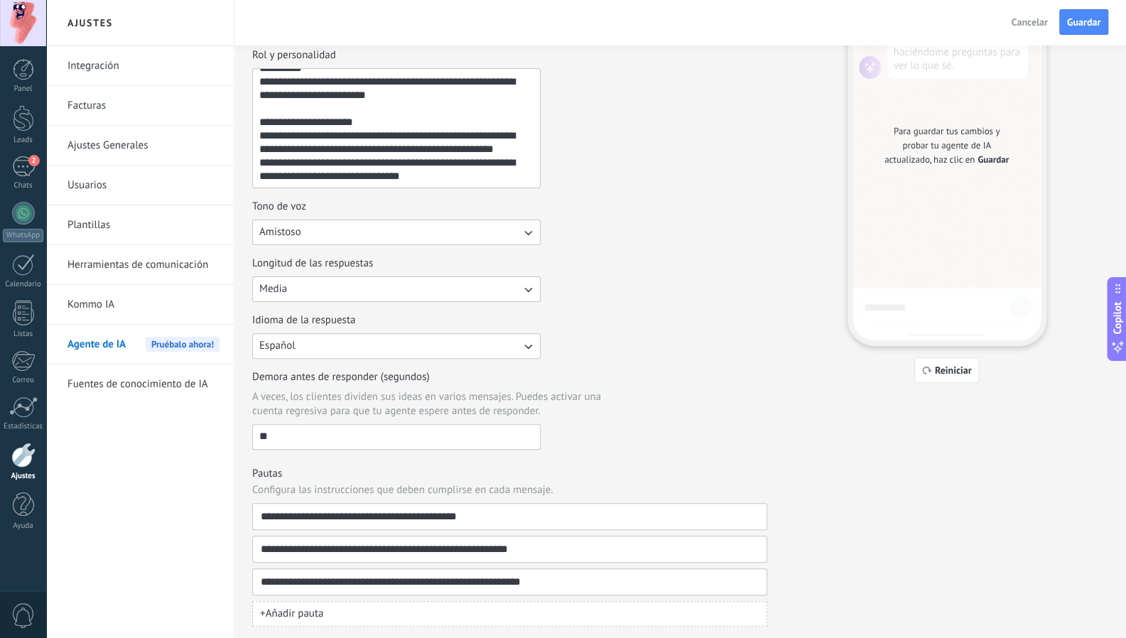
click at [348, 606] on button "+ Añadir pauta" at bounding box center [509, 614] width 515 height 26
type input "**********"
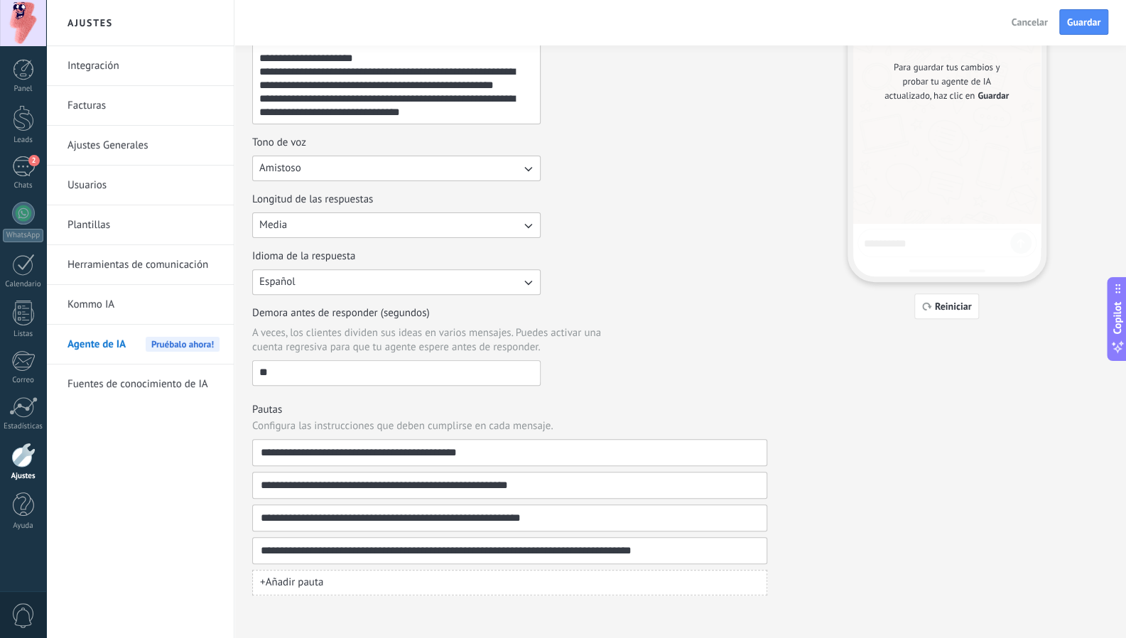
click at [389, 585] on button "+ Añadir pauta" at bounding box center [509, 583] width 515 height 26
type input "**********"
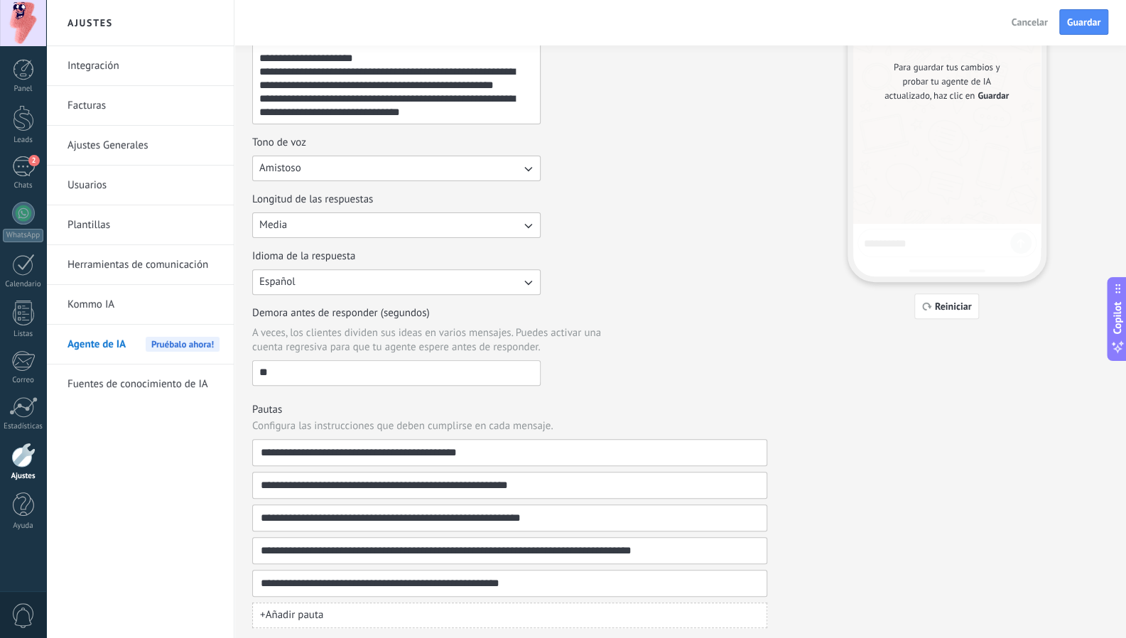
scroll to position [205, 0]
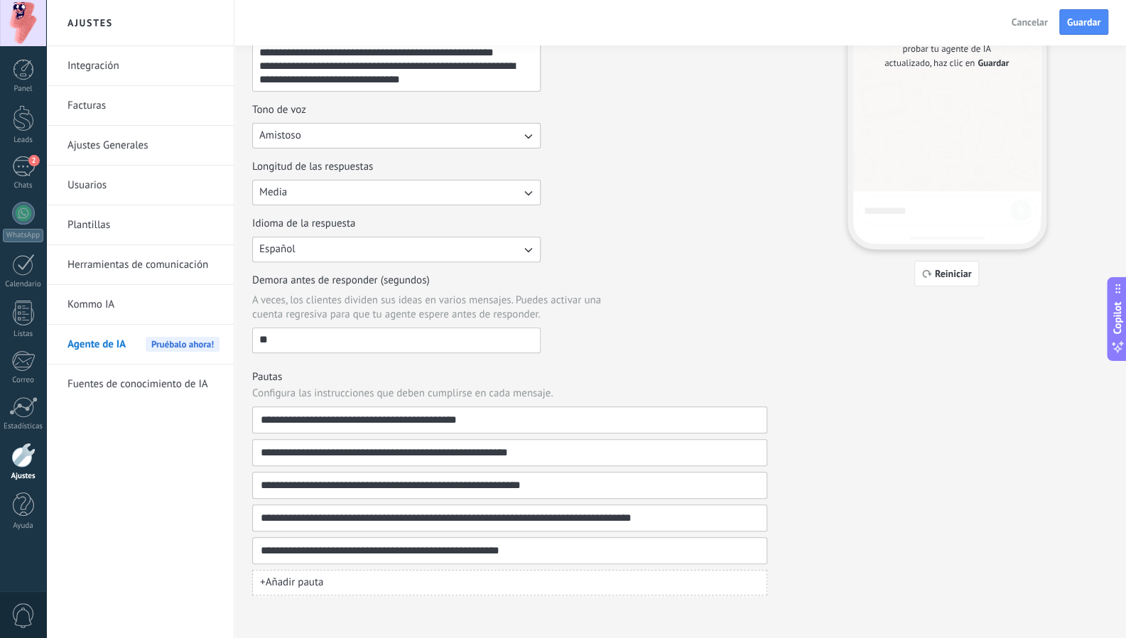
click at [326, 580] on button "+ Añadir pauta" at bounding box center [509, 583] width 515 height 26
type input "**********"
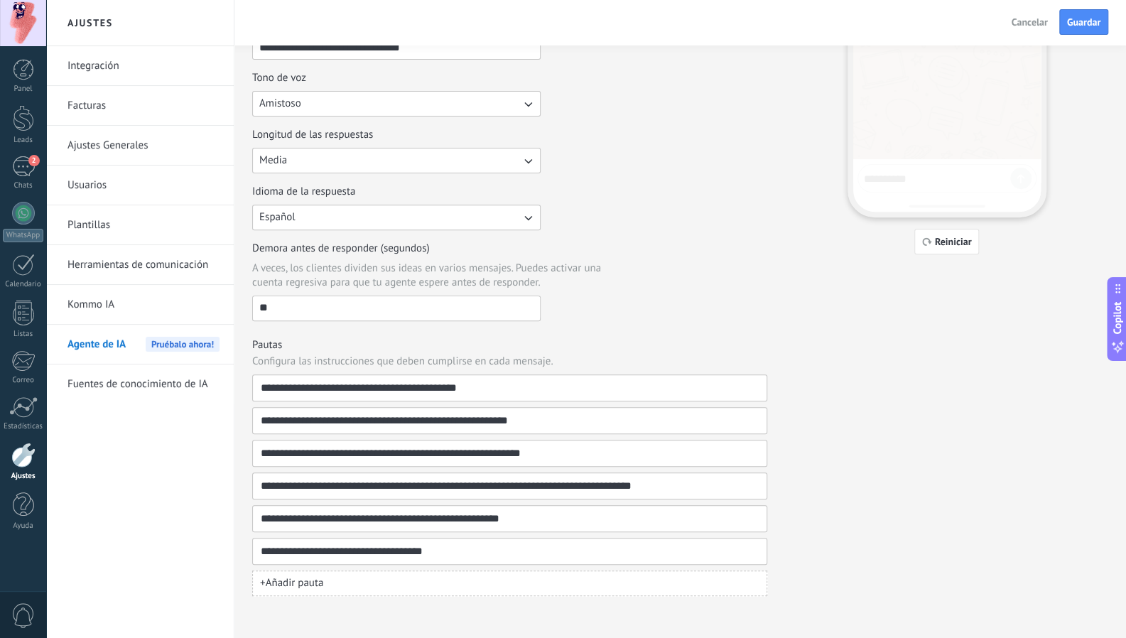
click at [383, 580] on button "+ Añadir pauta" at bounding box center [509, 583] width 515 height 26
type input "**********"
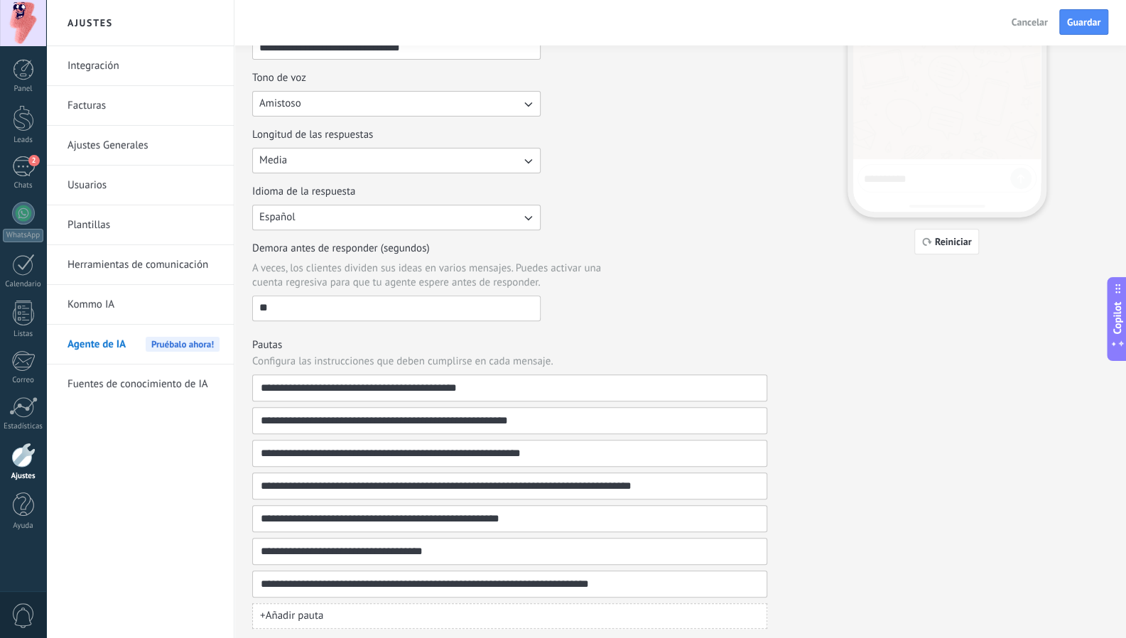
click at [323, 609] on span "+ Añadir pauta" at bounding box center [291, 616] width 63 height 14
type input "**********"
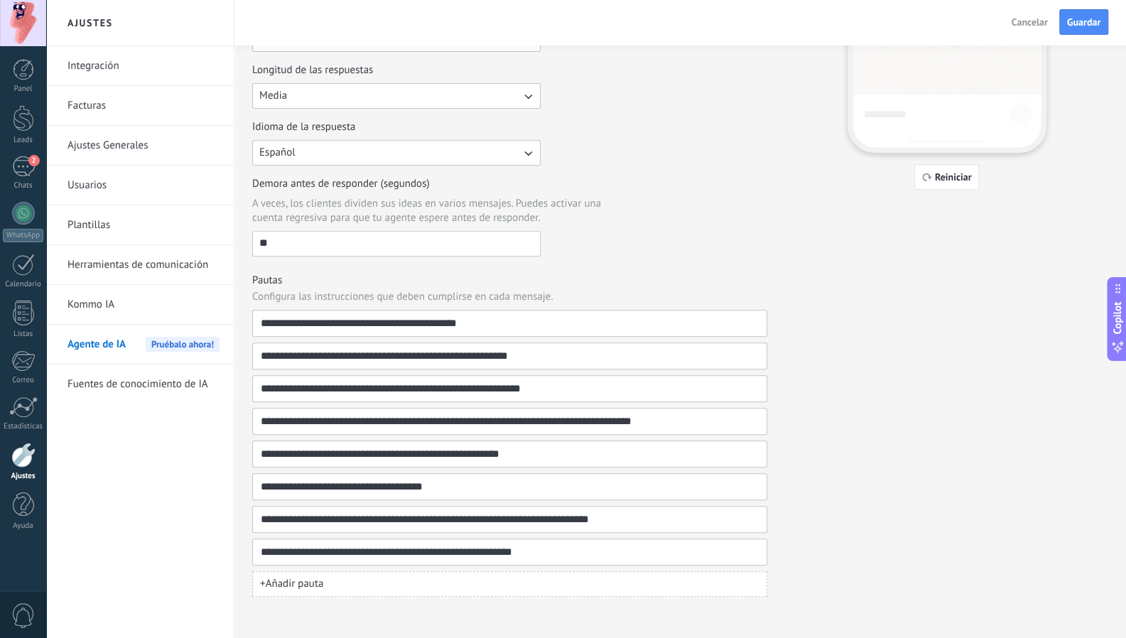
click at [465, 589] on button "+ Añadir pauta" at bounding box center [509, 584] width 515 height 26
type input "**********"
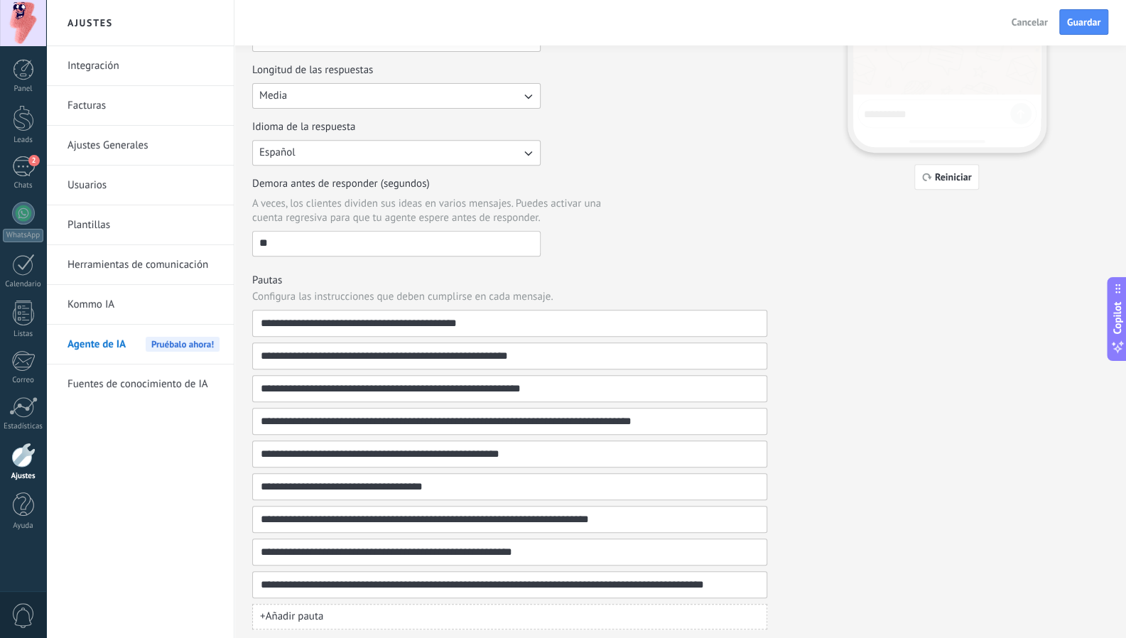
scroll to position [0, 0]
click at [300, 610] on span "+ Añadir pauta" at bounding box center [291, 617] width 63 height 14
type input "**********"
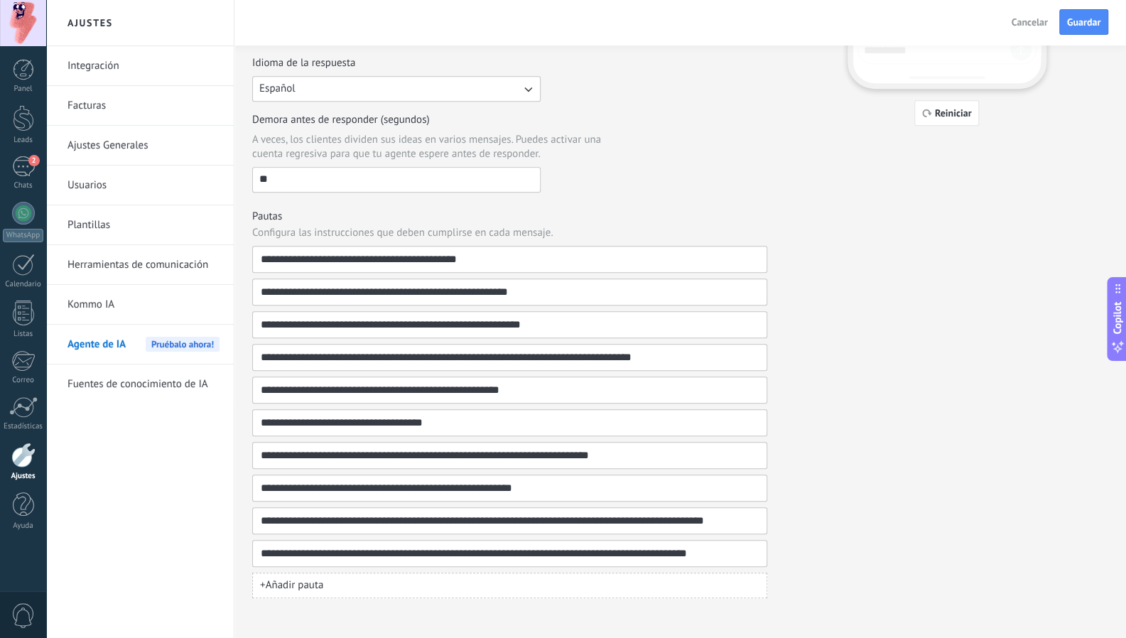
click at [323, 573] on button "+ Añadir pauta" at bounding box center [509, 586] width 515 height 26
type input "**********"
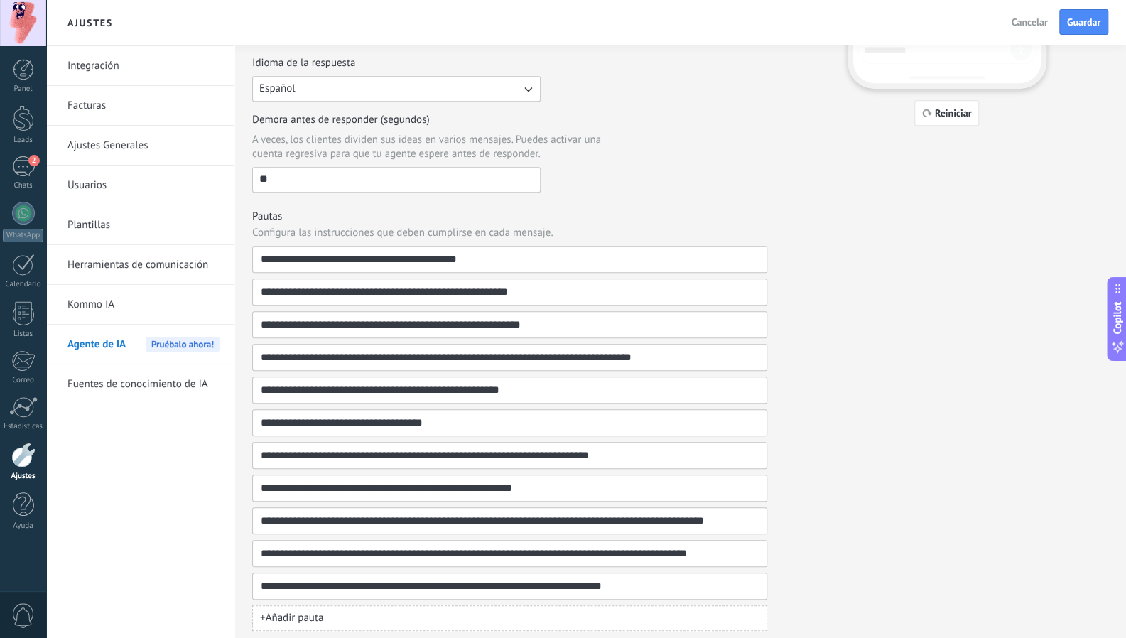
click at [375, 610] on button "+ Añadir pauta" at bounding box center [509, 618] width 515 height 26
type input "**********"
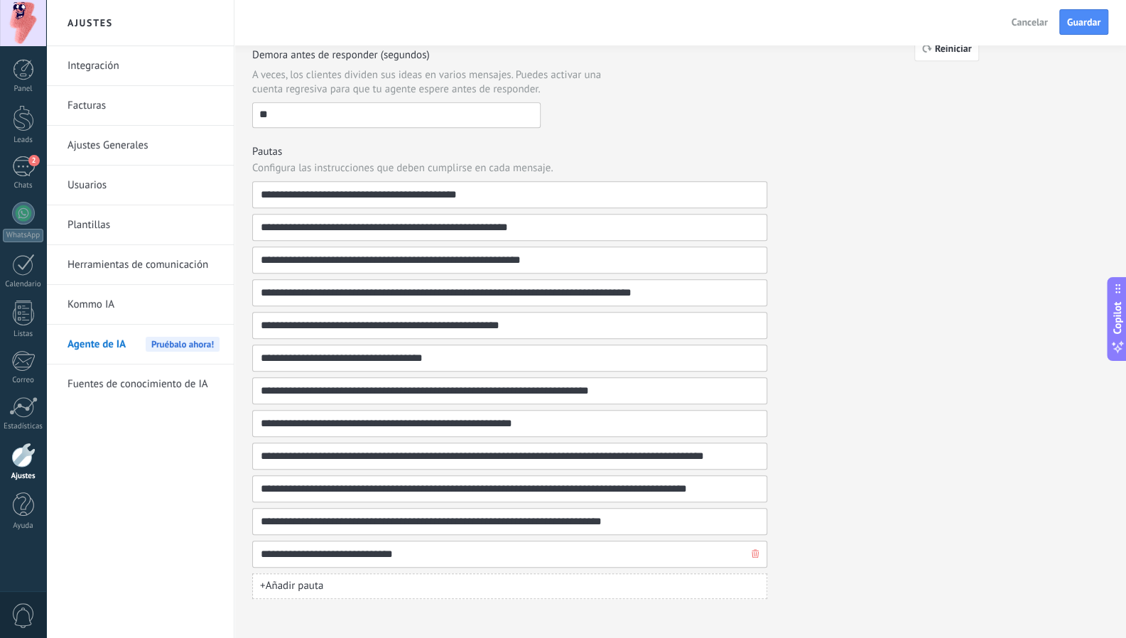
click at [484, 556] on input "**********" at bounding box center [504, 554] width 488 height 26
paste input "**********"
type input "**********"
click at [462, 578] on button "+ Añadir pauta" at bounding box center [509, 586] width 515 height 26
type input "**********"
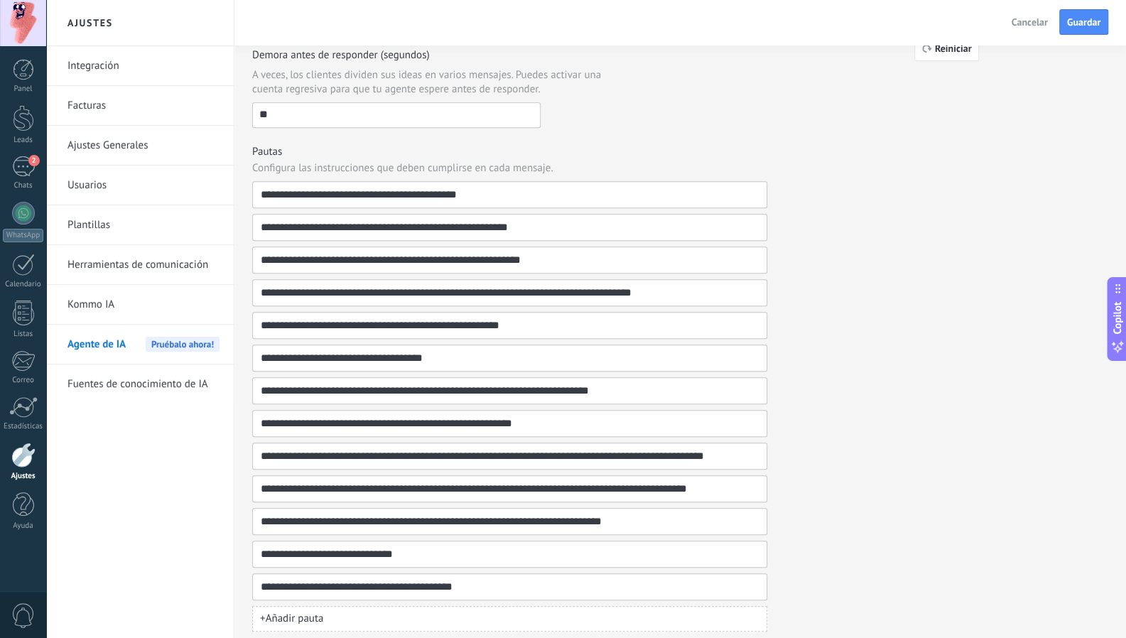
click at [445, 614] on button "+ Añadir pauta" at bounding box center [509, 619] width 515 height 26
type input "**********"
click at [911, 369] on div "**********" at bounding box center [680, 143] width 856 height 1041
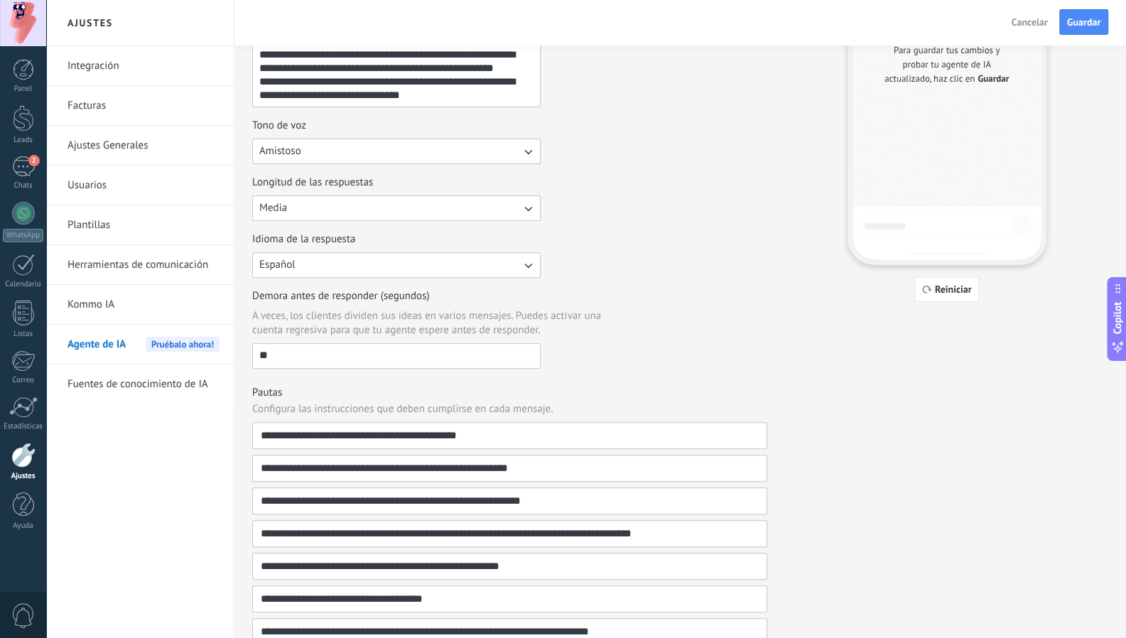
scroll to position [0, 0]
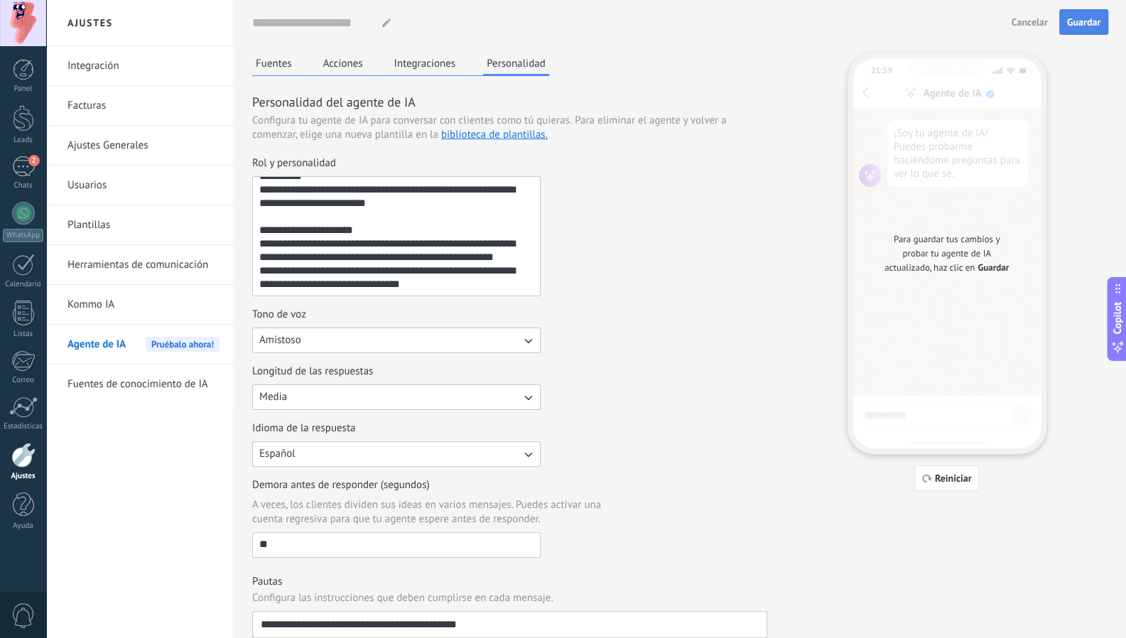
click at [1073, 26] on span "Guardar" at bounding box center [1083, 22] width 33 height 10
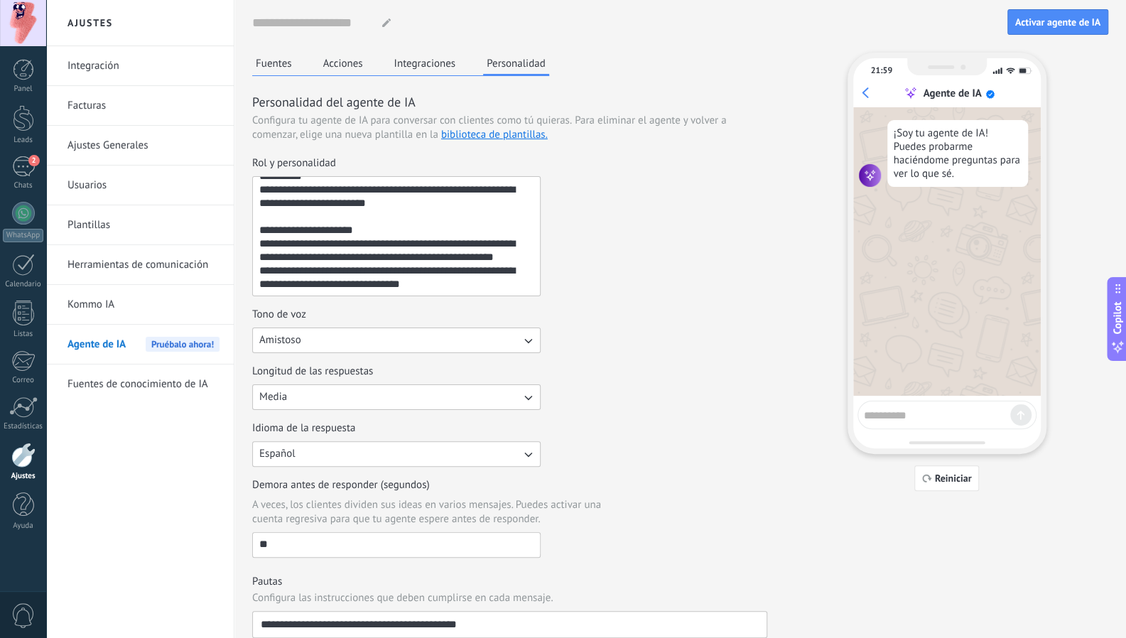
click at [908, 420] on textarea at bounding box center [937, 413] width 146 height 18
type textarea "**********"
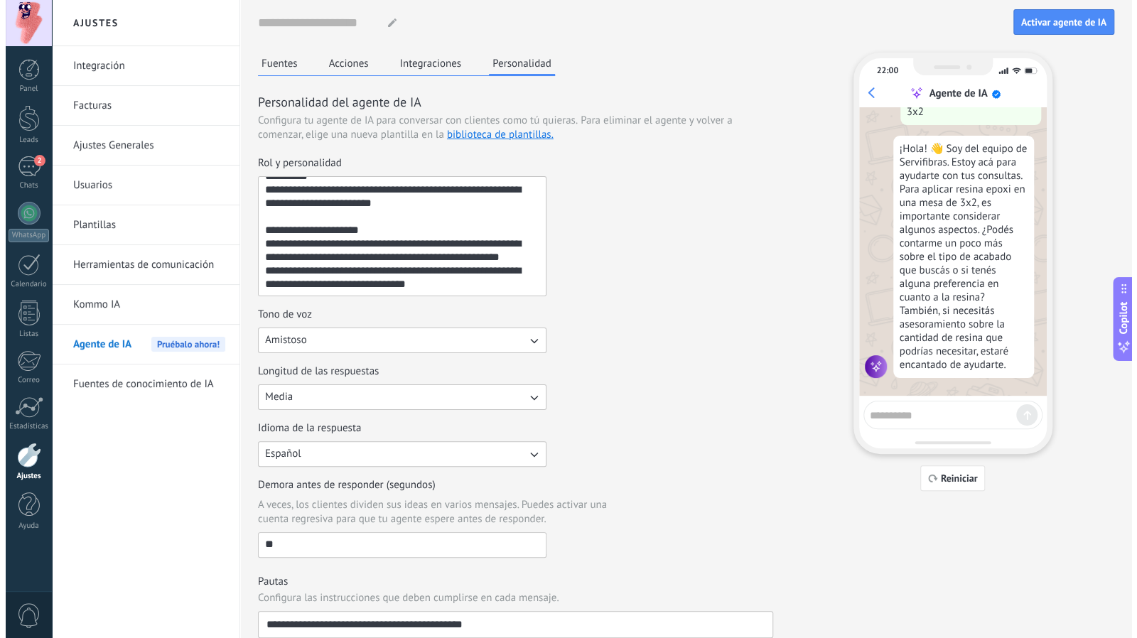
scroll to position [145, 0]
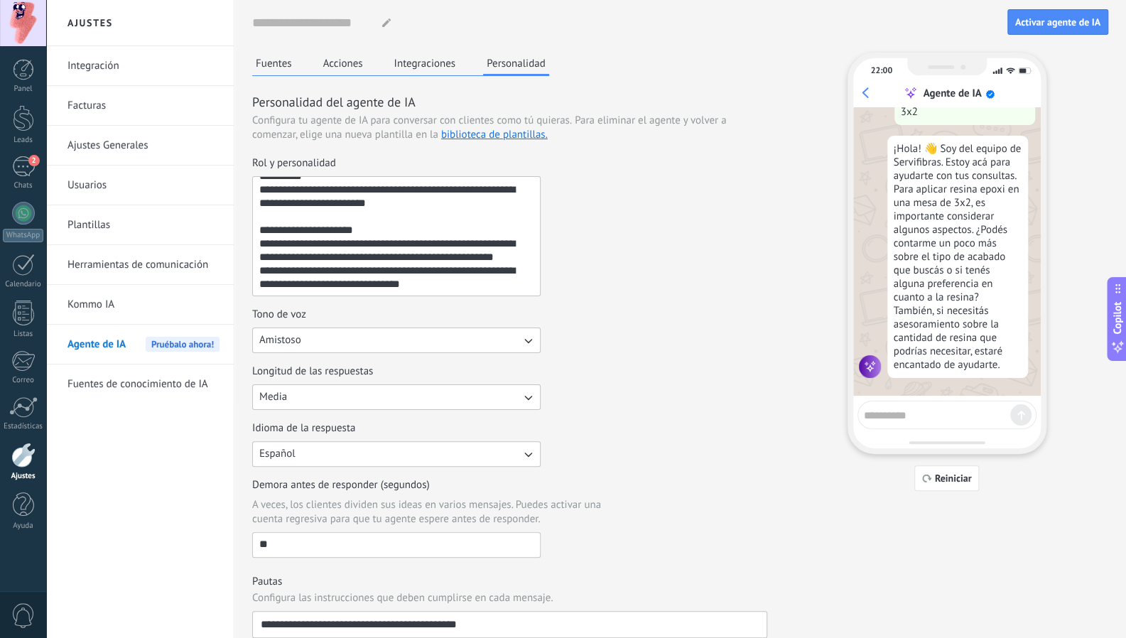
click at [424, 58] on button "Integraciones" at bounding box center [425, 63] width 69 height 21
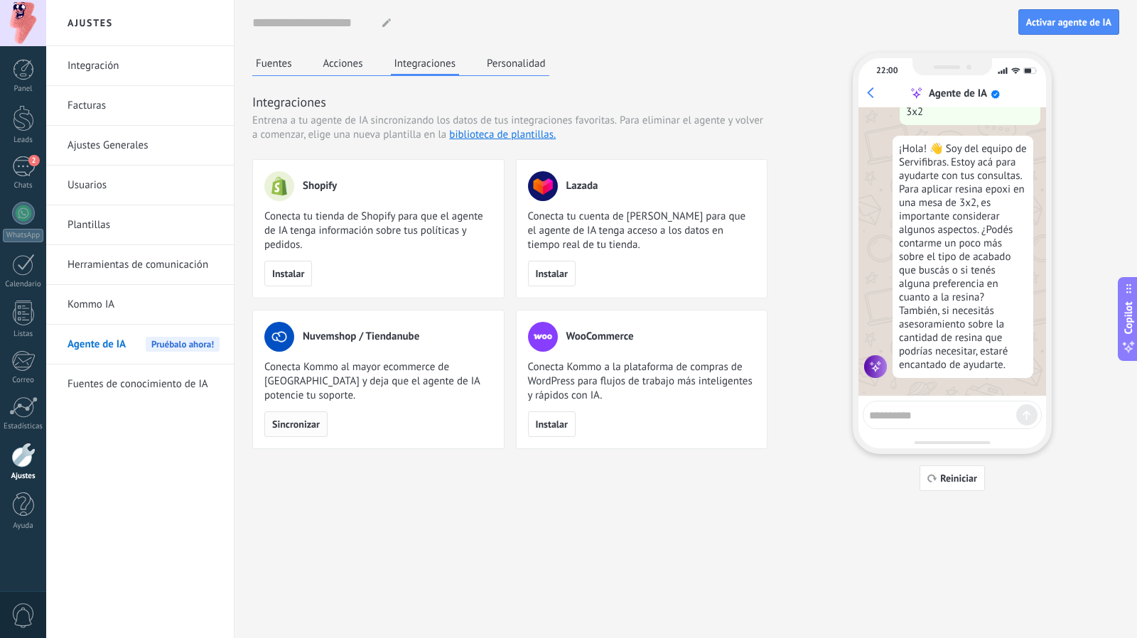
click at [313, 419] on span "Sincronizar" at bounding box center [296, 424] width 48 height 10
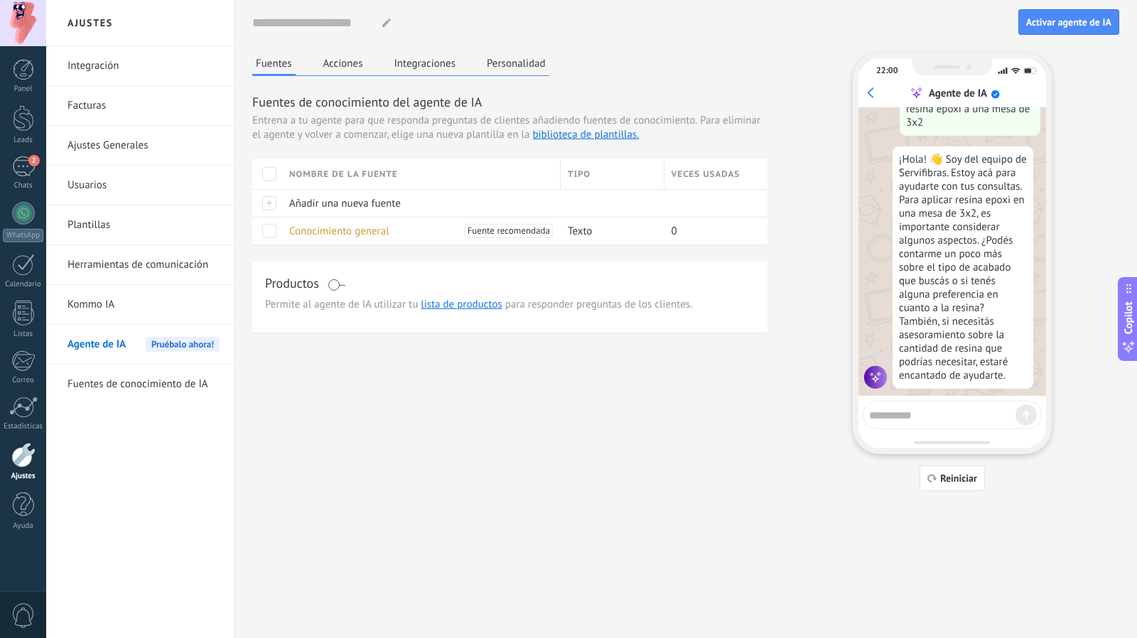
scroll to position [481, 0]
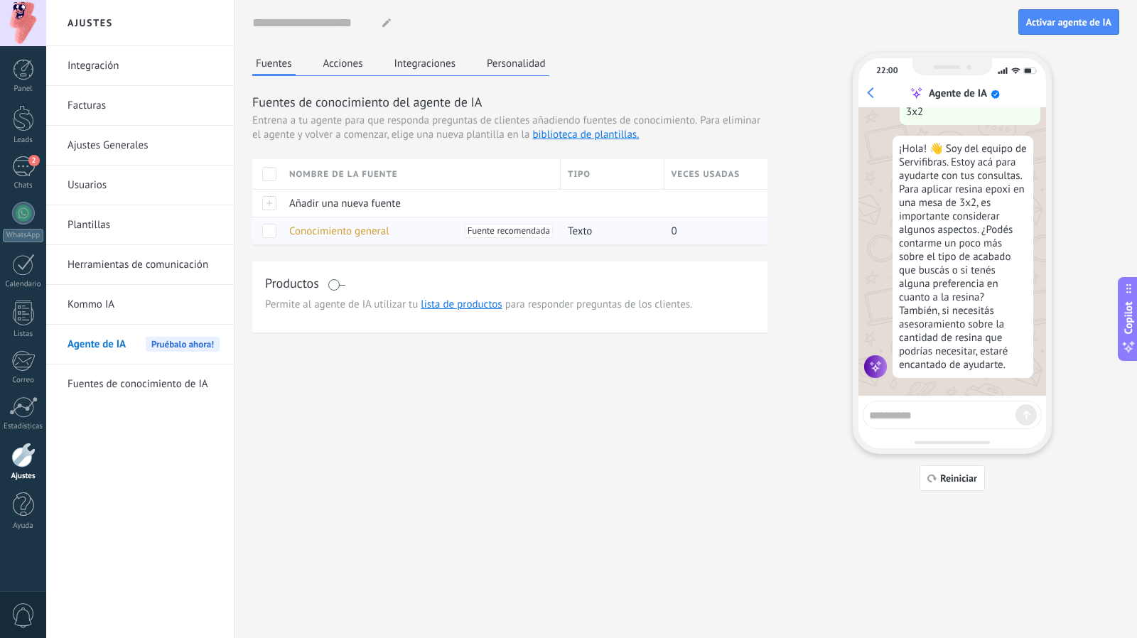
click at [298, 228] on span "Conocimiento general" at bounding box center [339, 230] width 100 height 13
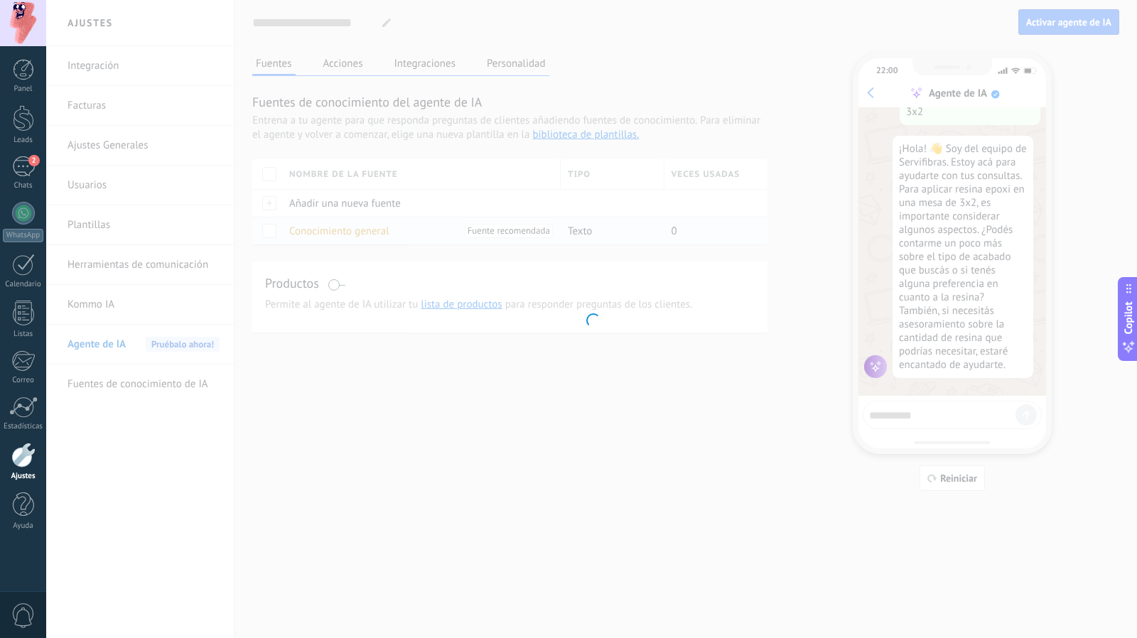
type input "**********"
type textarea "**********"
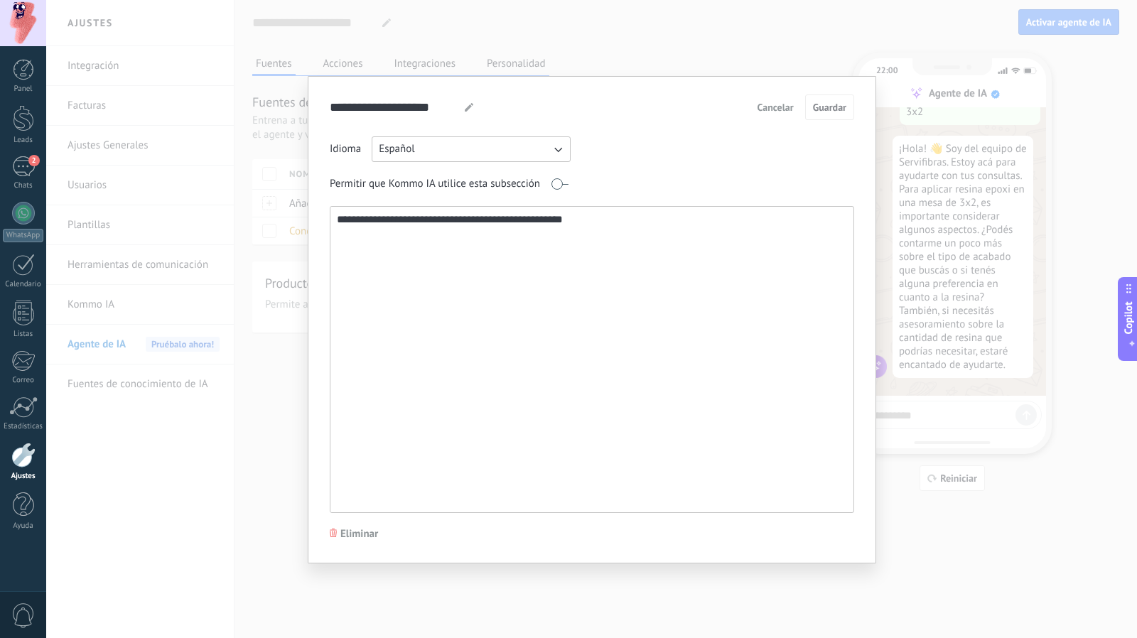
click at [773, 97] on button "Cancelar" at bounding box center [775, 107] width 49 height 21
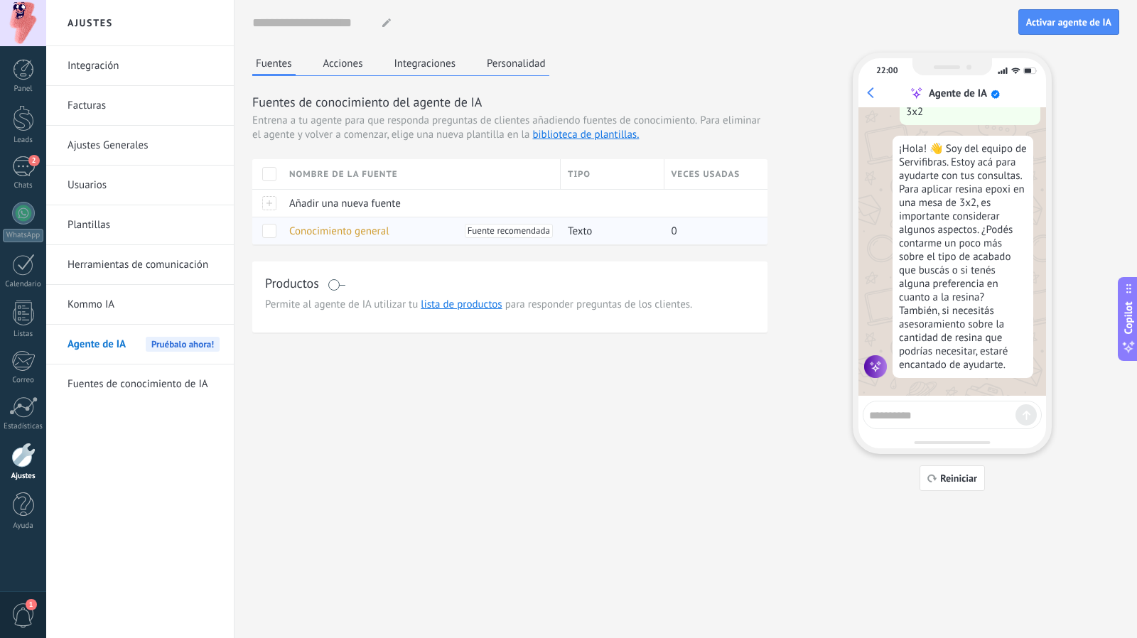
click at [357, 229] on span "Conocimiento general" at bounding box center [339, 230] width 100 height 13
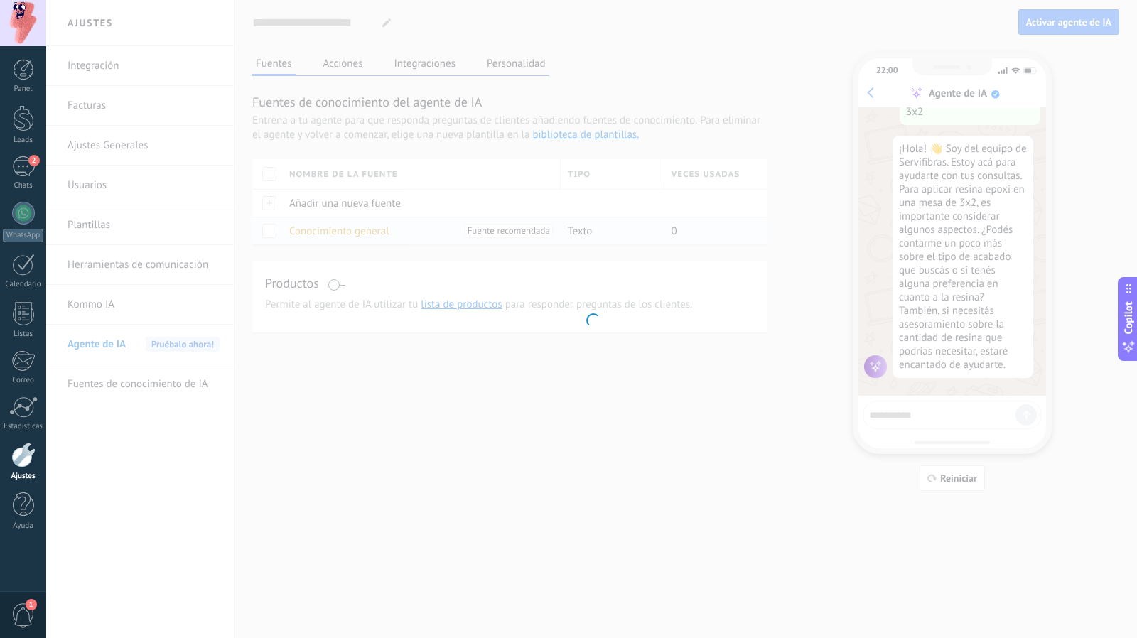
type input "**********"
type textarea "**********"
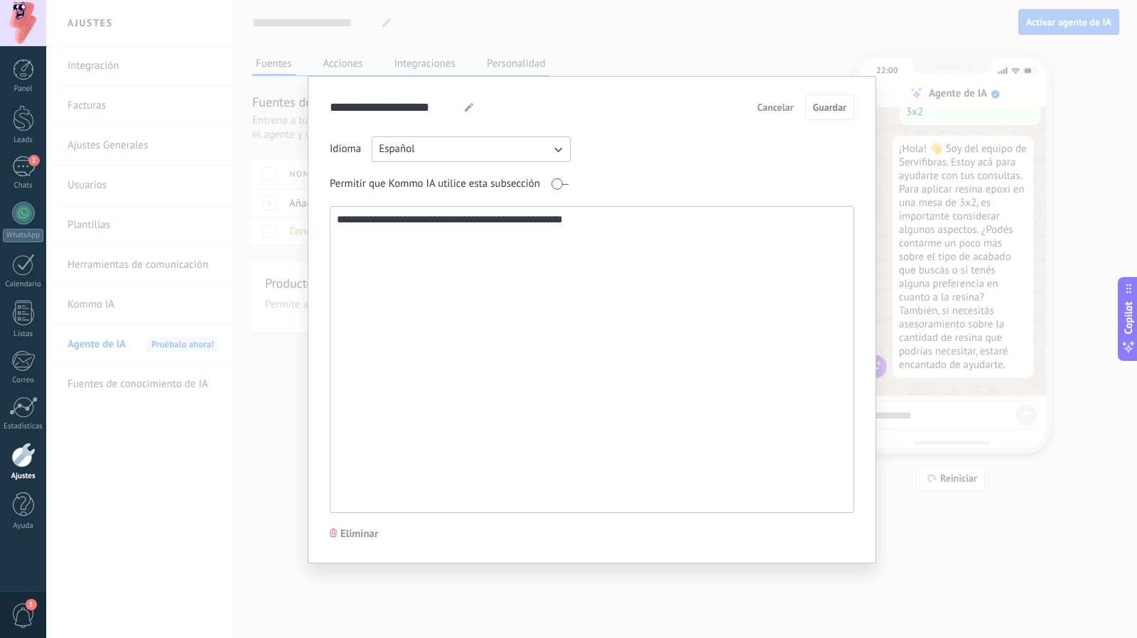
click at [357, 229] on textarea "**********" at bounding box center [590, 359] width 521 height 305
drag, startPoint x: 641, startPoint y: 220, endPoint x: 237, endPoint y: 219, distance: 403.5
click at [237, 219] on div "**********" at bounding box center [591, 319] width 1090 height 638
paste textarea "**********"
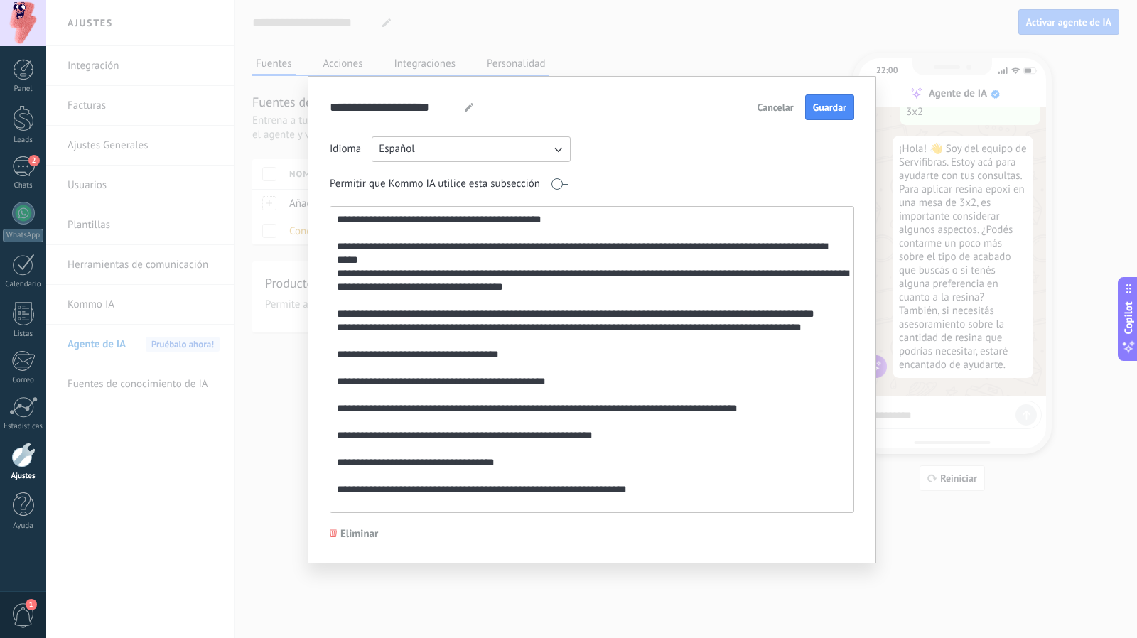
scroll to position [92, 0]
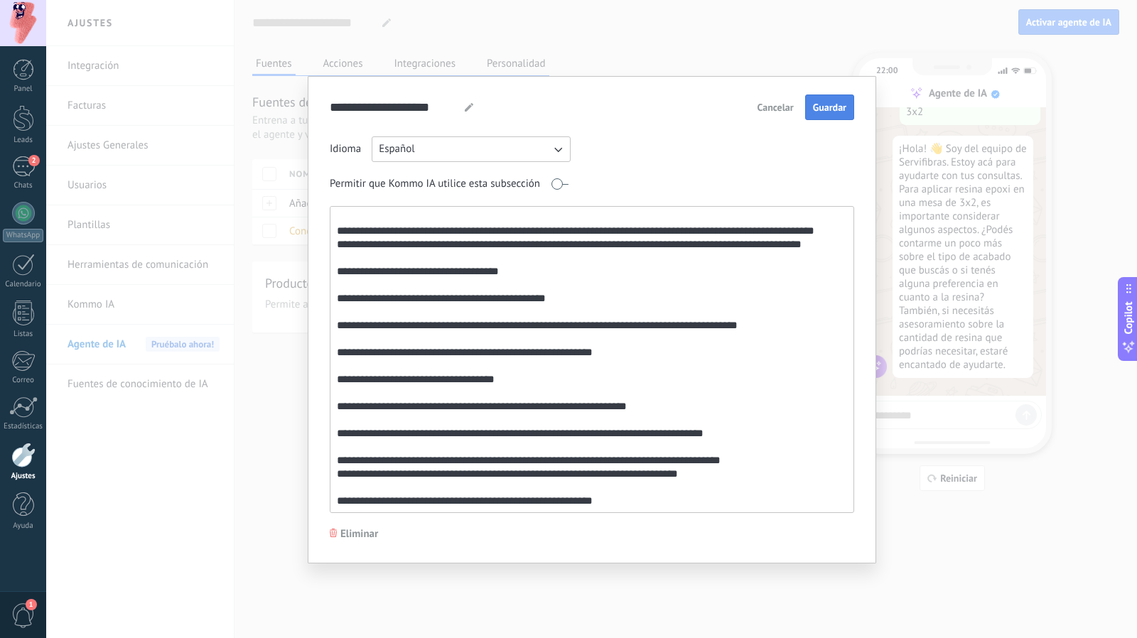
type textarea "**********"
click at [838, 103] on span "Guardar" at bounding box center [829, 107] width 33 height 10
click at [892, 467] on div "**********" at bounding box center [591, 319] width 1090 height 638
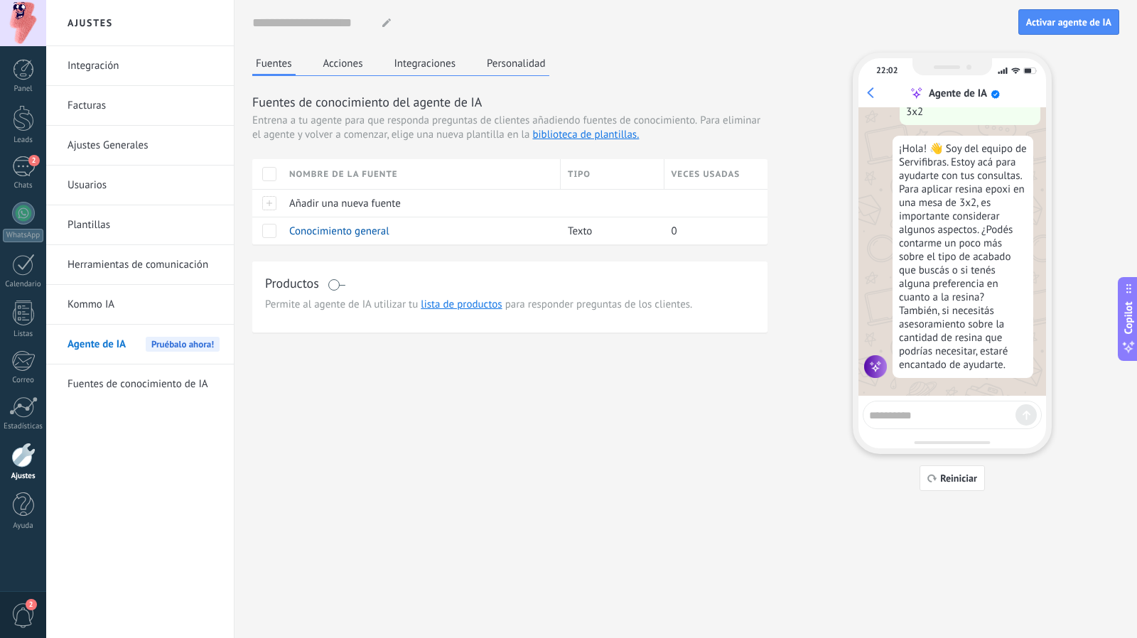
click at [342, 283] on span at bounding box center [336, 284] width 18 height 11
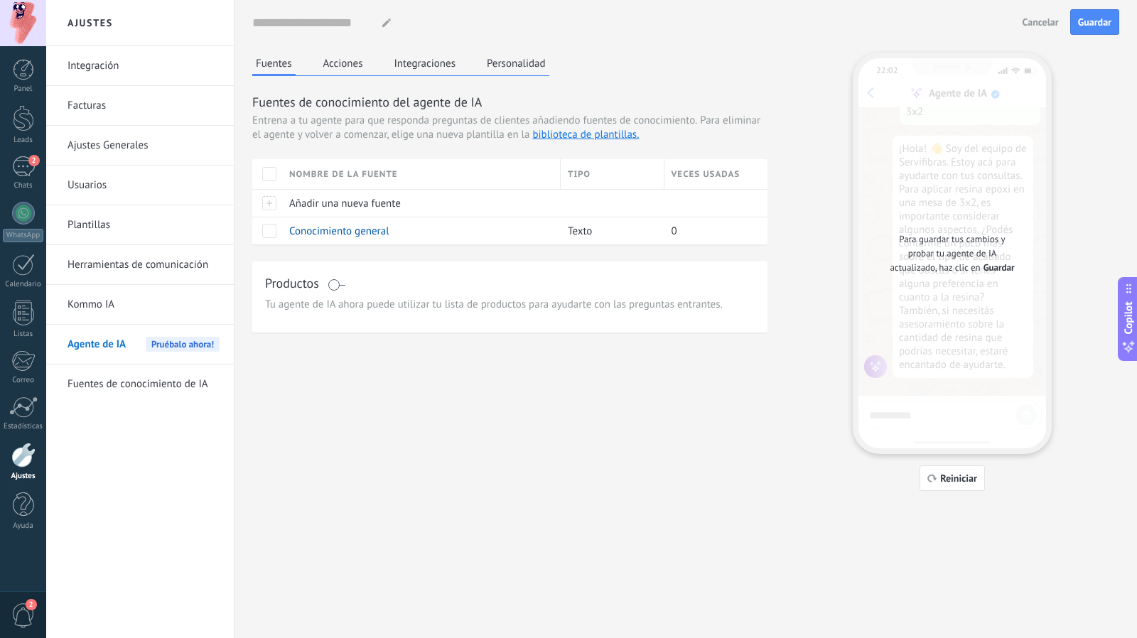
click at [993, 266] on span "Guardar" at bounding box center [998, 268] width 31 height 14
click at [1105, 20] on span "Guardar" at bounding box center [1094, 22] width 33 height 10
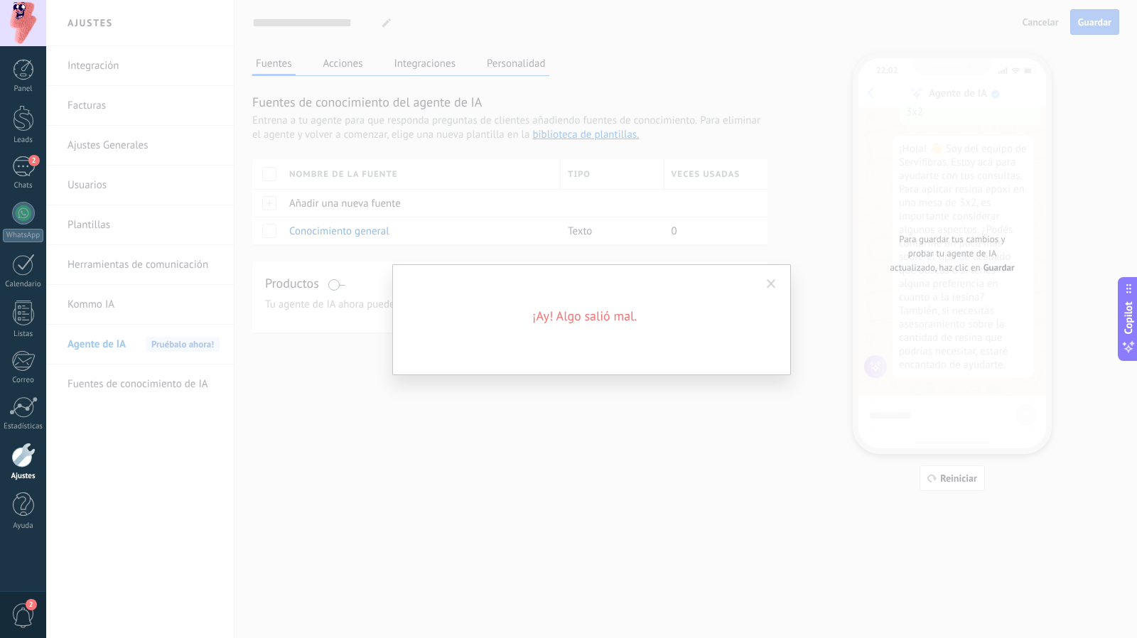
click at [767, 282] on span at bounding box center [770, 284] width 9 height 10
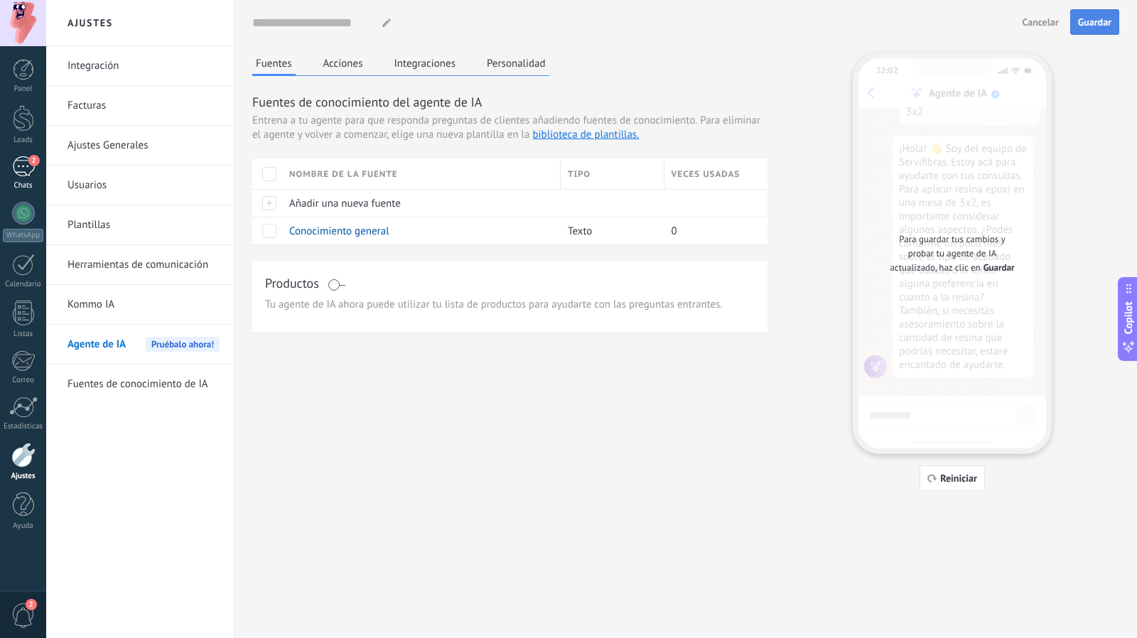
click at [23, 166] on div "2" at bounding box center [23, 166] width 23 height 21
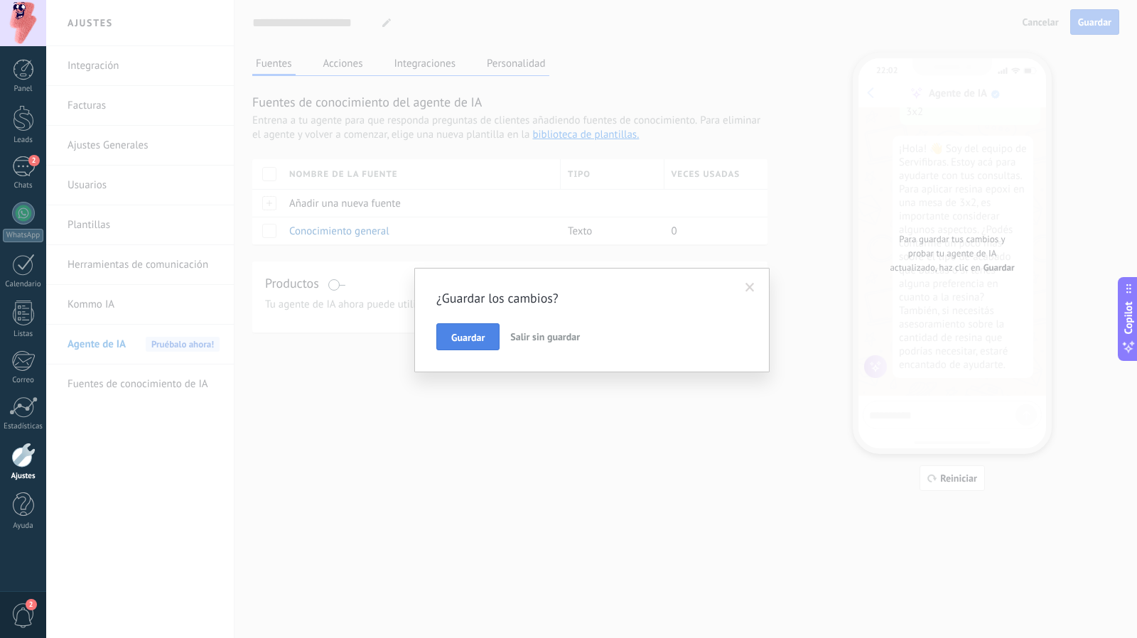
click at [487, 342] on button "Guardar" at bounding box center [467, 336] width 63 height 27
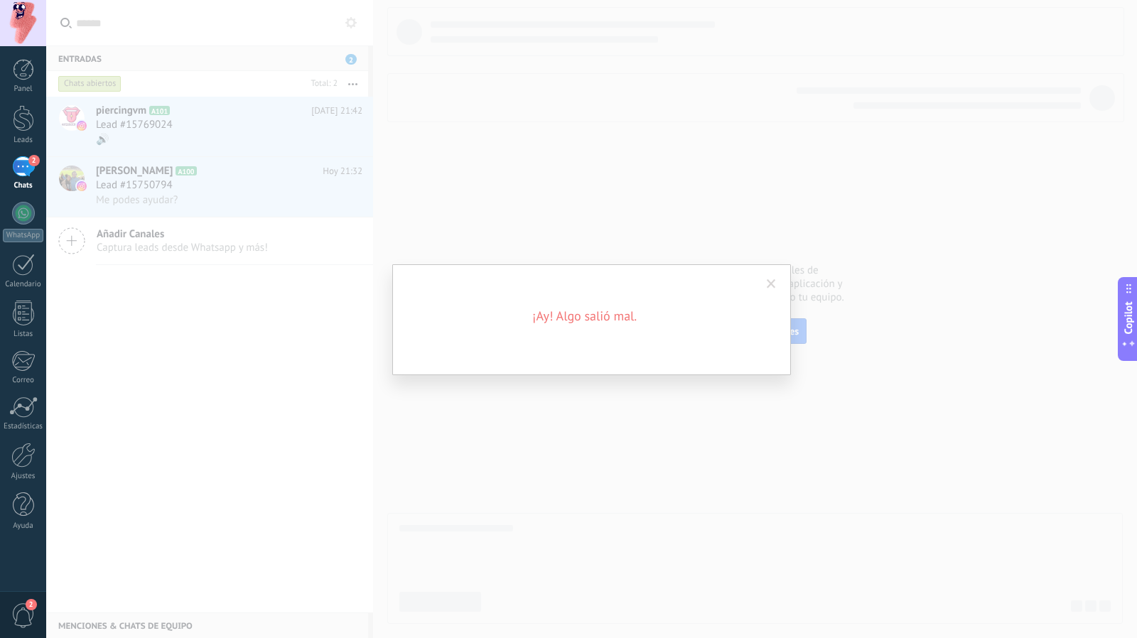
click at [780, 287] on span at bounding box center [770, 284] width 23 height 24
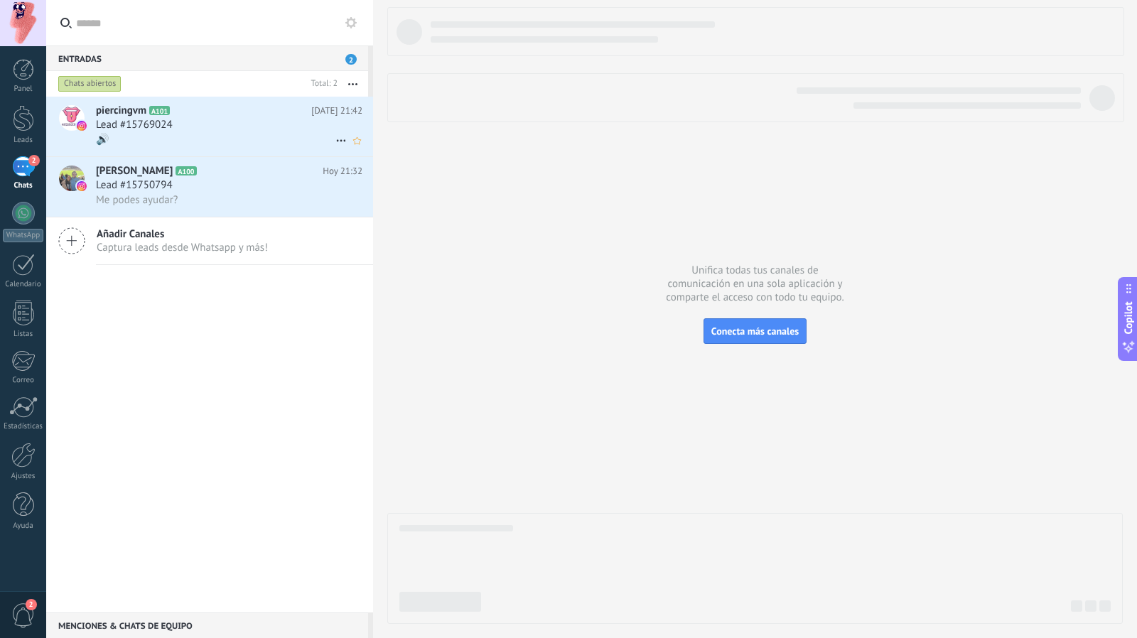
click at [269, 129] on div "Lead #15769024" at bounding box center [229, 125] width 266 height 14
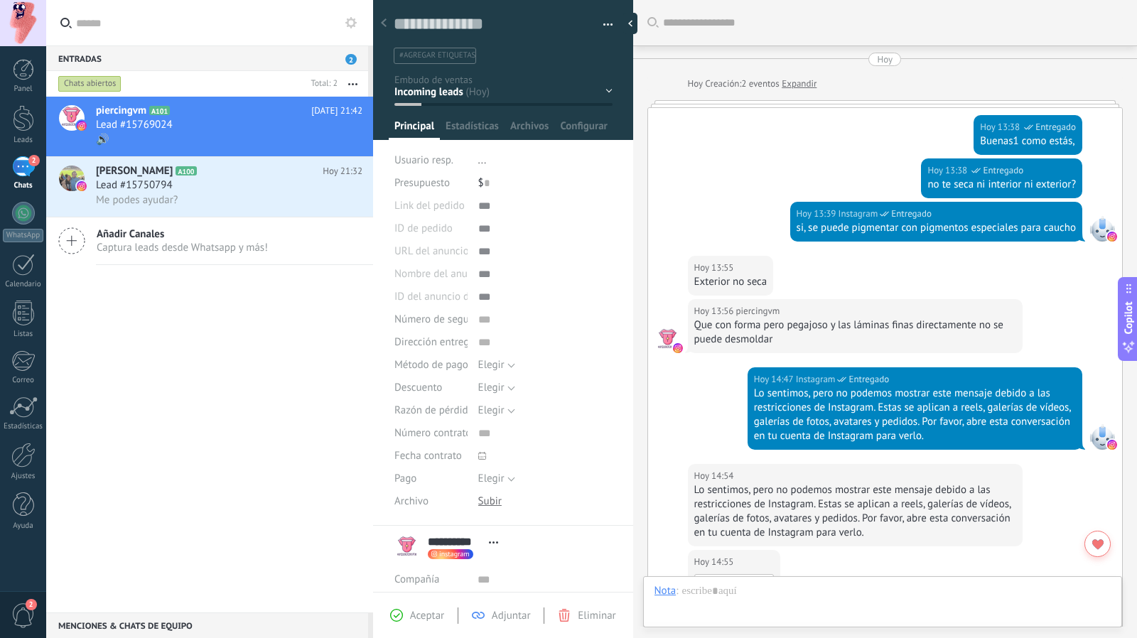
scroll to position [21, 0]
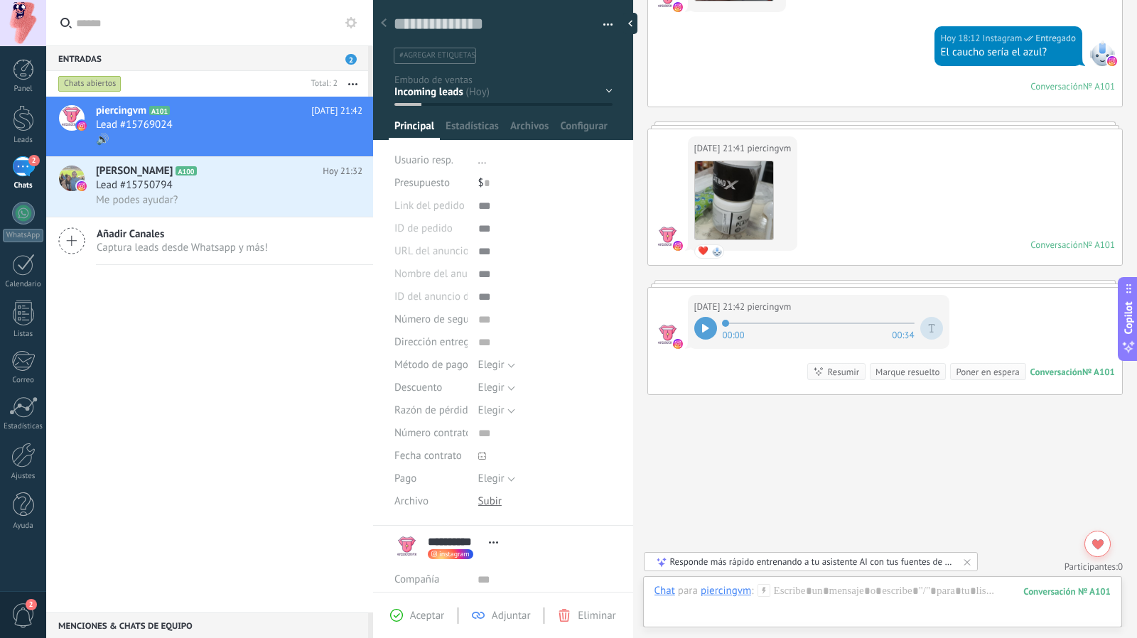
click at [698, 325] on div at bounding box center [705, 328] width 23 height 23
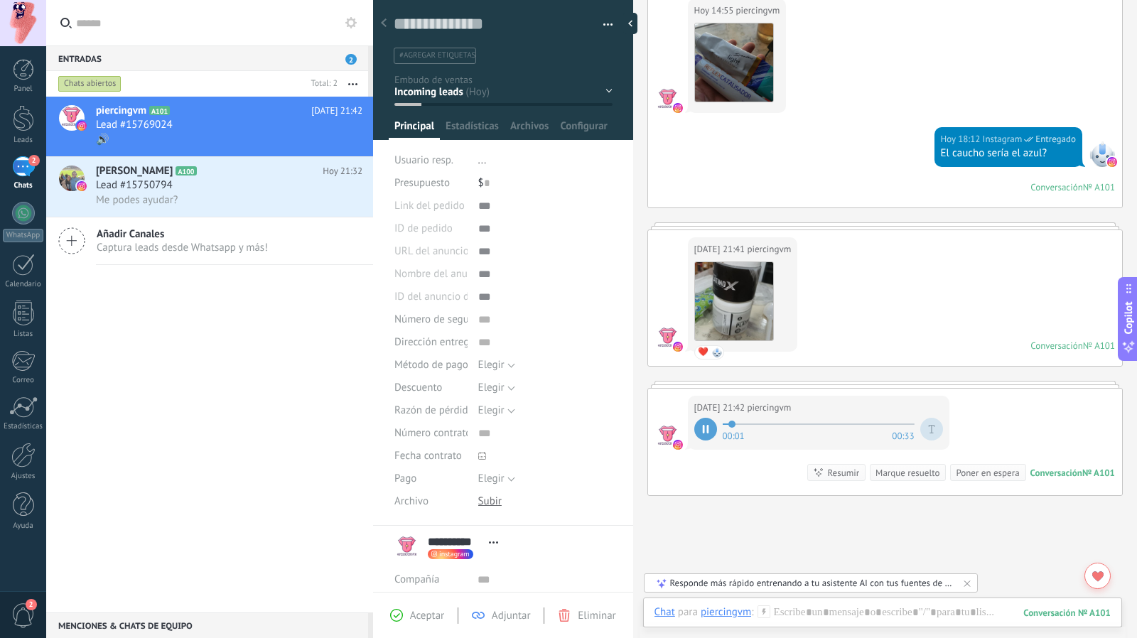
scroll to position [770, 0]
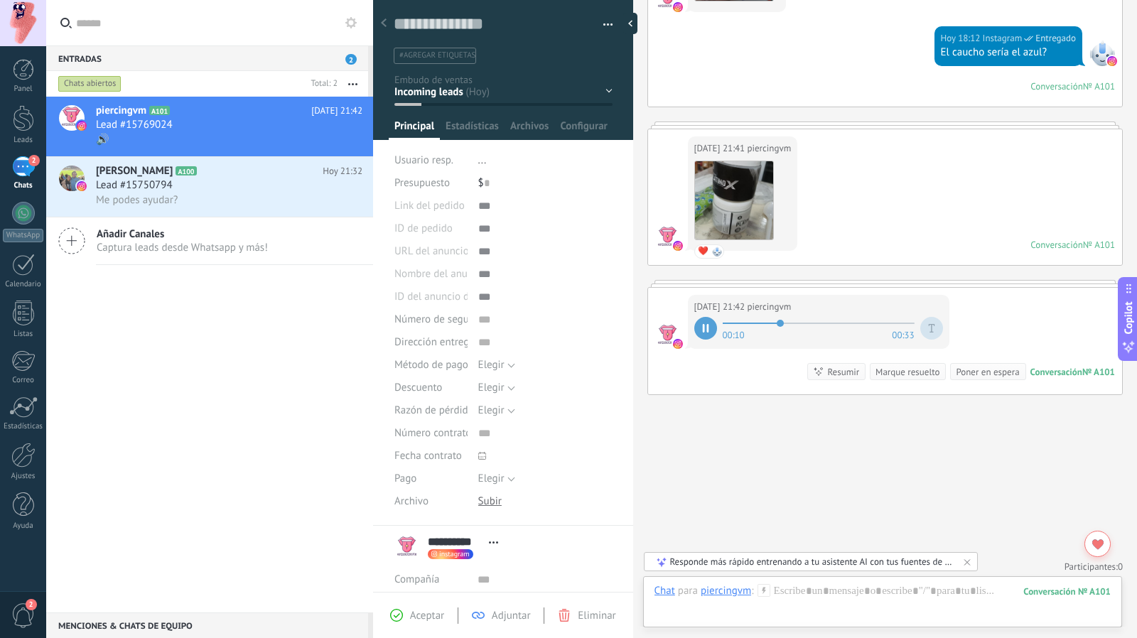
click at [825, 587] on div at bounding box center [882, 605] width 457 height 43
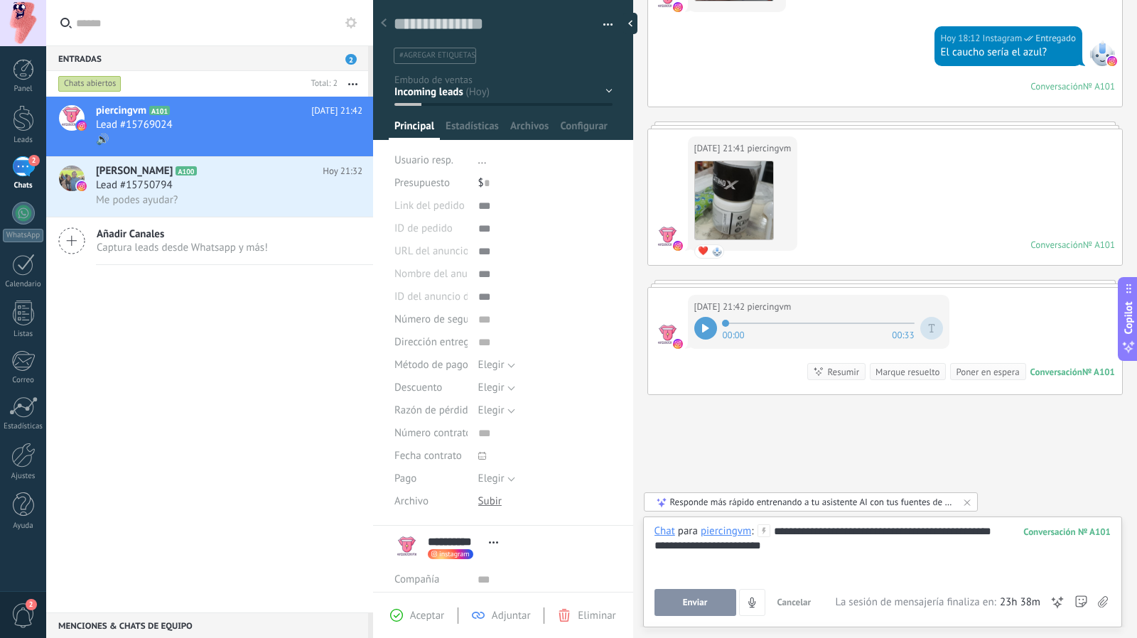
click at [683, 606] on span "Enviar" at bounding box center [695, 602] width 25 height 10
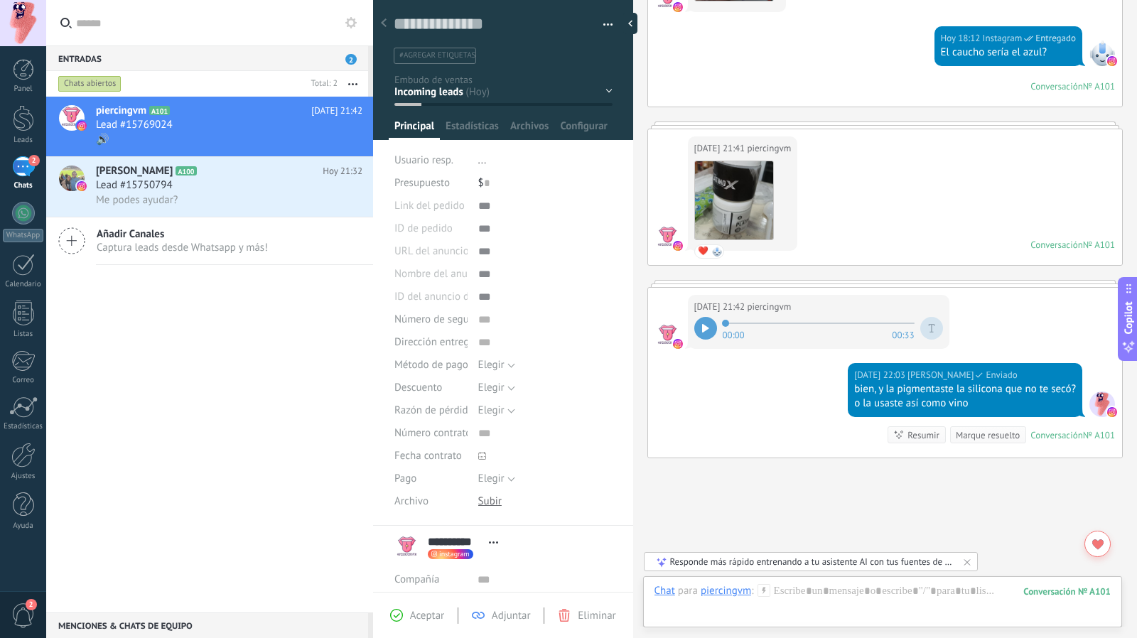
scroll to position [834, 0]
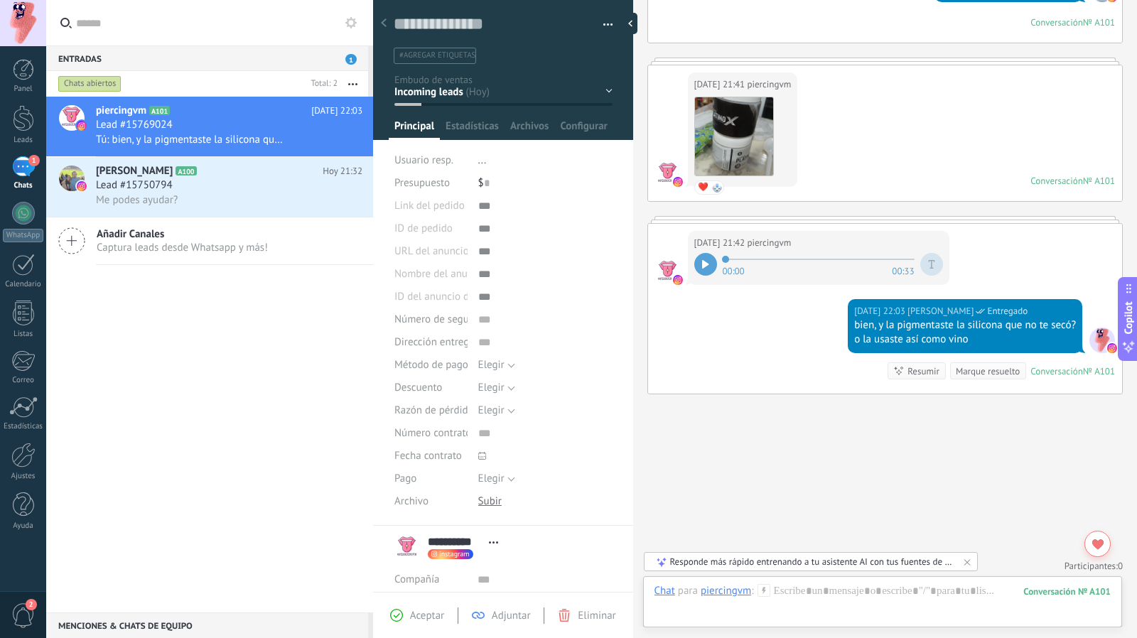
click at [936, 564] on div "Responde más rápido entrenando a tu asistente AI con tus fuentes de datos" at bounding box center [811, 562] width 283 height 12
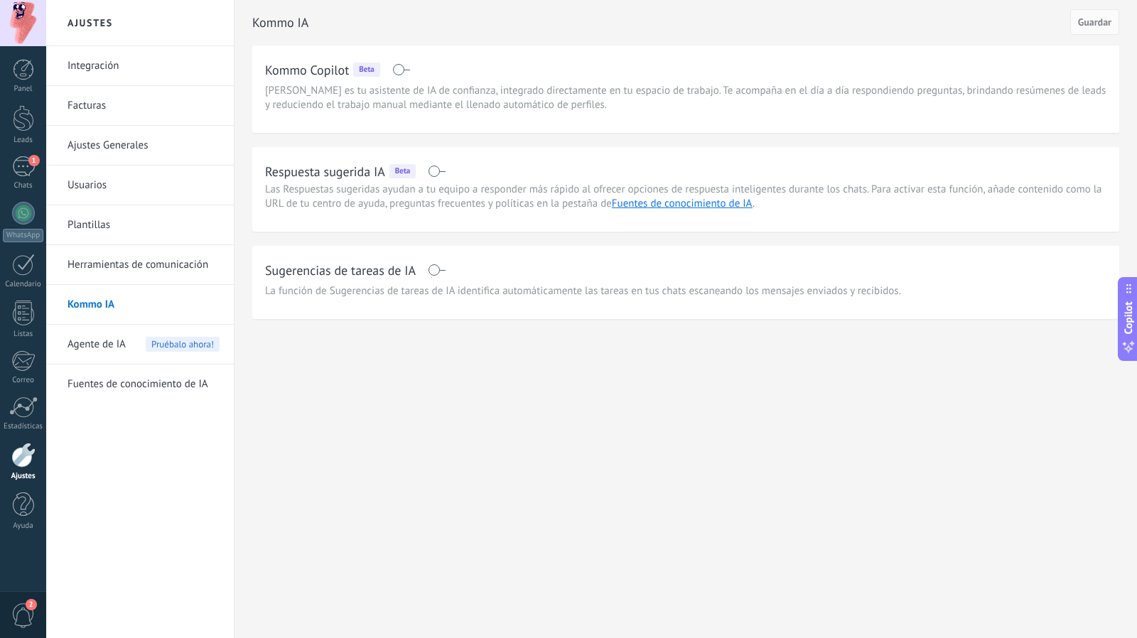
click at [428, 269] on span at bounding box center [437, 269] width 18 height 11
click at [437, 173] on span at bounding box center [437, 171] width 18 height 11
click at [1100, 15] on button "Guardar" at bounding box center [1094, 22] width 49 height 26
click at [681, 205] on link "Fuentes de conocimiento de IA" at bounding box center [682, 203] width 141 height 13
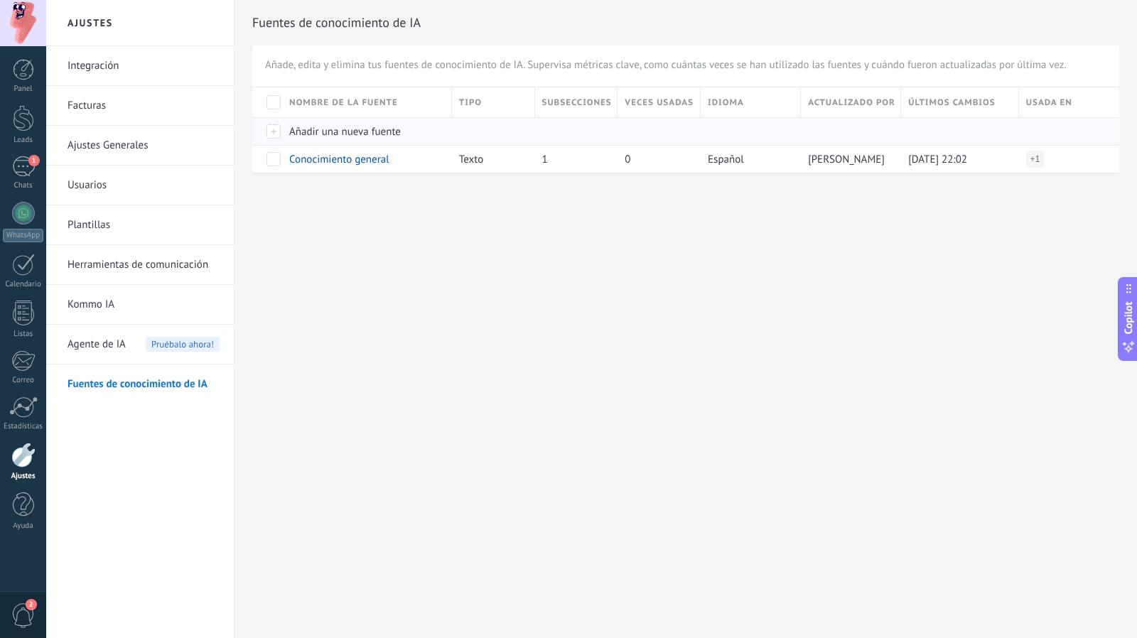
click at [264, 129] on div at bounding box center [267, 131] width 30 height 28
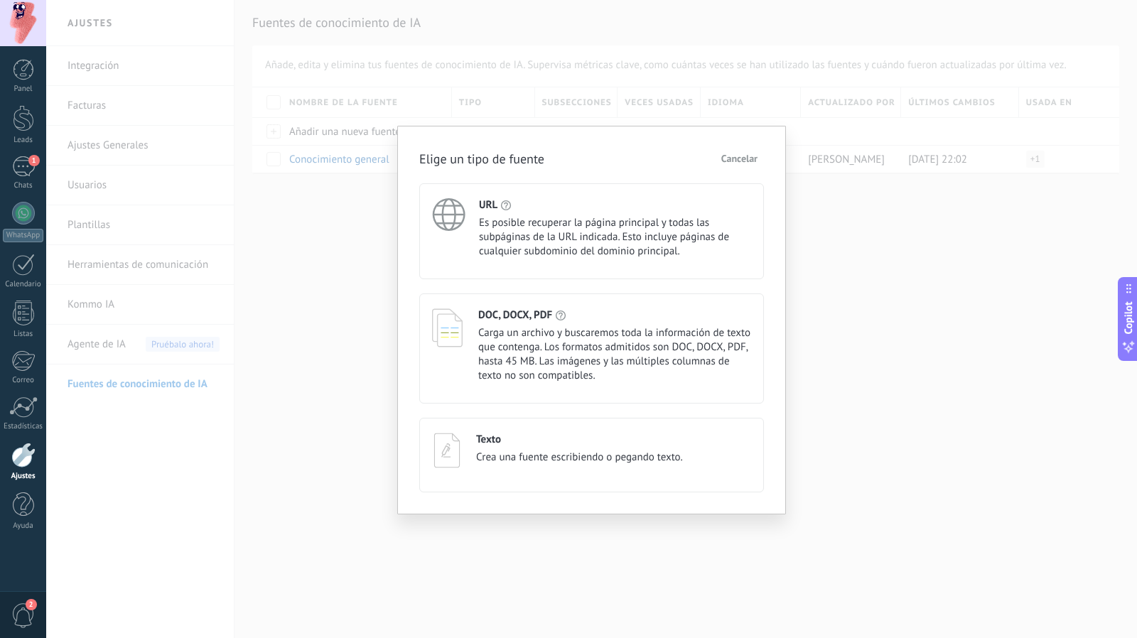
click at [536, 229] on span "Es posible recuperar la página principal y todas las subpáginas de la URL indic…" at bounding box center [615, 237] width 272 height 43
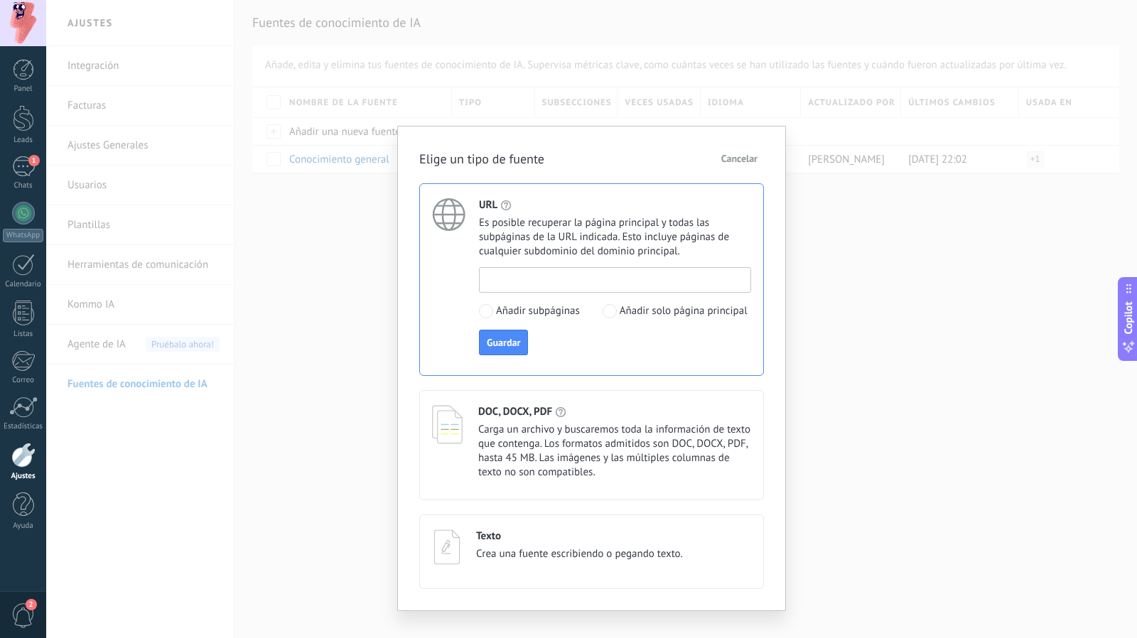
click at [528, 286] on input at bounding box center [615, 279] width 271 height 23
type input "**********"
click at [499, 347] on span "Guardar" at bounding box center [503, 342] width 33 height 10
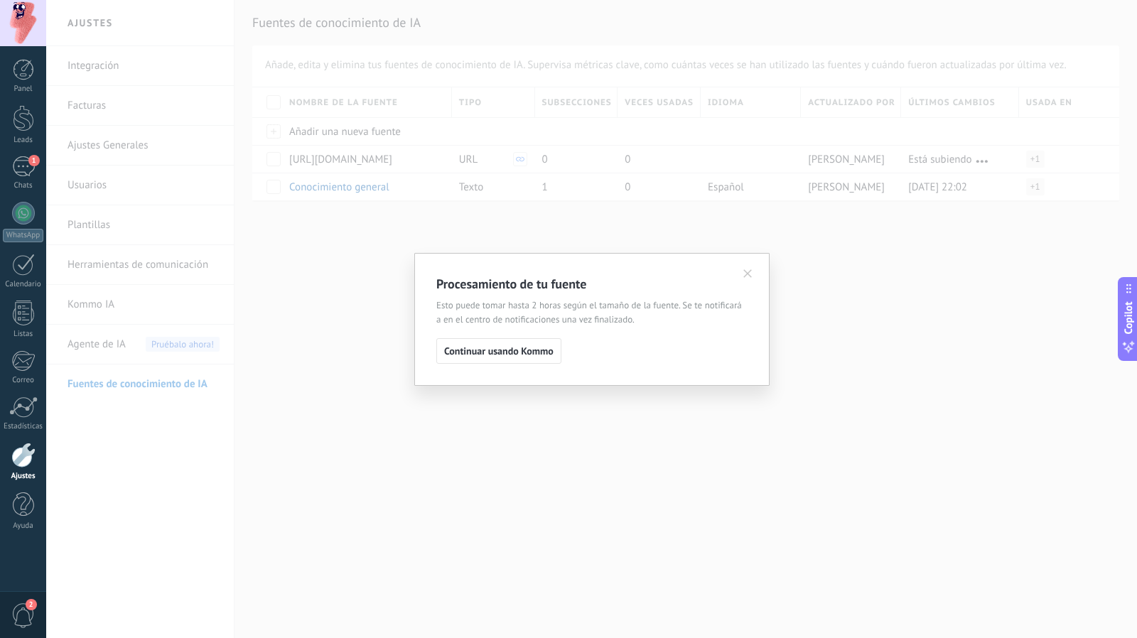
click at [499, 347] on span "Continuar usando Kommo" at bounding box center [498, 351] width 109 height 10
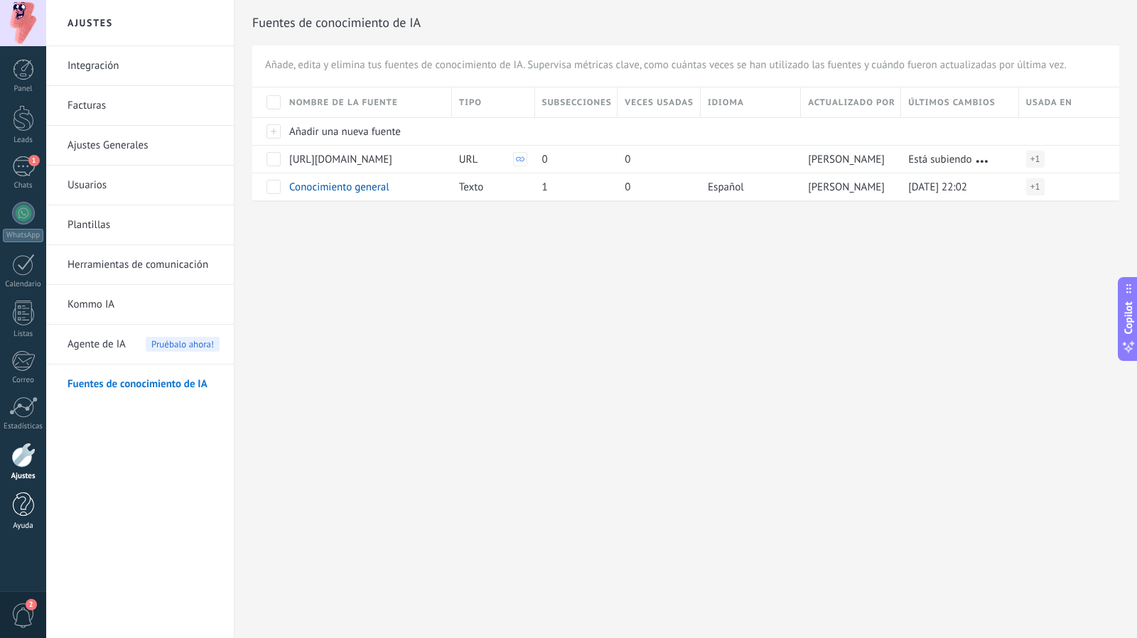
click at [31, 521] on div "Ayuda" at bounding box center [23, 525] width 41 height 9
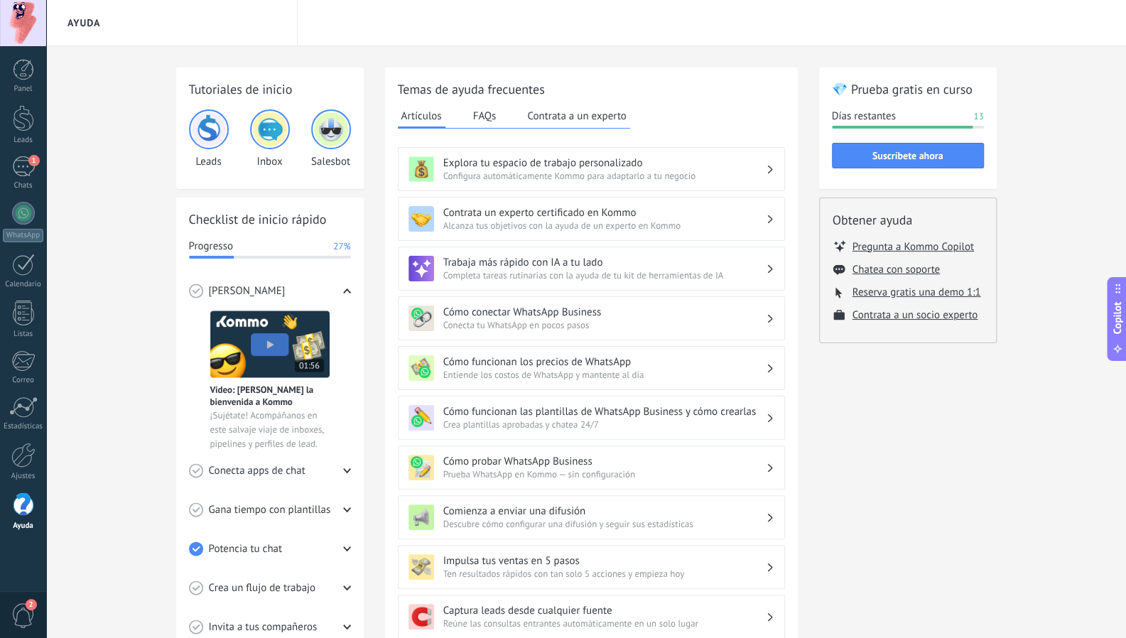
click at [1119, 323] on span "Copilot" at bounding box center [1117, 318] width 14 height 33
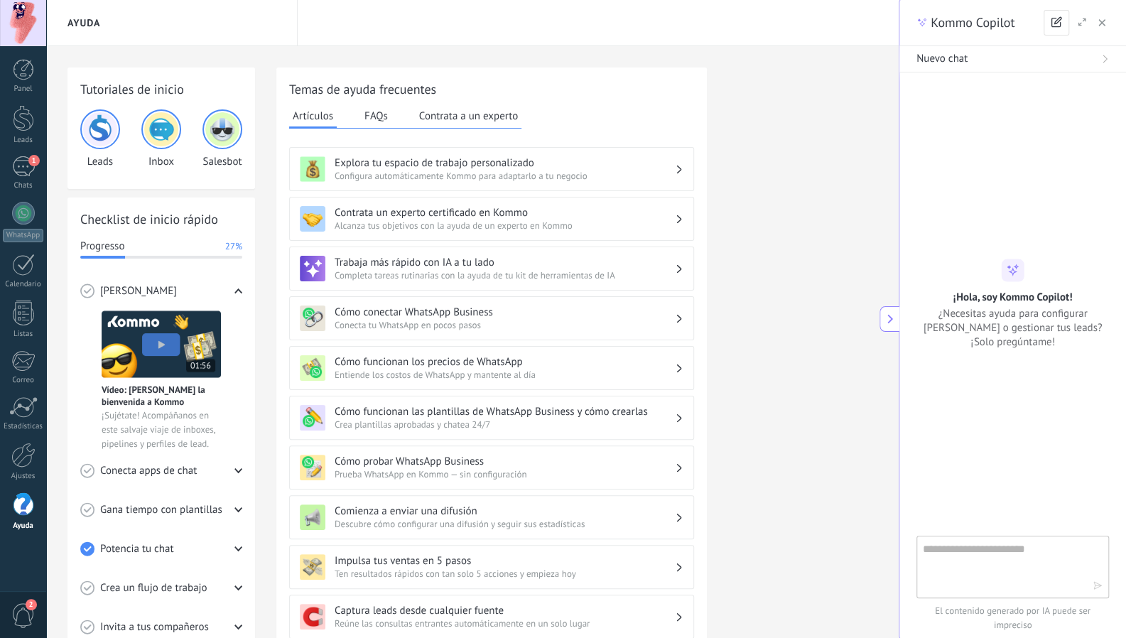
click at [873, 302] on div "Tutoriales de inicio Leads Inbox Salesbot Checklist de inicio rápido Progresso …" at bounding box center [477, 503] width 820 height 872
click at [743, 278] on div "Tutoriales de inicio Leads Inbox Salesbot Checklist de inicio rápido Progresso …" at bounding box center [477, 503] width 820 height 872
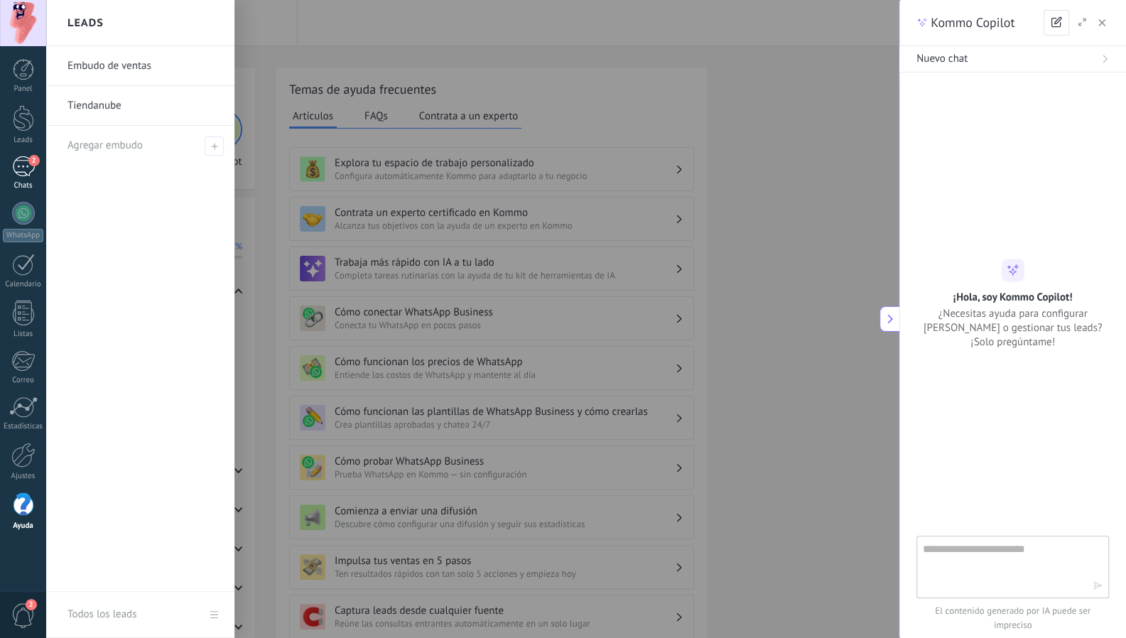
click at [24, 166] on div "2" at bounding box center [23, 166] width 23 height 21
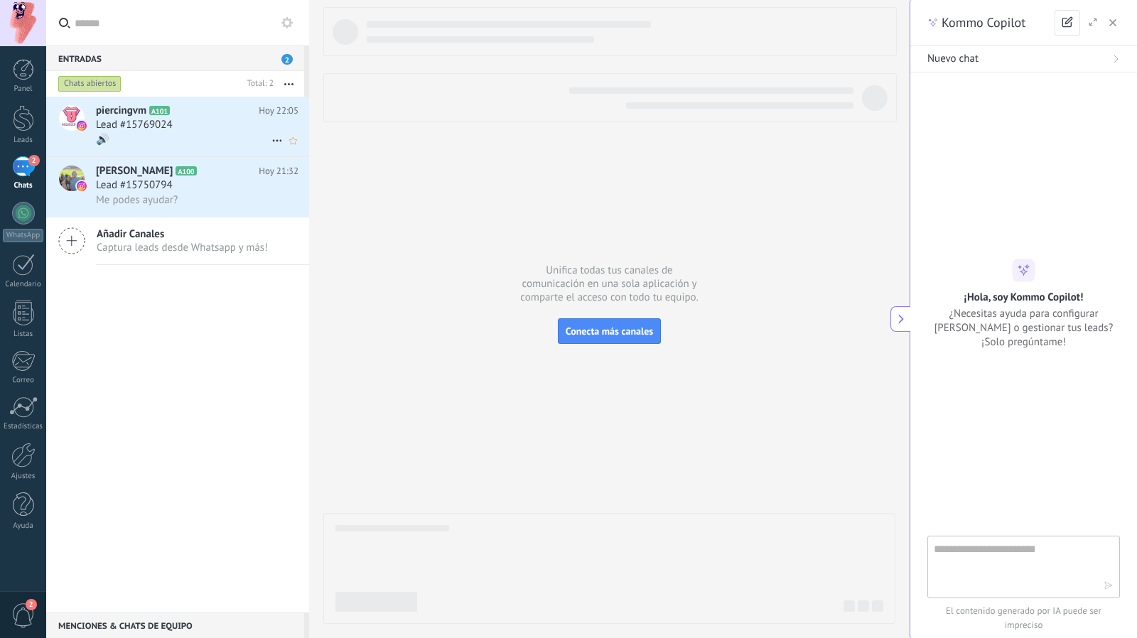
click at [200, 114] on h2 "piercingvm A101" at bounding box center [177, 111] width 163 height 14
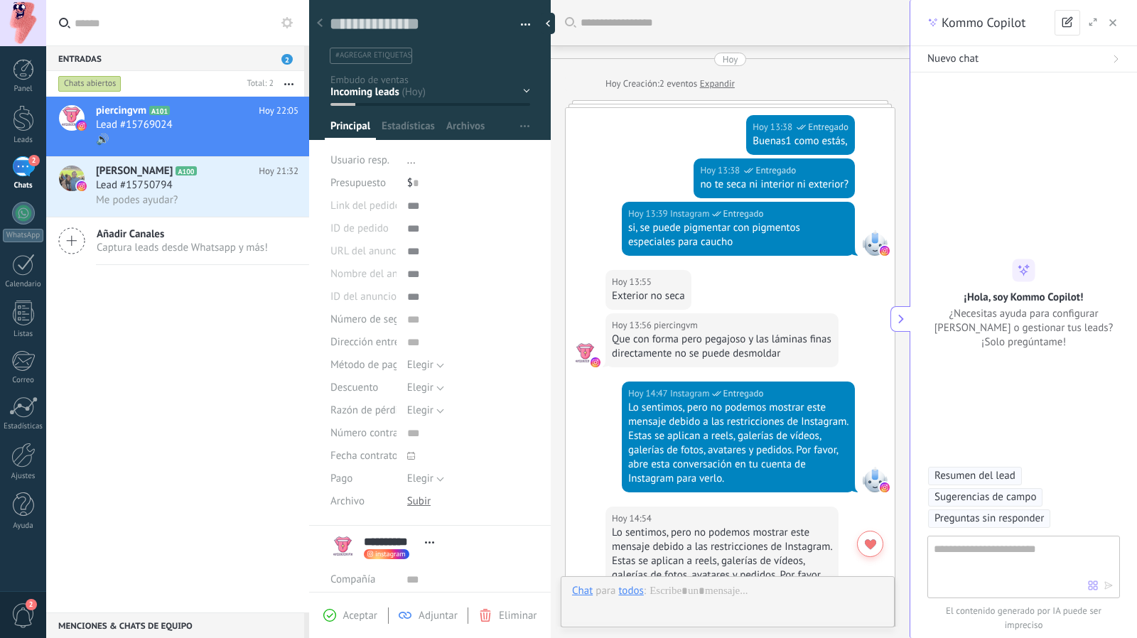
scroll to position [992, 0]
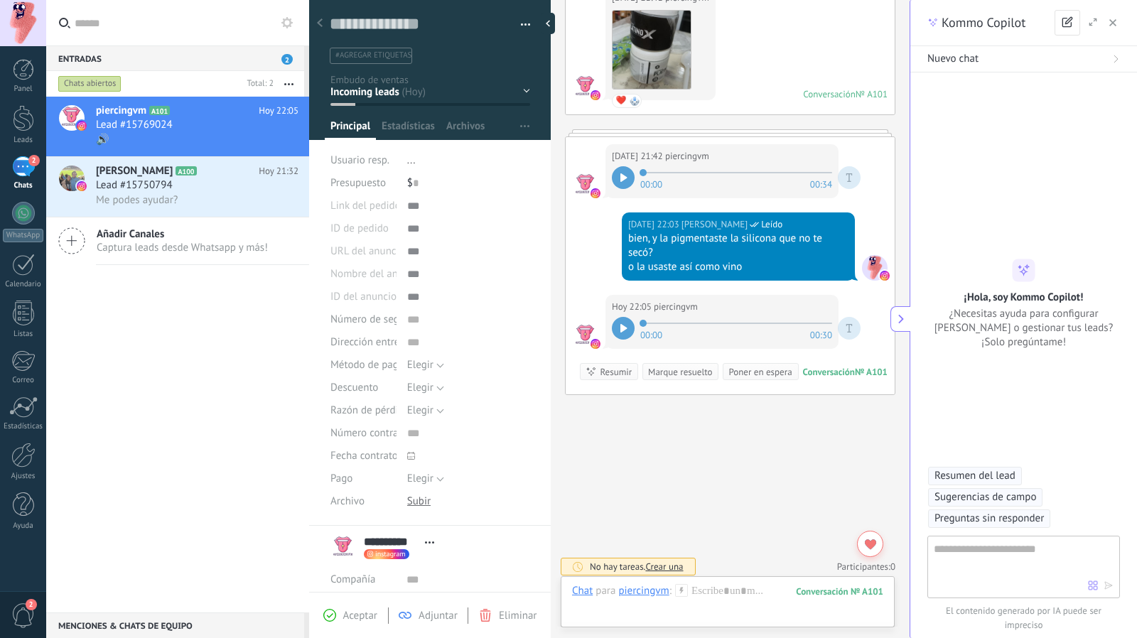
click at [624, 324] on icon at bounding box center [623, 328] width 7 height 9
click at [710, 605] on div at bounding box center [727, 605] width 311 height 43
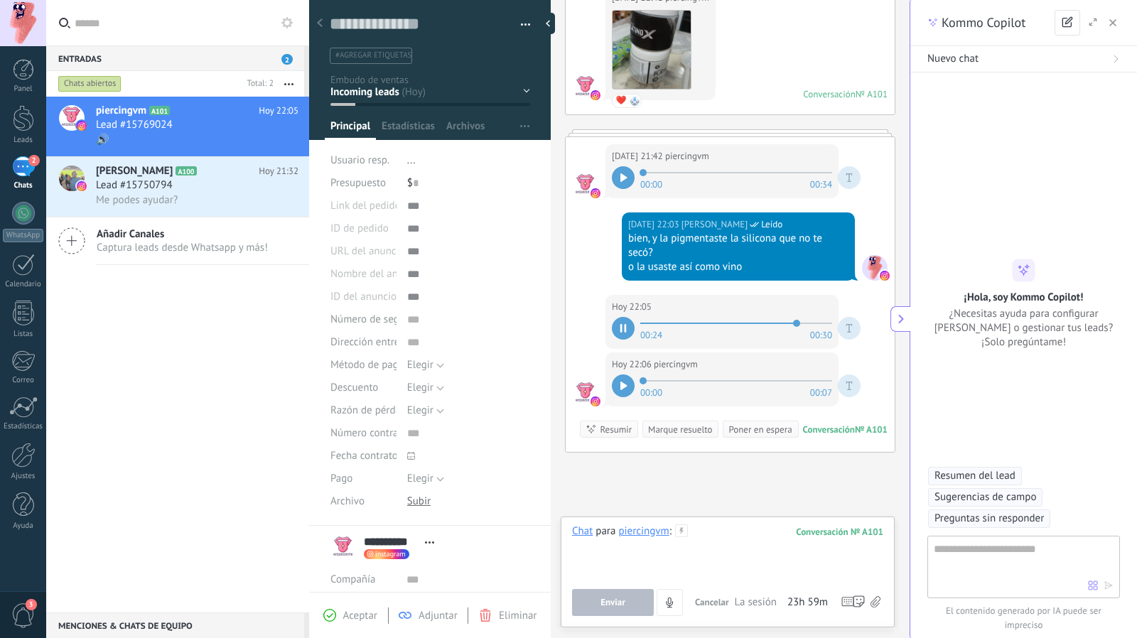
scroll to position [1014, 0]
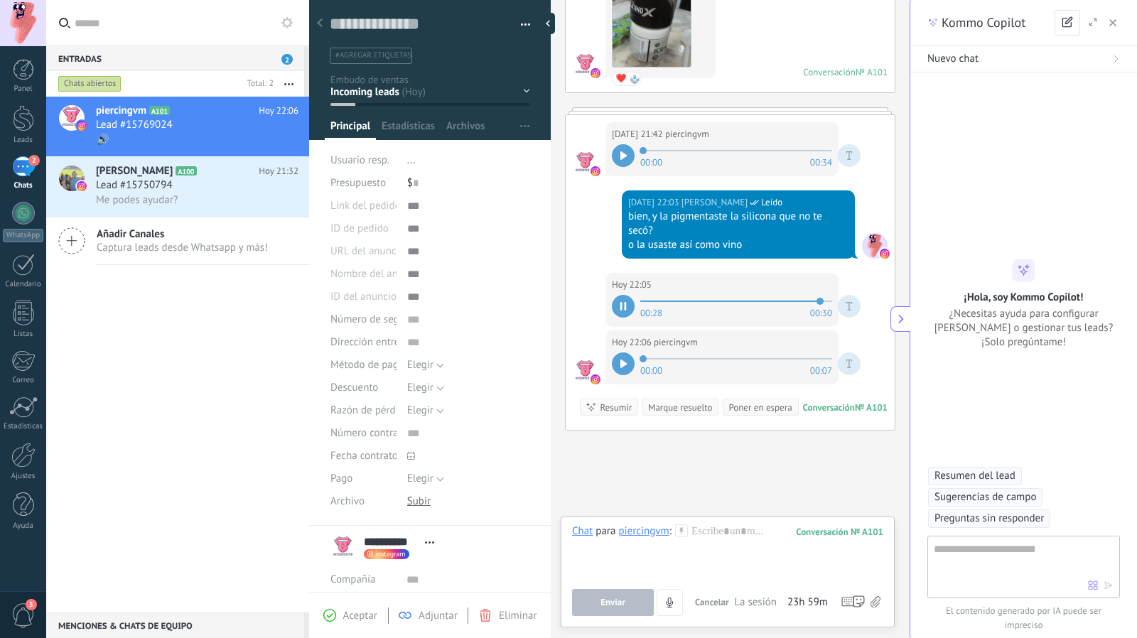
click at [626, 364] on div at bounding box center [623, 363] width 23 height 23
click at [737, 541] on div at bounding box center [727, 551] width 311 height 54
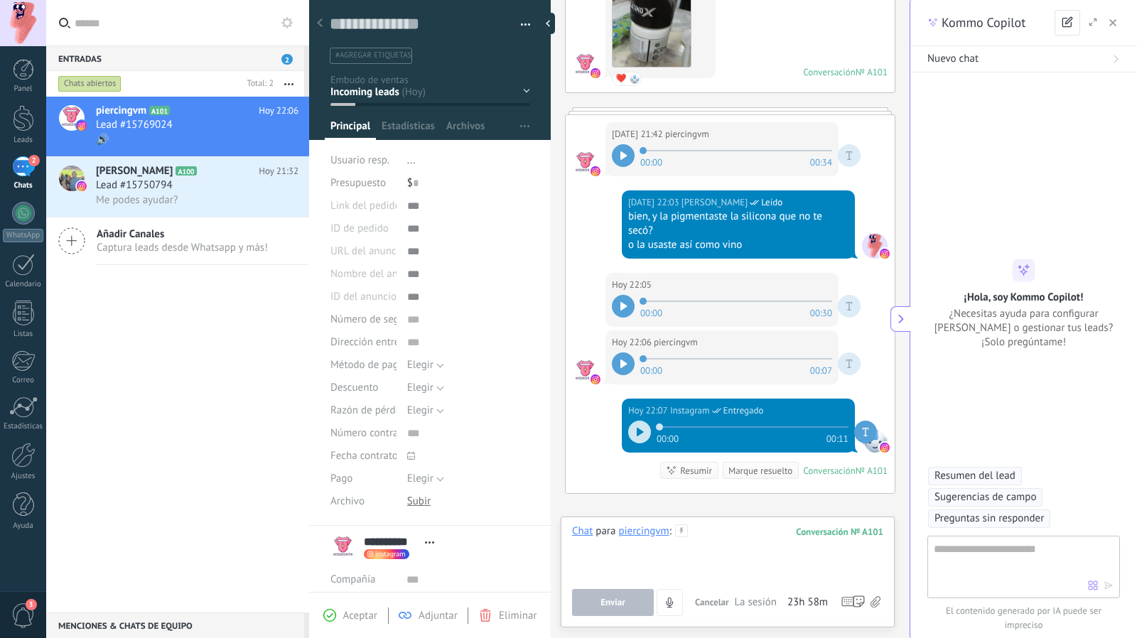
scroll to position [1086, 0]
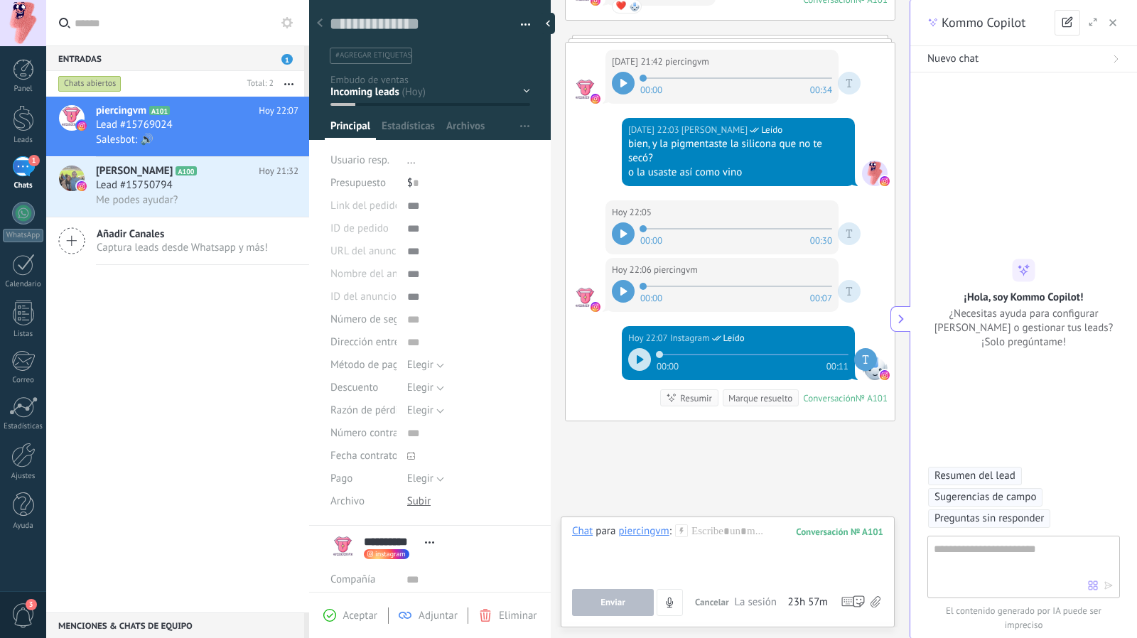
click at [143, 303] on div "piercingvm A101 Hoy 22:07 Lead #15769024 Salesbot: 🔊 Marcos Dario Rizzo A100 Ho…" at bounding box center [177, 355] width 263 height 516
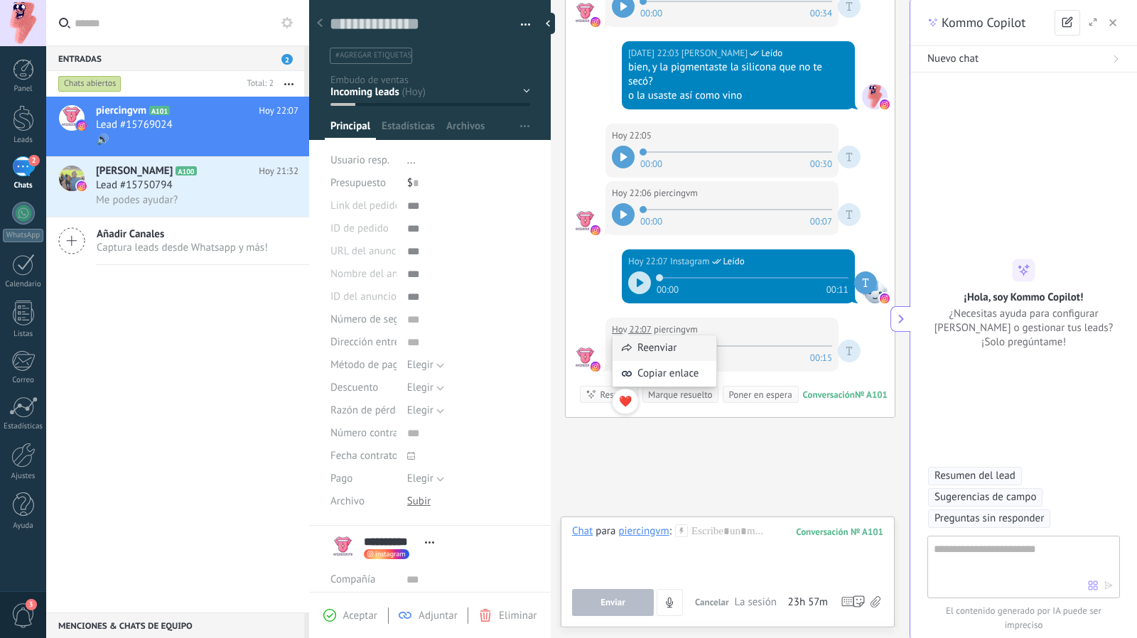
click at [632, 342] on div "Reenviar" at bounding box center [664, 348] width 104 height 26
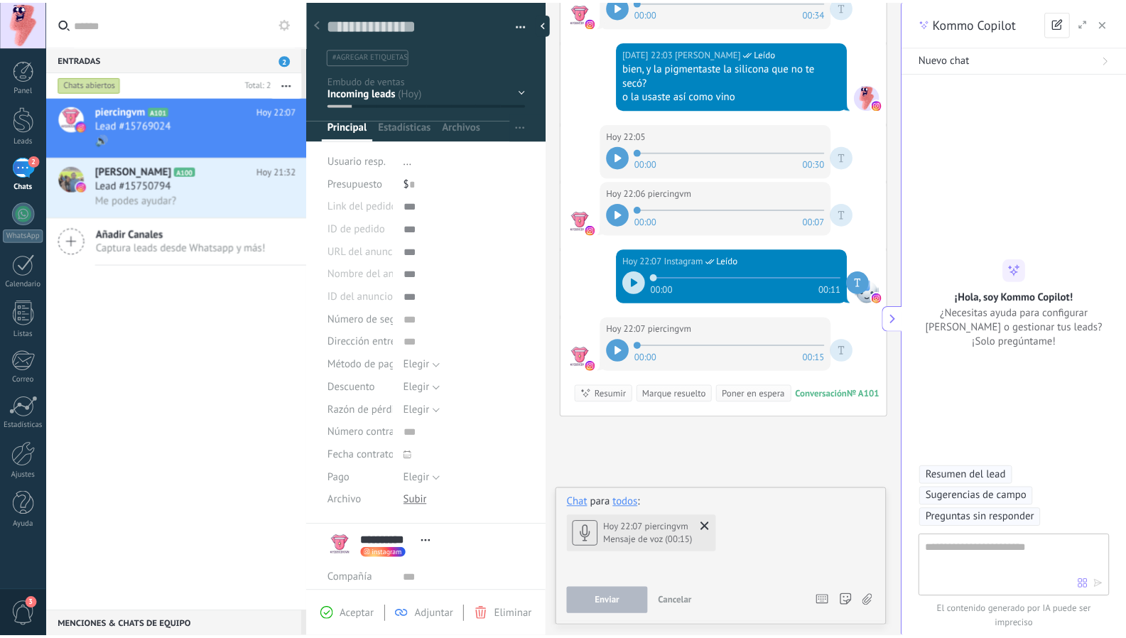
scroll to position [1186, 0]
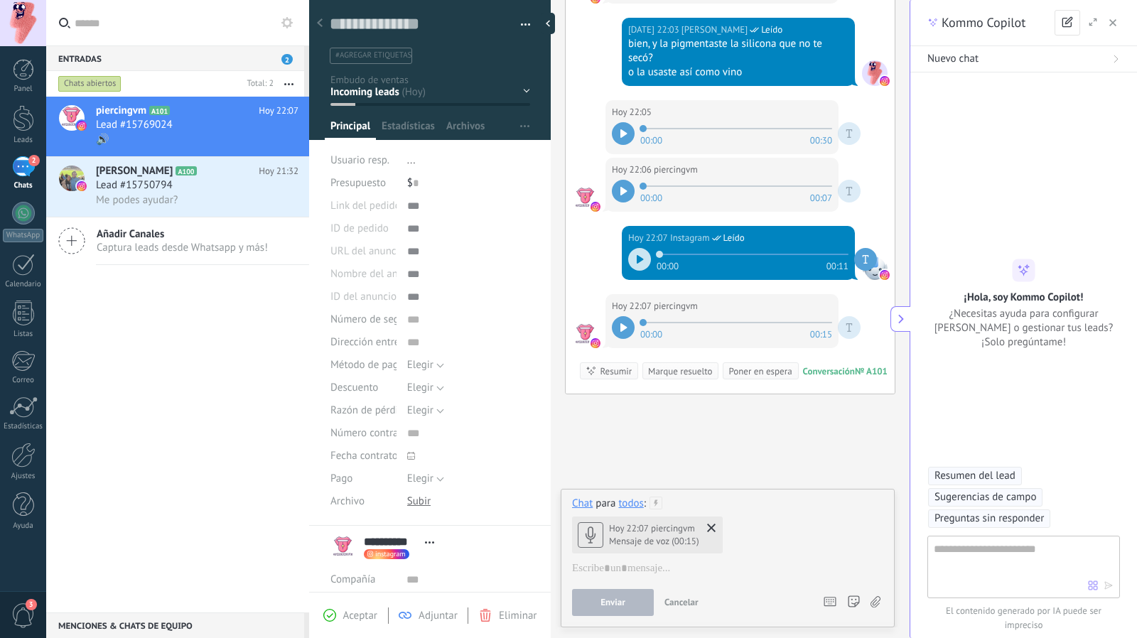
click at [627, 330] on div at bounding box center [623, 327] width 23 height 23
click at [699, 559] on div "Chat para todos : Hoy 22:07 piercingvm Mensaje de voz (00:15)" at bounding box center [727, 543] width 311 height 92
click at [694, 563] on div at bounding box center [728, 568] width 312 height 14
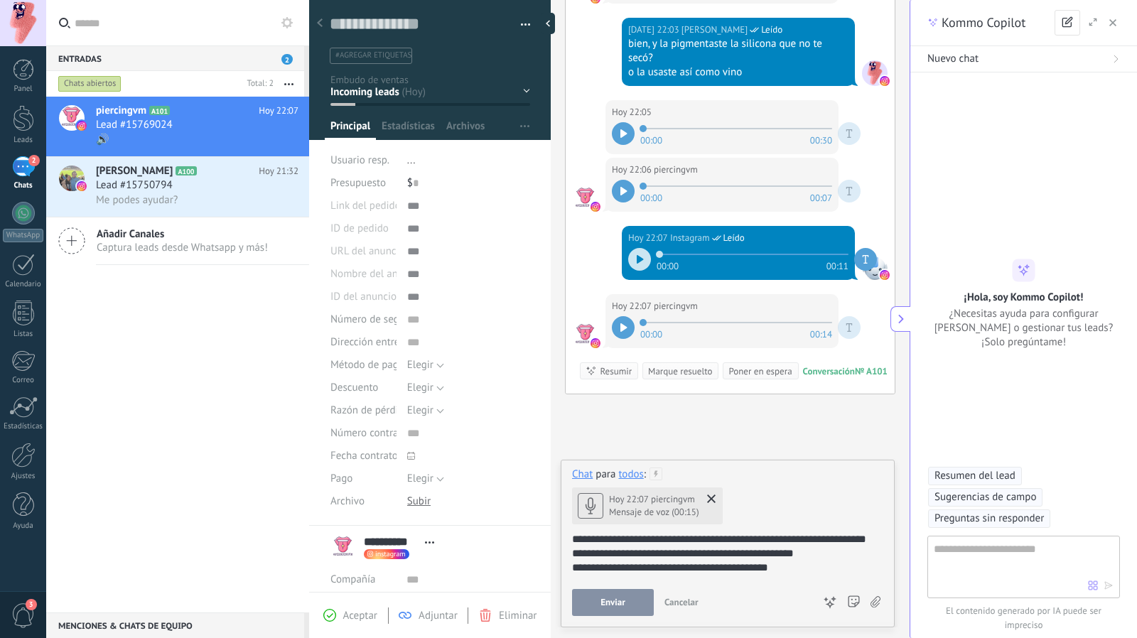
click at [621, 597] on button "Enviar" at bounding box center [613, 602] width 82 height 27
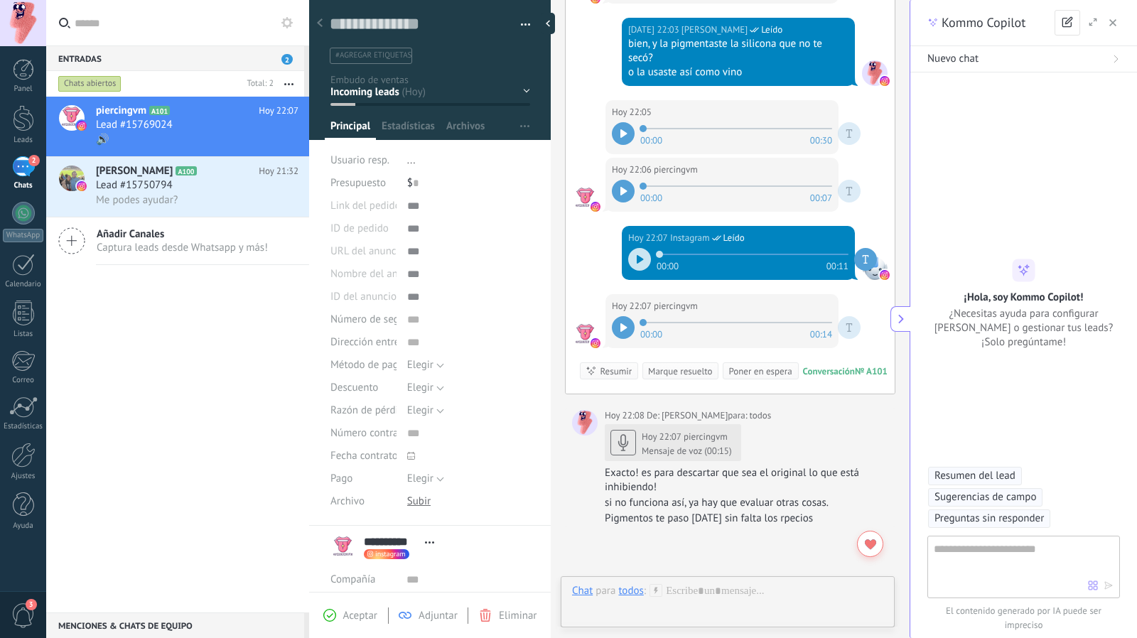
click at [377, 208] on span "Link del pedido" at bounding box center [365, 205] width 70 height 11
click at [405, 139] on span "Estadísticas" at bounding box center [407, 129] width 53 height 21
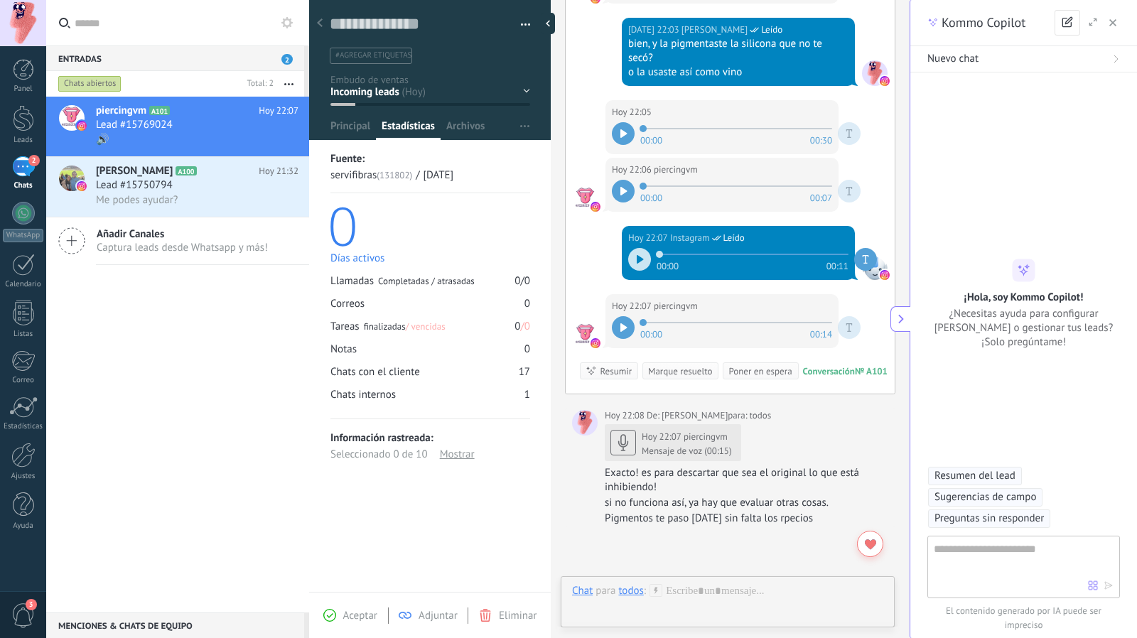
click at [430, 609] on span "Adjuntar" at bounding box center [437, 615] width 39 height 13
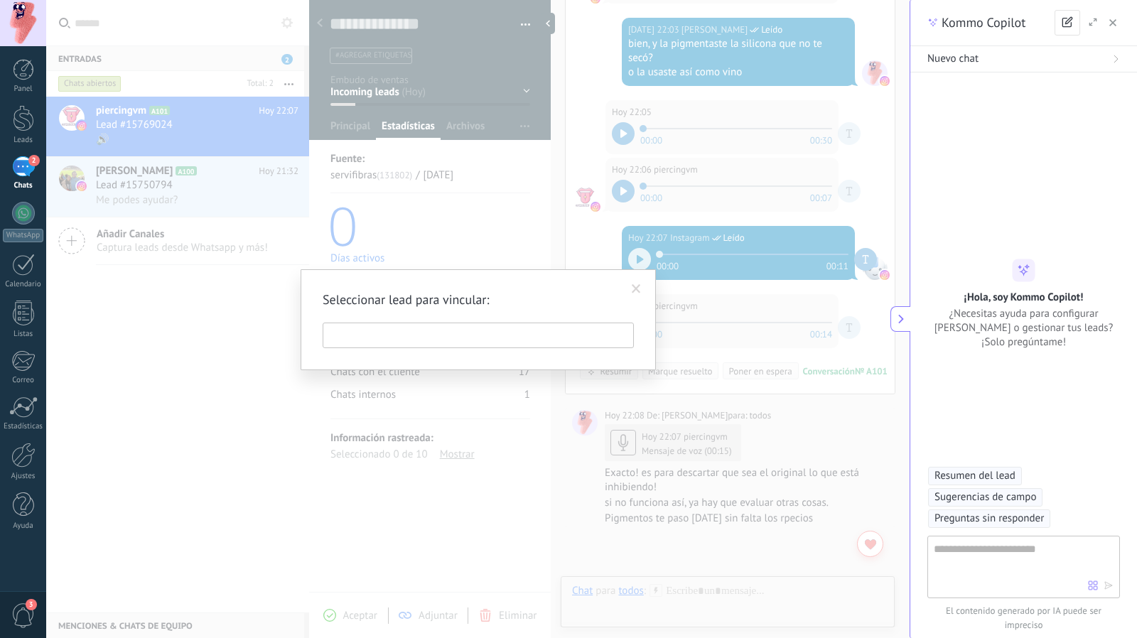
click at [590, 325] on input "text" at bounding box center [478, 336] width 311 height 26
type input "*"
click at [634, 289] on span at bounding box center [636, 289] width 9 height 10
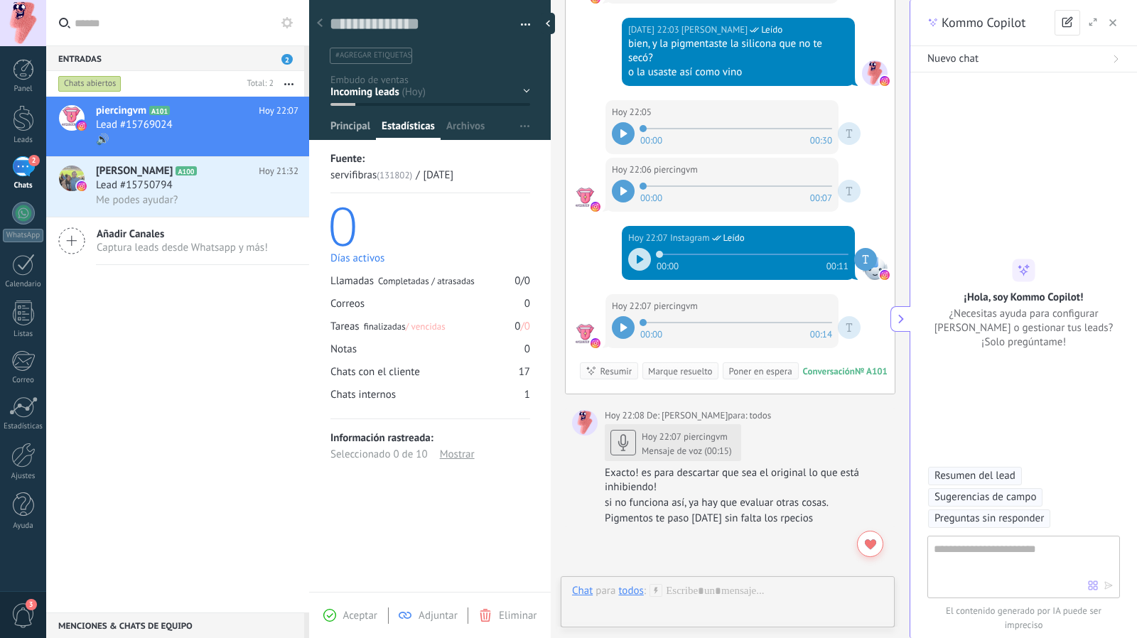
click at [345, 134] on span "Principal" at bounding box center [350, 129] width 40 height 21
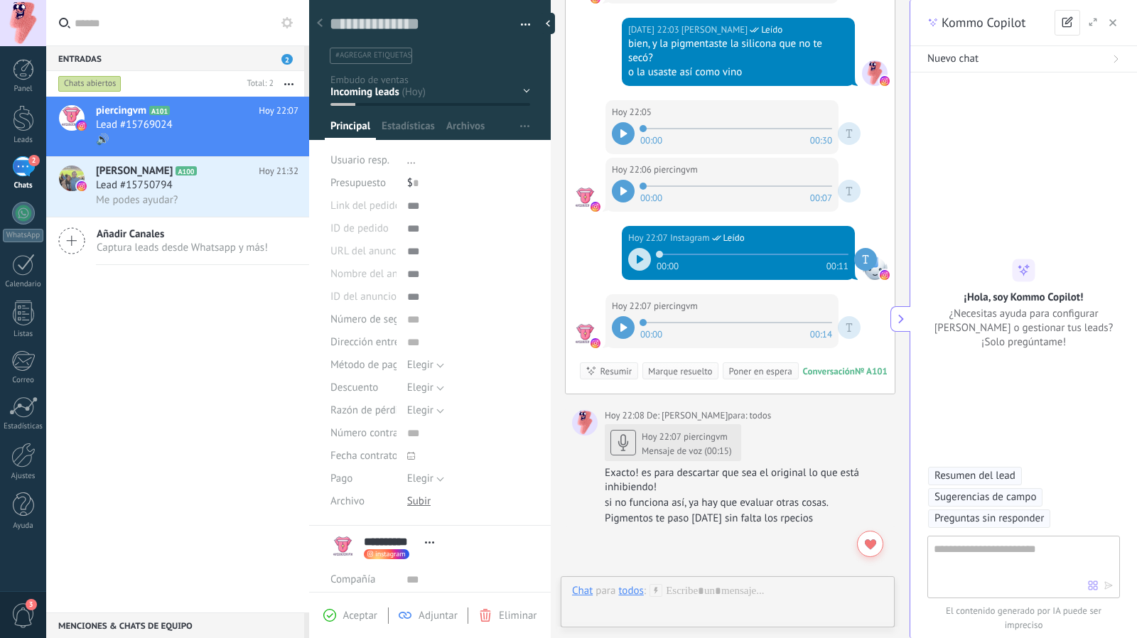
click at [169, 329] on div "piercingvm A101 Hoy 22:07 Lead #15769024 🔊 Marcos Dario Rizzo A100 Hoy 21:32 Le…" at bounding box center [177, 355] width 263 height 516
click at [323, 16] on div at bounding box center [320, 24] width 20 height 28
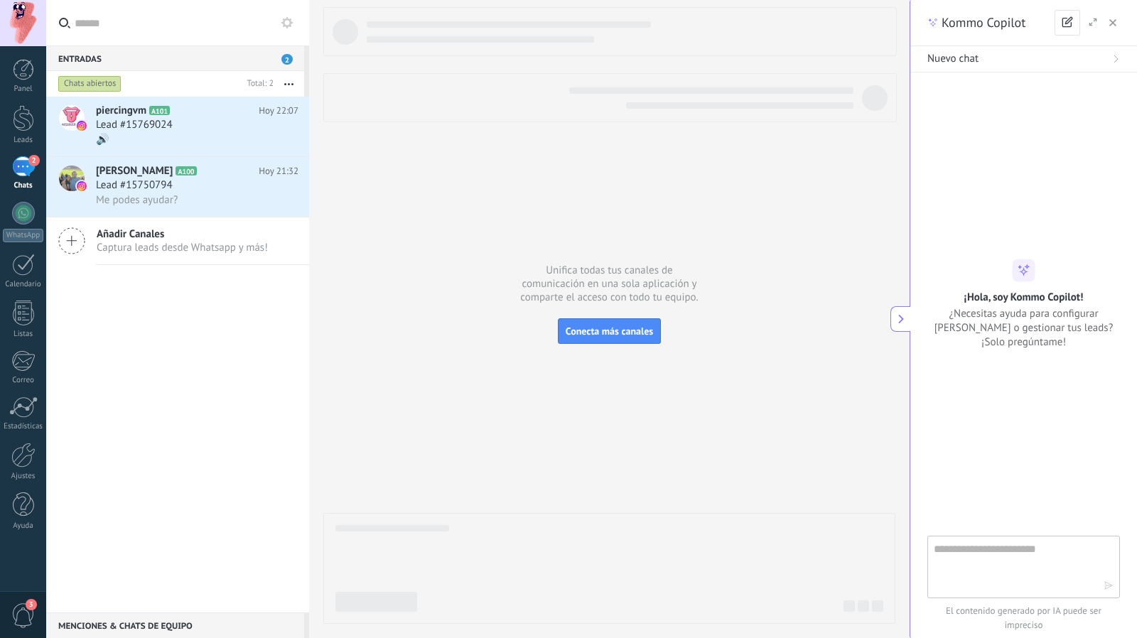
click at [24, 439] on div "Panel Leads 2 Chats WhatsApp Clientes" at bounding box center [23, 302] width 46 height 486
click at [1006, 548] on textarea at bounding box center [1018, 566] width 170 height 51
click at [17, 504] on div at bounding box center [23, 504] width 21 height 25
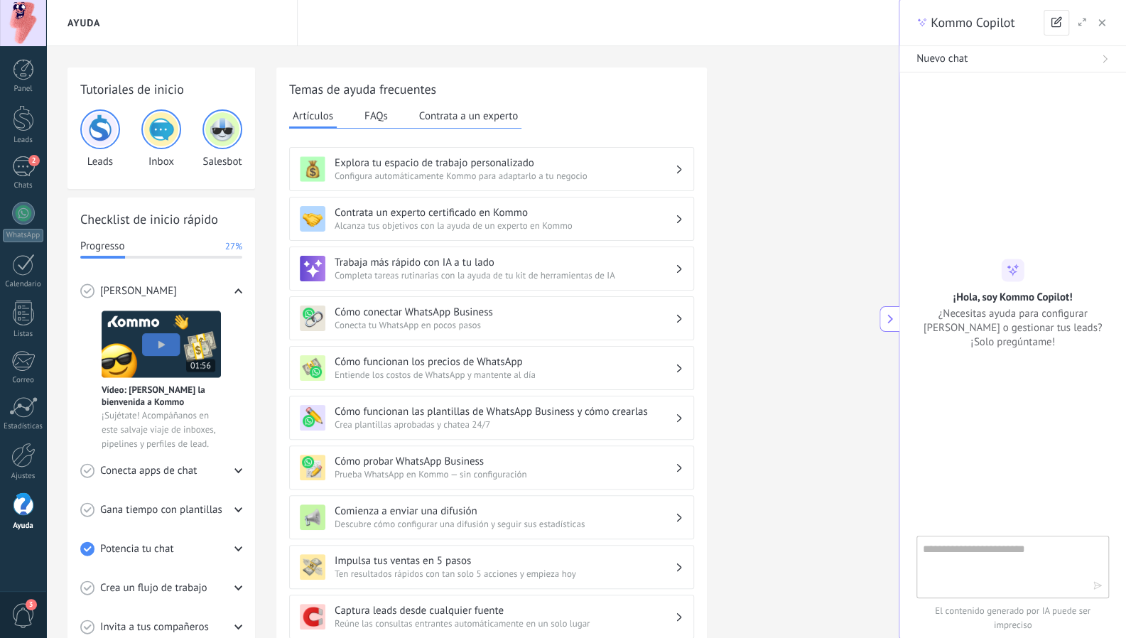
click at [469, 120] on button "Contrata a un experto" at bounding box center [469, 115] width 106 height 21
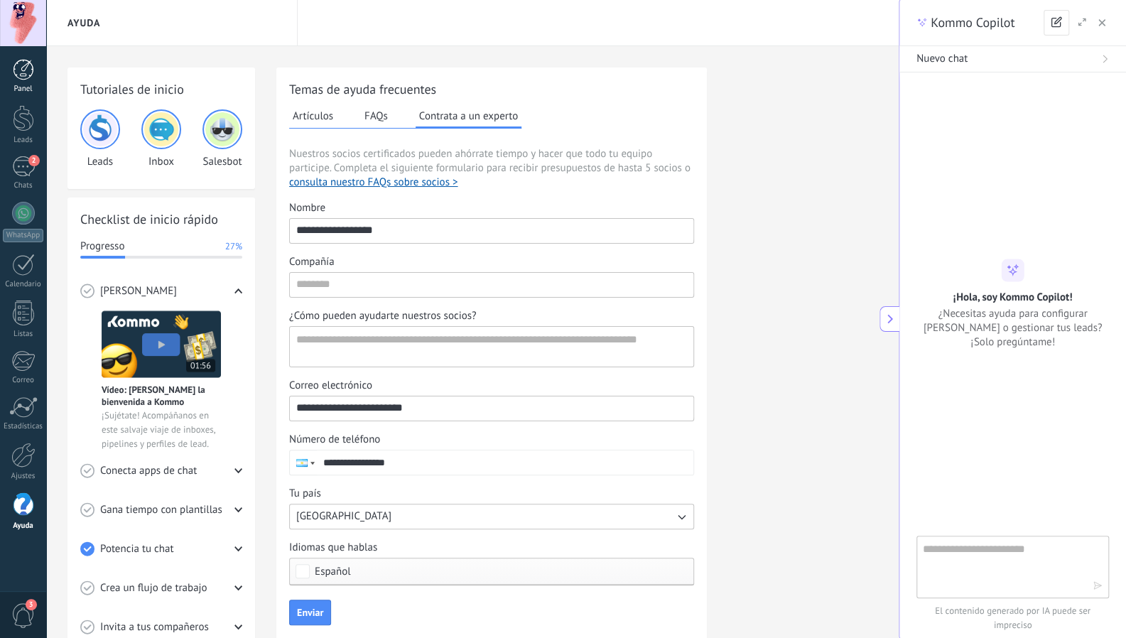
click at [20, 61] on div at bounding box center [23, 69] width 21 height 21
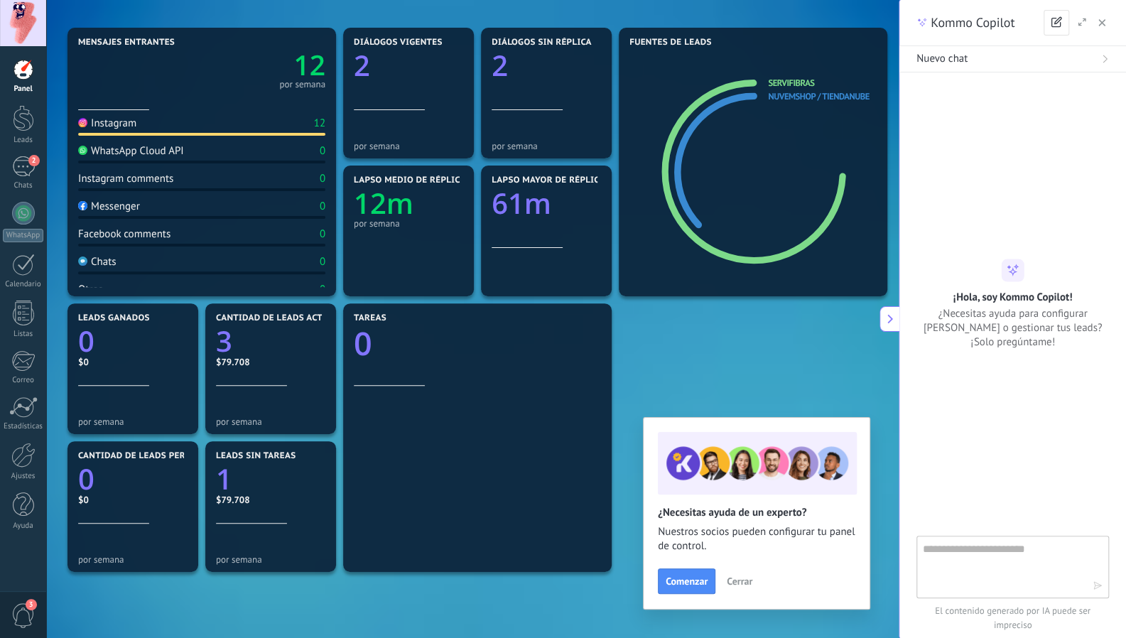
scroll to position [197, 0]
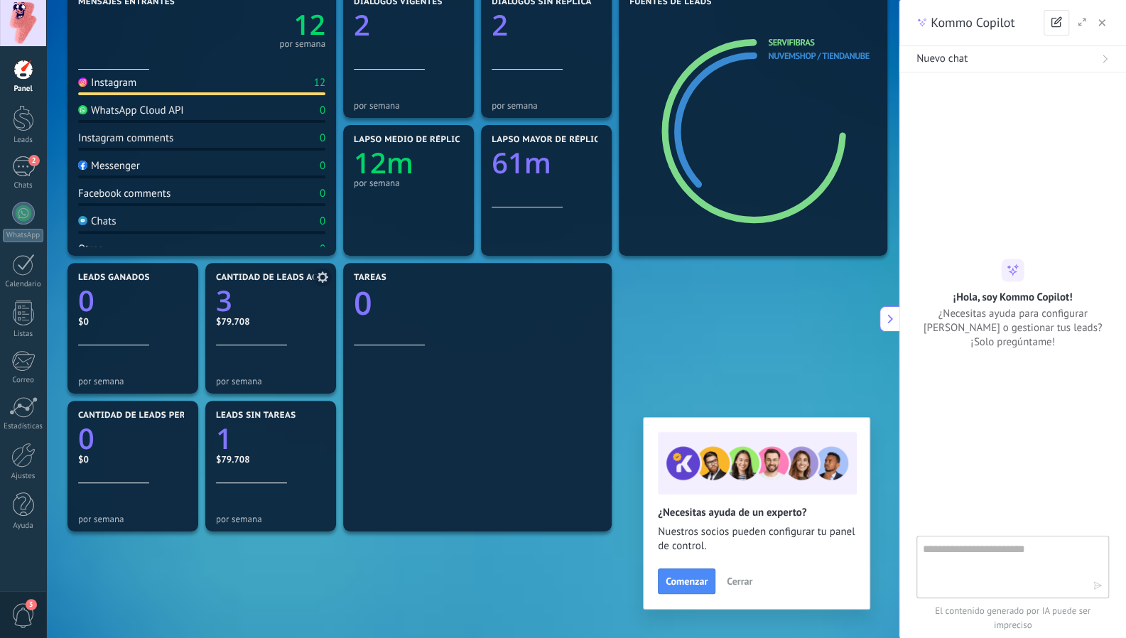
click at [235, 328] on div "Cantidad de leads activos 3 $79.708" at bounding box center [270, 309] width 109 height 72
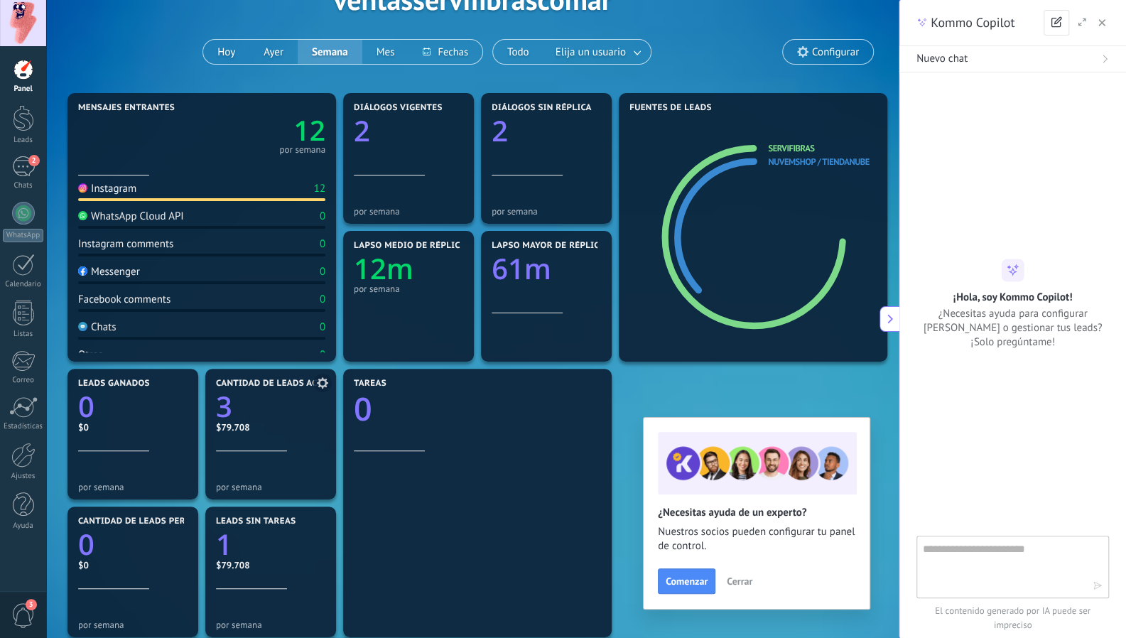
scroll to position [90, 0]
click at [25, 447] on div at bounding box center [23, 455] width 24 height 25
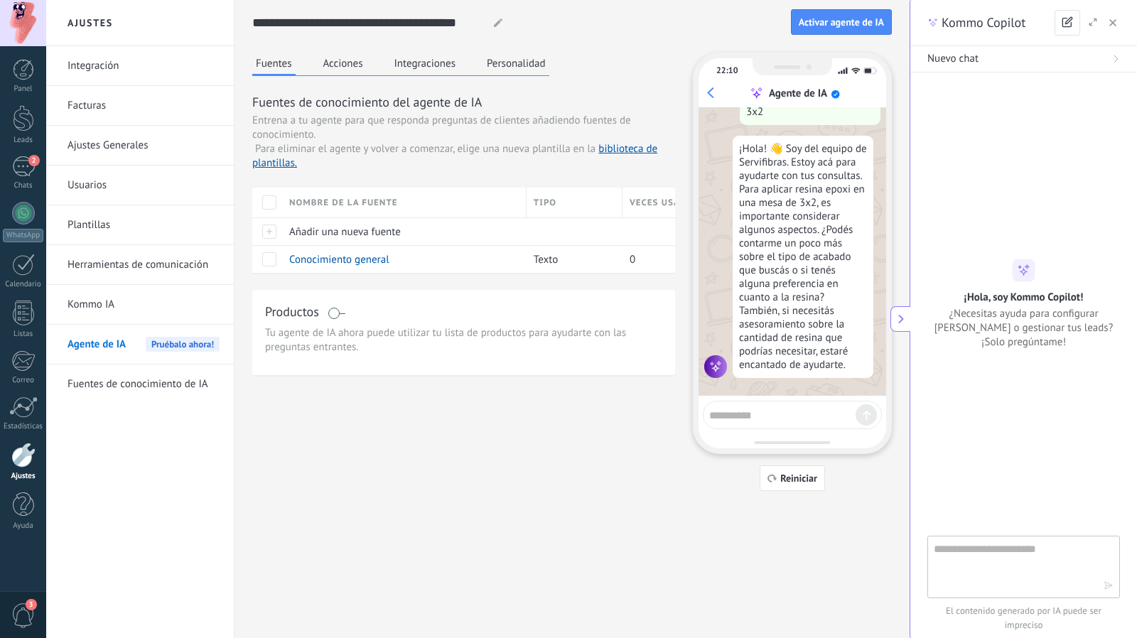
scroll to position [145, 0]
click at [353, 235] on span "Añadir una nueva fuente" at bounding box center [345, 231] width 112 height 13
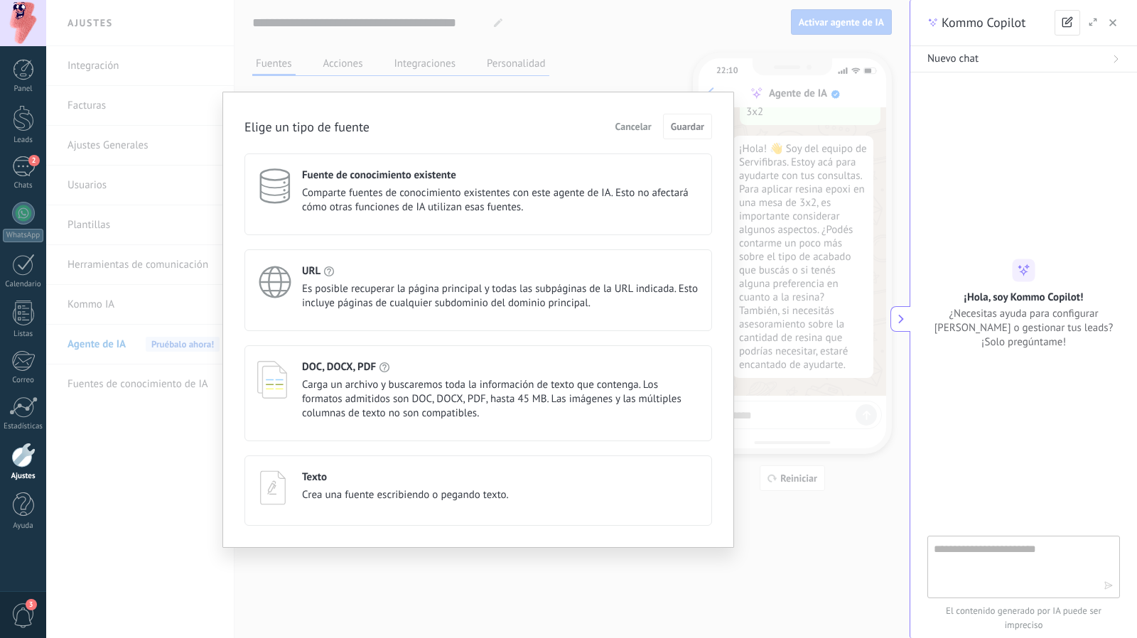
click at [359, 264] on div "URL" at bounding box center [500, 270] width 397 height 13
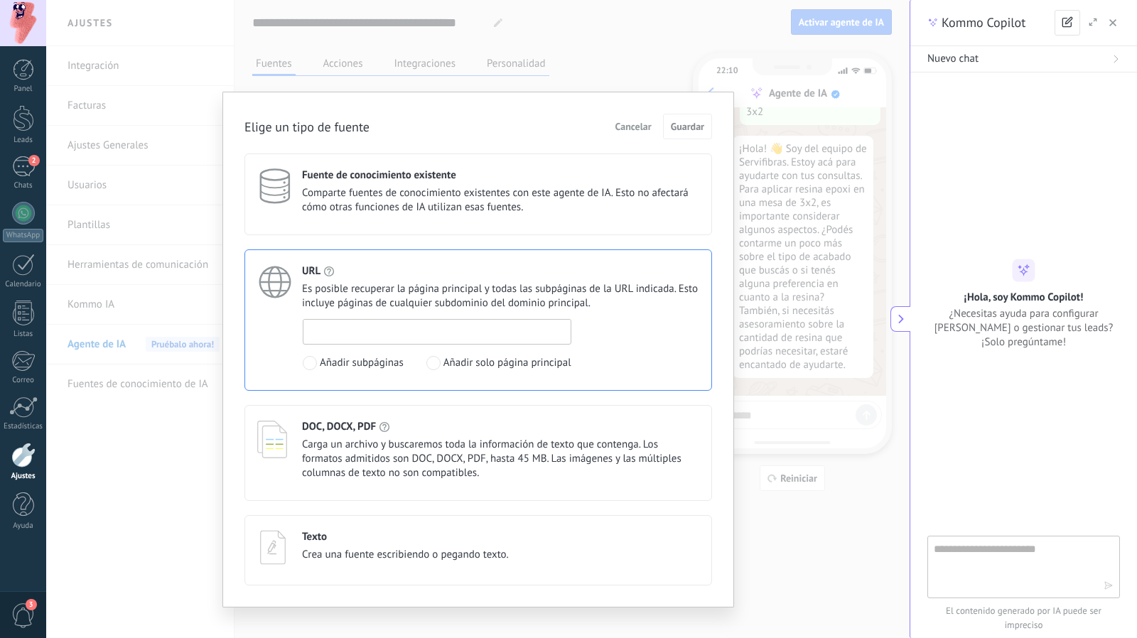
click at [361, 325] on input at bounding box center [436, 331] width 267 height 23
type input "**********"
click at [693, 124] on span "Guardar" at bounding box center [687, 126] width 33 height 10
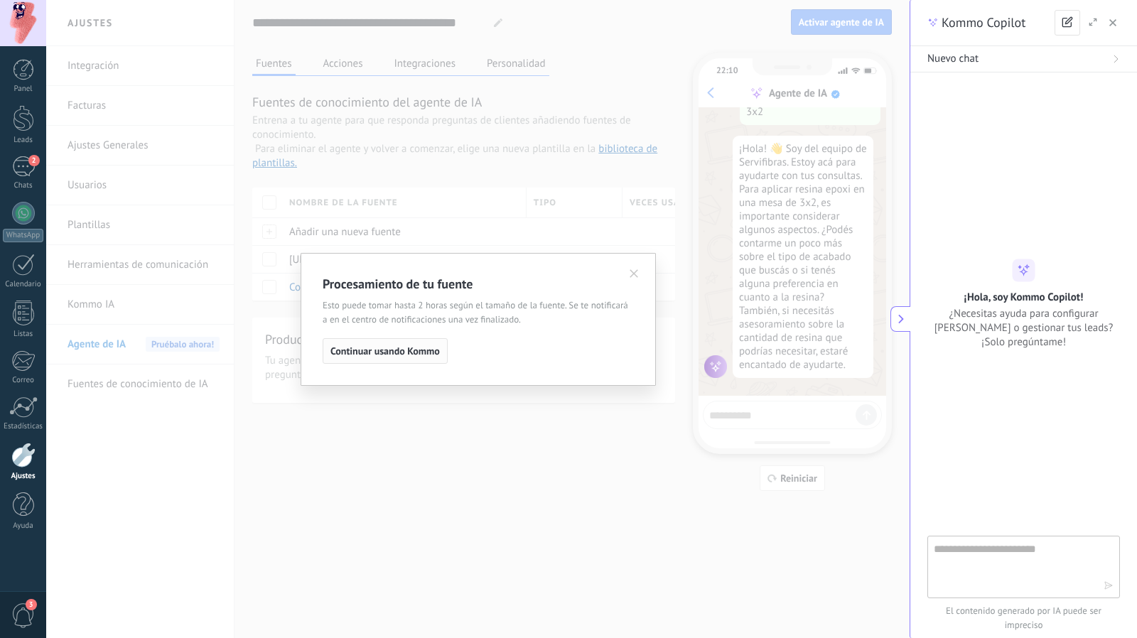
click at [403, 347] on span "Continuar usando Kommo" at bounding box center [384, 351] width 109 height 10
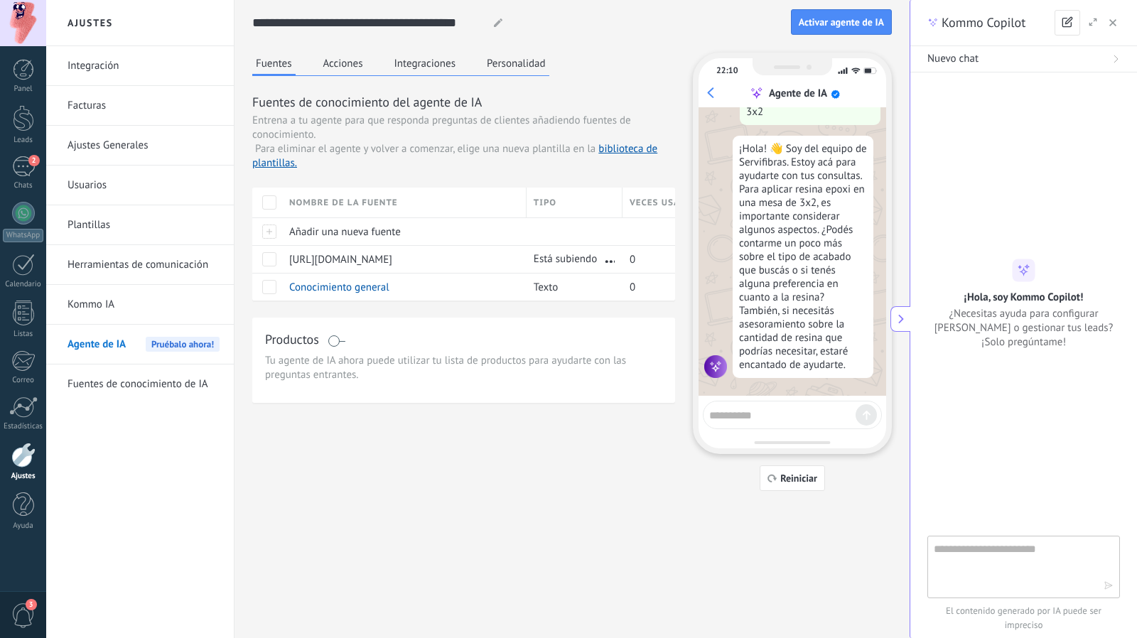
click at [350, 65] on button "Acciones" at bounding box center [343, 63] width 47 height 21
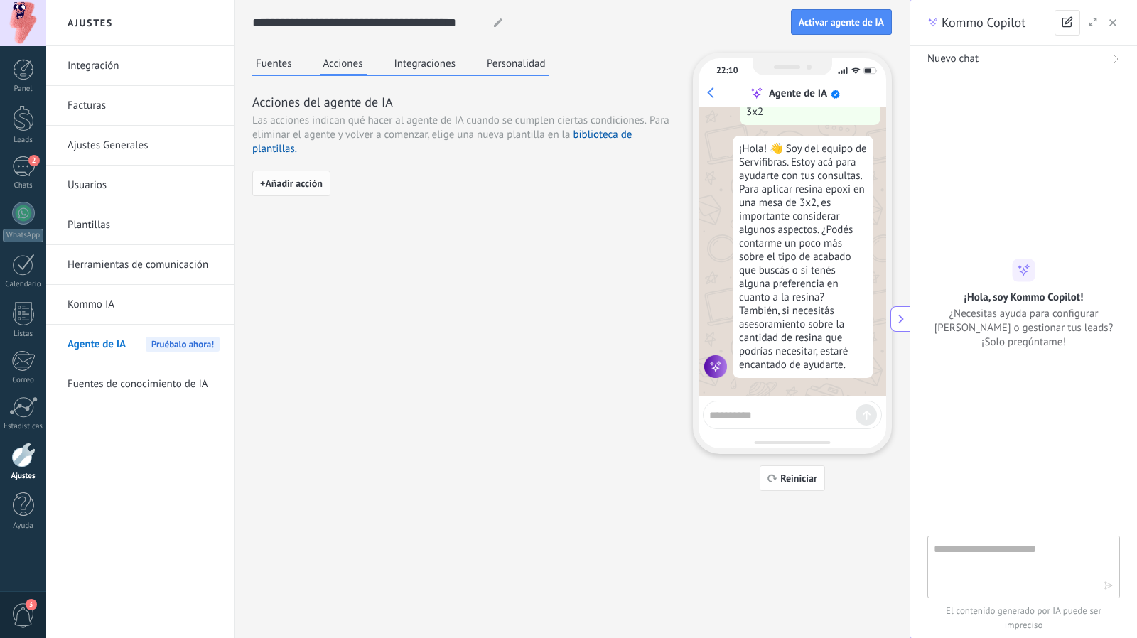
click at [296, 181] on span "+ Añadir acción" at bounding box center [291, 183] width 63 height 10
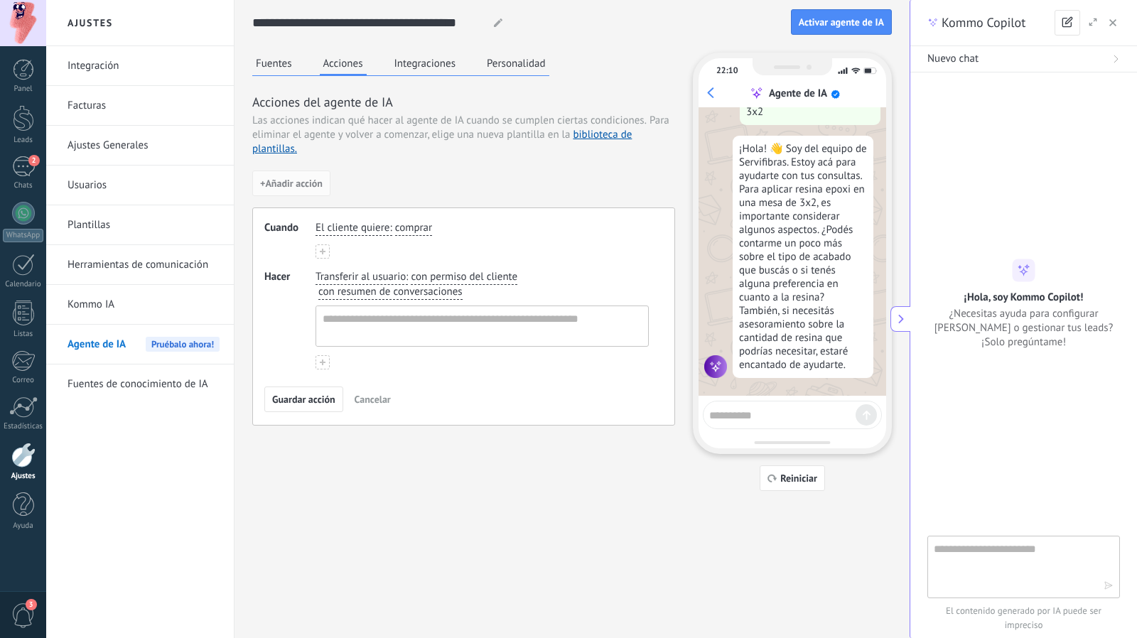
click at [339, 233] on span "El cliente quiere" at bounding box center [352, 228] width 74 height 14
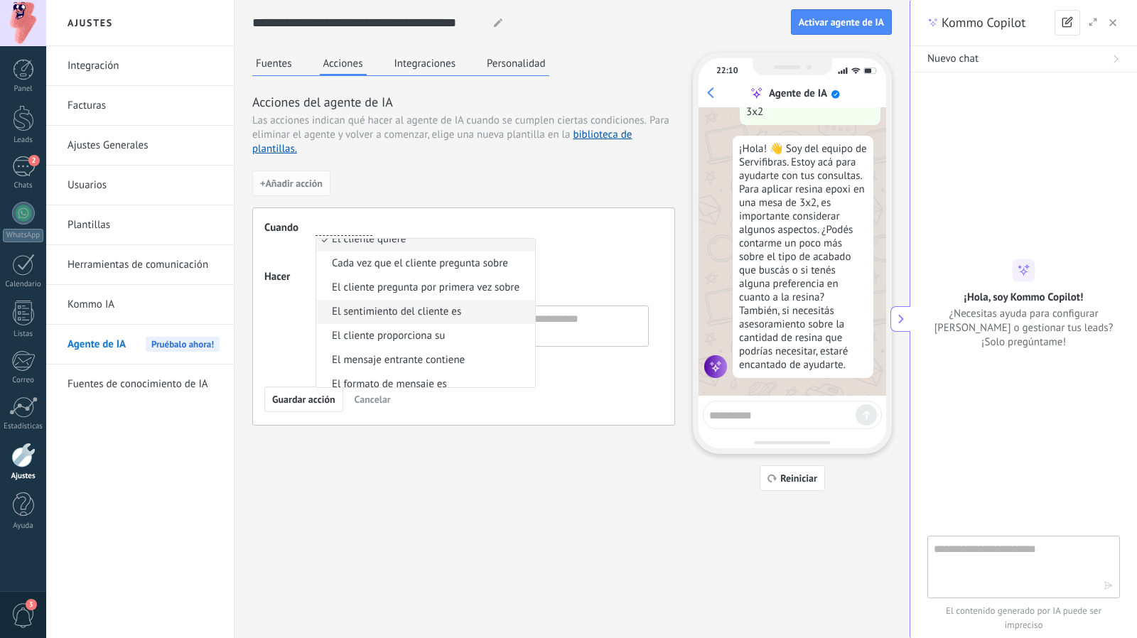
scroll to position [0, 0]
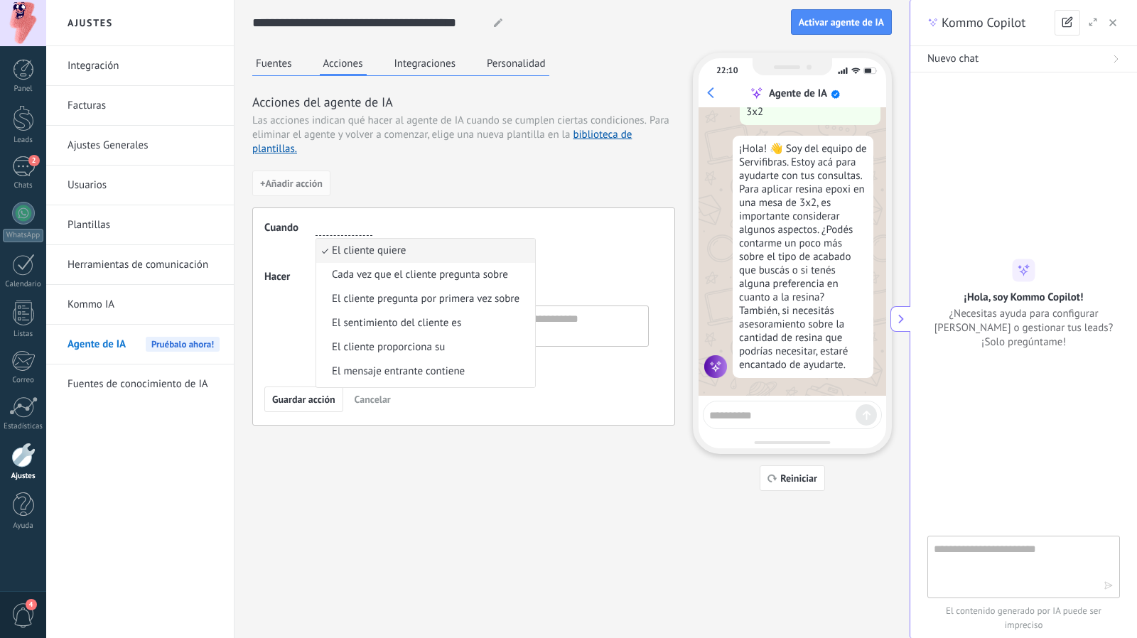
click at [318, 447] on div "Fuentes Acciones Integraciones Personalidad Acciones del agente de IA Las accio…" at bounding box center [571, 272] width 639 height 438
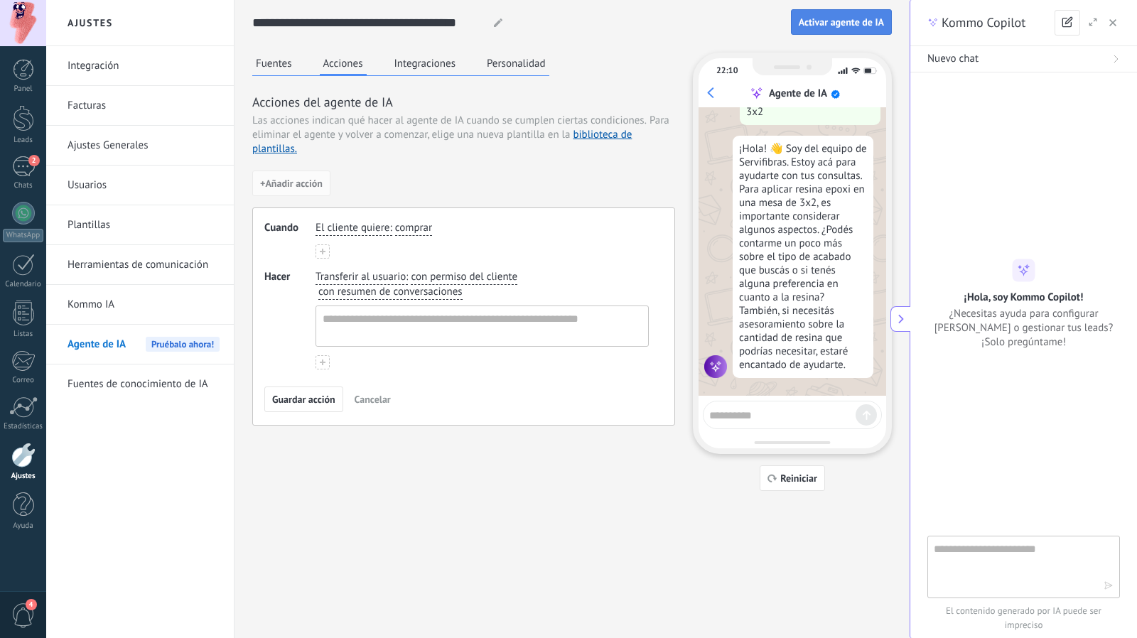
click at [833, 13] on button "Activar agente de IA" at bounding box center [841, 22] width 101 height 26
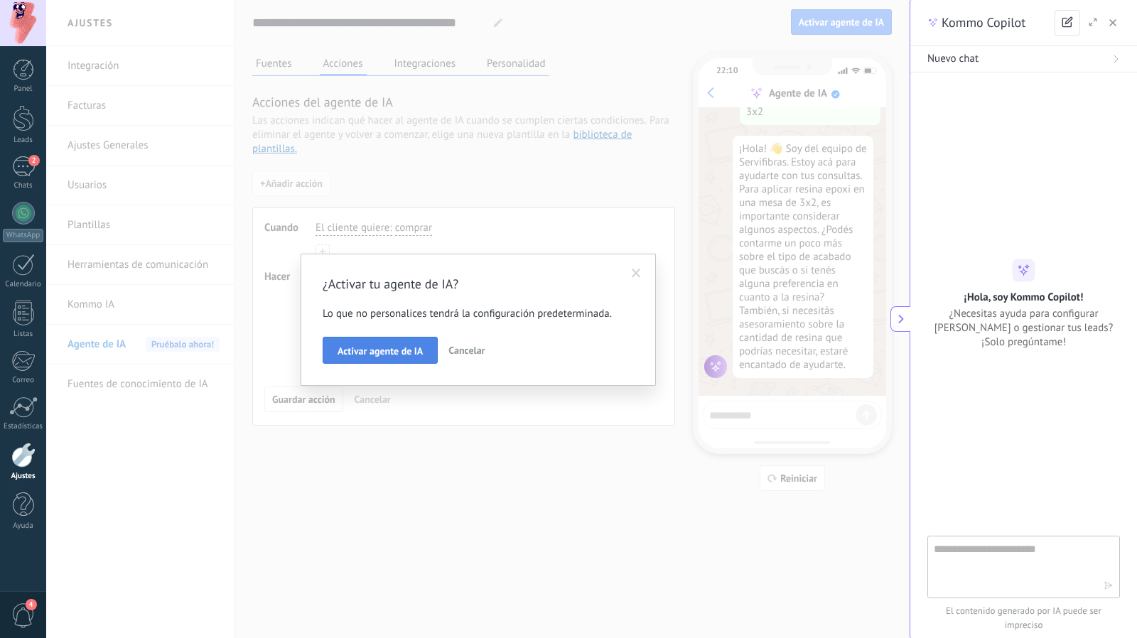
click at [389, 346] on span "Activar agente de IA" at bounding box center [379, 351] width 85 height 10
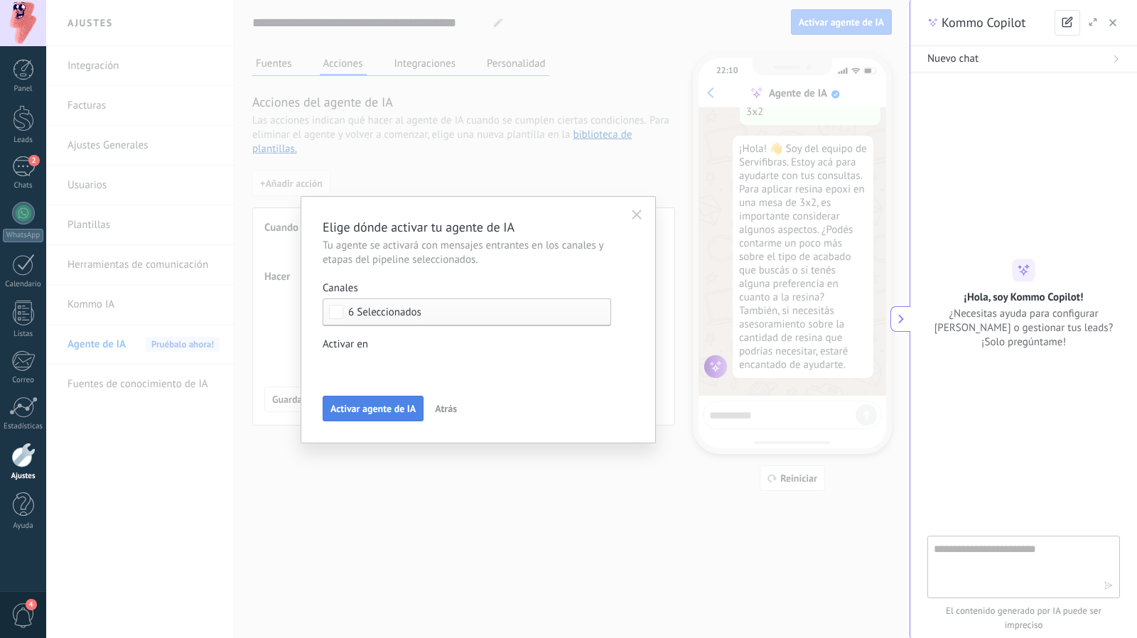
click at [356, 399] on button "Activar agente de IA" at bounding box center [373, 409] width 101 height 26
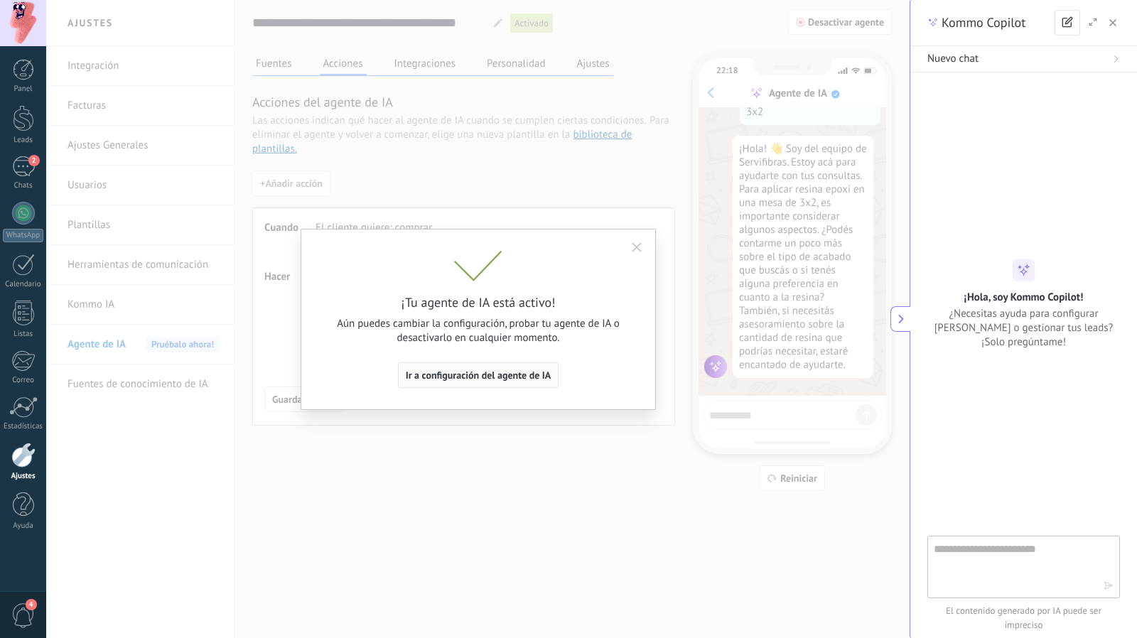
click at [480, 379] on span "Ir a configuración del agente de IA" at bounding box center [479, 375] width 146 height 10
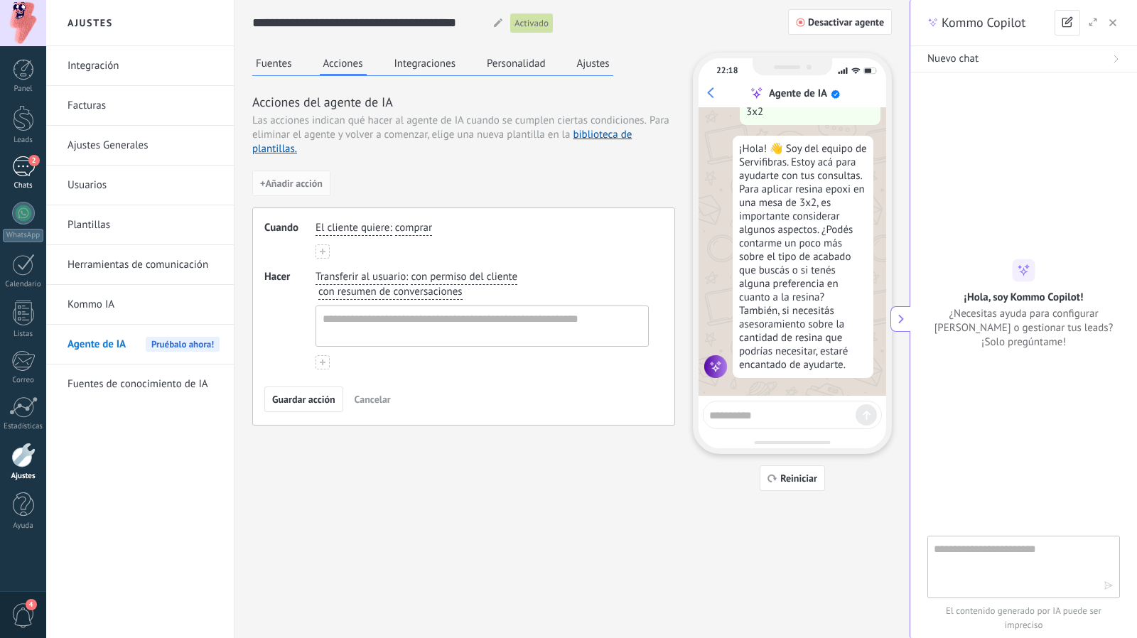
click at [34, 166] on span "2" at bounding box center [33, 160] width 11 height 11
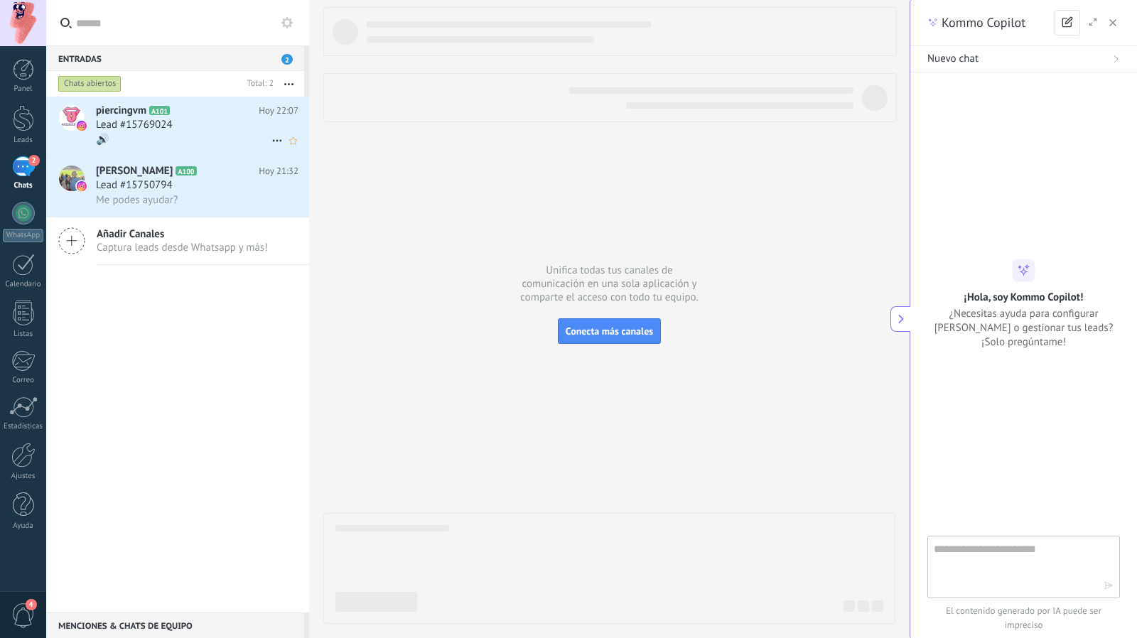
click at [242, 132] on div "Lead #15769024" at bounding box center [197, 125] width 202 height 14
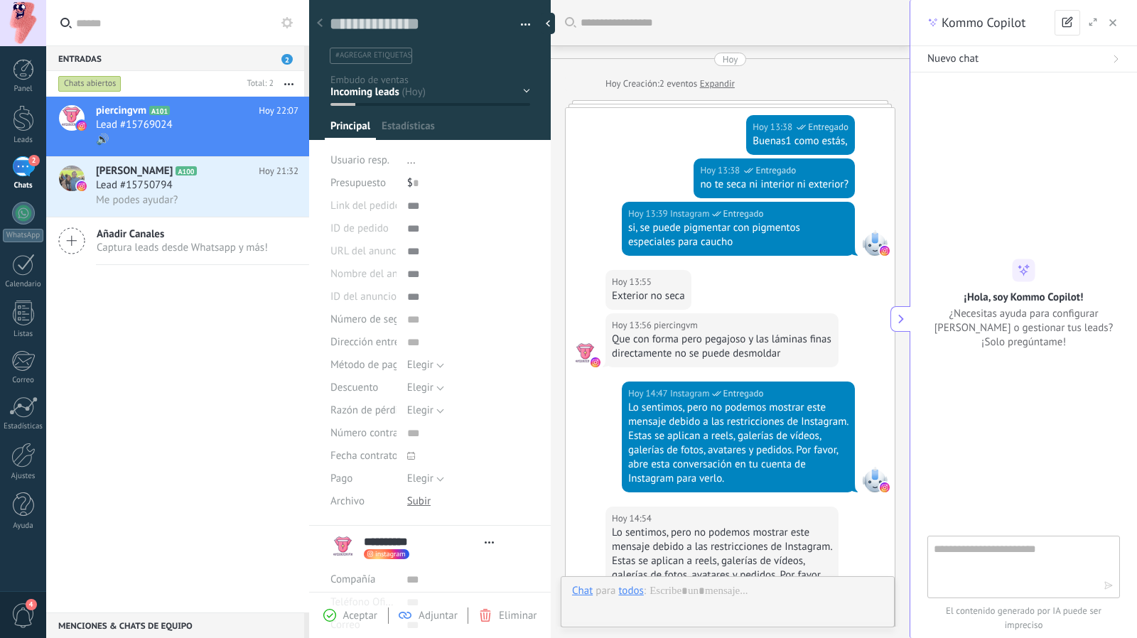
type textarea "**********"
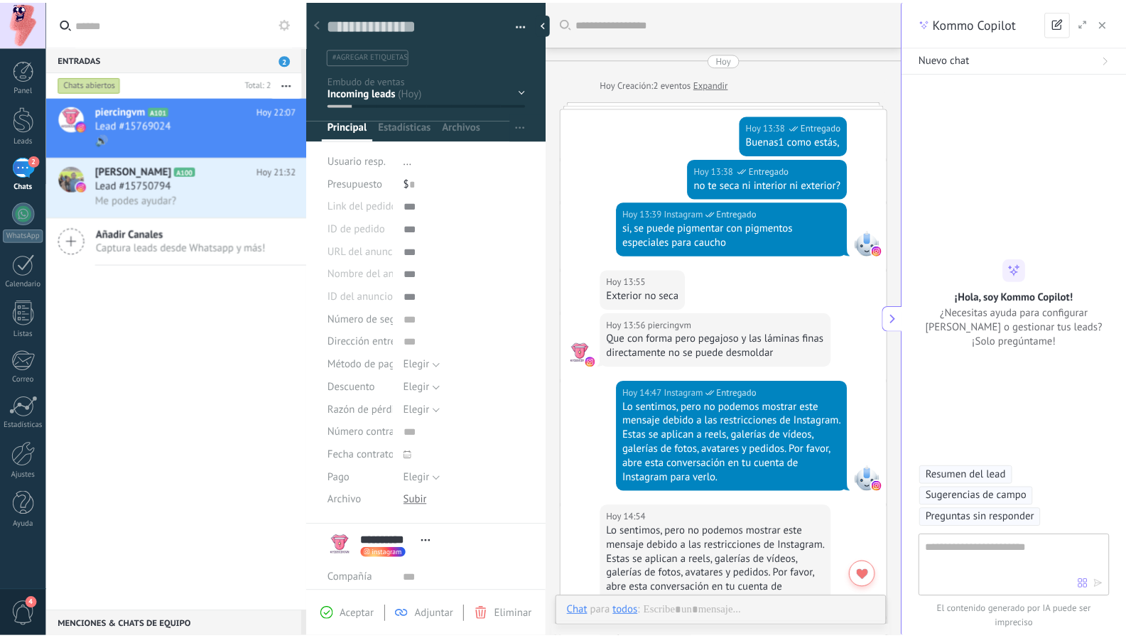
scroll to position [1207, 0]
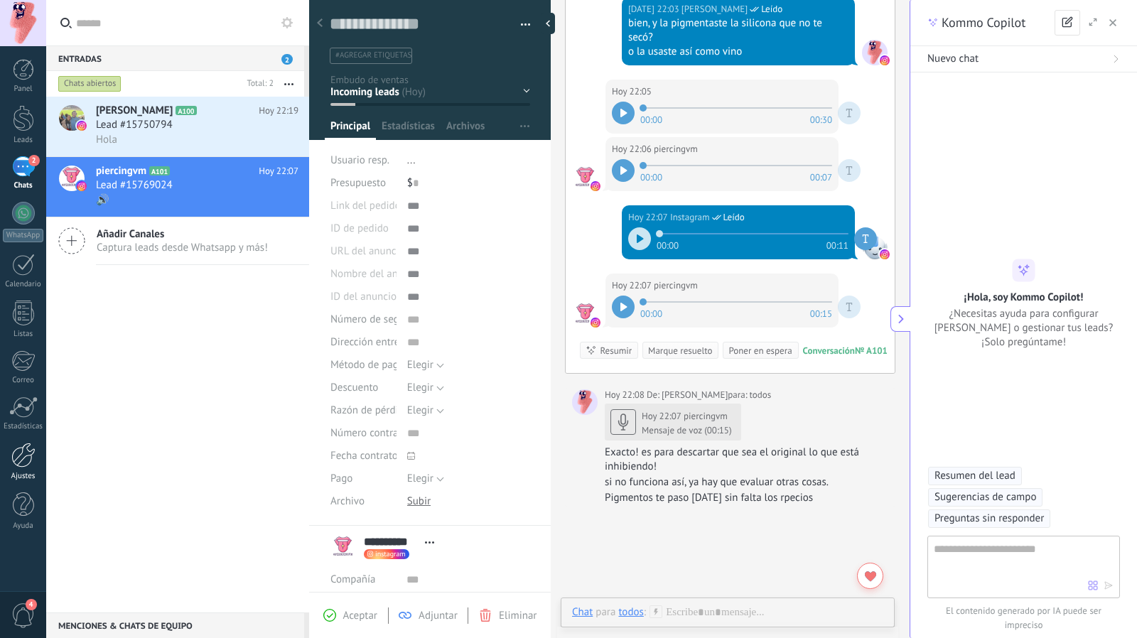
click at [26, 450] on div at bounding box center [23, 455] width 24 height 25
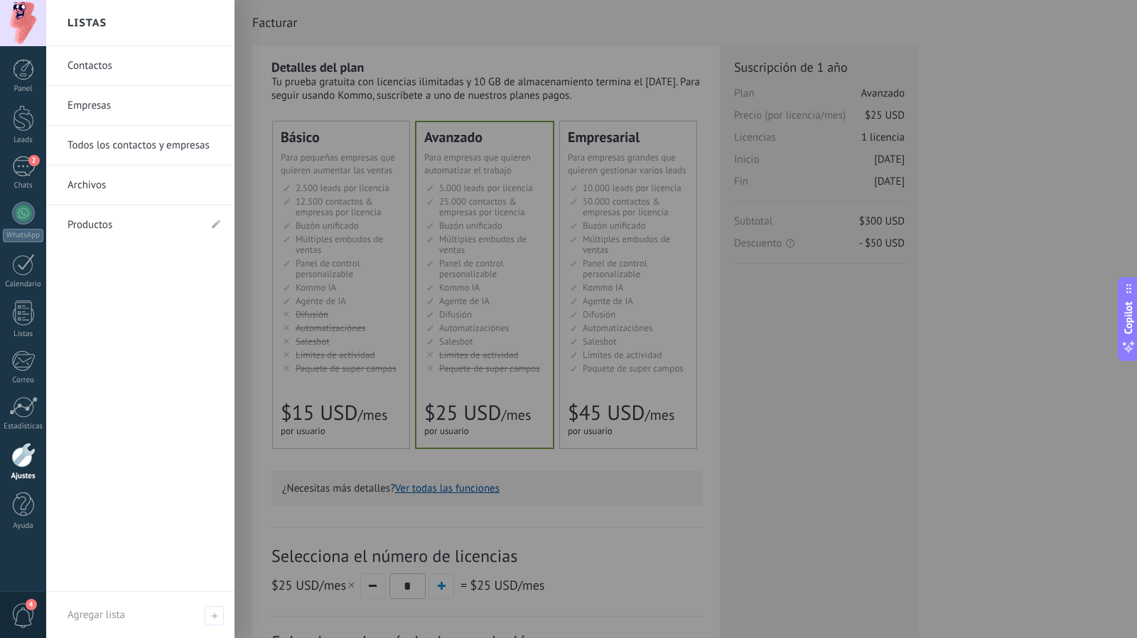
click at [124, 220] on link "Productos" at bounding box center [132, 225] width 131 height 40
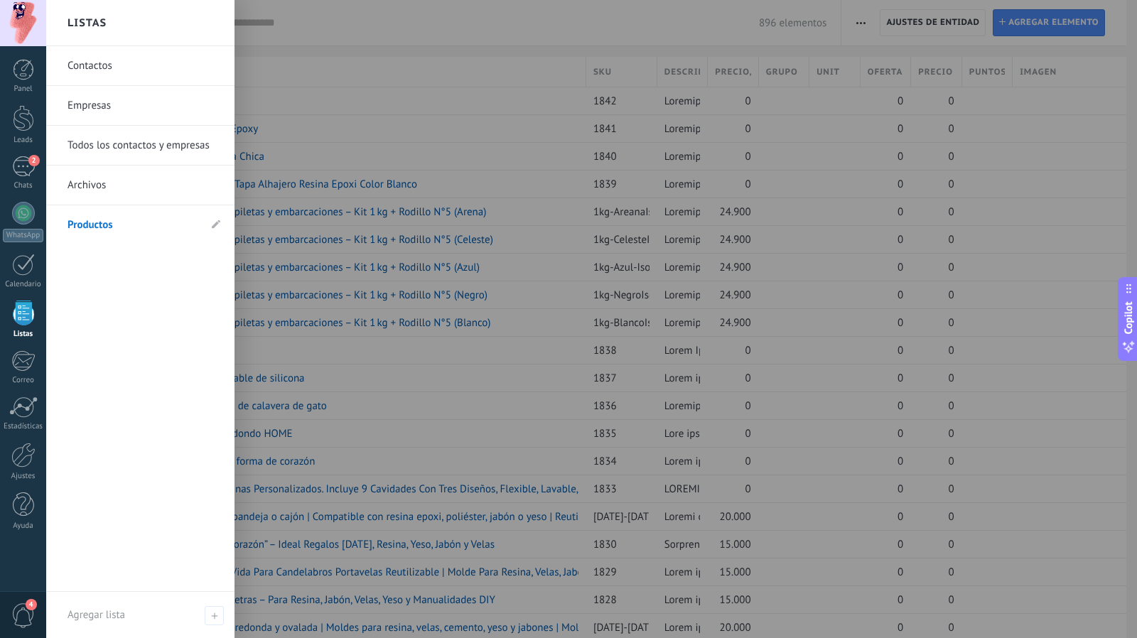
click at [124, 112] on link "Empresas" at bounding box center [143, 106] width 153 height 40
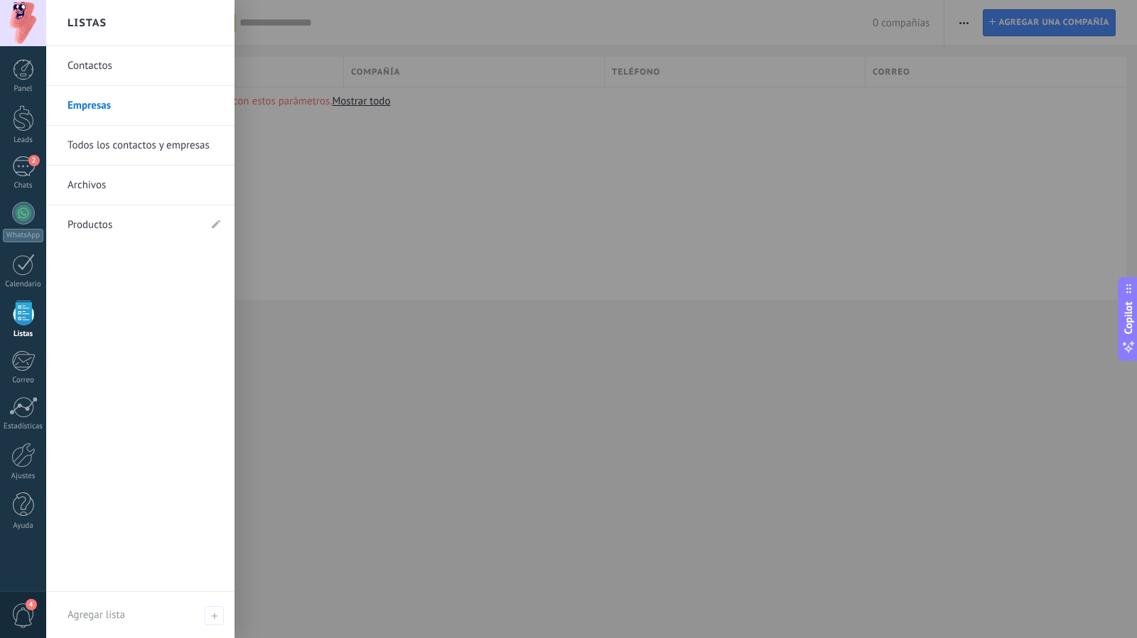
click at [129, 58] on link "Contactos" at bounding box center [143, 66] width 153 height 40
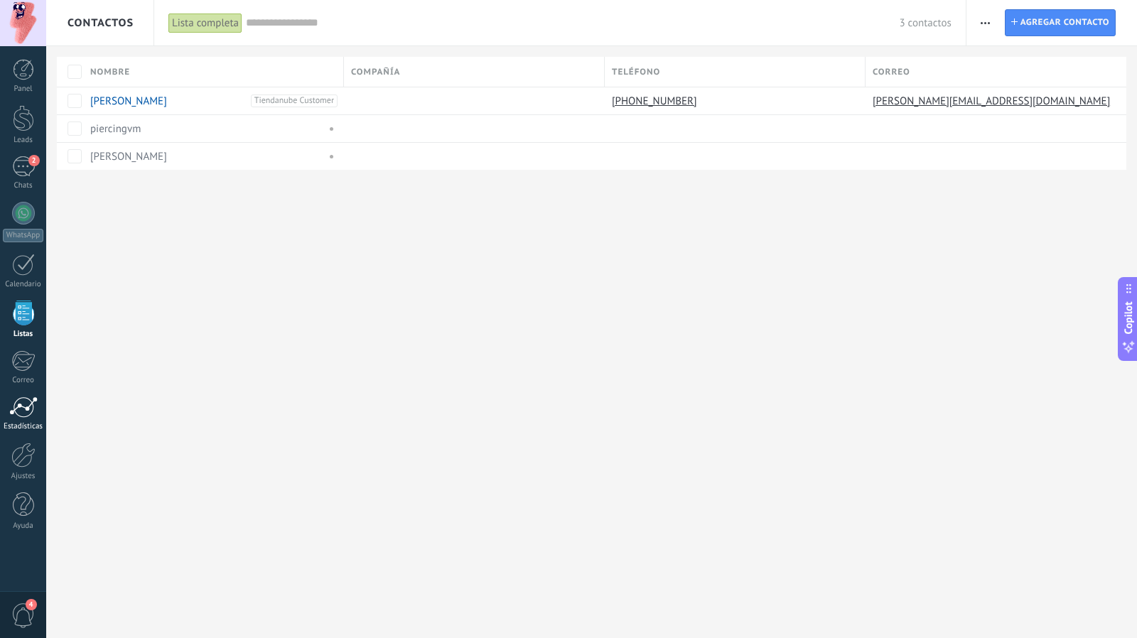
click at [26, 424] on div "Estadísticas" at bounding box center [23, 426] width 41 height 9
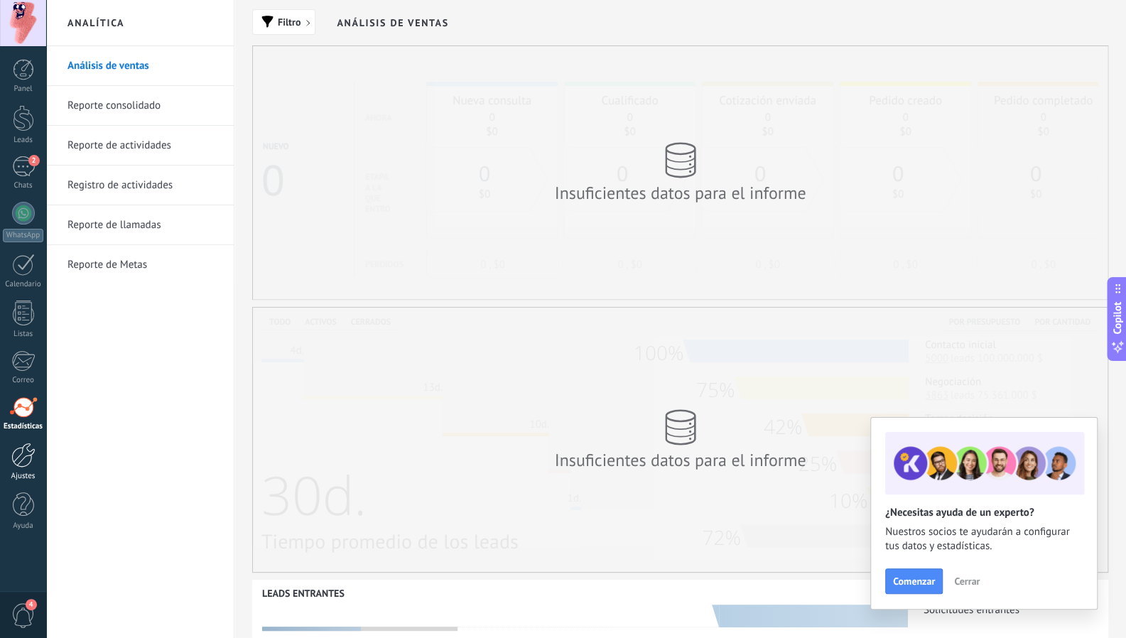
click at [25, 448] on div at bounding box center [23, 455] width 24 height 25
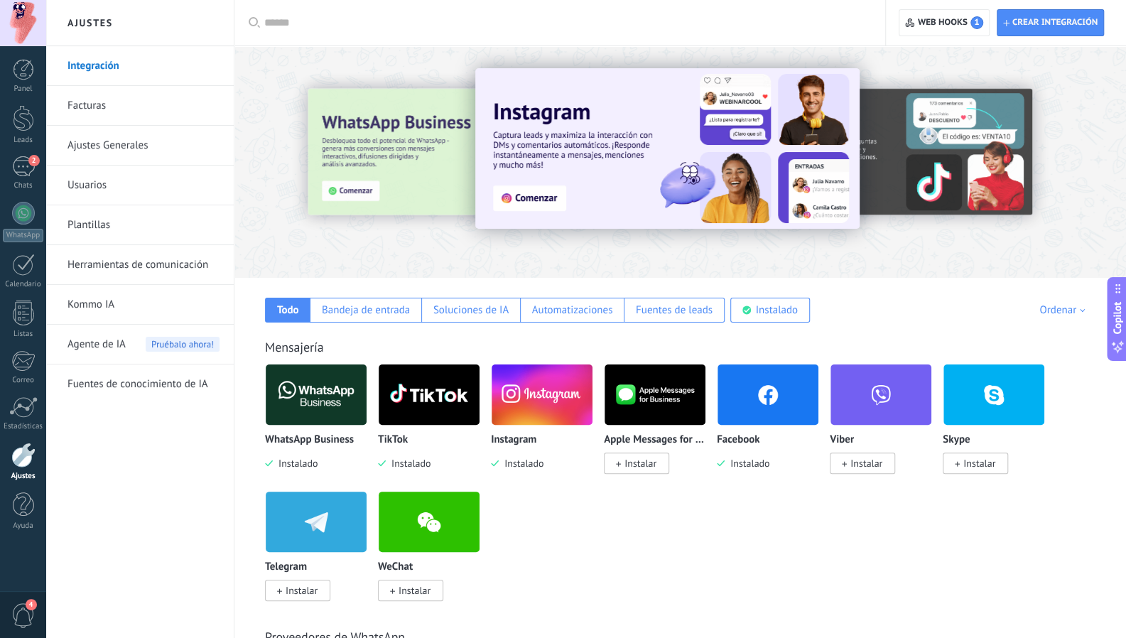
click at [112, 335] on span "Agente de IA" at bounding box center [96, 345] width 58 height 40
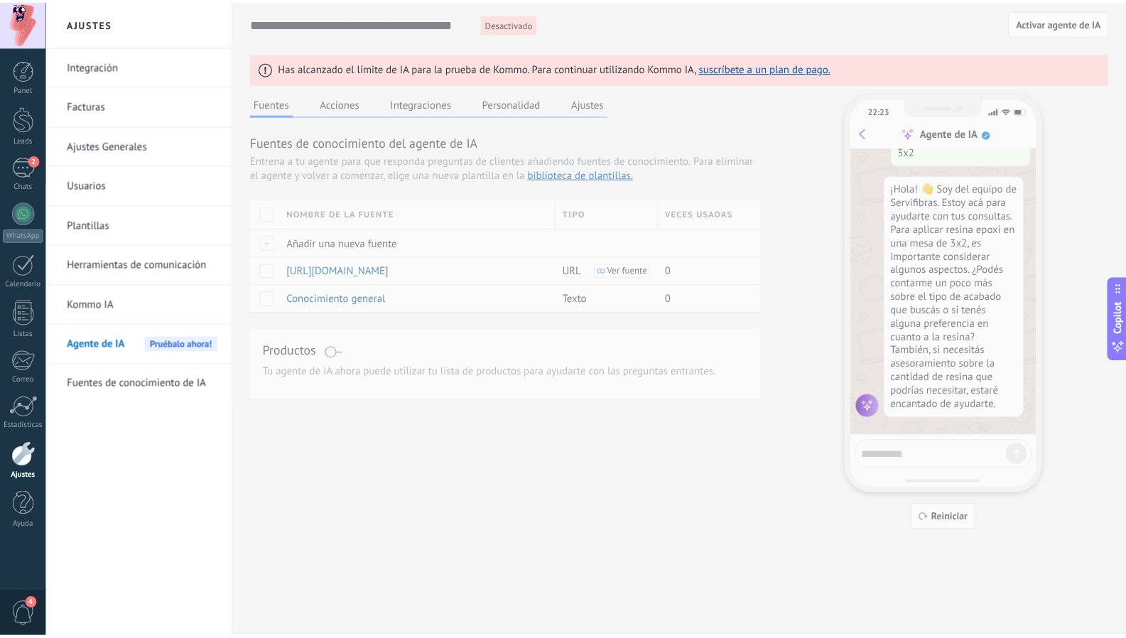
scroll to position [145, 0]
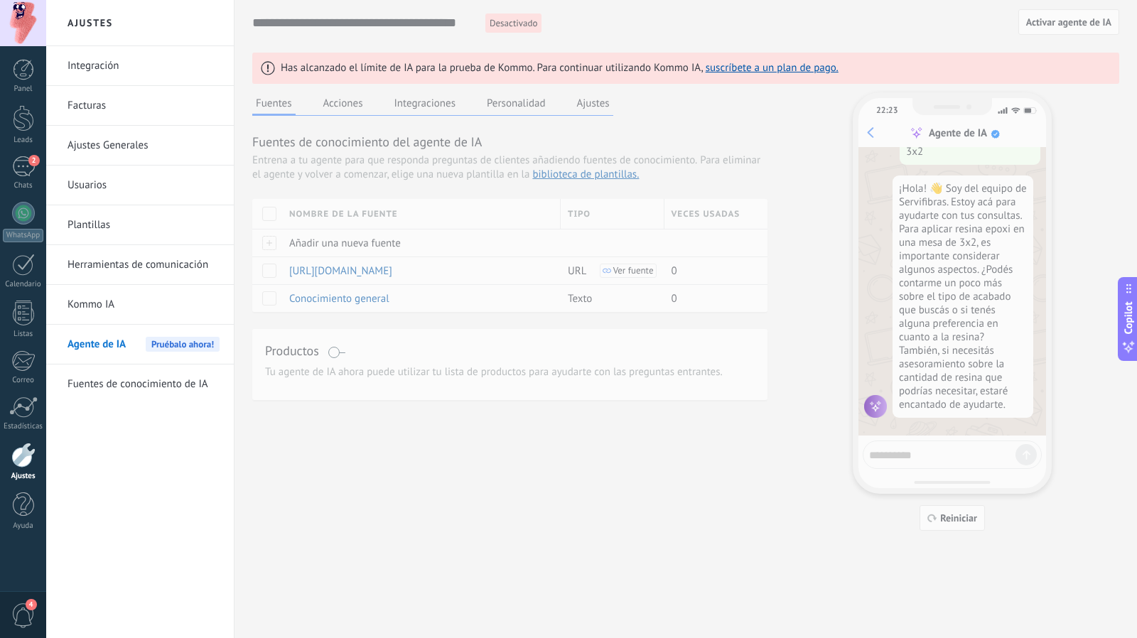
click at [939, 512] on div "**********" at bounding box center [685, 265] width 867 height 531
click at [944, 520] on div "**********" at bounding box center [685, 265] width 867 height 531
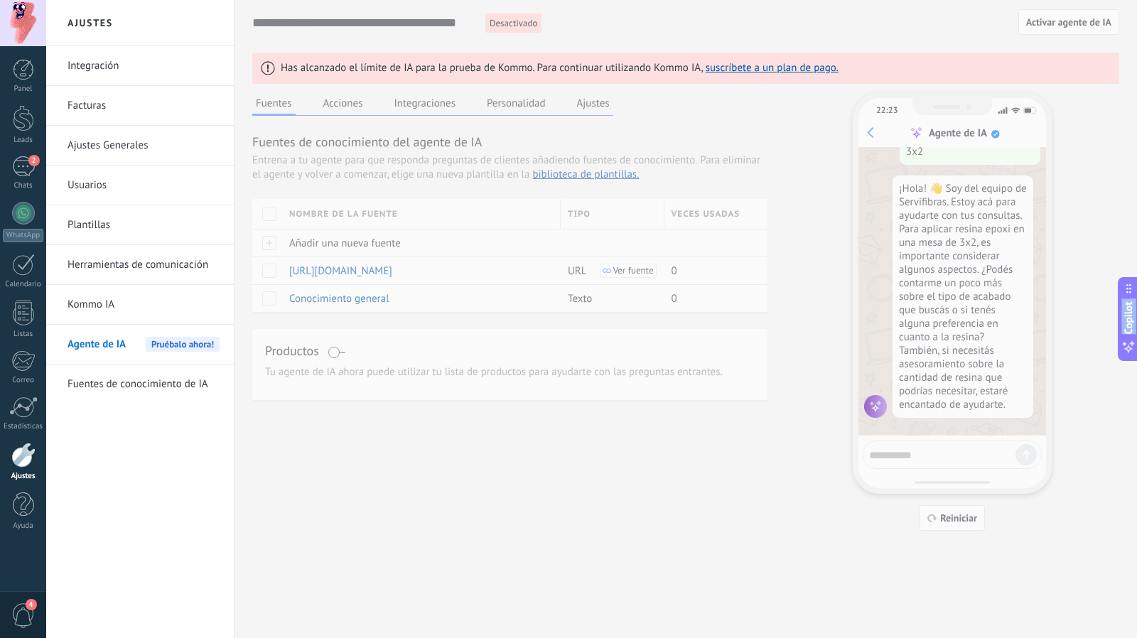
click at [944, 520] on div "**********" at bounding box center [685, 265] width 867 height 531
click at [755, 62] on link "suscríbete a un plan de pago." at bounding box center [771, 67] width 133 height 13
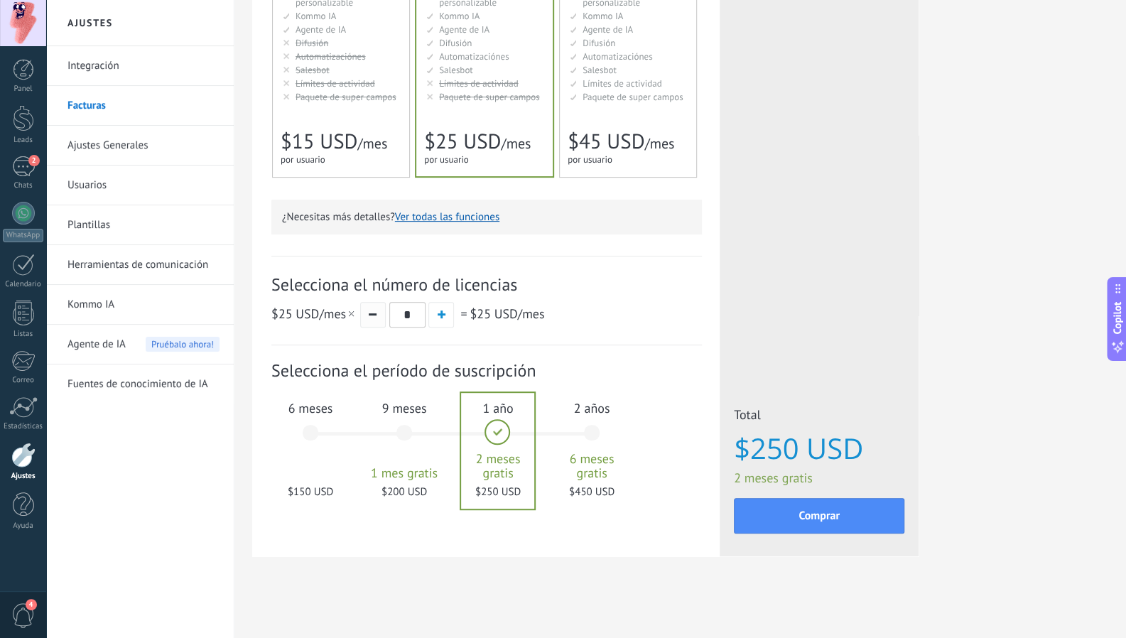
click at [368, 322] on button "button" at bounding box center [373, 315] width 26 height 26
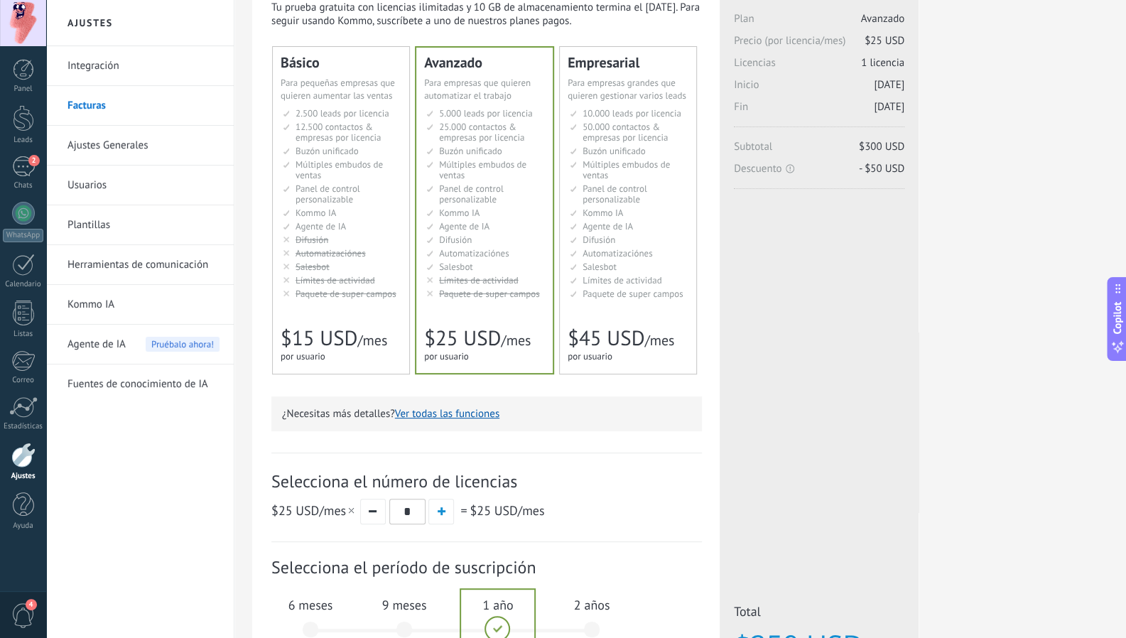
scroll to position [108, 0]
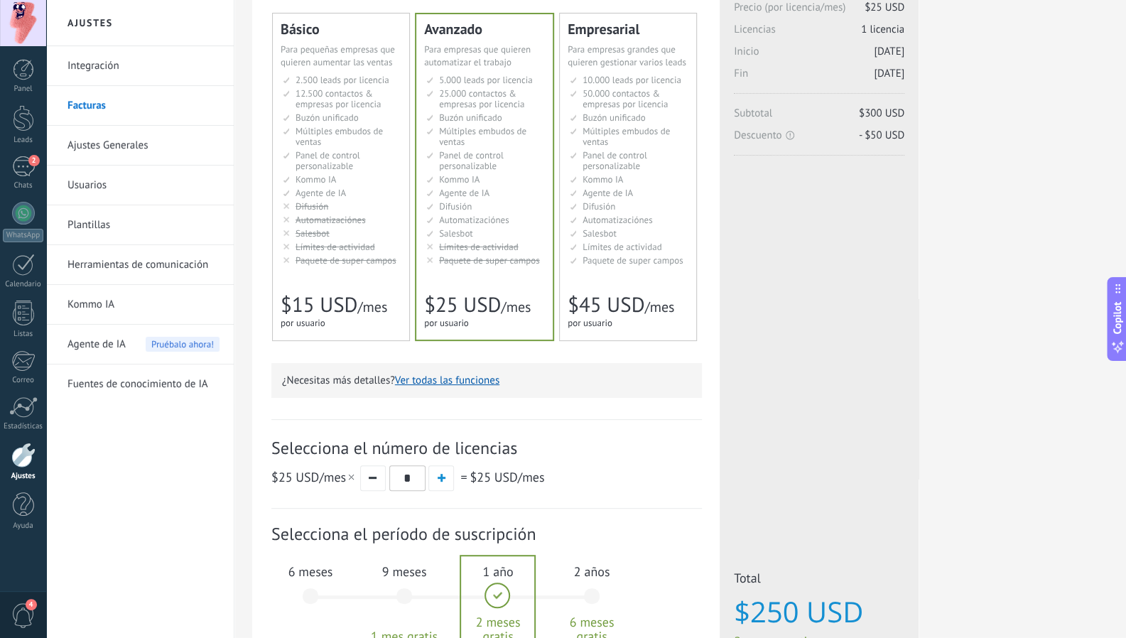
click at [166, 374] on link "Fuentes de conocimiento de IA" at bounding box center [143, 384] width 152 height 40
